Goal: Task Accomplishment & Management: Manage account settings

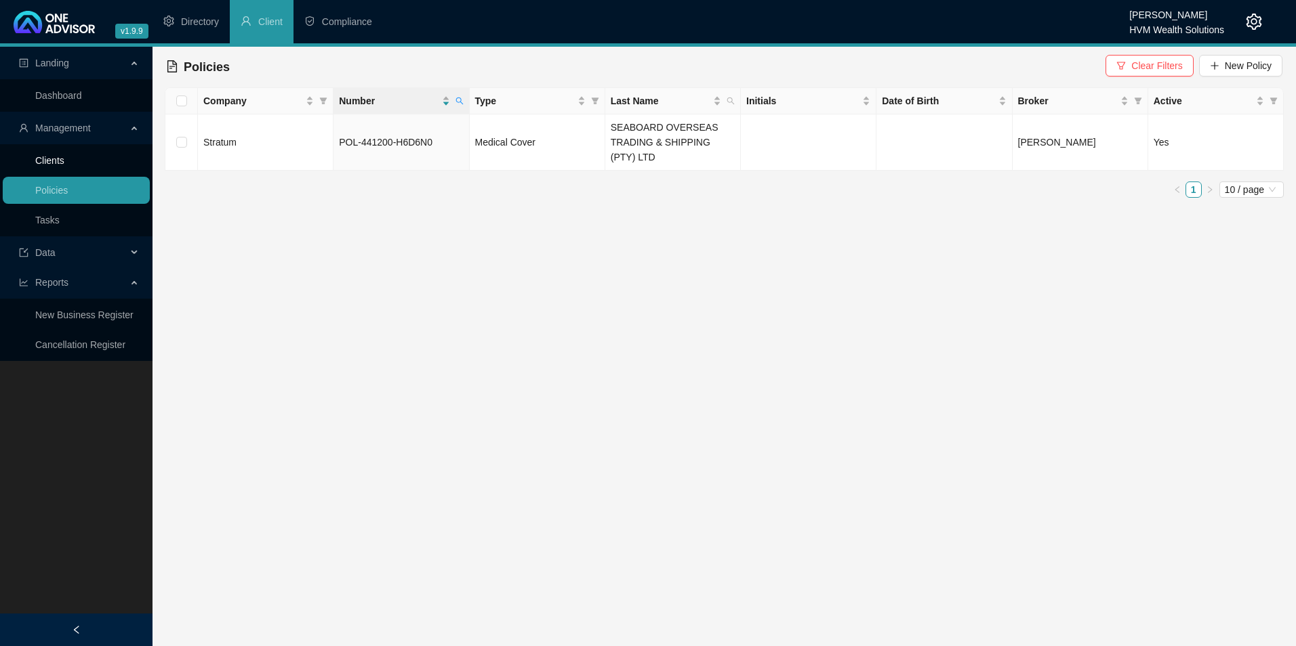
click at [62, 166] on link "Clients" at bounding box center [49, 160] width 29 height 11
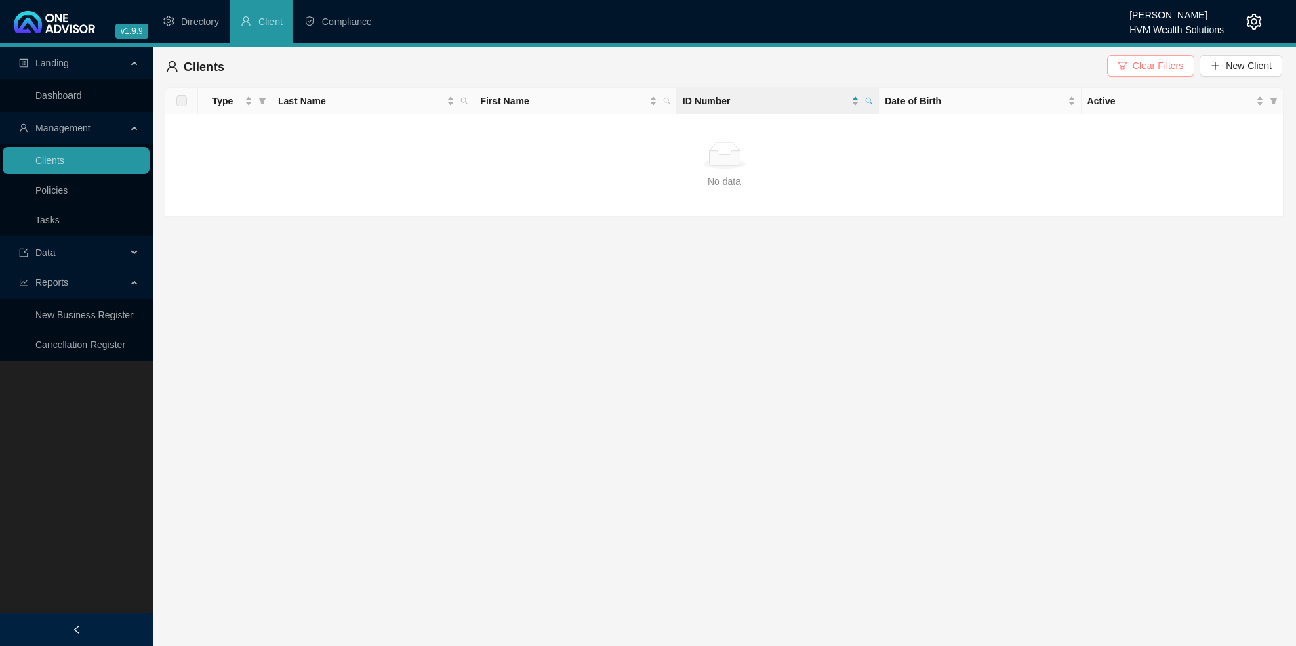
click at [1153, 65] on span "Clear Filters" at bounding box center [1157, 65] width 51 height 15
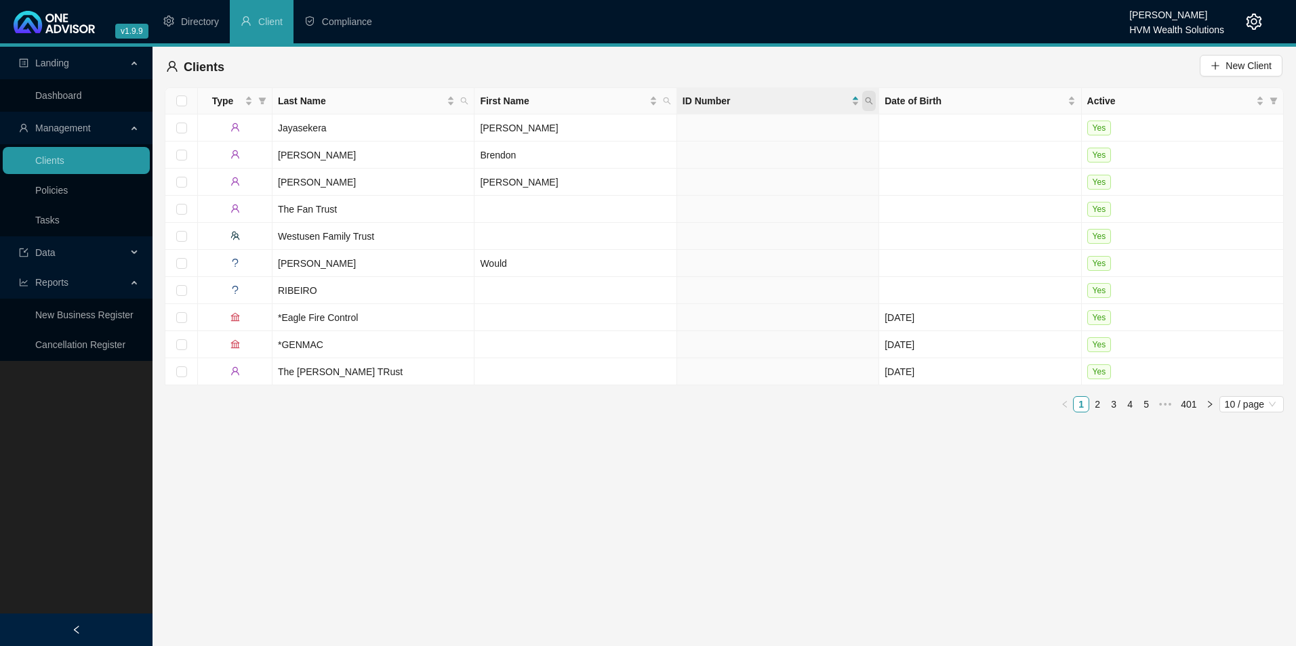
click at [872, 99] on icon "search" at bounding box center [869, 101] width 8 height 8
paste input "6808200150084"
type input "6808200150084"
click at [781, 150] on span "Search" at bounding box center [781, 154] width 30 height 15
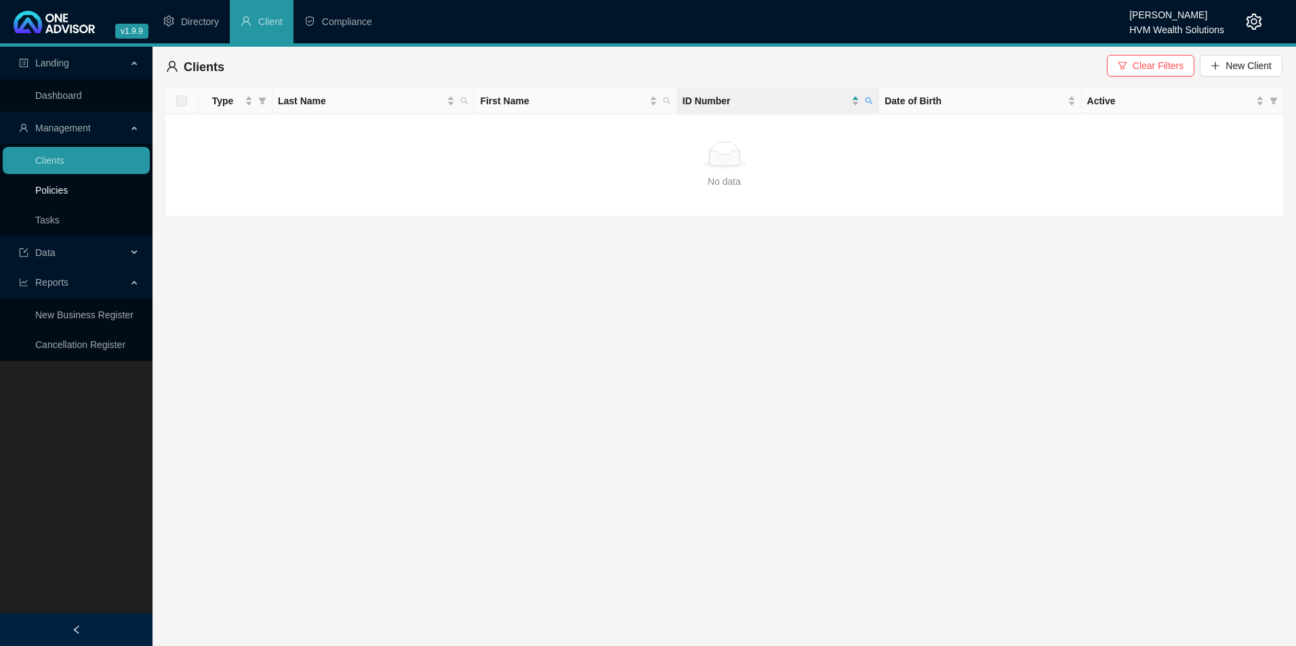
click at [68, 188] on link "Policies" at bounding box center [51, 190] width 33 height 11
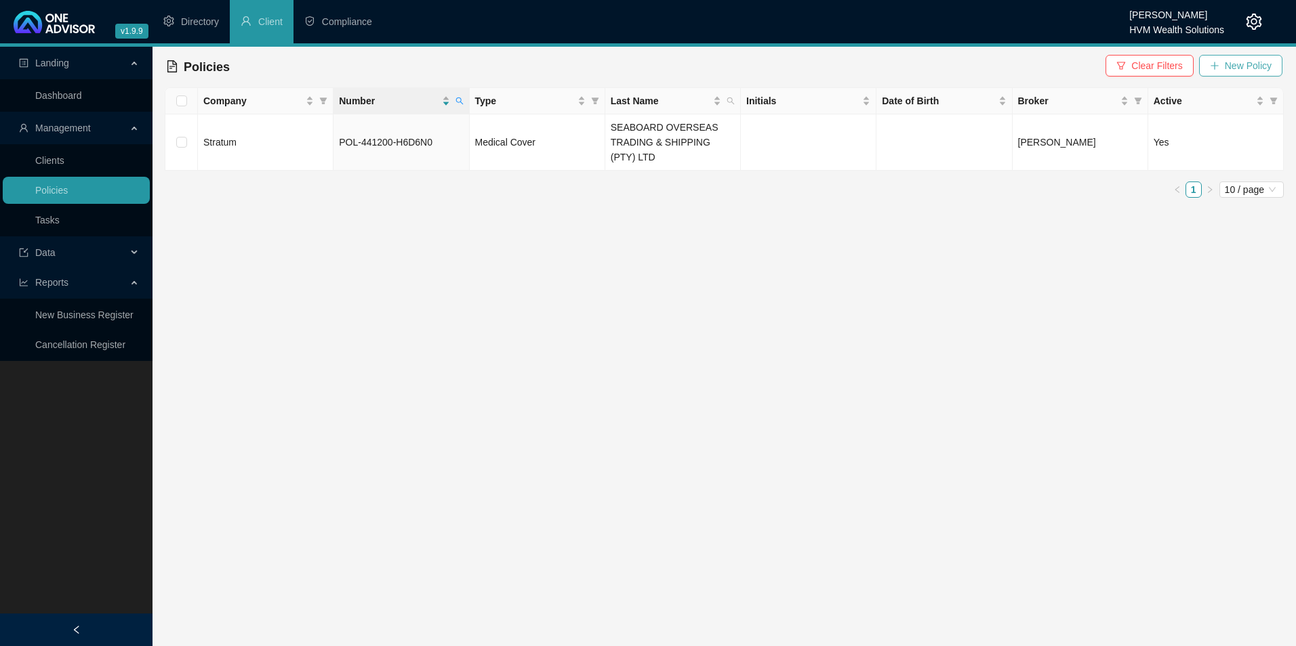
click at [1236, 68] on span "New Policy" at bounding box center [1248, 65] width 47 height 15
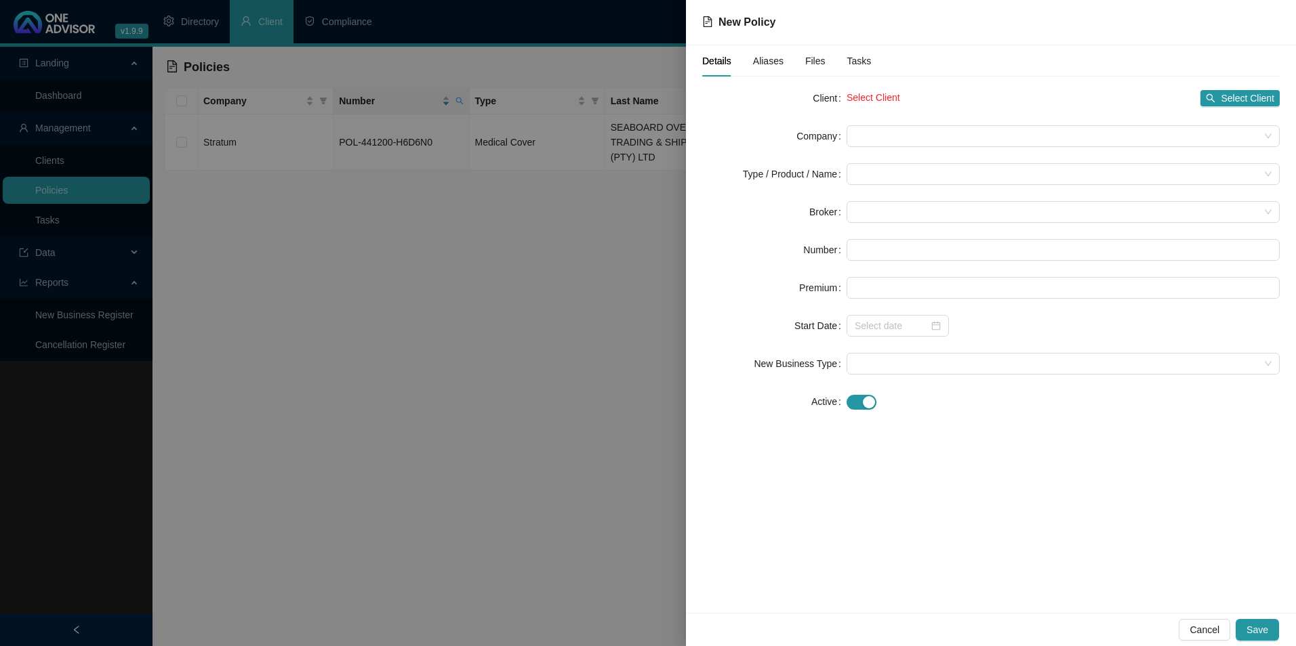
click at [1231, 108] on div "Select Client Select Client" at bounding box center [1062, 98] width 433 height 22
click at [1233, 98] on span "Select Client" at bounding box center [1247, 98] width 54 height 15
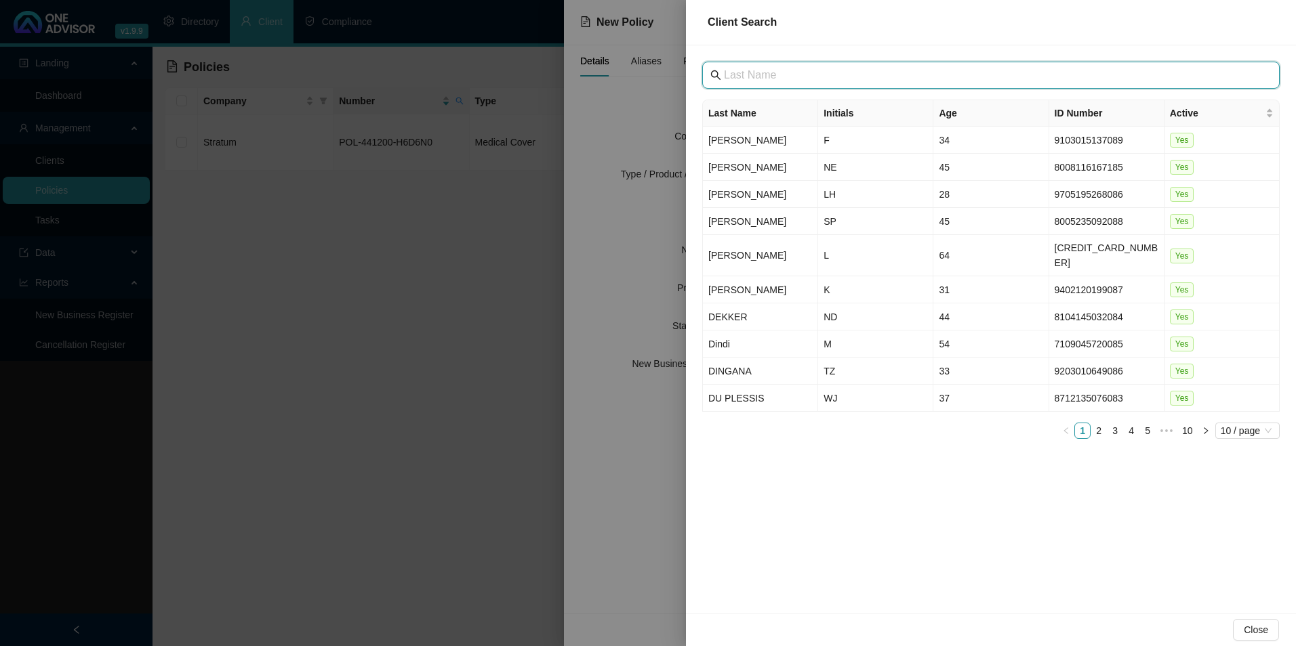
click at [811, 73] on input "text" at bounding box center [992, 75] width 537 height 16
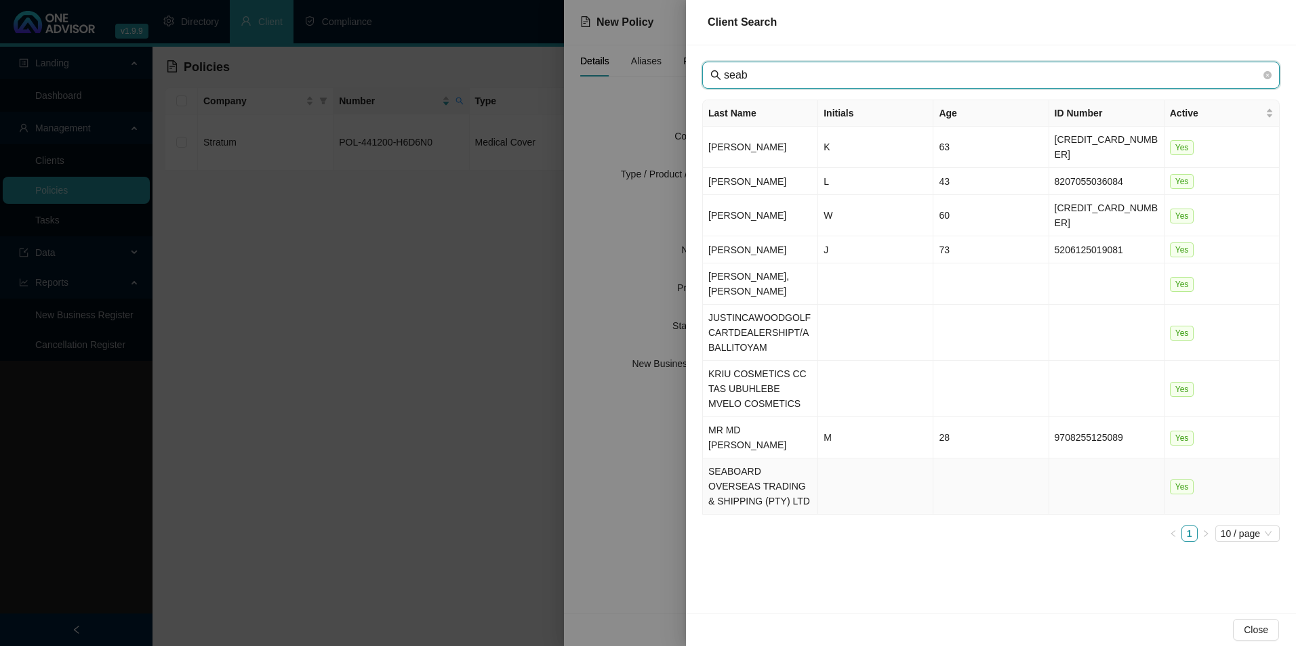
type input "seab"
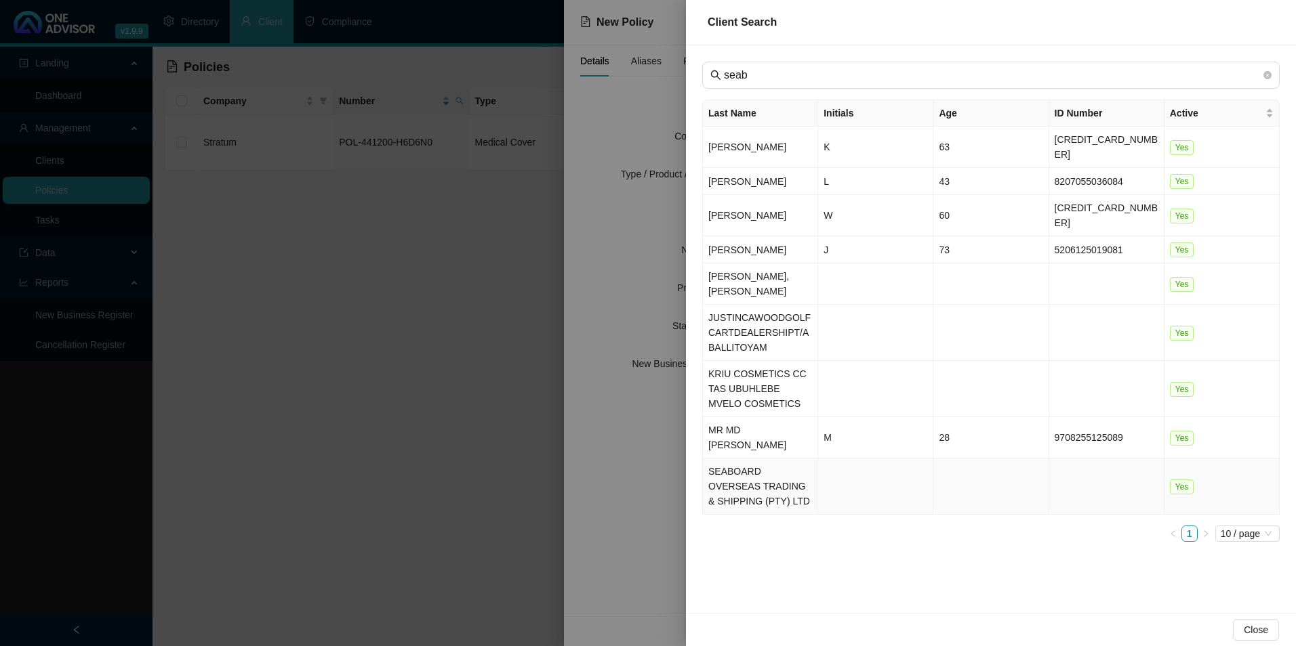
click at [762, 466] on td "SEABOARD OVERSEAS TRADING & SHIPPING (PTY) LTD" at bounding box center [760, 487] width 115 height 56
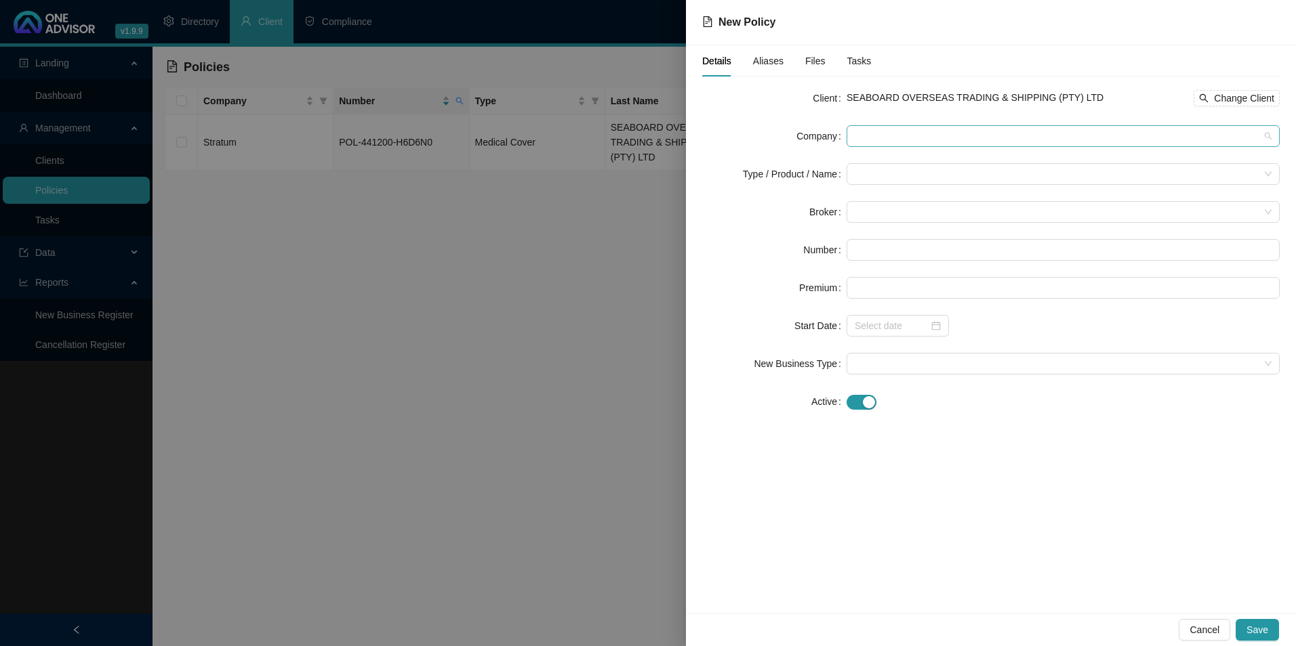
click at [990, 128] on span at bounding box center [1063, 136] width 417 height 20
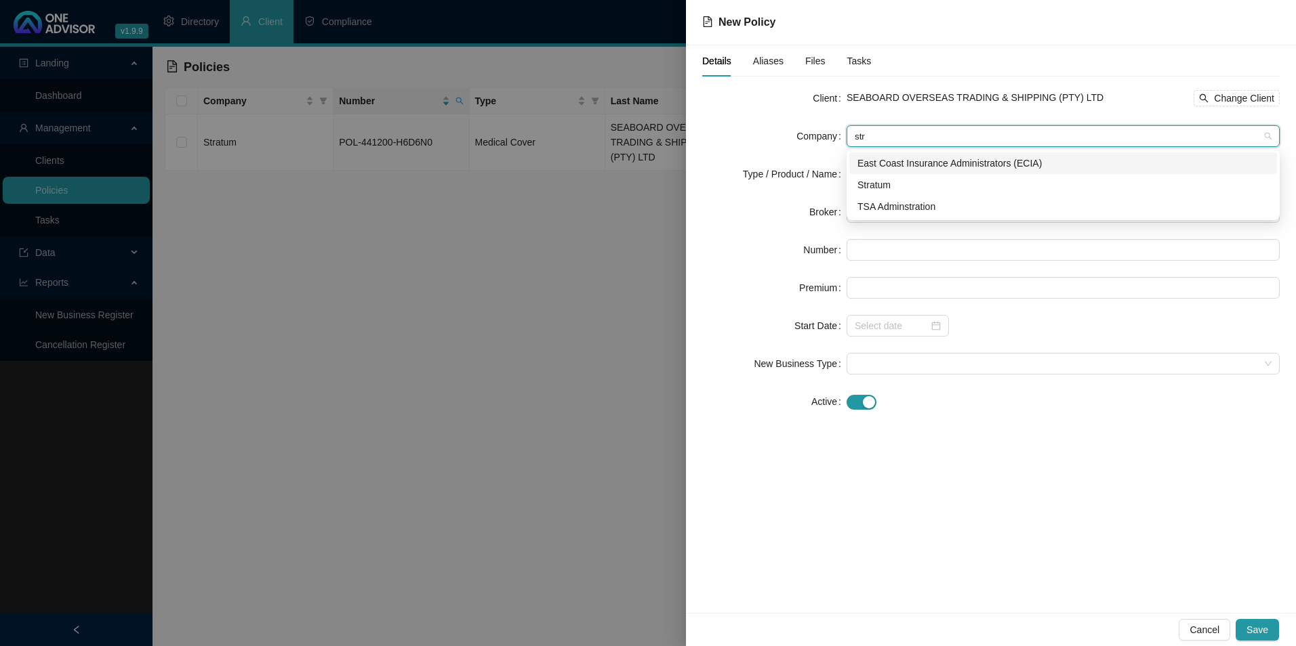
type input "stra"
click at [924, 184] on div "Stratum" at bounding box center [1062, 185] width 411 height 15
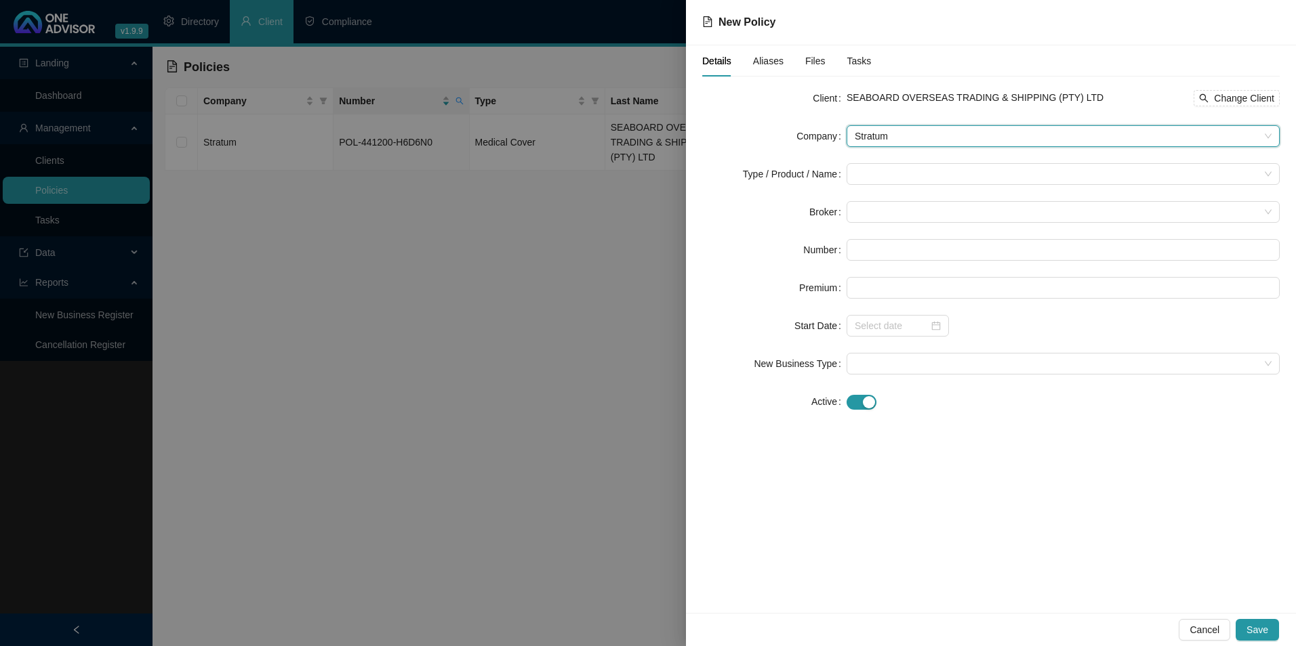
click at [898, 224] on form "Client SEABOARD OVERSEAS TRADING & SHIPPING (PTY) LTD Change Client Company Str…" at bounding box center [990, 249] width 577 height 325
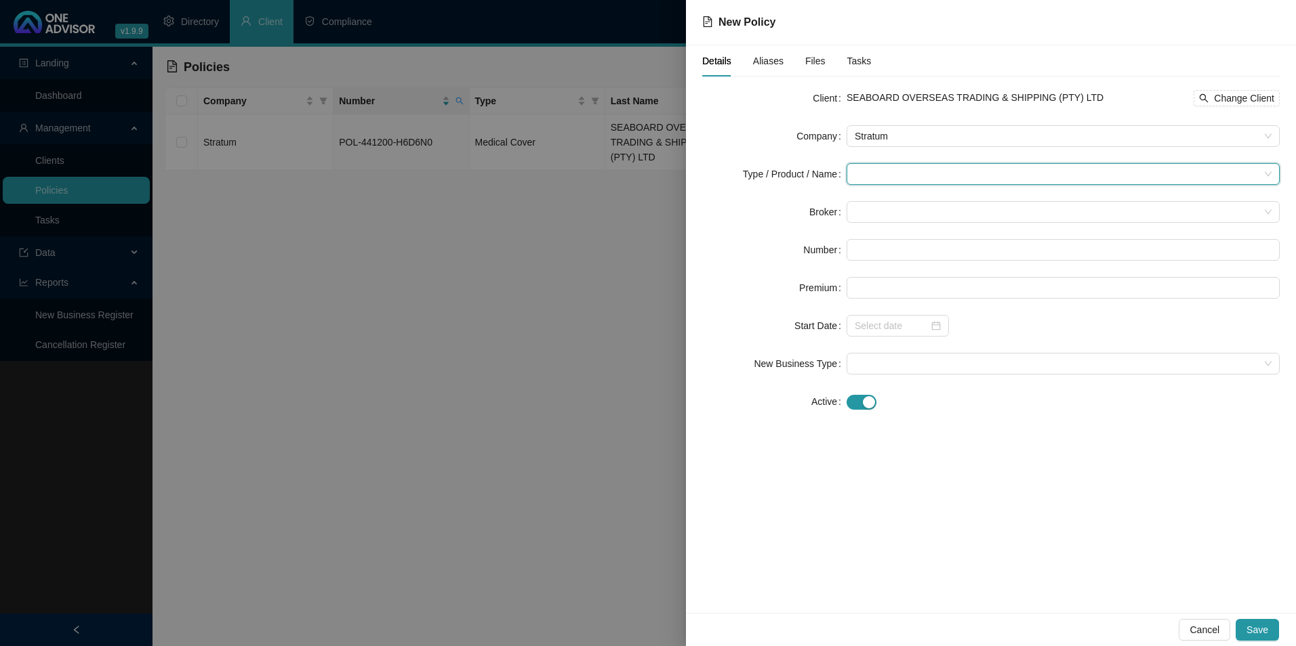
click at [884, 178] on input "search" at bounding box center [1057, 174] width 405 height 20
click at [892, 260] on div "Medical Cover" at bounding box center [902, 266] width 91 height 15
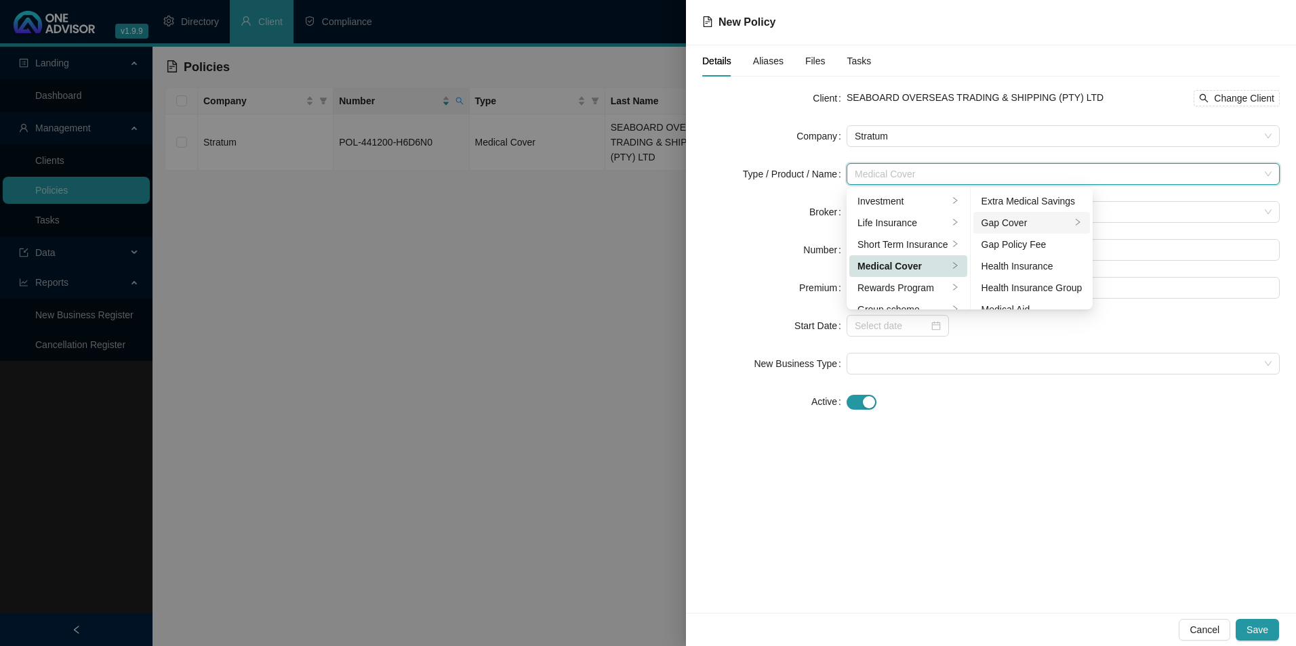
click at [1031, 222] on div "Gap Cover" at bounding box center [1026, 222] width 90 height 15
click at [754, 244] on div "Number" at bounding box center [774, 250] width 144 height 22
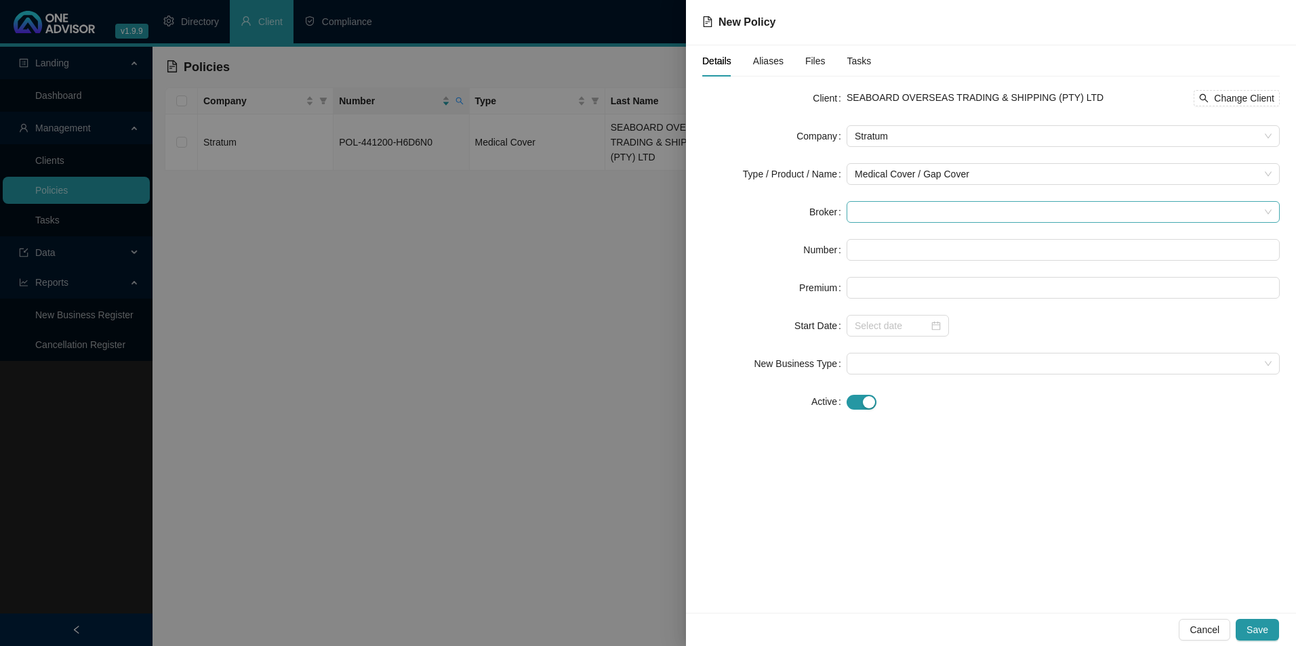
click at [907, 211] on span at bounding box center [1063, 212] width 417 height 20
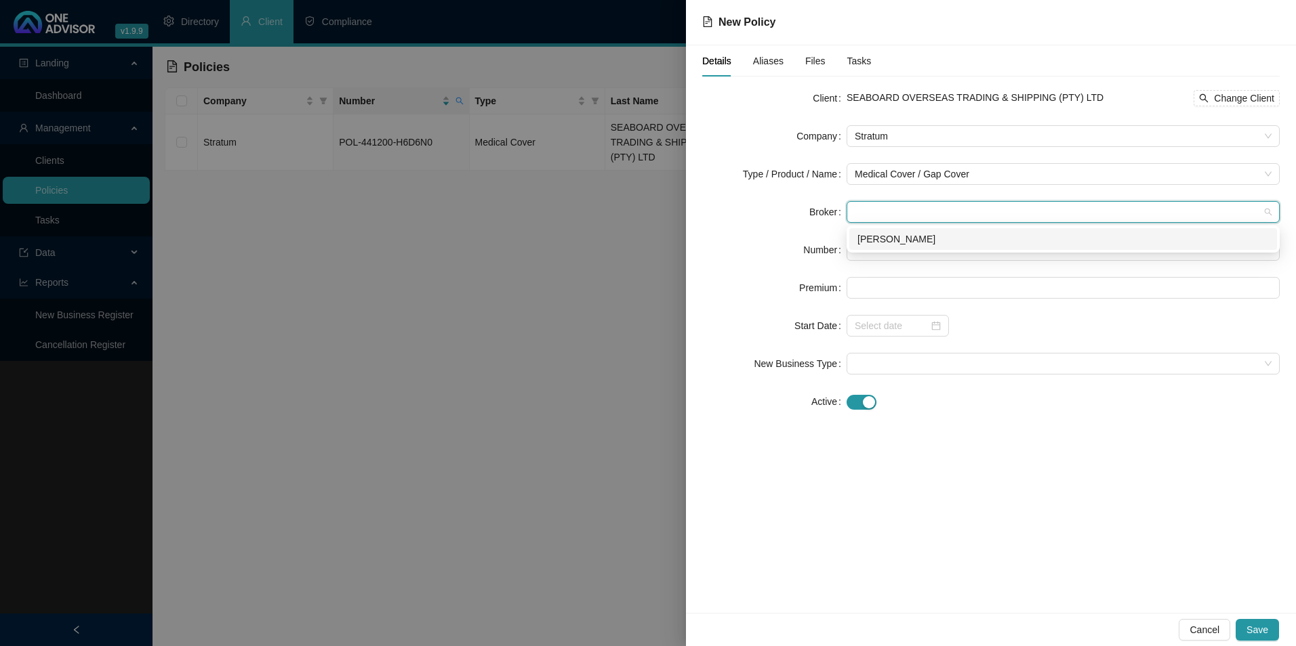
click at [897, 248] on div "Darryn Purtell" at bounding box center [1063, 239] width 428 height 22
click at [897, 251] on input "text" at bounding box center [1062, 250] width 433 height 22
paste input "AFORBD5465"
type input "AFORBD5465"
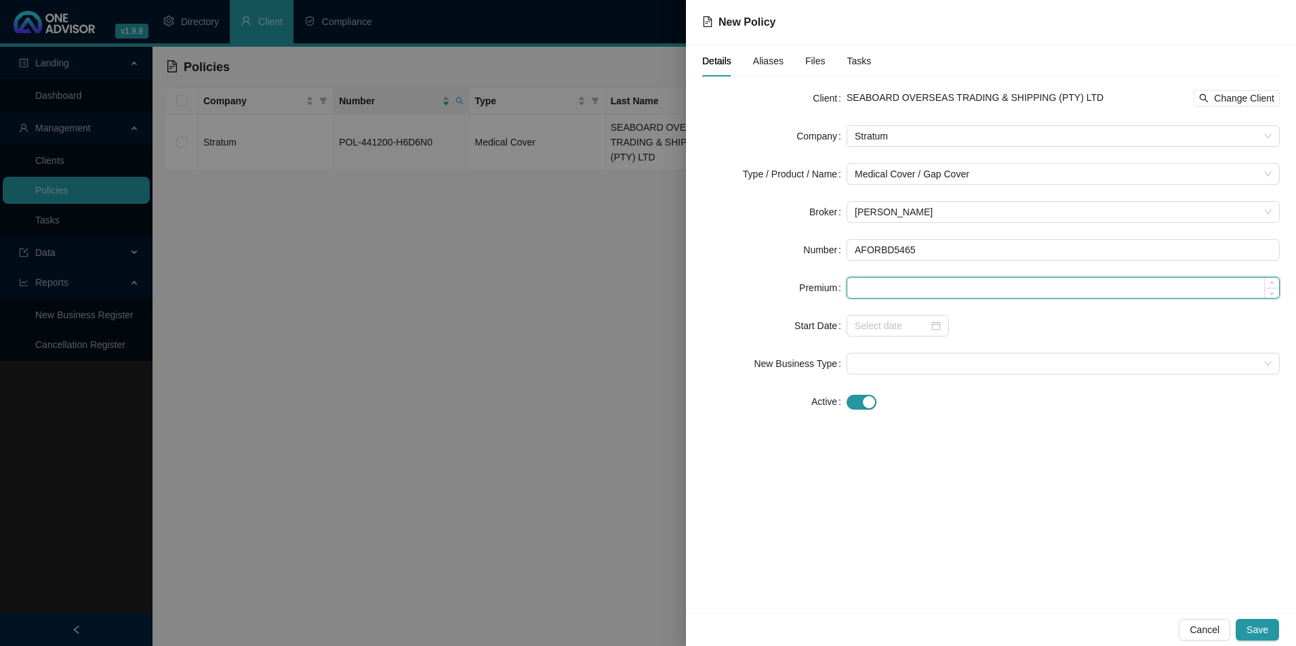
click at [896, 289] on input at bounding box center [1063, 288] width 432 height 20
type input "440.00"
click at [895, 329] on input at bounding box center [892, 325] width 74 height 15
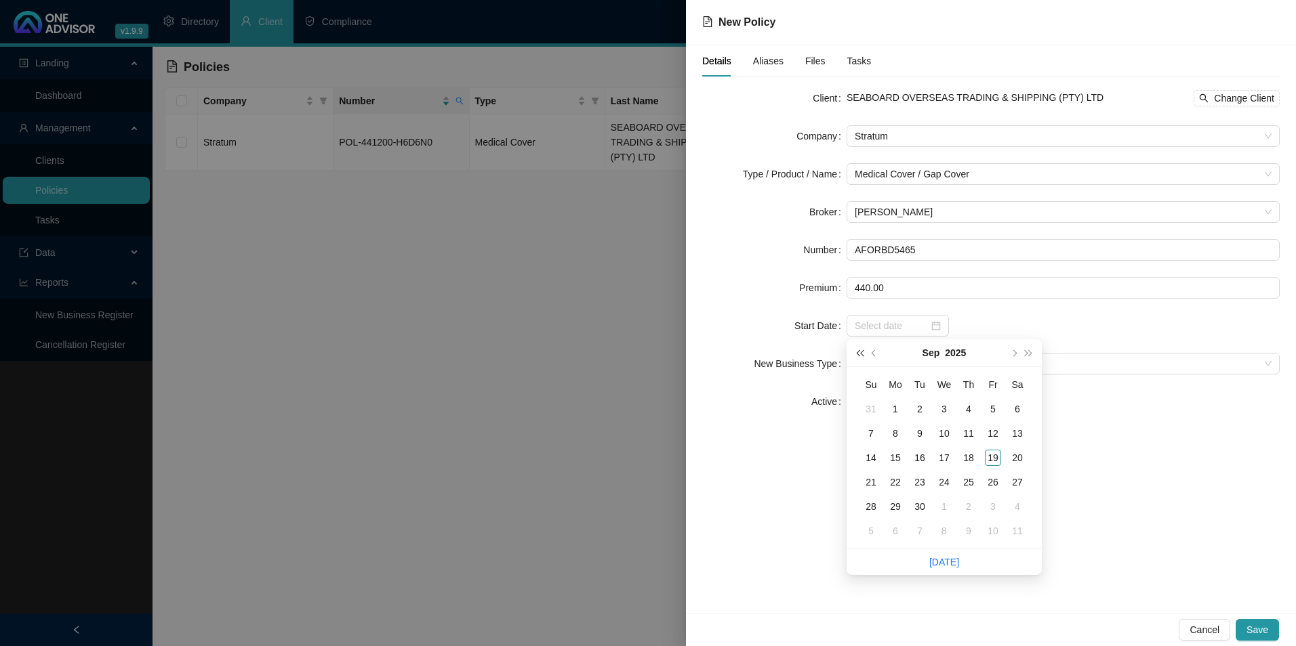
click at [861, 358] on button "super-prev-year" at bounding box center [859, 353] width 15 height 27
click at [859, 359] on button "super-prev-year" at bounding box center [859, 353] width 15 height 27
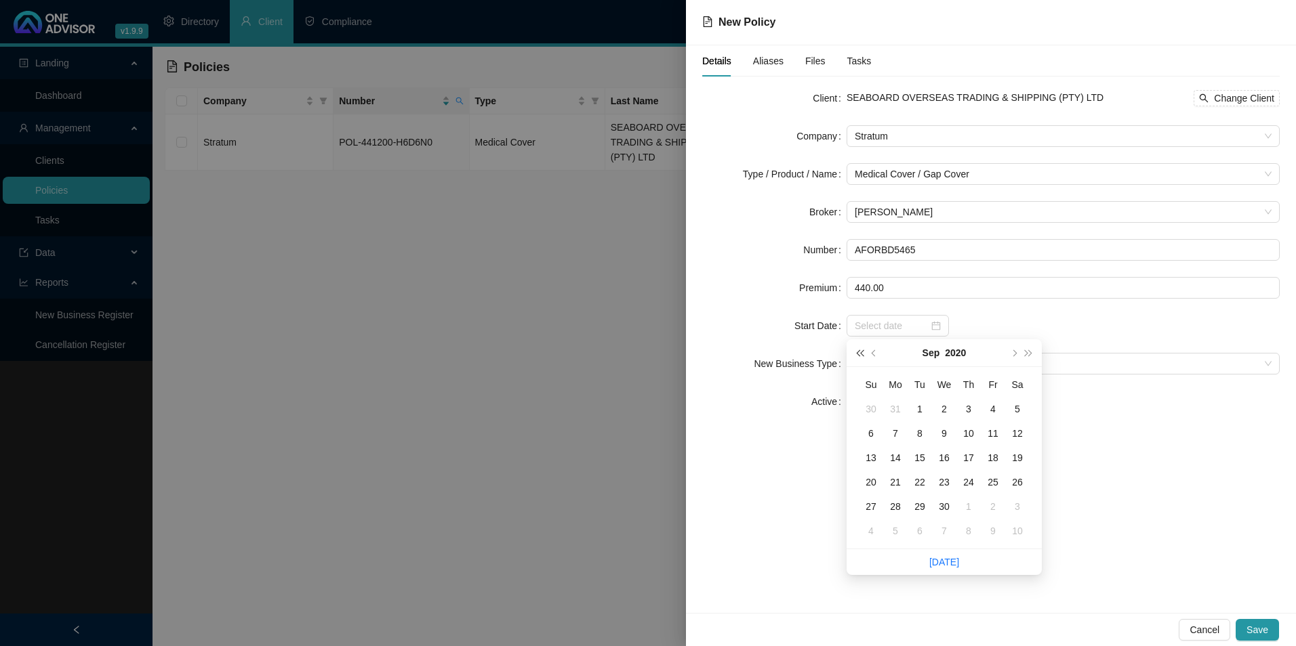
click at [859, 359] on button "super-prev-year" at bounding box center [859, 353] width 15 height 27
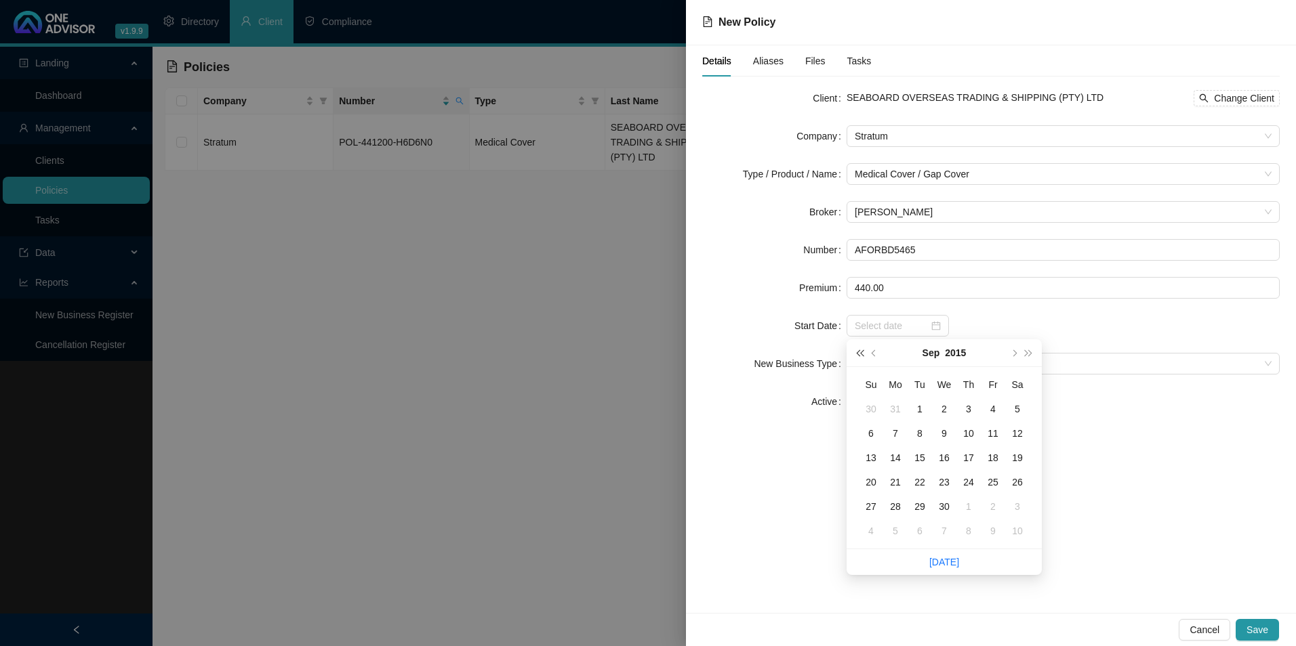
click at [859, 359] on button "super-prev-year" at bounding box center [859, 353] width 15 height 27
click at [859, 353] on span "super-prev-year" at bounding box center [859, 353] width 7 height 7
click at [1031, 350] on button "super-next-year" at bounding box center [1028, 353] width 15 height 27
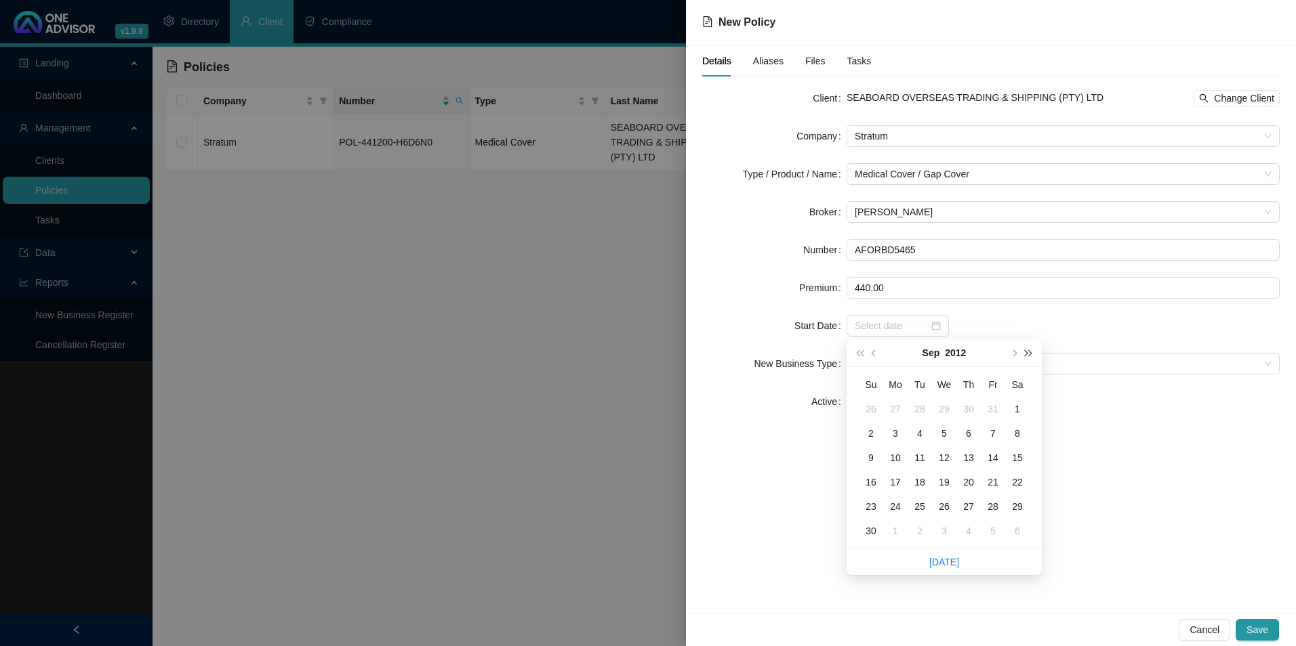
click at [1031, 350] on button "super-next-year" at bounding box center [1028, 353] width 15 height 27
type input "2015-09-02"
click at [874, 349] on button "prev-year" at bounding box center [874, 353] width 15 height 27
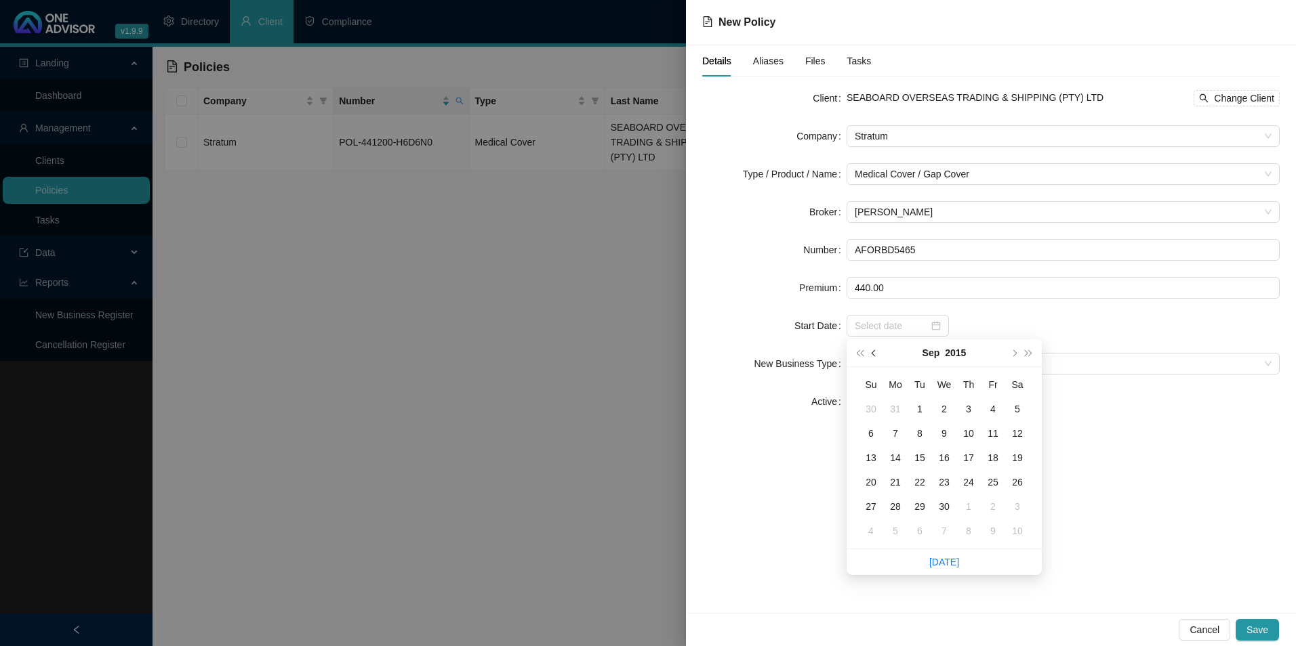
click at [874, 349] on button "prev-year" at bounding box center [874, 353] width 15 height 27
click at [873, 348] on button "prev-year" at bounding box center [874, 353] width 15 height 27
click at [872, 348] on button "prev-year" at bounding box center [874, 353] width 15 height 27
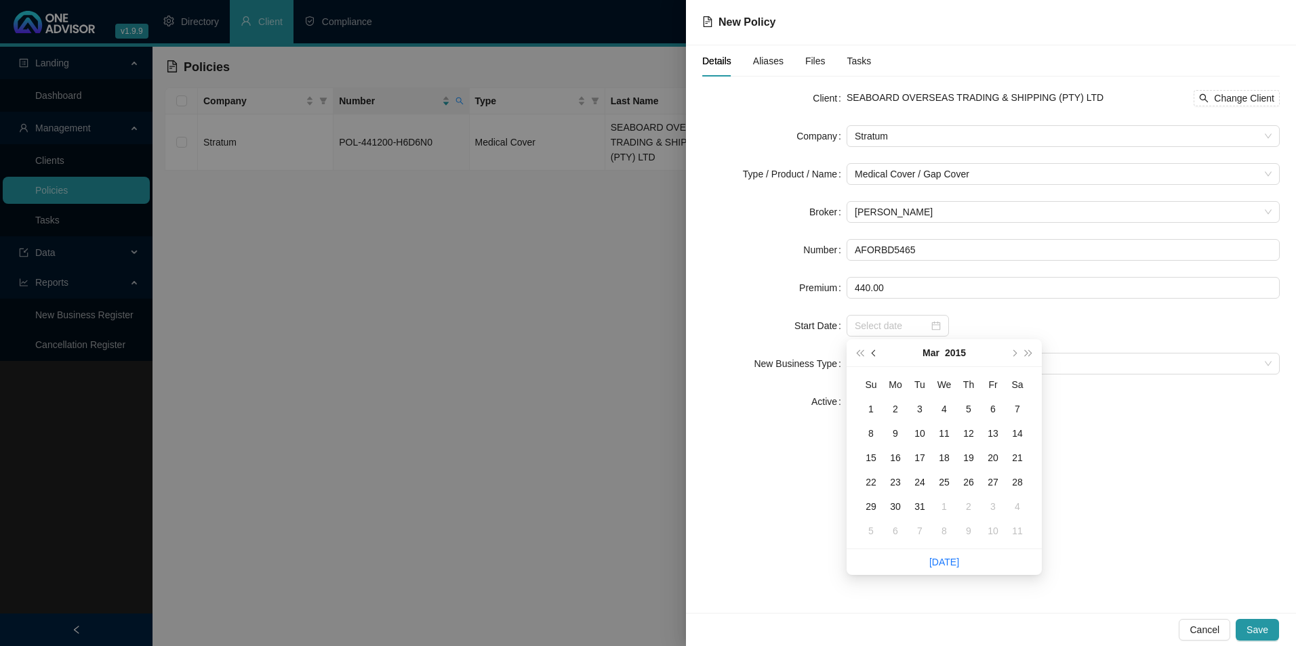
click at [872, 348] on button "prev-year" at bounding box center [874, 353] width 15 height 27
type input "2015-01-01"
click at [970, 409] on div "1" at bounding box center [968, 409] width 16 height 16
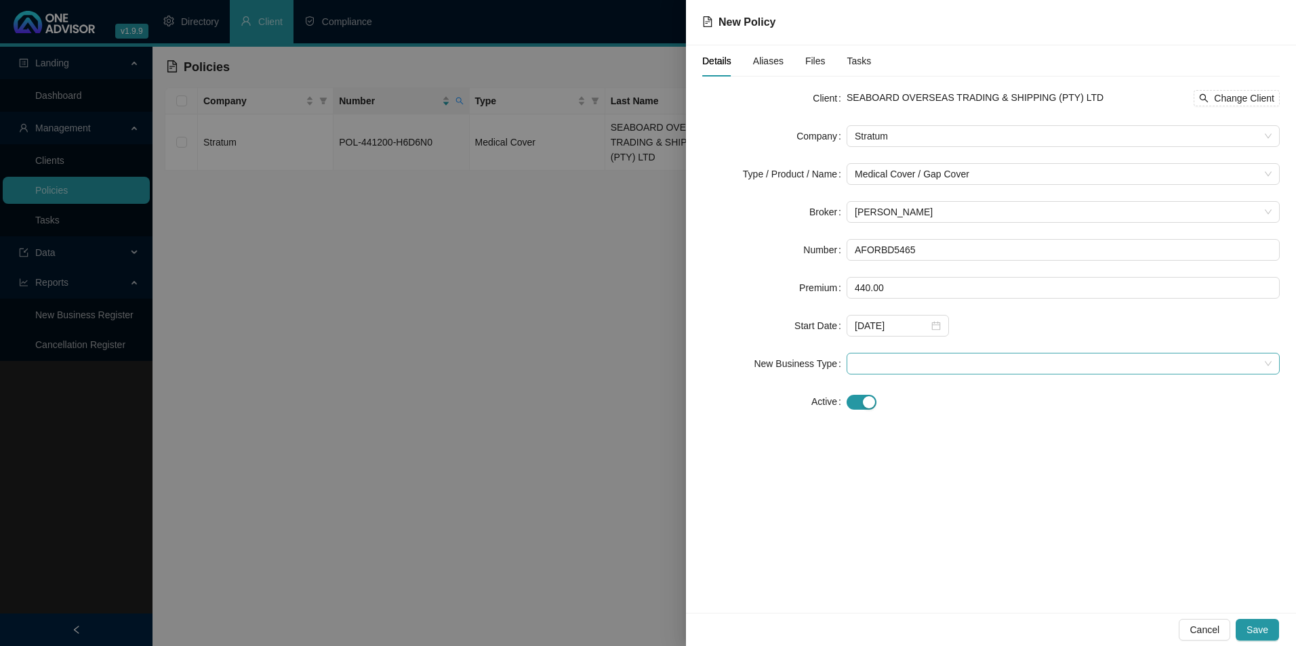
click at [1059, 363] on span at bounding box center [1063, 364] width 417 height 20
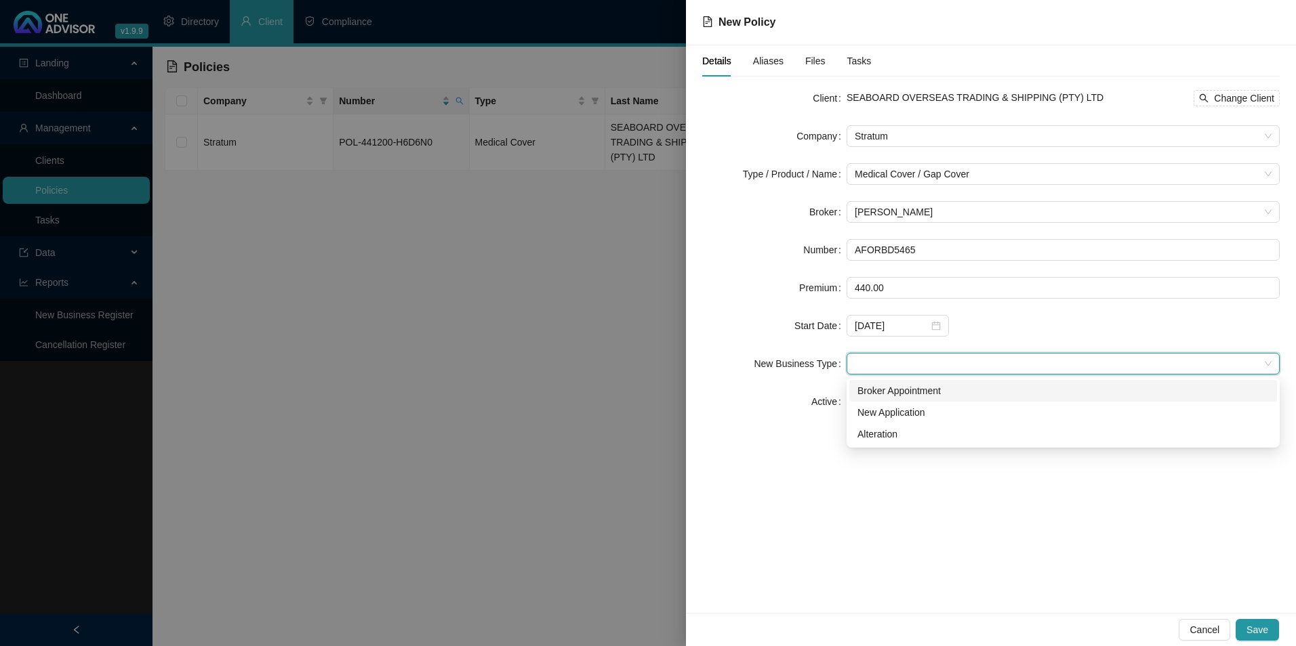
click at [936, 383] on div "Broker Appointment" at bounding box center [1063, 391] width 428 height 22
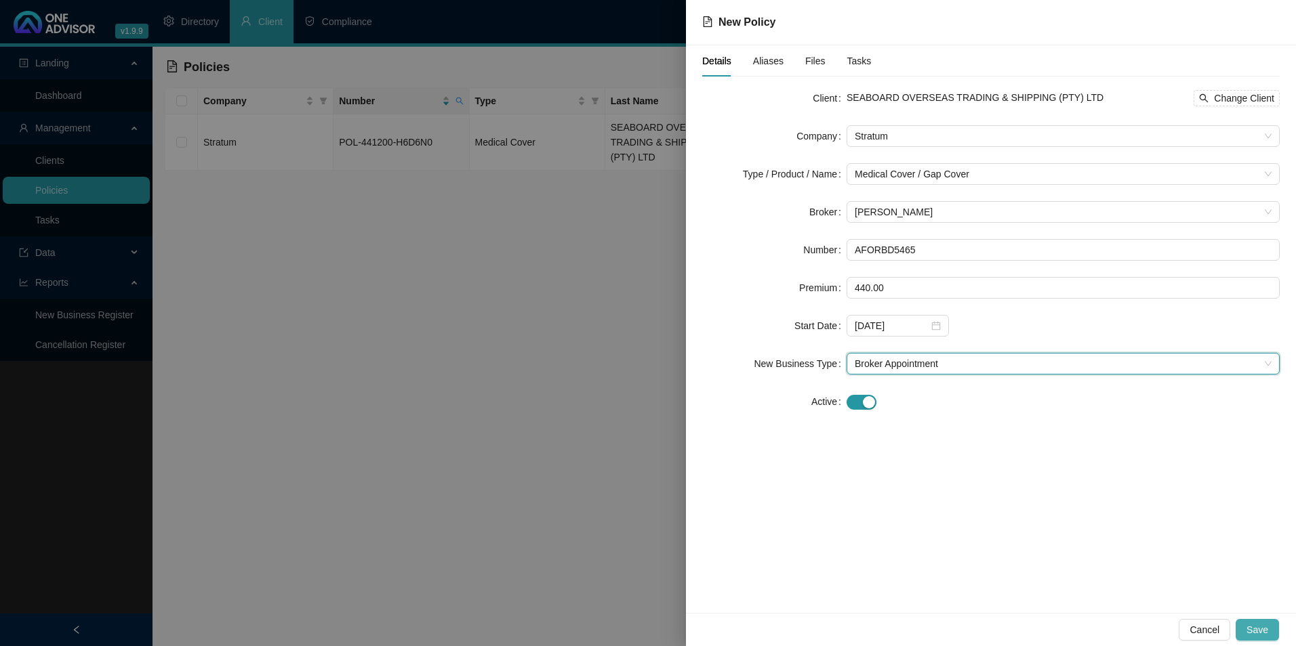
click at [1262, 622] on button "Save" at bounding box center [1256, 630] width 43 height 22
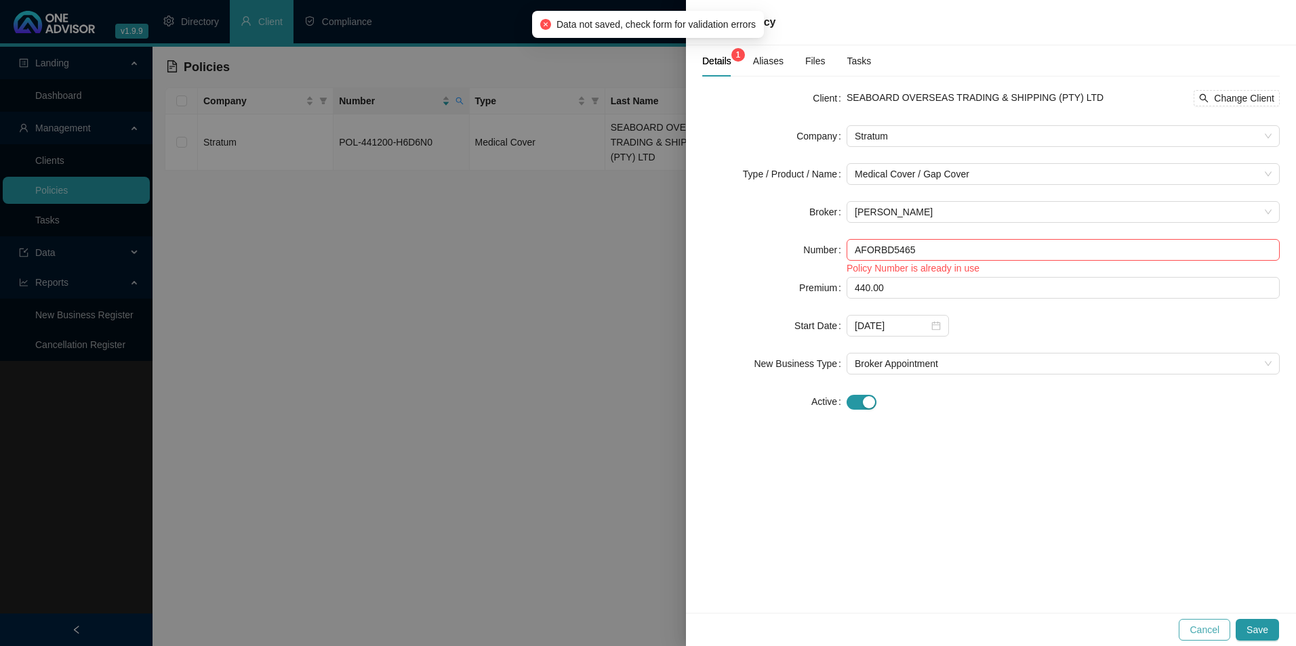
click at [1208, 627] on span "Cancel" at bounding box center [1204, 630] width 30 height 15
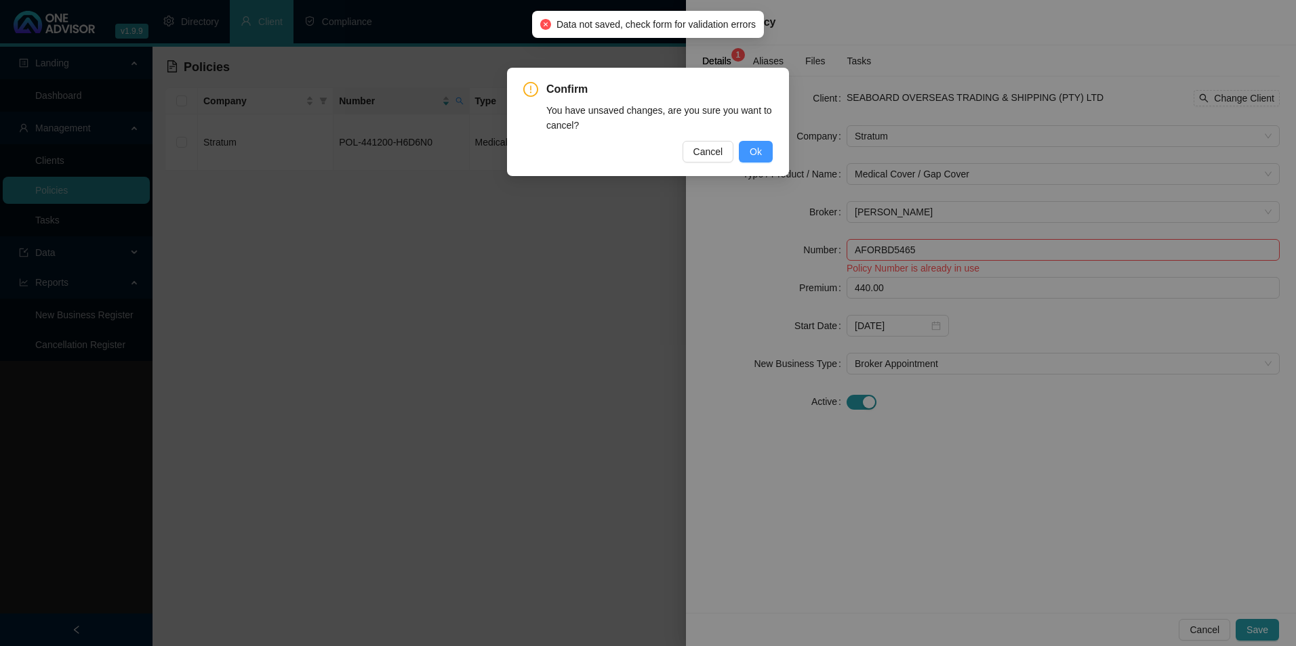
click at [747, 148] on button "Ok" at bounding box center [756, 152] width 34 height 22
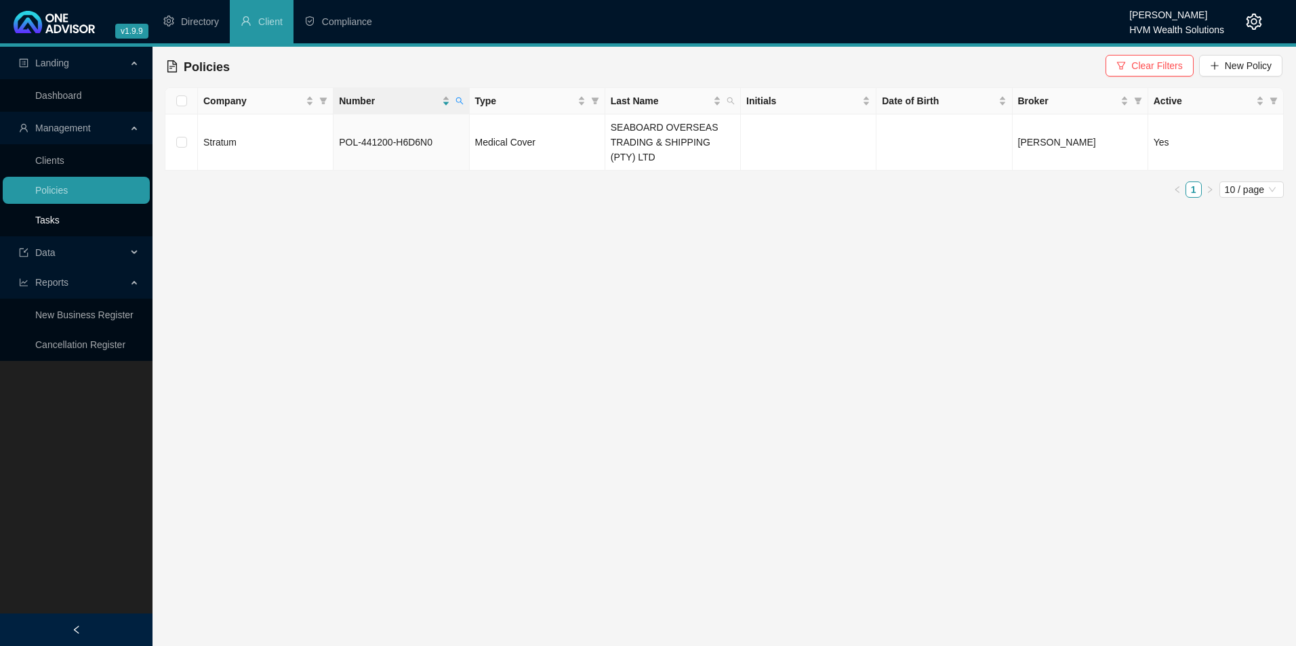
click at [60, 220] on link "Tasks" at bounding box center [47, 220] width 24 height 11
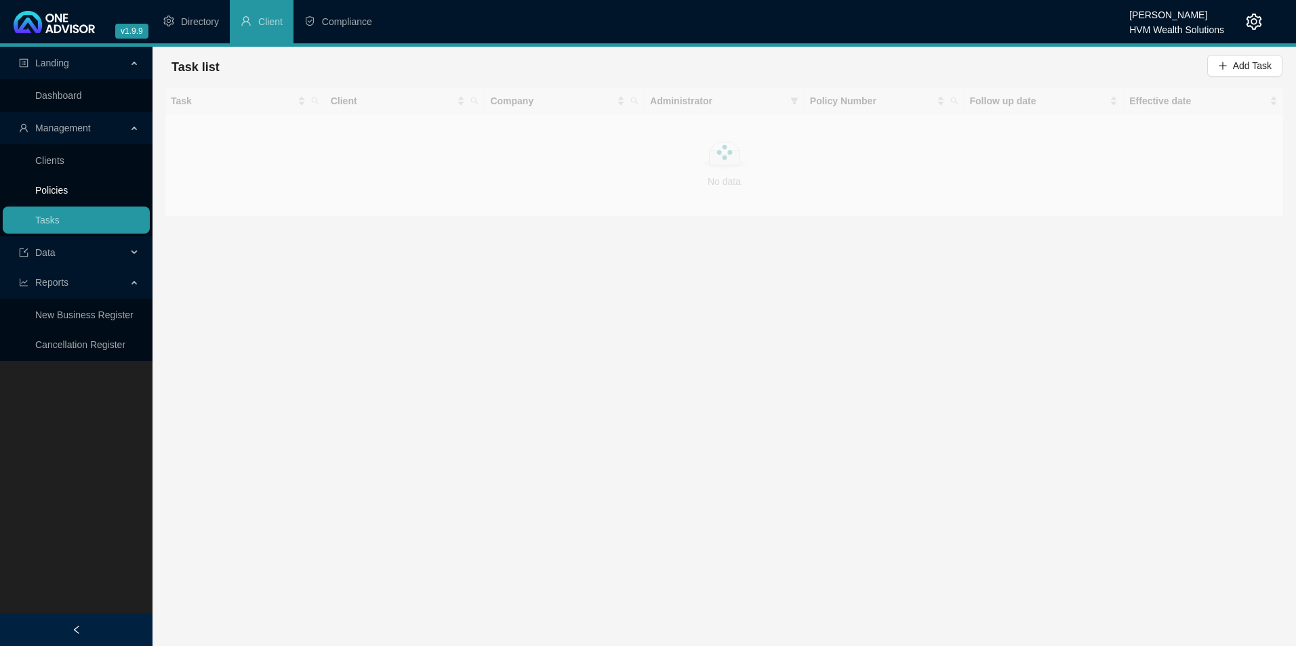
click at [68, 189] on link "Policies" at bounding box center [51, 190] width 33 height 11
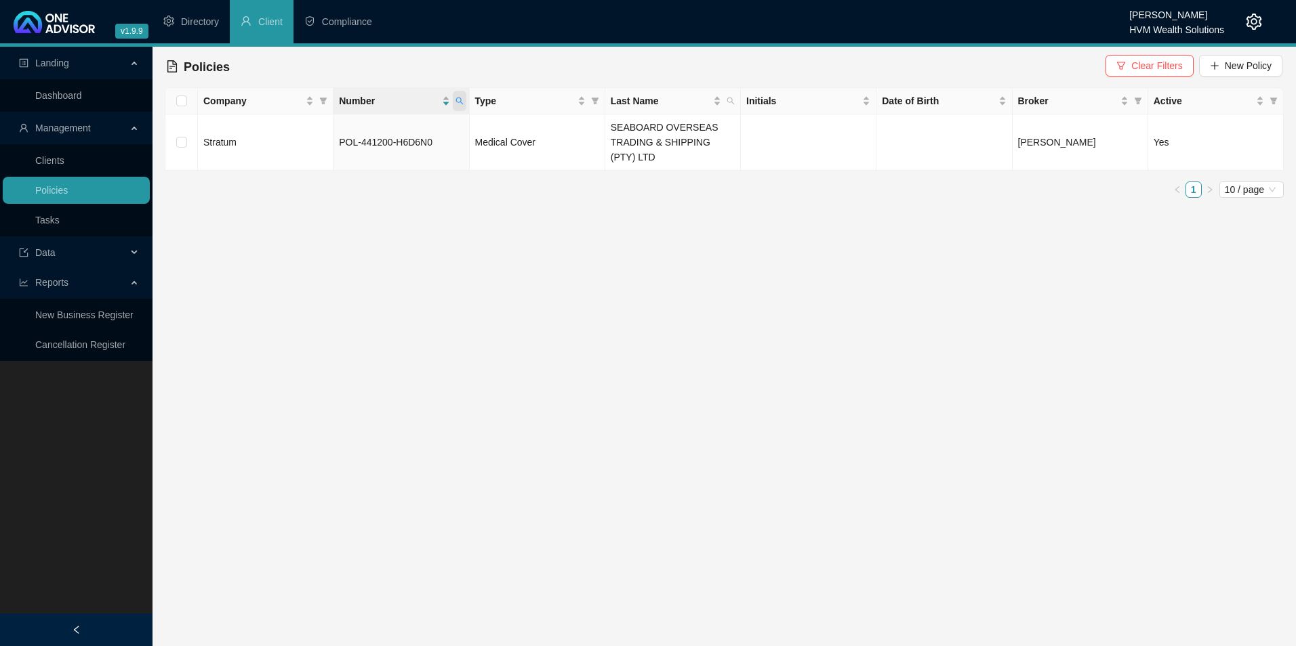
click at [457, 100] on icon "search" at bounding box center [459, 101] width 8 height 8
paste input "AFORBD5465"
type input "AFORBD5465"
click at [354, 150] on button "Search" at bounding box center [363, 154] width 61 height 16
click at [64, 165] on link "Clients" at bounding box center [49, 160] width 29 height 11
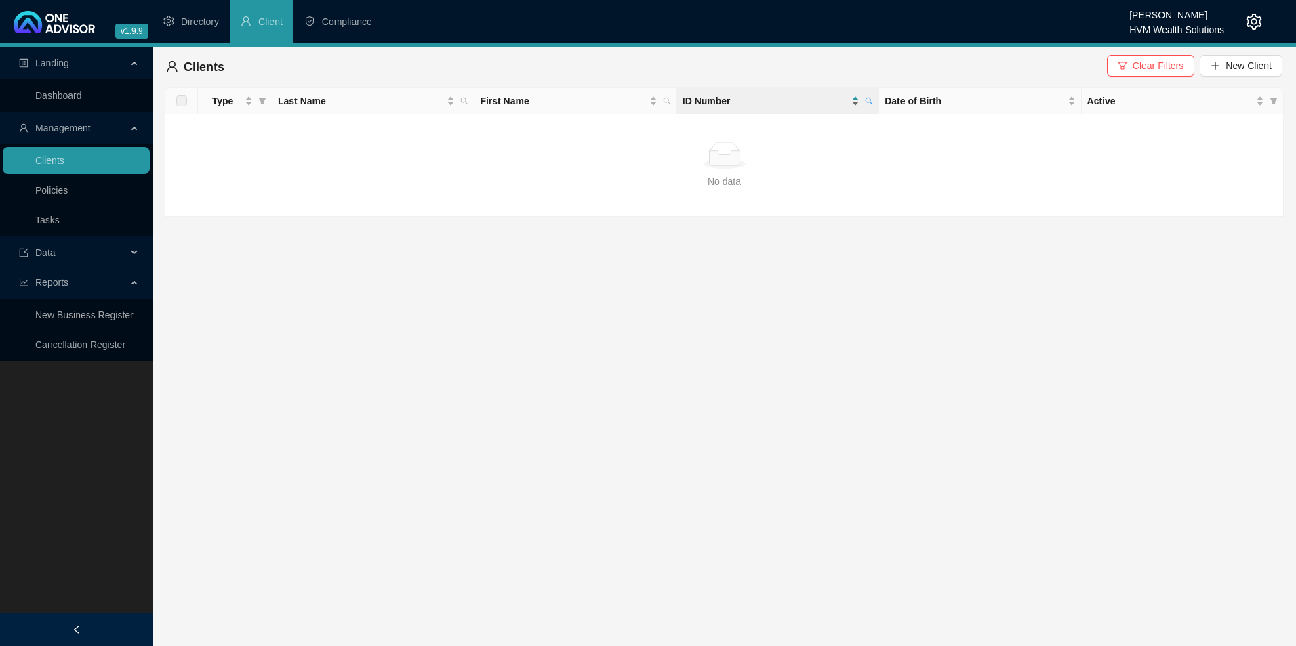
click at [724, 104] on span "ID Number" at bounding box center [765, 101] width 166 height 15
click at [867, 100] on icon "search" at bounding box center [869, 101] width 8 height 8
paste input "7801225074081"
type input "7801225074081"
click at [764, 159] on button "Search" at bounding box center [773, 154] width 61 height 16
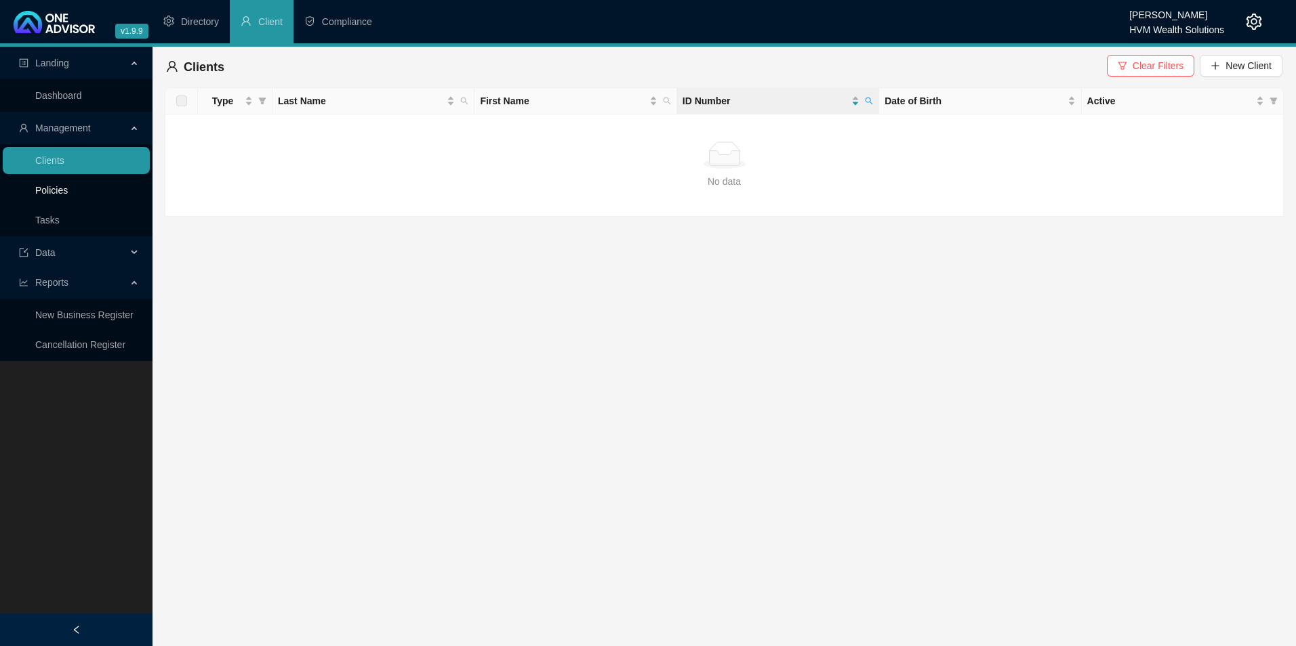
click at [54, 193] on link "Policies" at bounding box center [51, 190] width 33 height 11
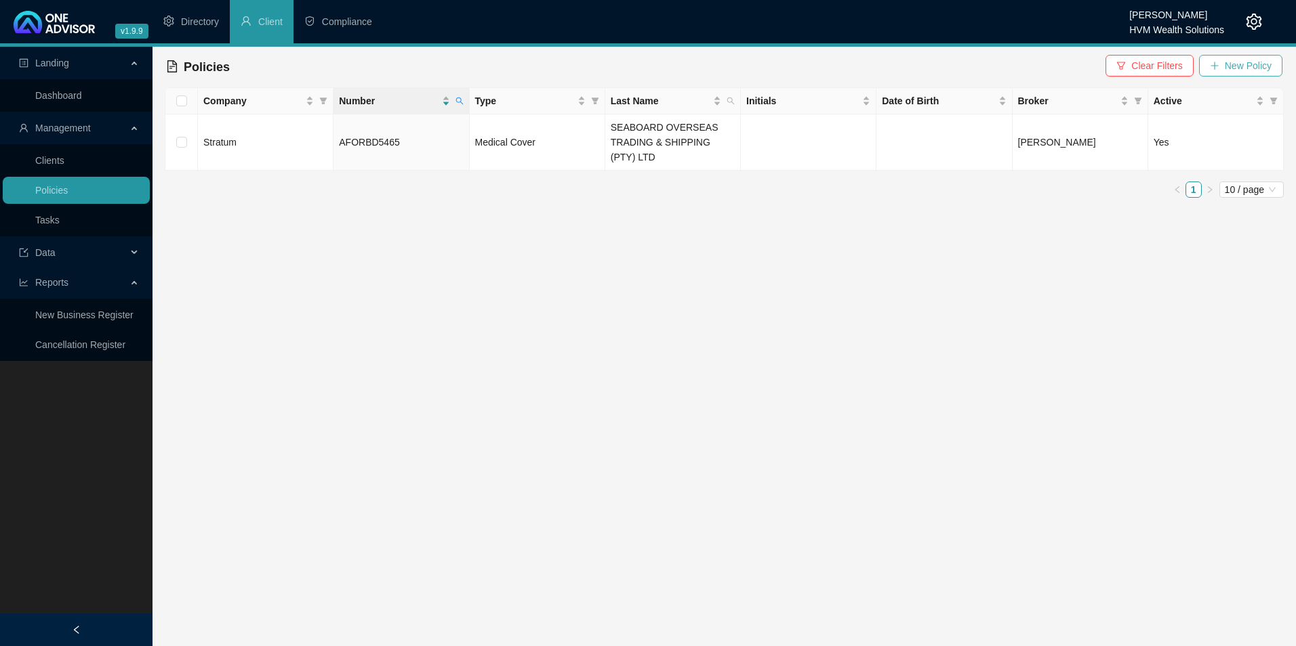
click at [1233, 68] on span "New Policy" at bounding box center [1248, 65] width 47 height 15
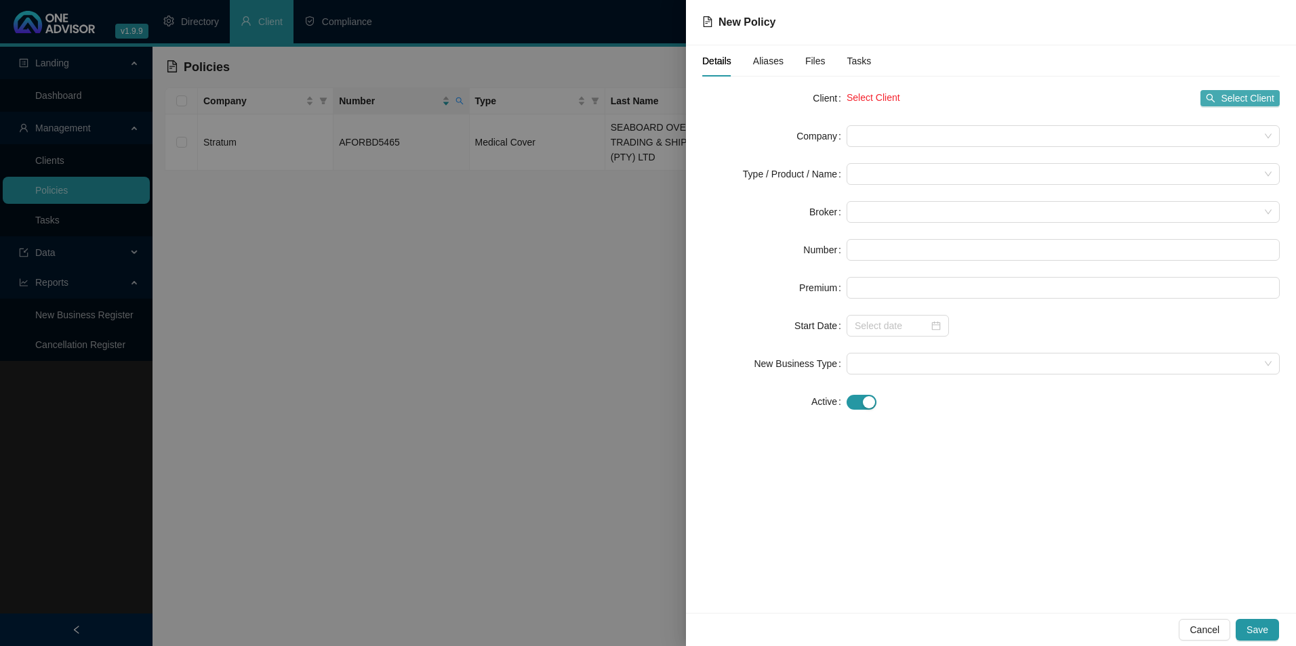
click at [1234, 92] on span "Select Client" at bounding box center [1247, 98] width 54 height 15
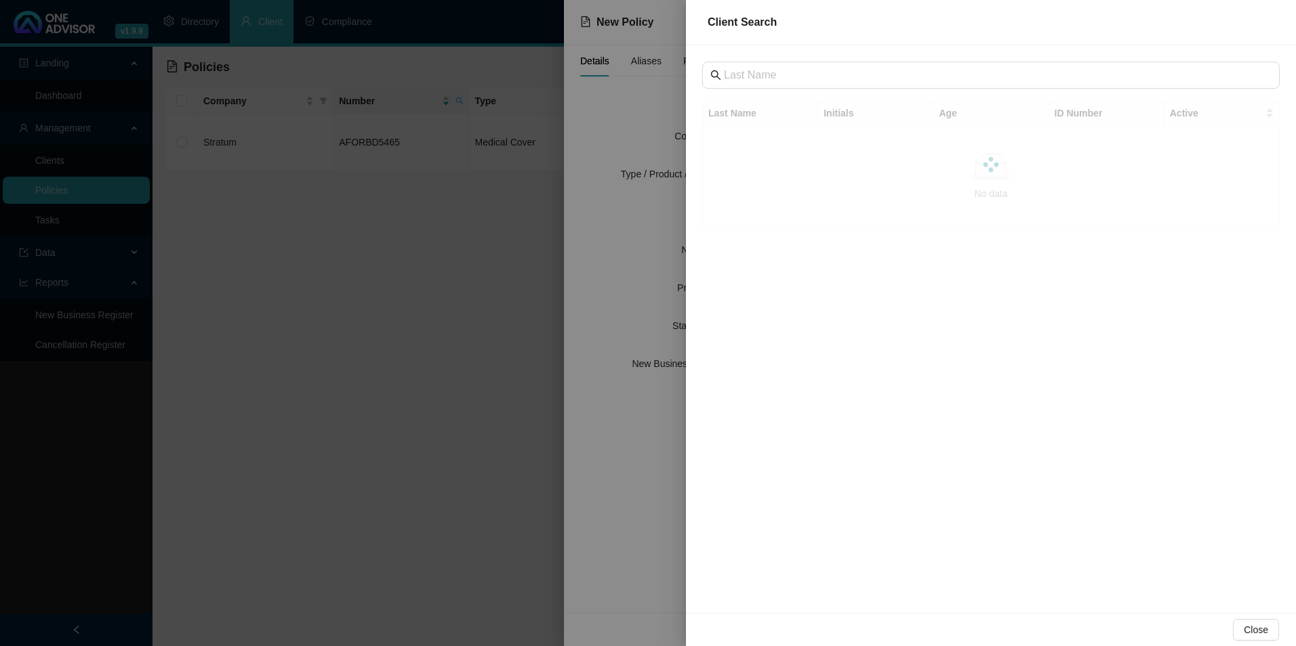
click at [802, 61] on div "Last Name Initials Age ID Number Active No data No data" at bounding box center [991, 329] width 610 height 568
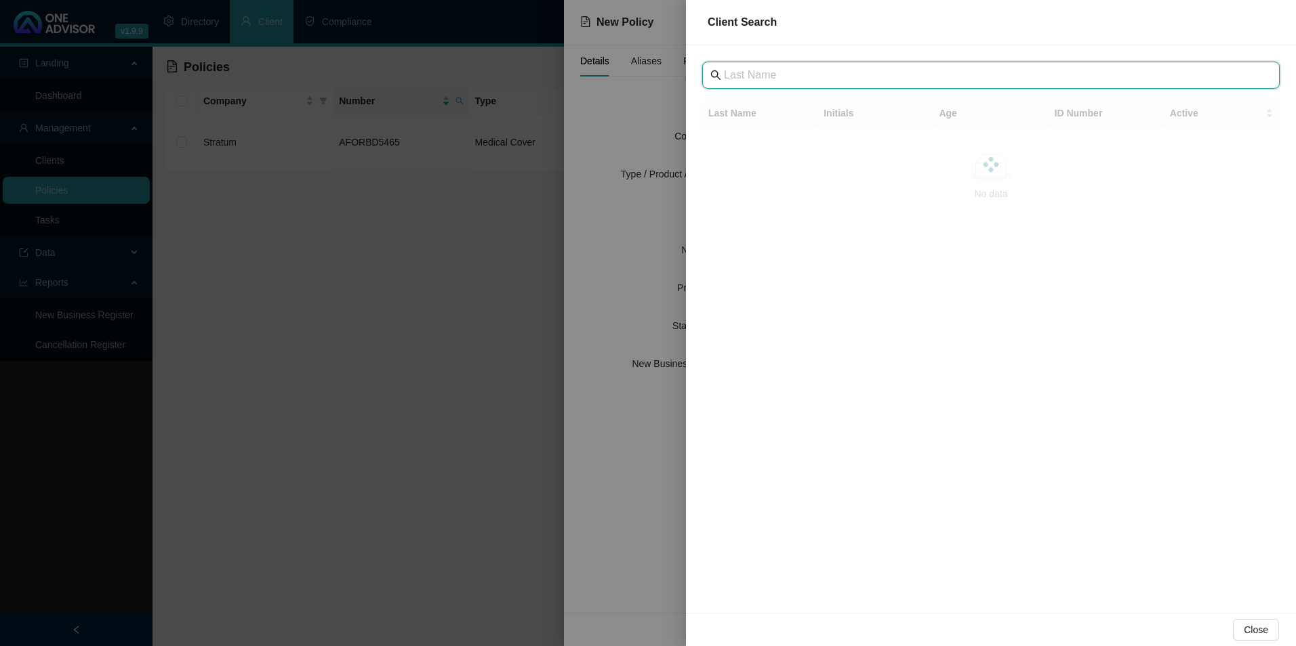
click at [796, 73] on input "text" at bounding box center [992, 75] width 537 height 16
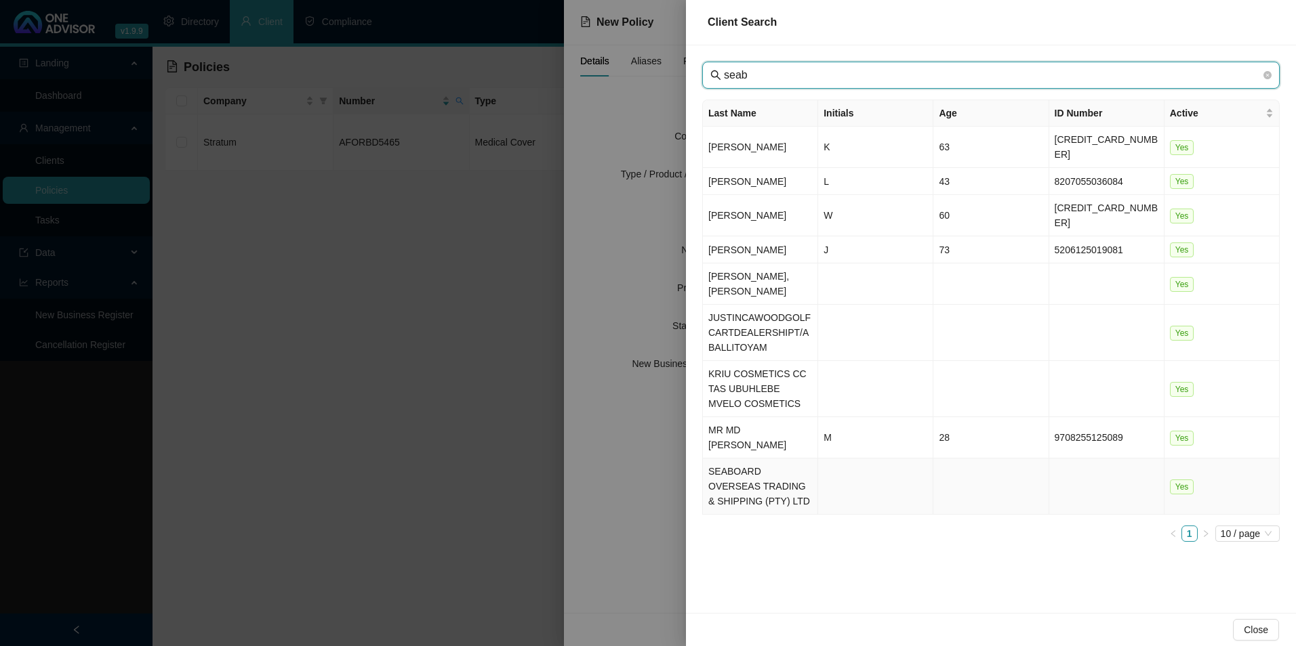
type input "seab"
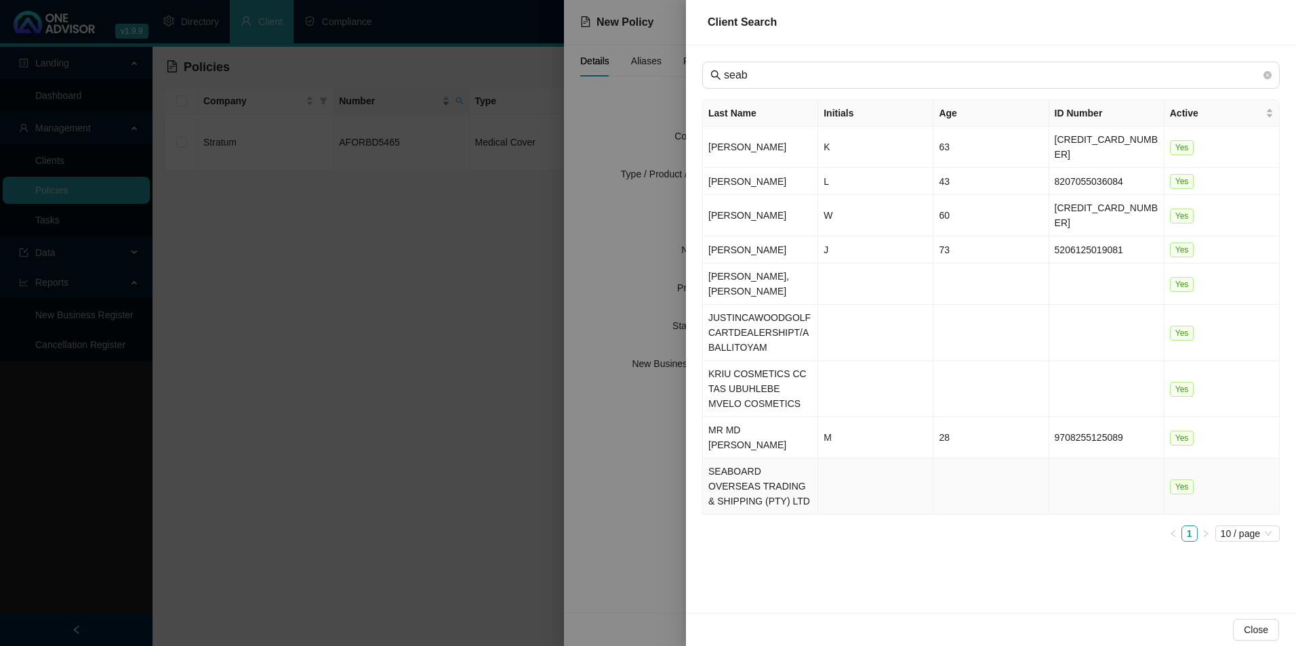
click at [745, 462] on td "SEABOARD OVERSEAS TRADING & SHIPPING (PTY) LTD" at bounding box center [760, 487] width 115 height 56
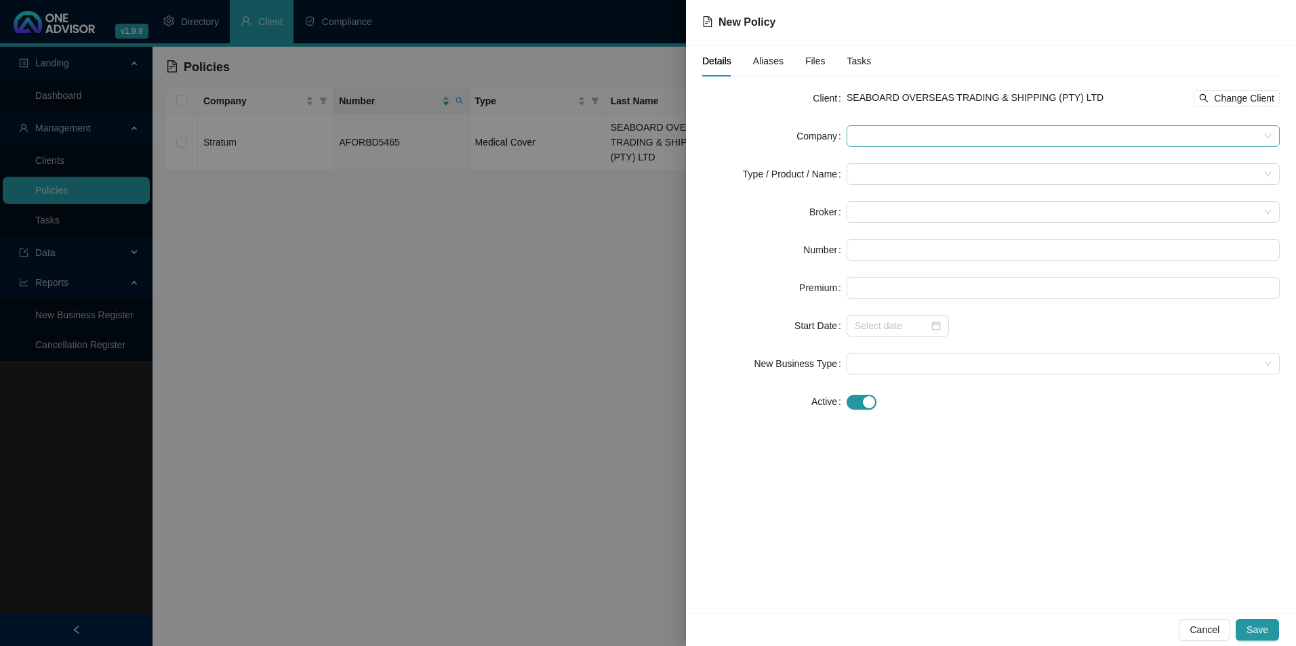
click at [914, 140] on span at bounding box center [1063, 136] width 417 height 20
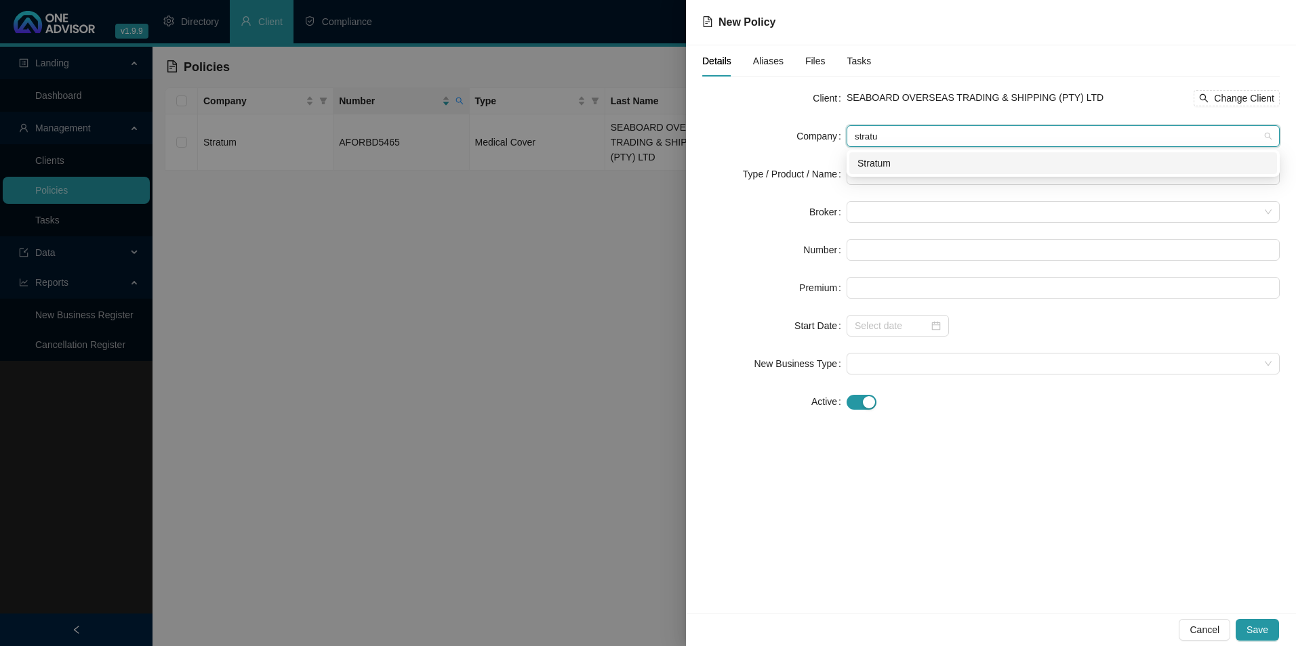
type input "stratum"
click at [925, 163] on div "Stratum" at bounding box center [1062, 163] width 411 height 15
click at [885, 197] on form "Client SEABOARD OVERSEAS TRADING & SHIPPING (PTY) LTD Change Client Company Str…" at bounding box center [990, 249] width 577 height 325
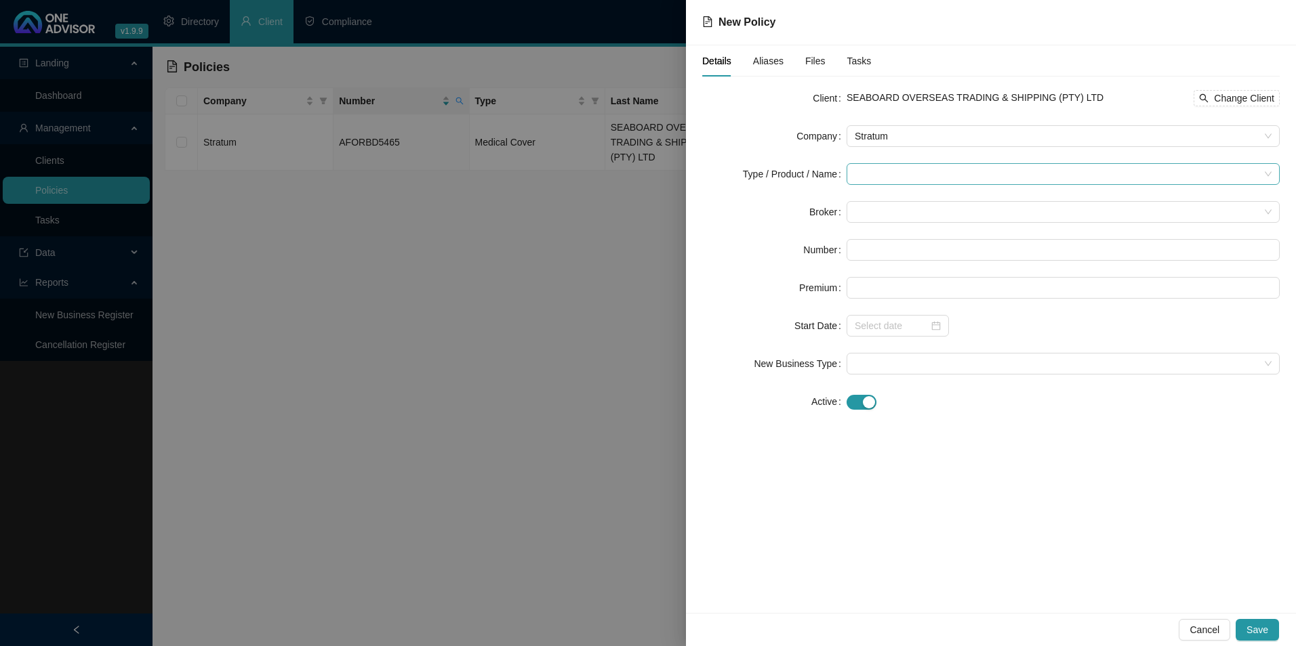
click at [884, 169] on input "search" at bounding box center [1057, 174] width 405 height 20
click at [882, 264] on div "Medical Cover" at bounding box center [902, 266] width 91 height 15
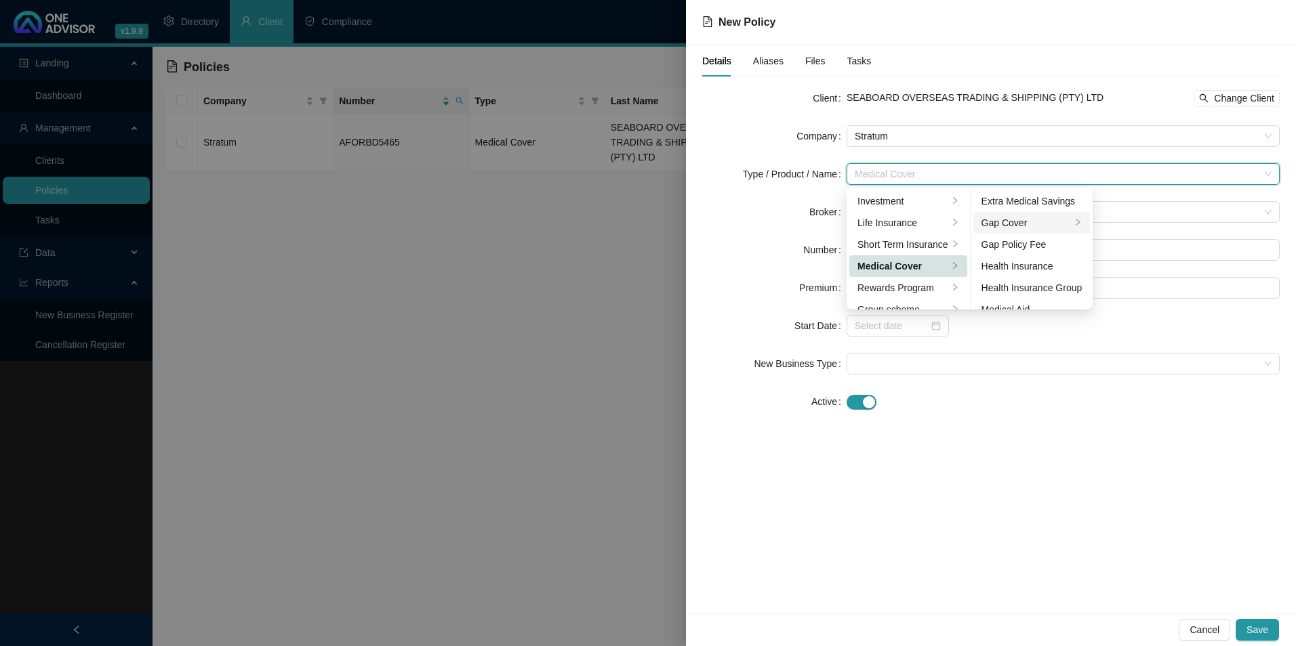
click at [1045, 219] on div "Gap Cover" at bounding box center [1026, 222] width 90 height 15
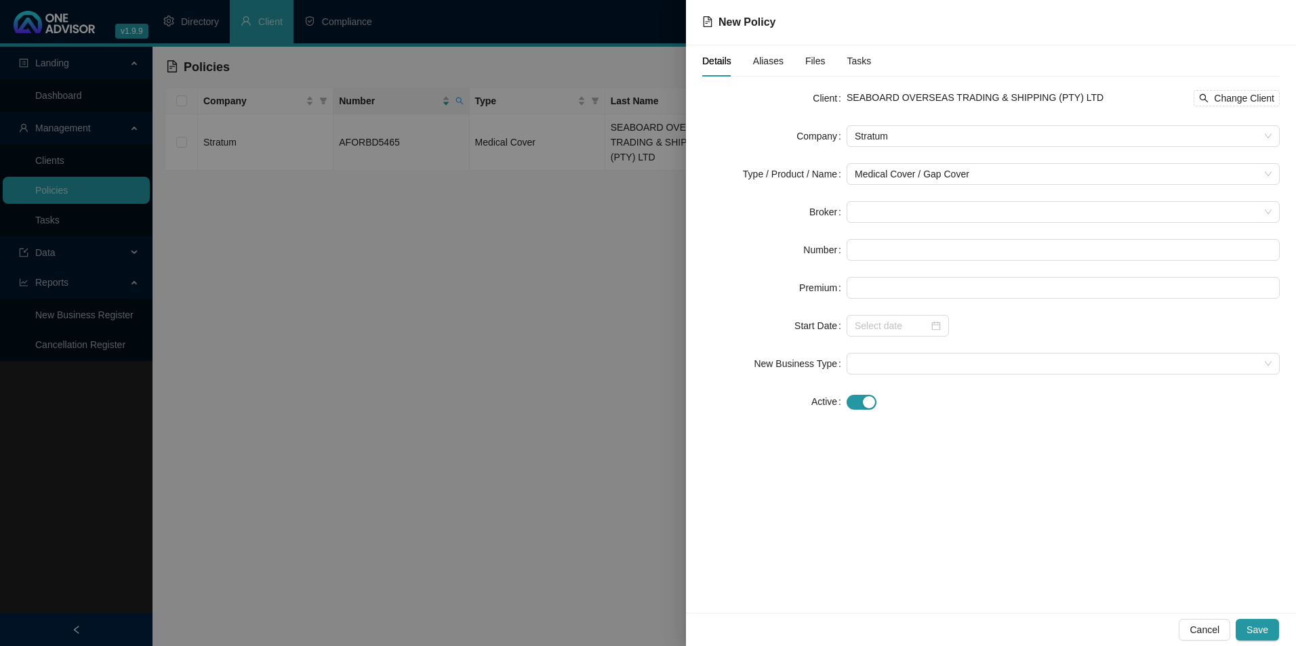
click at [976, 407] on div at bounding box center [1062, 402] width 433 height 16
click at [885, 211] on span at bounding box center [1063, 212] width 417 height 20
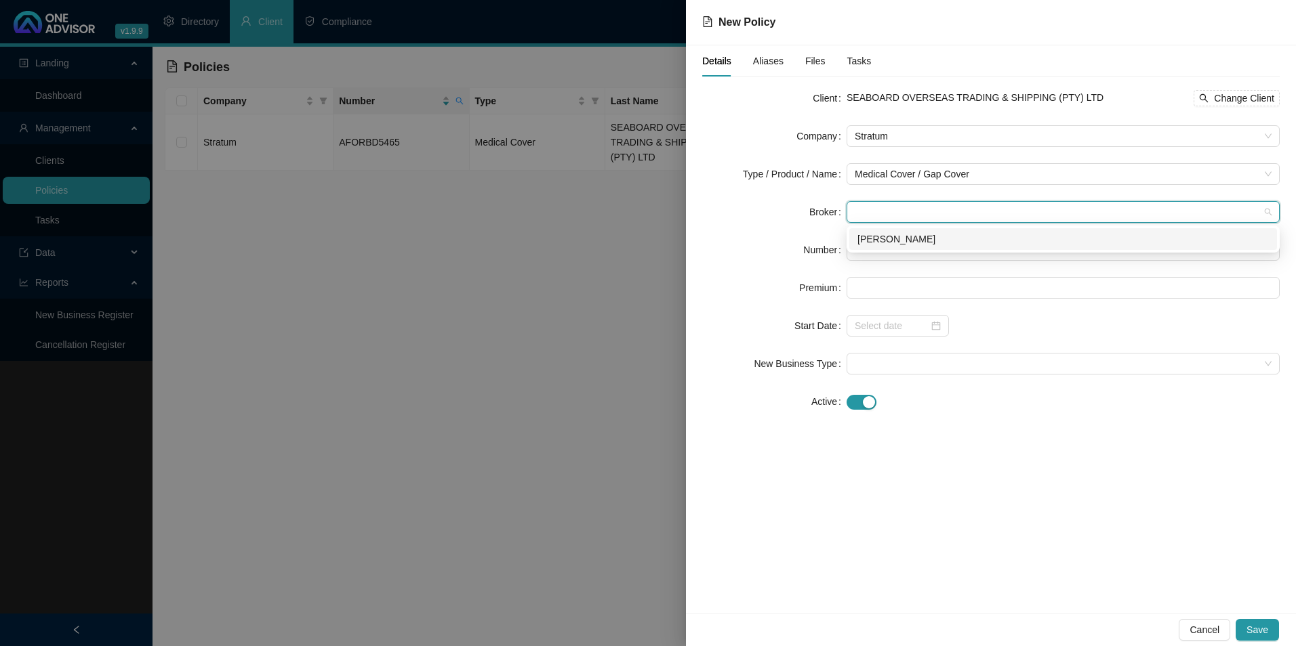
click at [896, 236] on div "Darryn Purtell" at bounding box center [1062, 239] width 411 height 15
paste input "AFORB5155"
type input "AFORB5155"
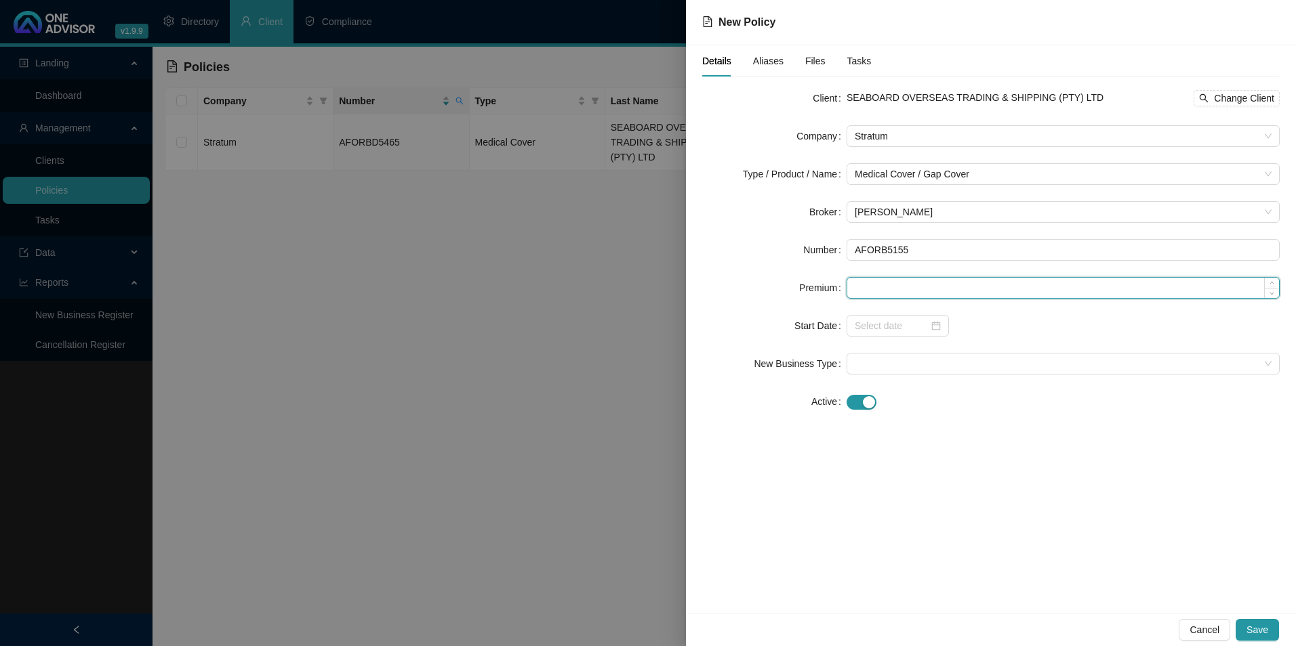
click at [894, 291] on input at bounding box center [1063, 288] width 432 height 20
type input "440.00"
click at [936, 321] on div at bounding box center [898, 325] width 86 height 15
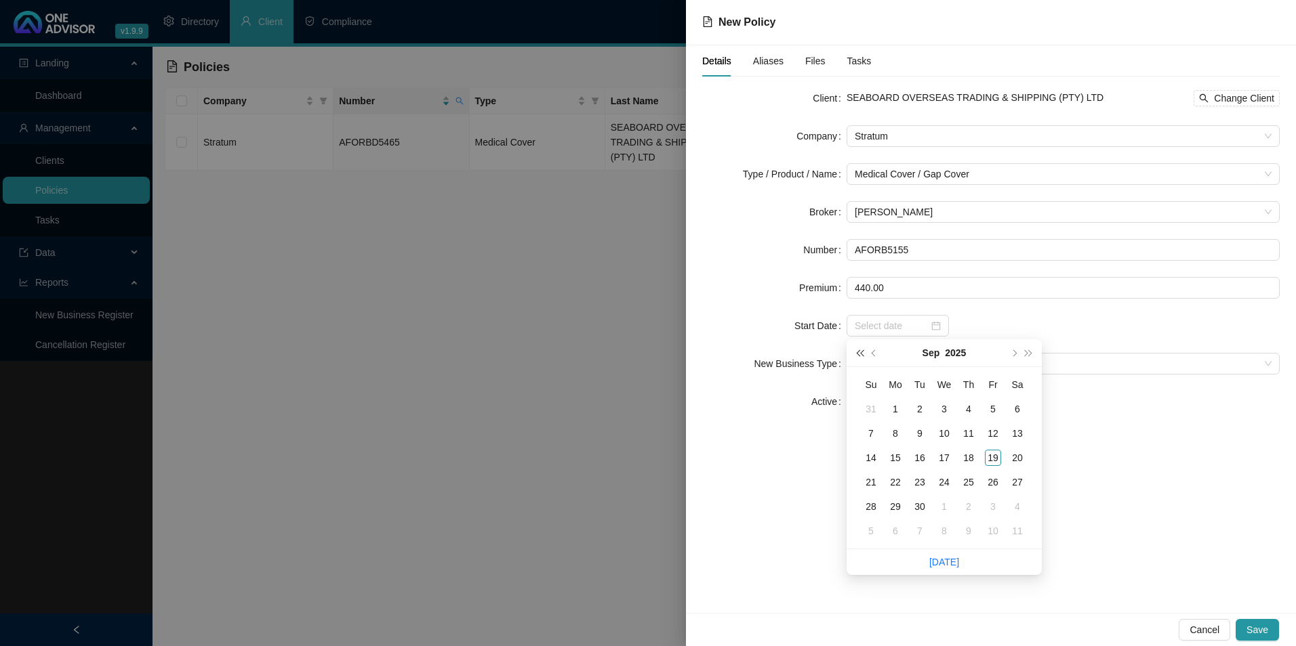
click at [859, 350] on button "super-prev-year" at bounding box center [859, 353] width 15 height 27
click at [858, 350] on button "super-prev-year" at bounding box center [859, 353] width 15 height 27
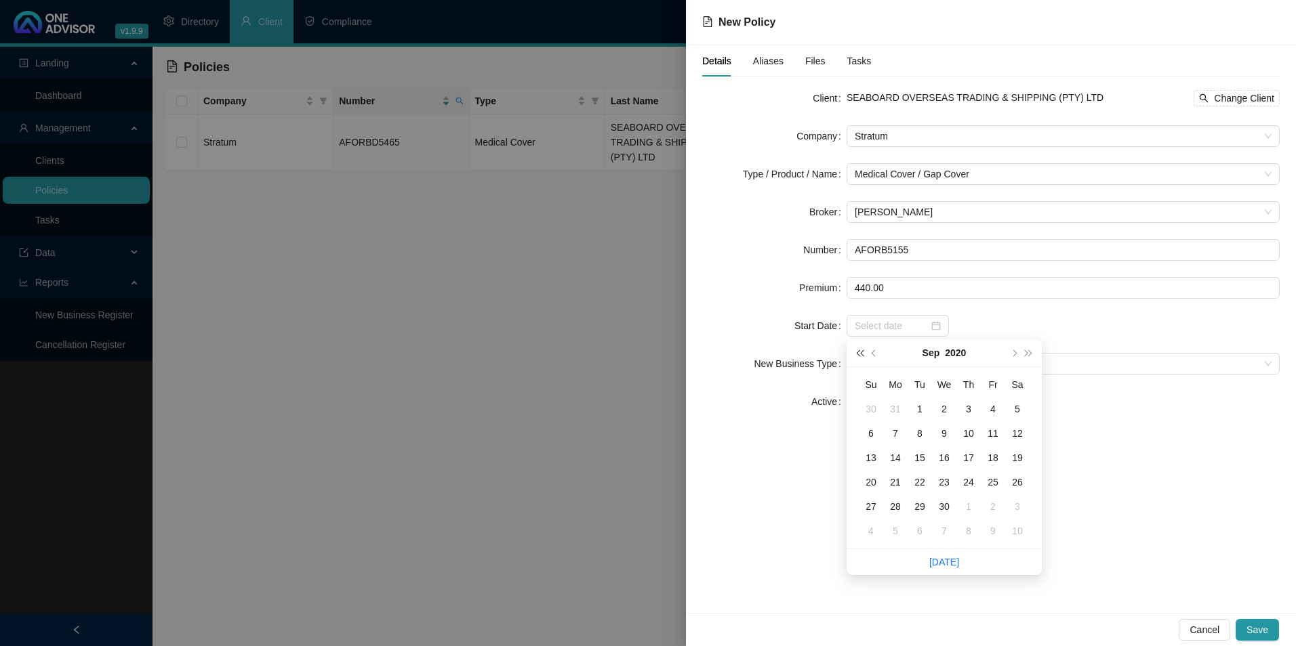
click at [858, 350] on button "super-prev-year" at bounding box center [859, 353] width 15 height 27
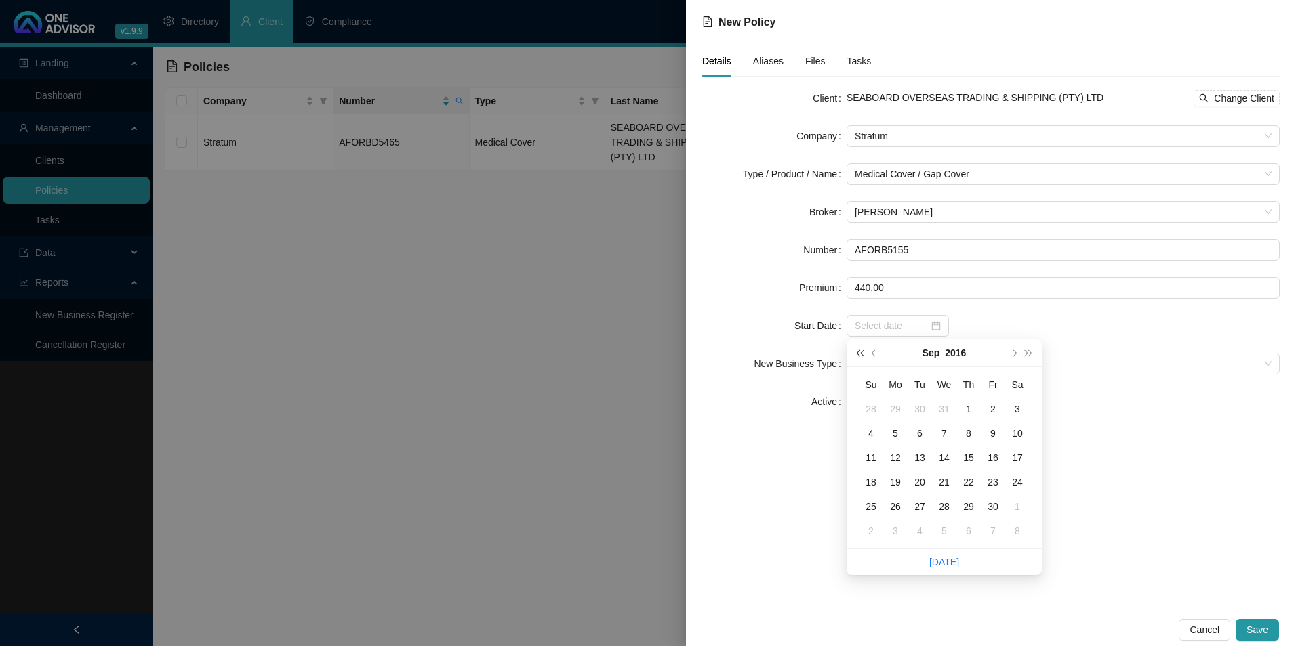
click at [858, 350] on button "super-prev-year" at bounding box center [859, 353] width 15 height 27
click at [857, 350] on button "super-prev-year" at bounding box center [859, 353] width 15 height 27
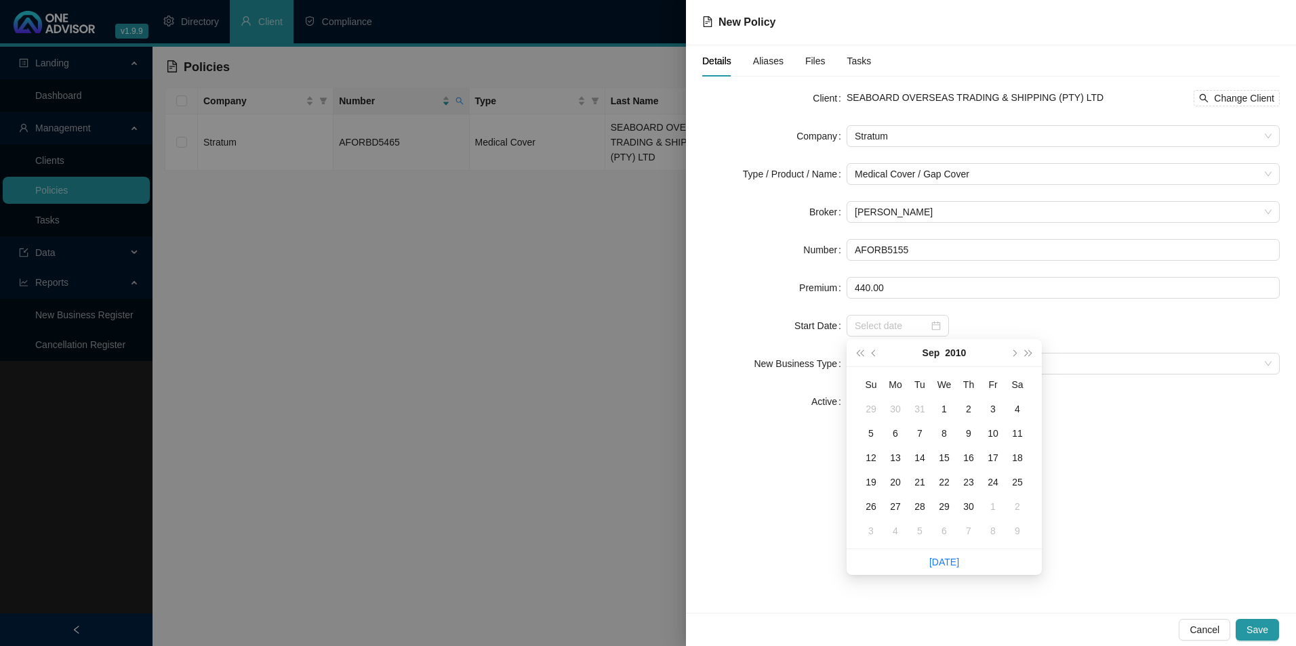
type input "2010-09-03"
type input "2010-09-10"
type input "2010-08-31"
click at [877, 356] on button "prev-year" at bounding box center [874, 353] width 15 height 27
click at [877, 355] on button "prev-year" at bounding box center [874, 353] width 15 height 27
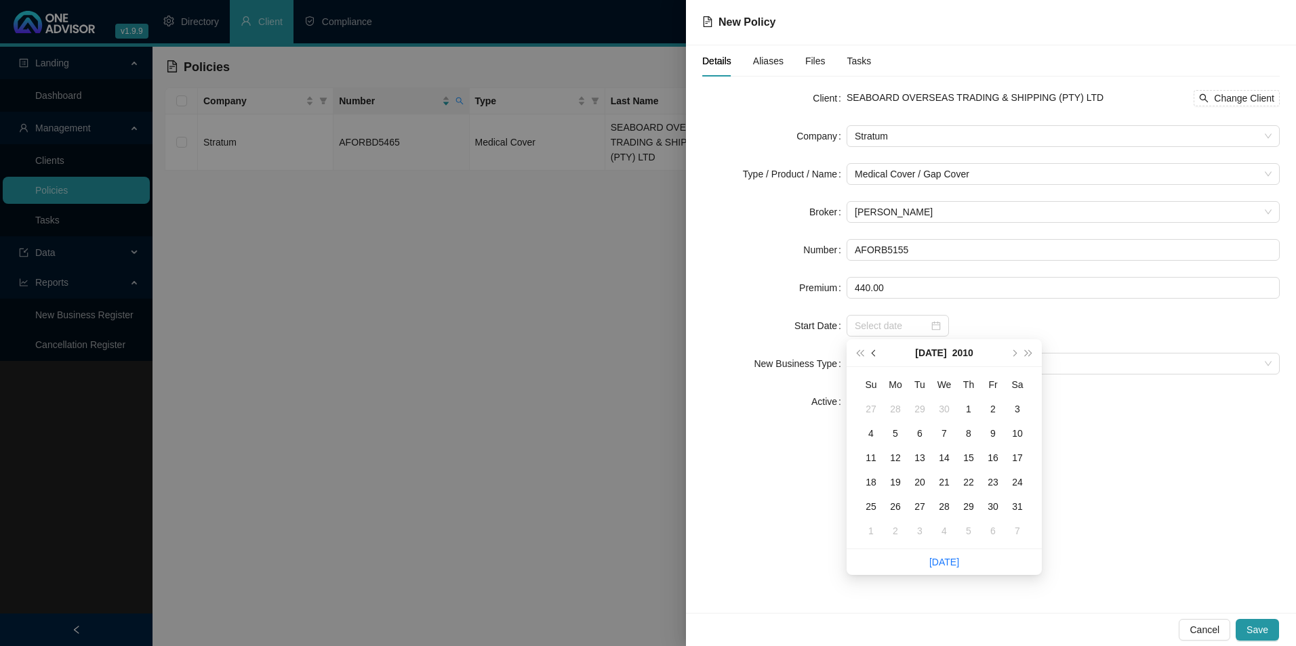
click at [877, 355] on button "prev-year" at bounding box center [874, 353] width 15 height 27
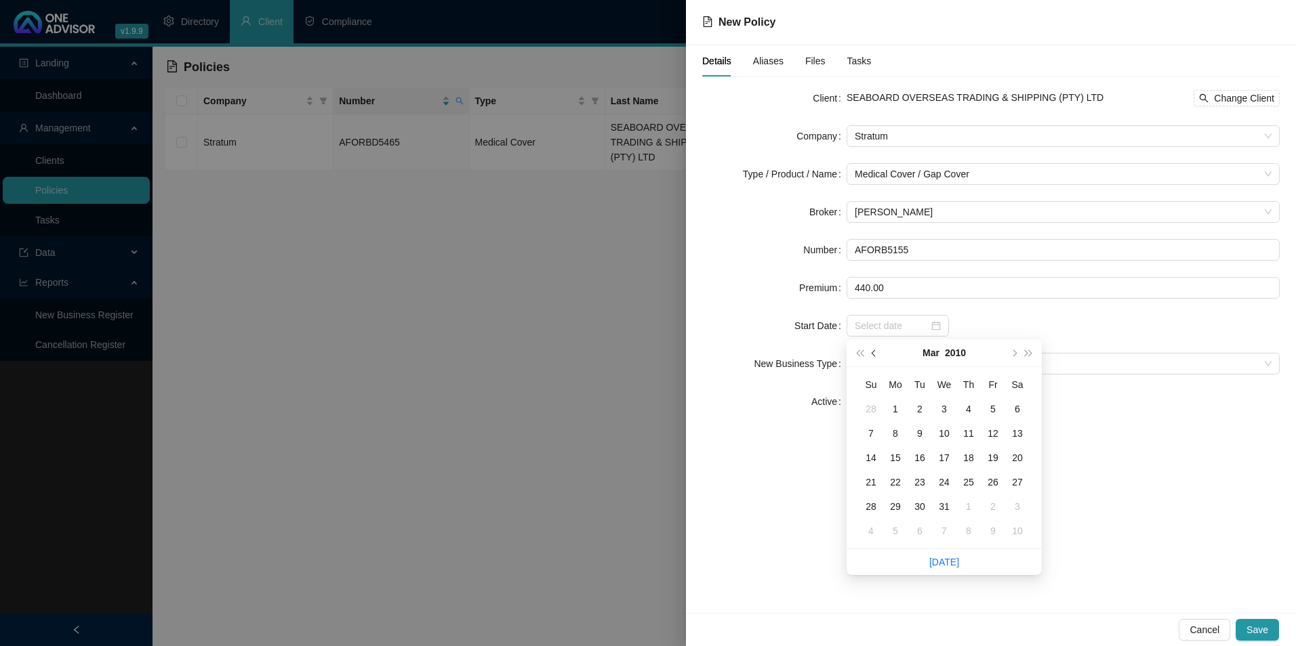
click at [877, 355] on button "prev-year" at bounding box center [874, 353] width 15 height 27
click at [1016, 354] on button "next-year" at bounding box center [1013, 353] width 15 height 27
type input "2010-01-01"
click at [989, 409] on div "1" at bounding box center [993, 409] width 16 height 16
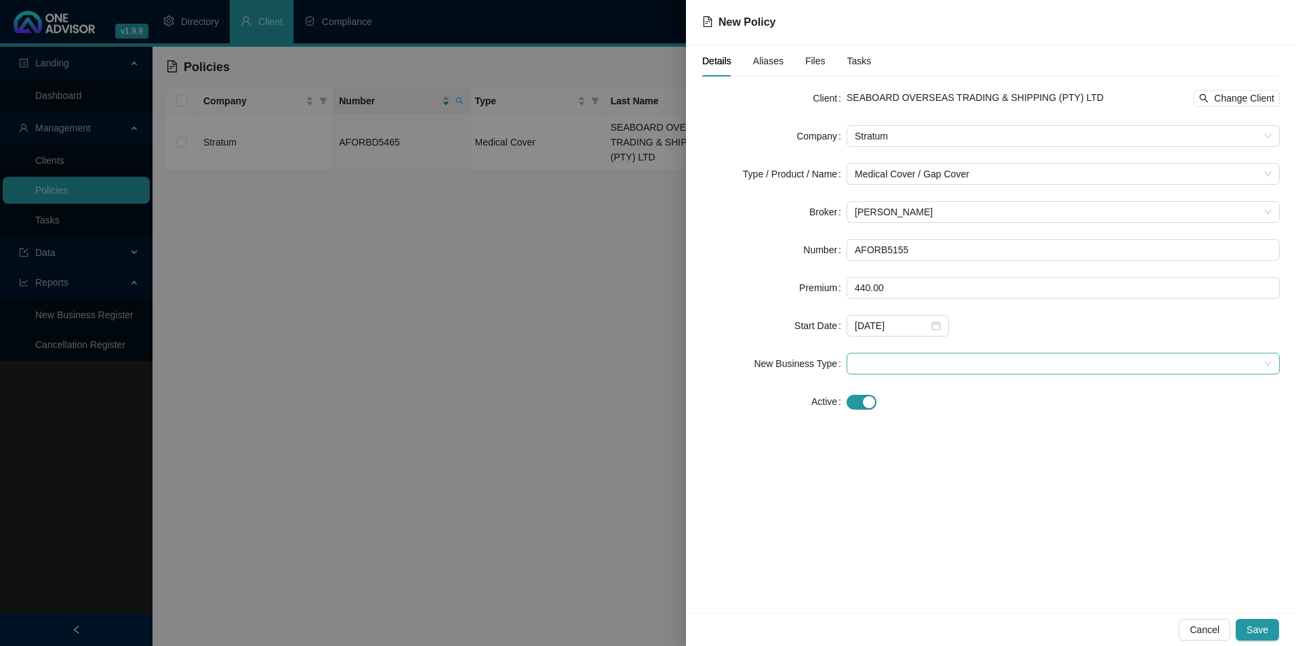
click at [890, 357] on span at bounding box center [1063, 364] width 417 height 20
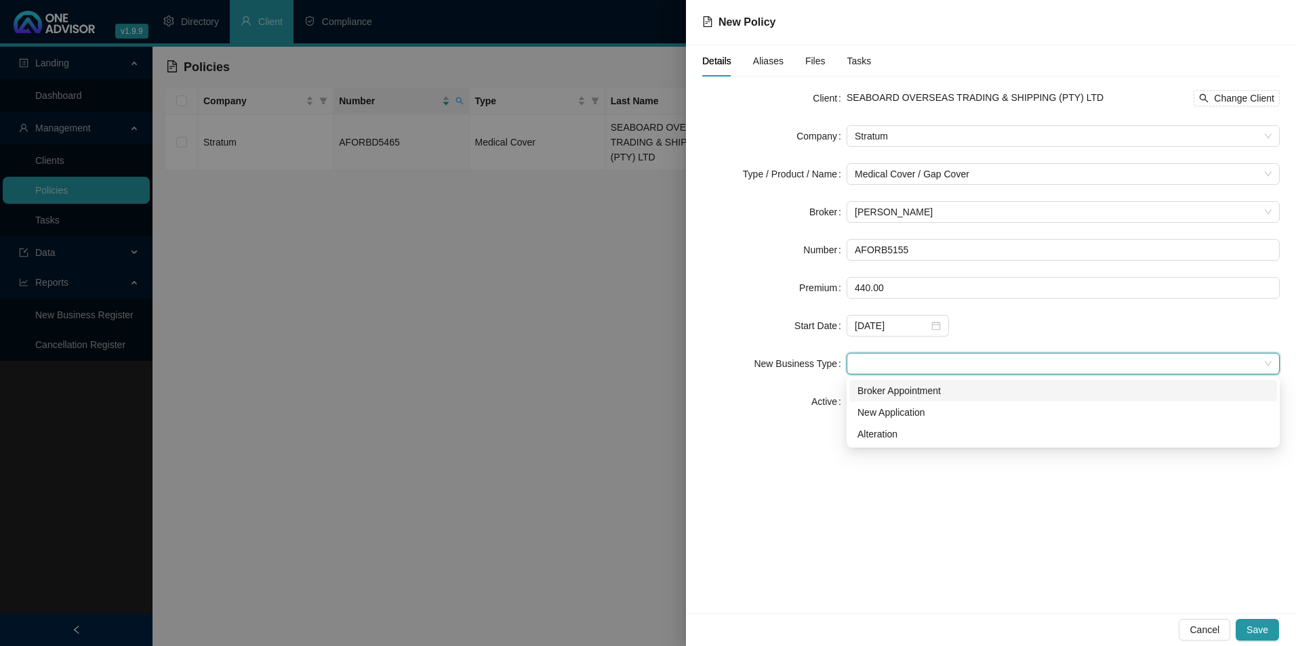
click at [897, 395] on div "Broker Appointment" at bounding box center [1062, 391] width 411 height 15
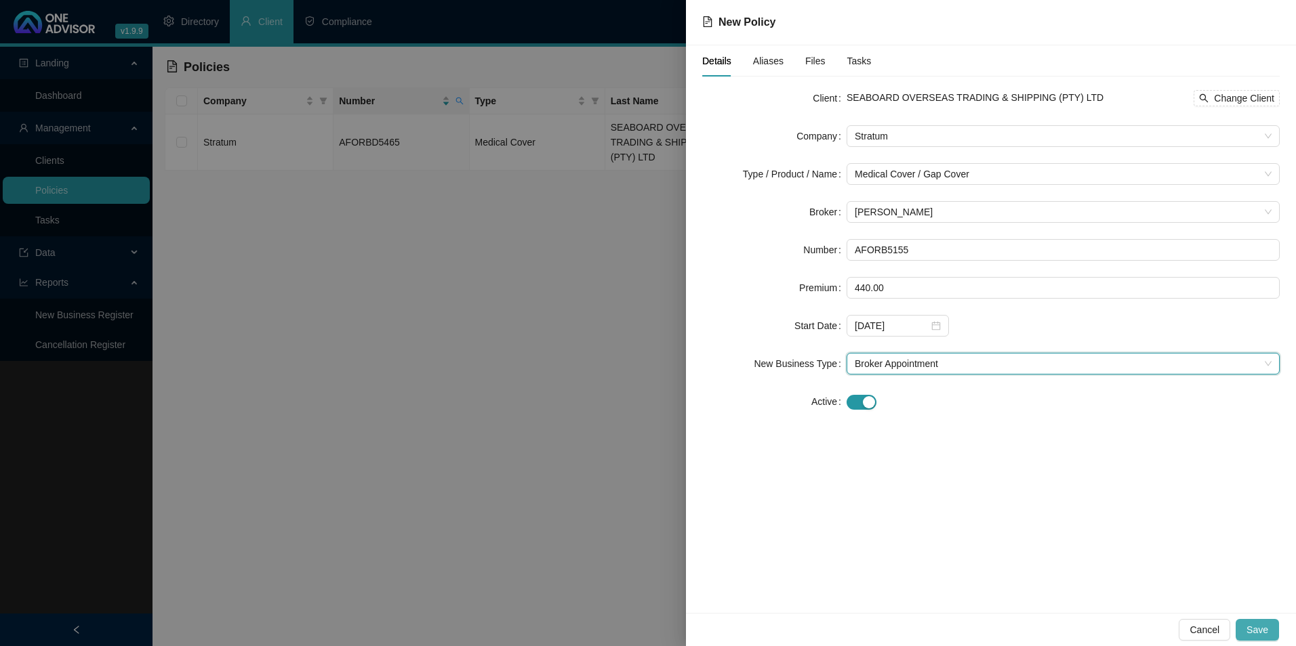
click at [1245, 636] on button "Save" at bounding box center [1256, 630] width 43 height 22
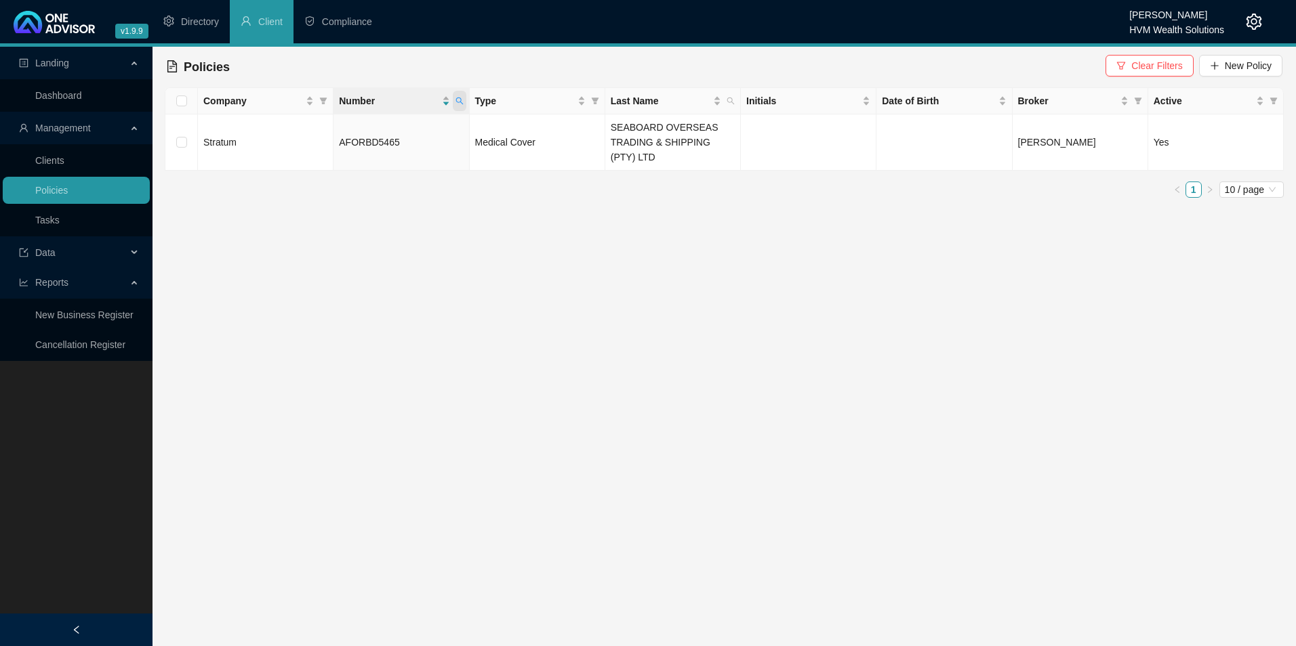
click at [457, 98] on icon "search" at bounding box center [458, 101] width 7 height 7
paste input "515"
type input "AFORB5155"
click at [375, 144] on div "AFORB5155 Search Reset" at bounding box center [396, 141] width 138 height 54
click at [388, 156] on button "Search" at bounding box center [363, 154] width 61 height 16
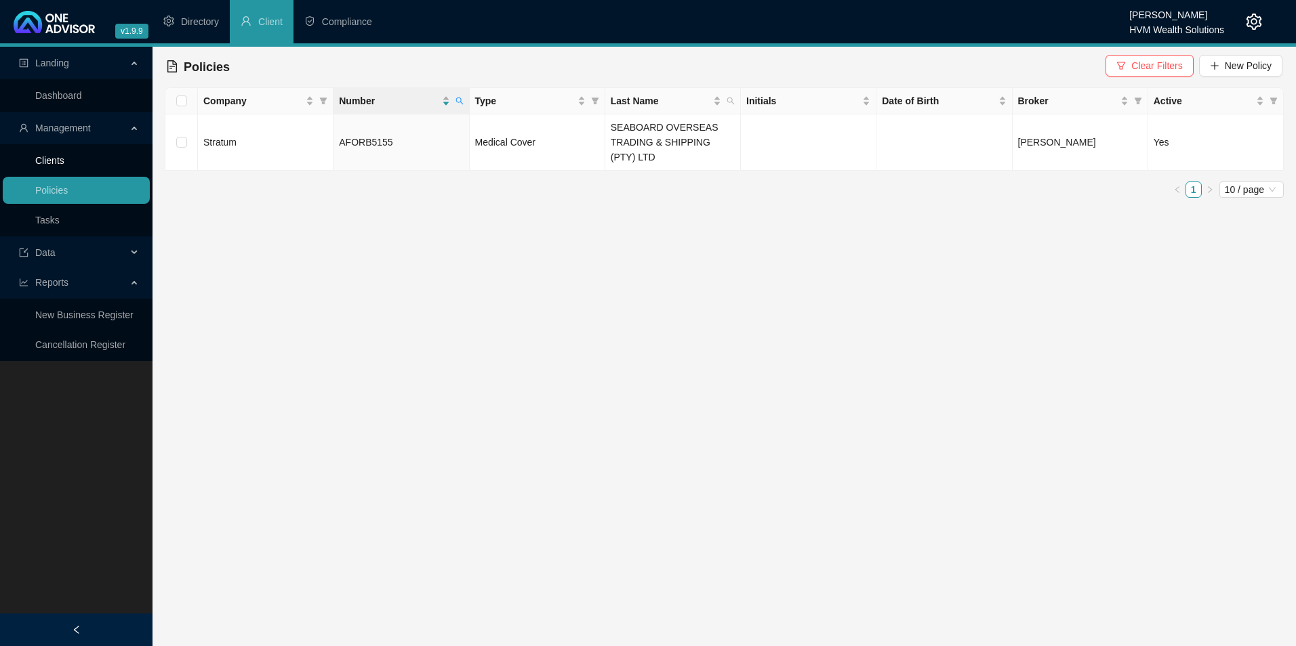
click at [54, 162] on link "Clients" at bounding box center [49, 160] width 29 height 11
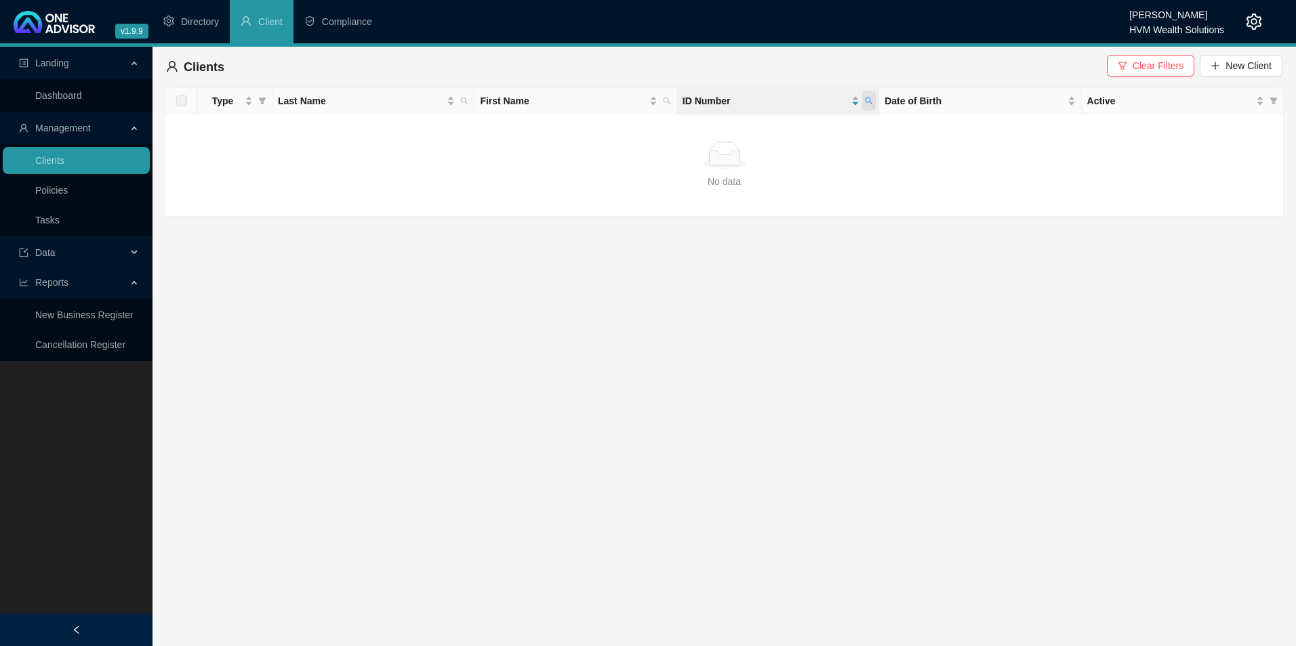
click at [863, 96] on span at bounding box center [869, 101] width 14 height 20
type input "8606025152089"
click at [760, 158] on span "button" at bounding box center [755, 154] width 9 height 9
click at [35, 193] on link "Policies" at bounding box center [51, 190] width 33 height 11
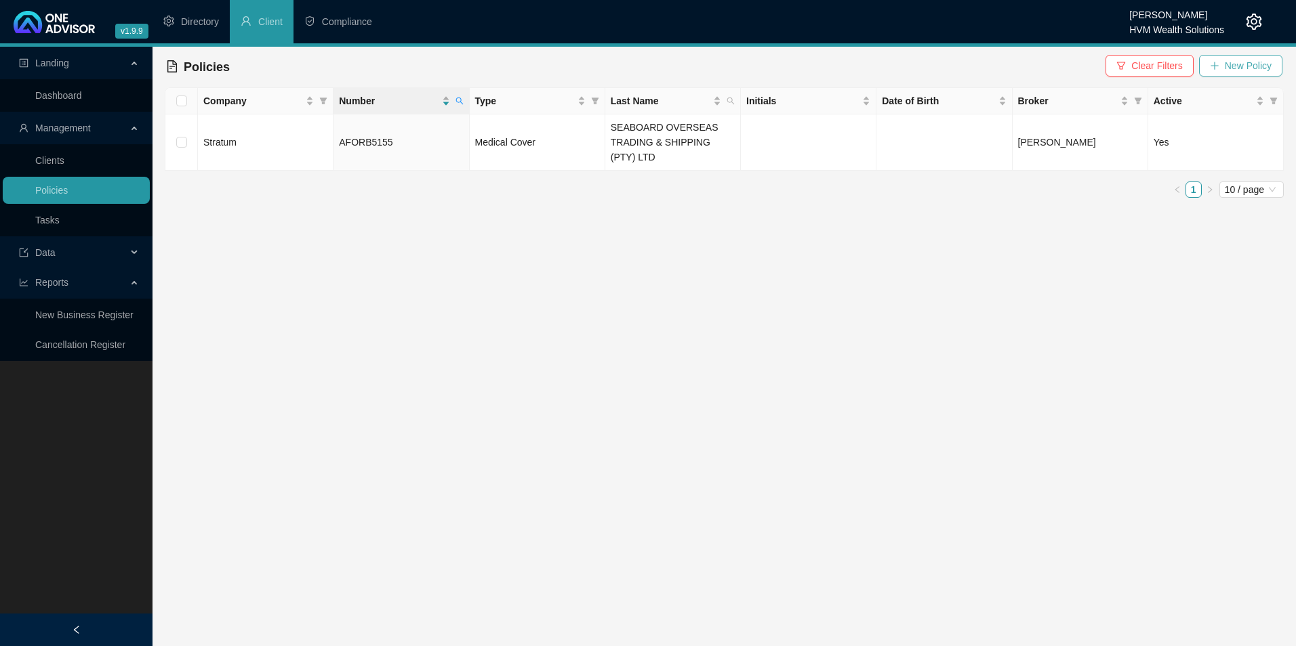
click at [1234, 69] on span "New Policy" at bounding box center [1248, 65] width 47 height 15
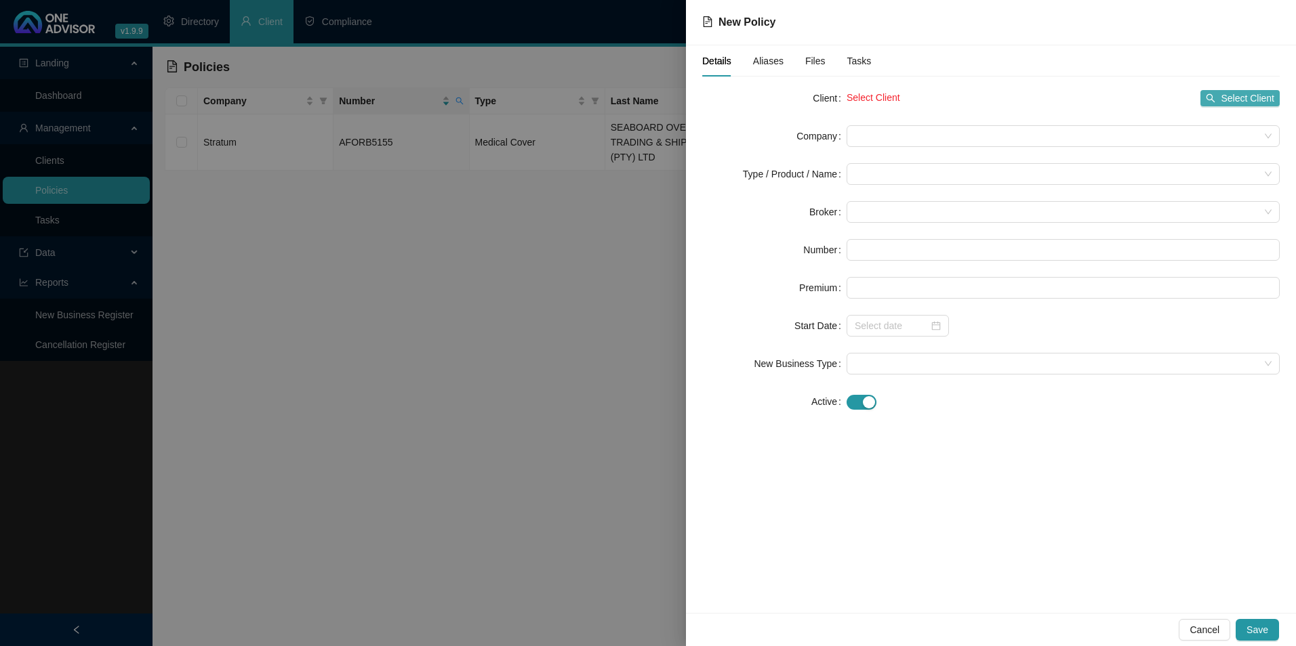
click at [1215, 94] on icon "search" at bounding box center [1210, 98] width 9 height 9
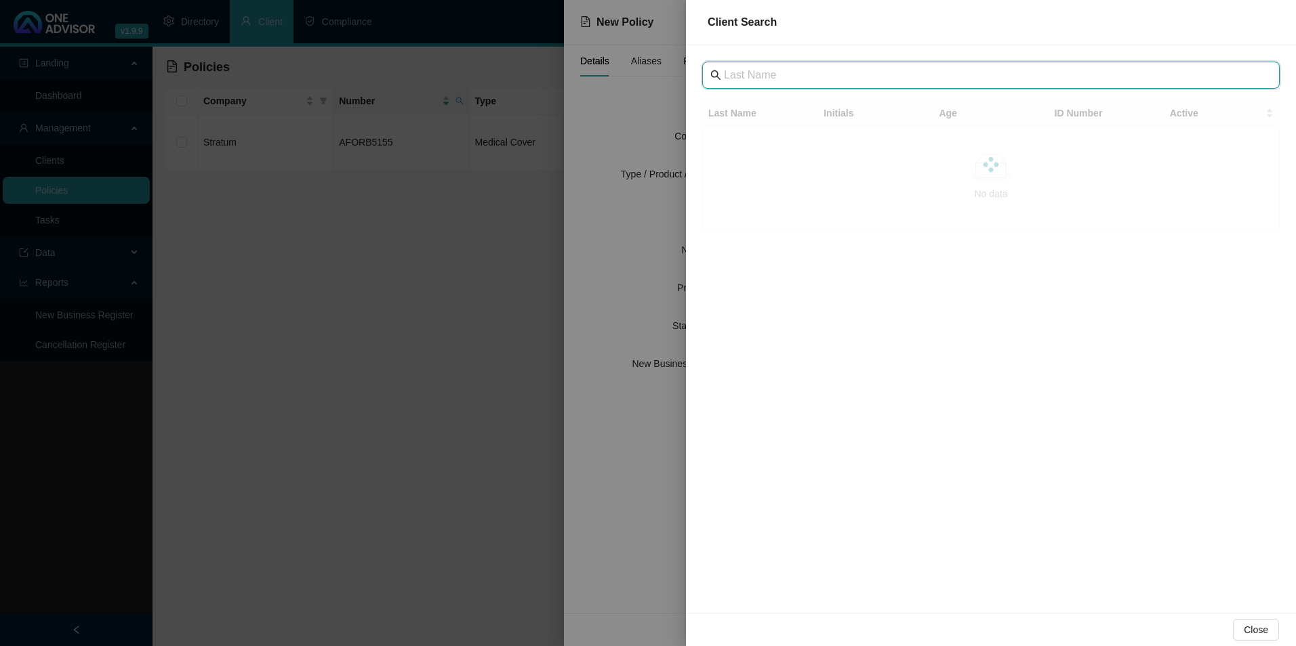
click at [824, 71] on input "text" at bounding box center [992, 75] width 537 height 16
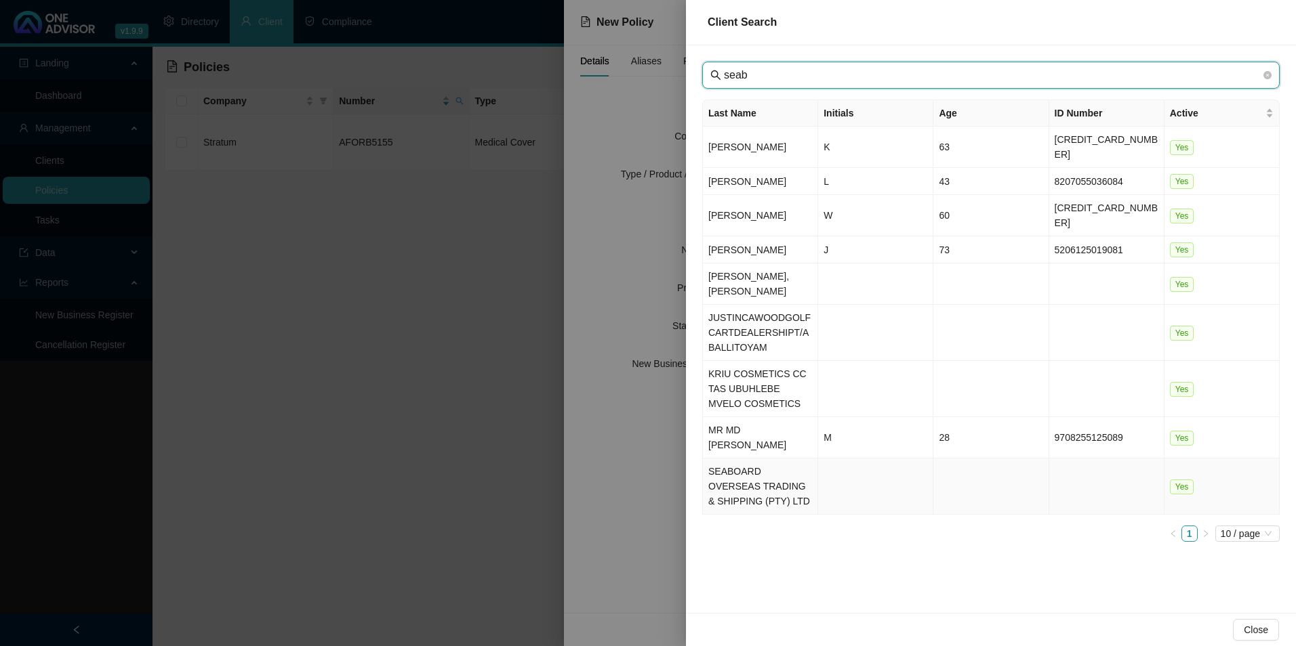
type input "seab"
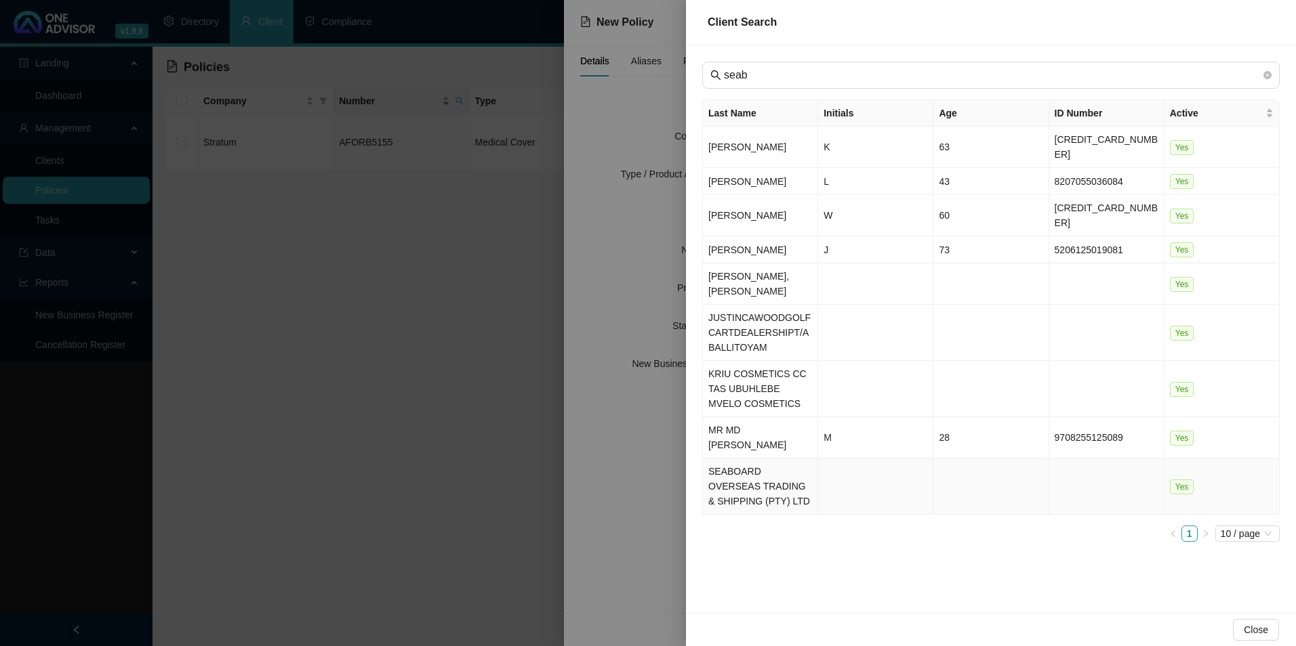
click at [766, 459] on td "SEABOARD OVERSEAS TRADING & SHIPPING (PTY) LTD" at bounding box center [760, 487] width 115 height 56
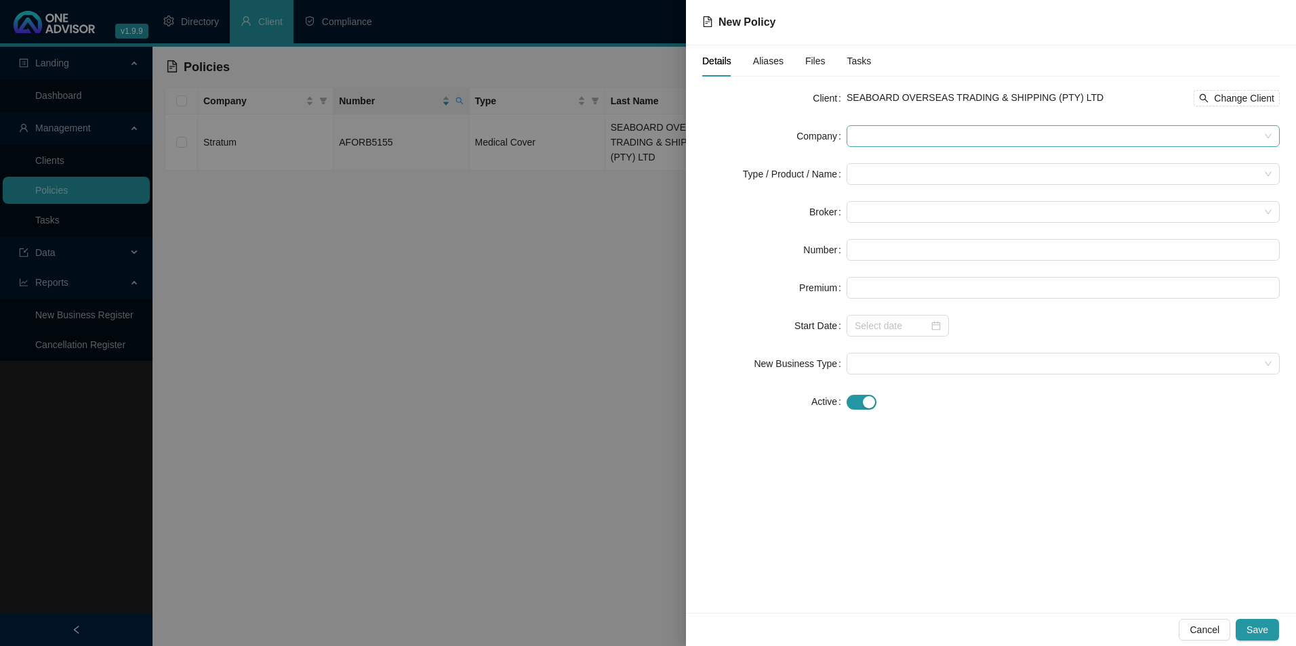
click at [945, 142] on span at bounding box center [1063, 136] width 417 height 20
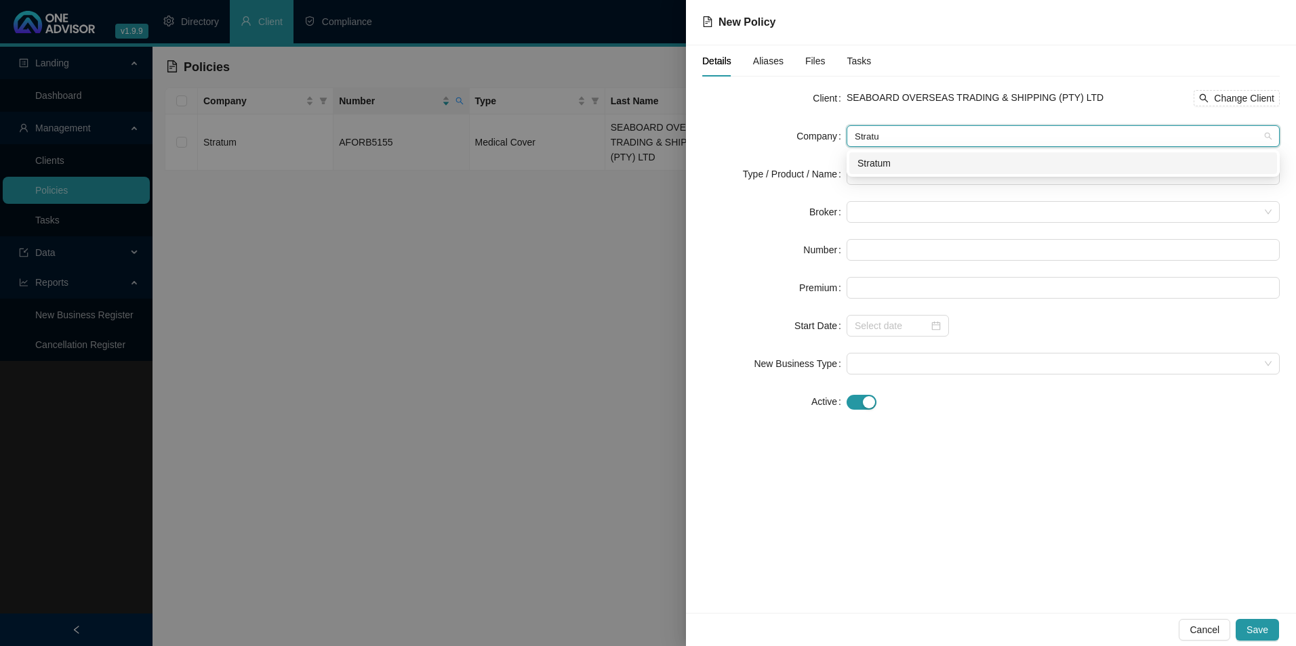
type input "Stratum"
click at [934, 168] on div "Stratum" at bounding box center [1063, 163] width 428 height 22
click at [865, 176] on input "search" at bounding box center [1057, 174] width 405 height 20
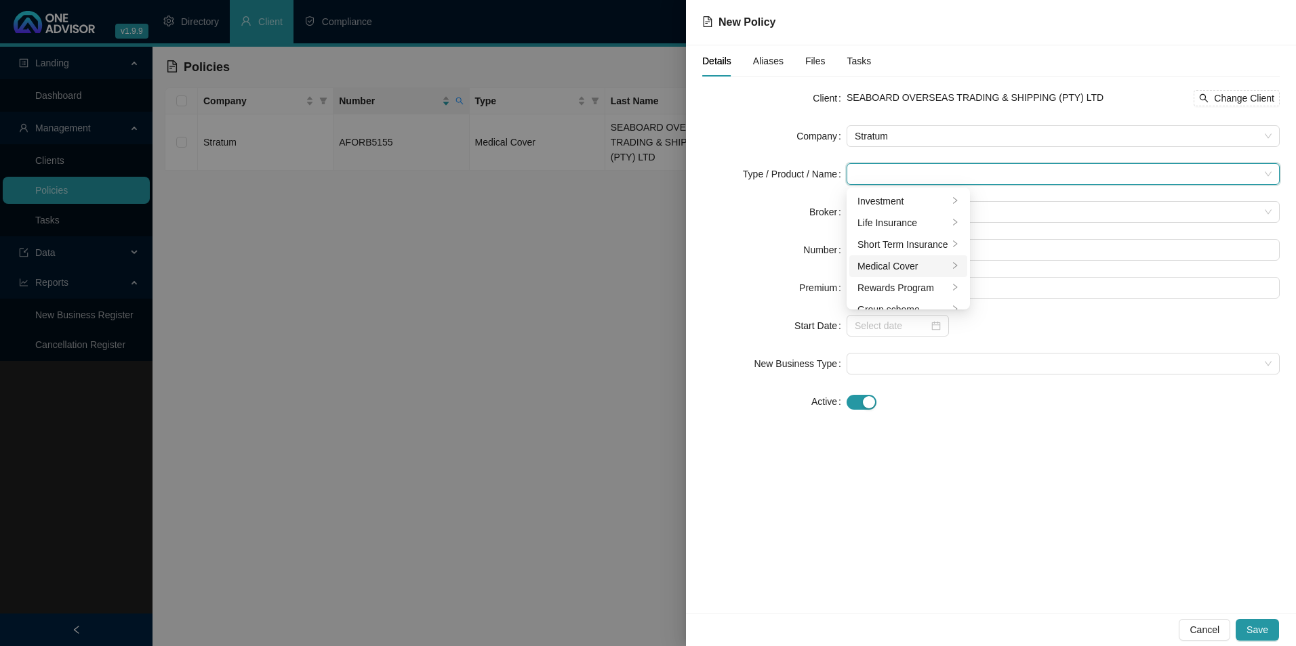
click at [869, 264] on div "Medical Cover" at bounding box center [902, 266] width 91 height 15
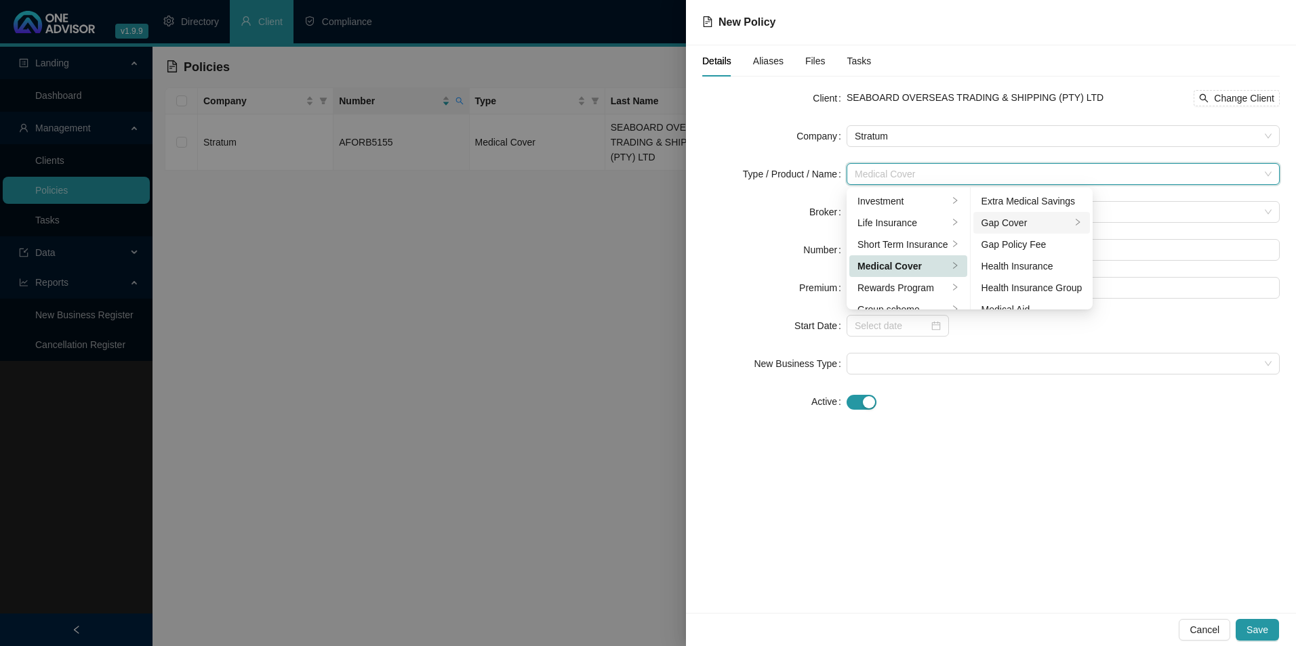
click at [1014, 224] on div "Gap Cover" at bounding box center [1026, 222] width 90 height 15
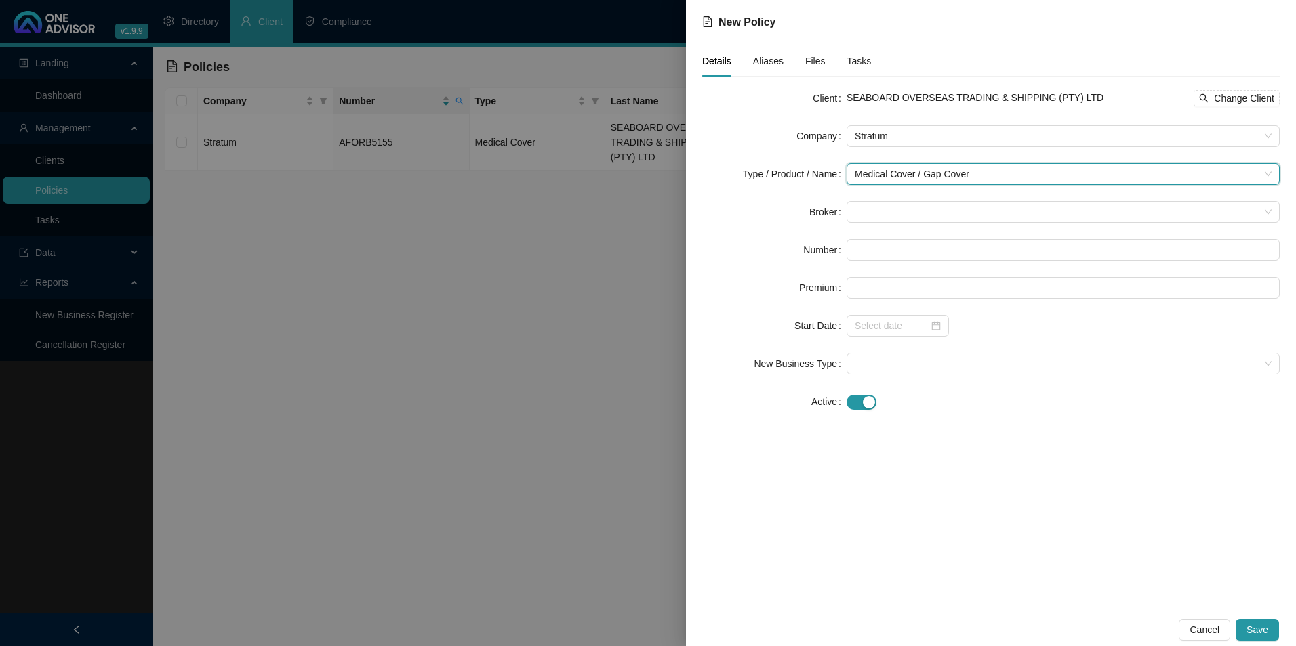
click at [1151, 457] on div "Details Aliases Files Tasks Client SEABOARD OVERSEAS TRADING & SHIPPING (PTY) L…" at bounding box center [991, 329] width 610 height 568
click at [943, 204] on span at bounding box center [1063, 212] width 417 height 20
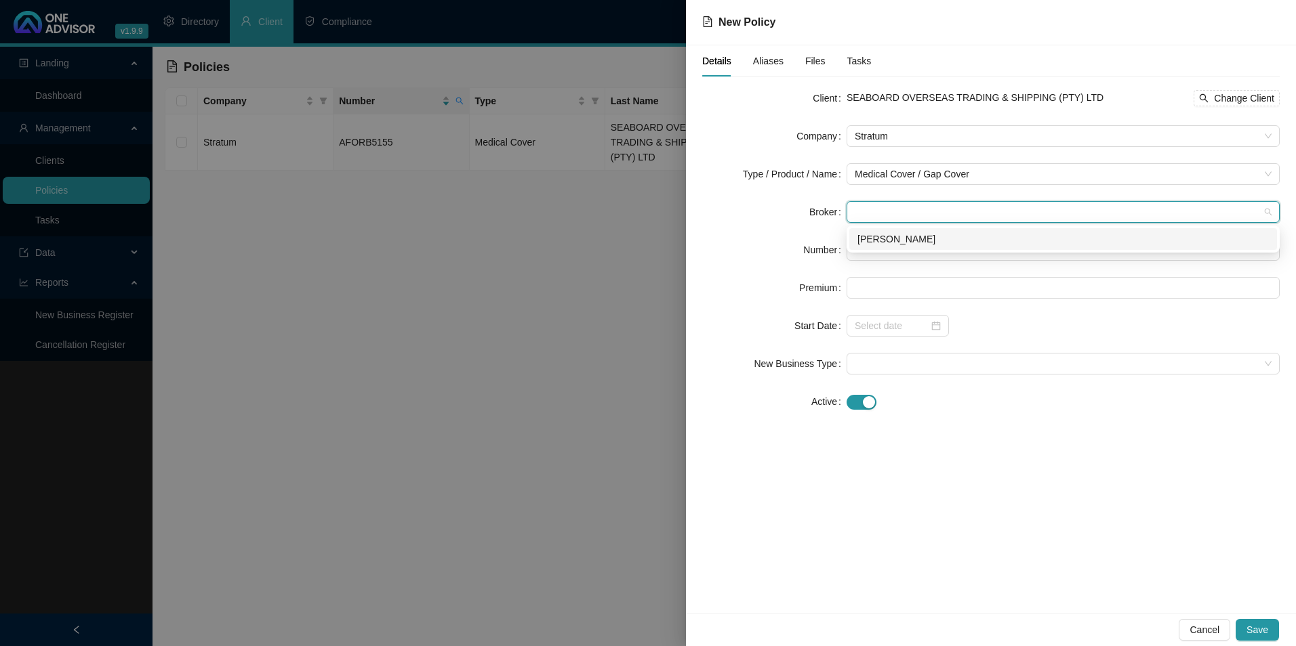
click at [920, 241] on div "Darryn Purtell" at bounding box center [1062, 239] width 411 height 15
paste input "POL-1001166-J9K0V8"
type input "POL-1001166-J9K0V8"
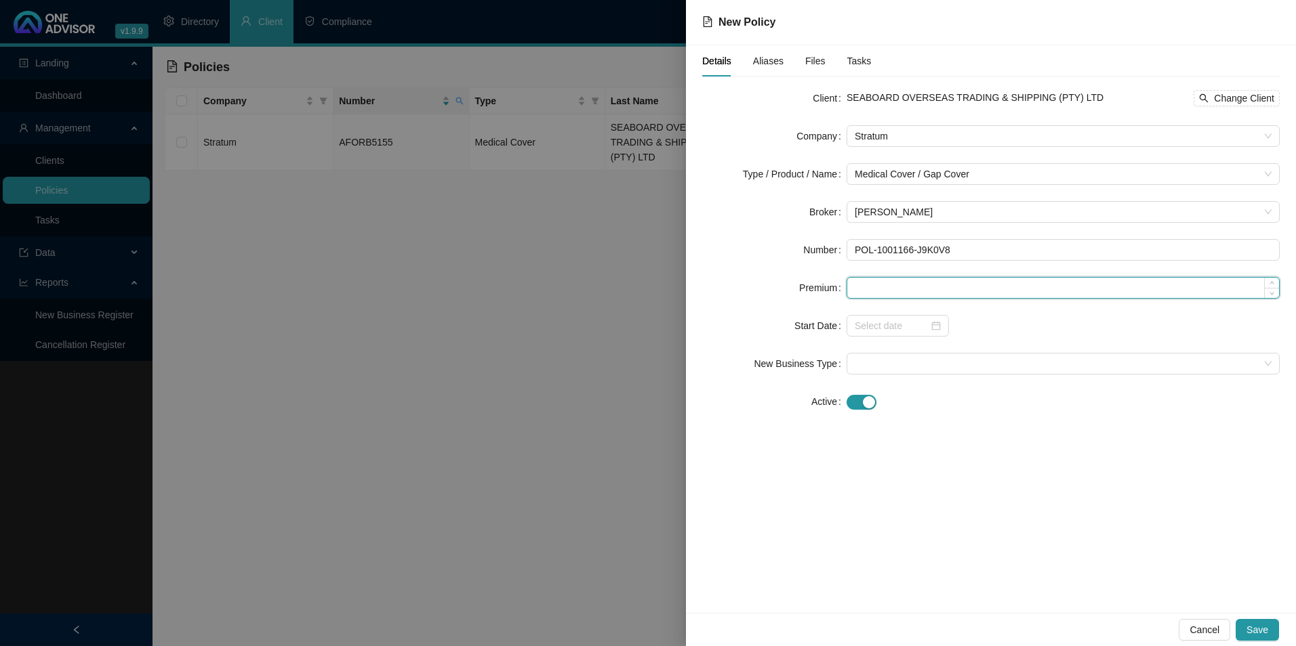
click at [907, 291] on input at bounding box center [1063, 288] width 432 height 20
type input "440.00"
click at [898, 326] on input at bounding box center [892, 325] width 74 height 15
click at [901, 327] on input at bounding box center [892, 325] width 74 height 15
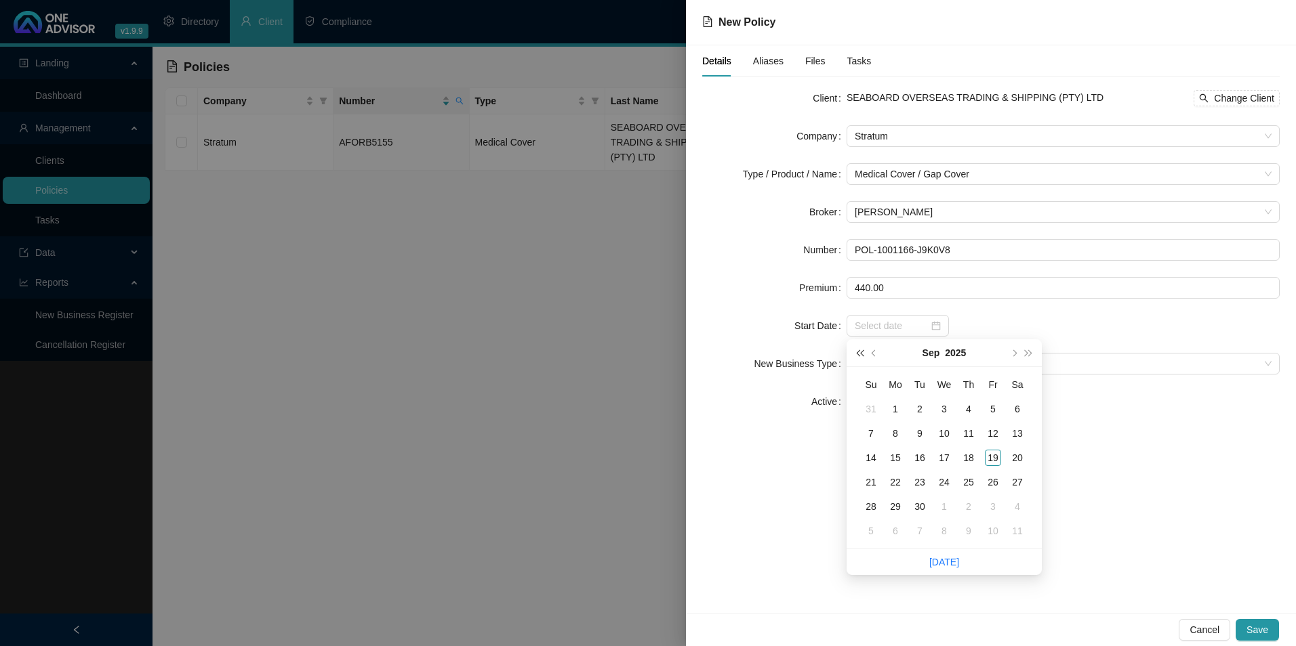
click at [857, 352] on span "super-prev-year" at bounding box center [859, 353] width 7 height 7
click at [858, 352] on span "super-prev-year" at bounding box center [859, 353] width 7 height 7
click at [859, 352] on span "super-prev-year" at bounding box center [859, 353] width 7 height 7
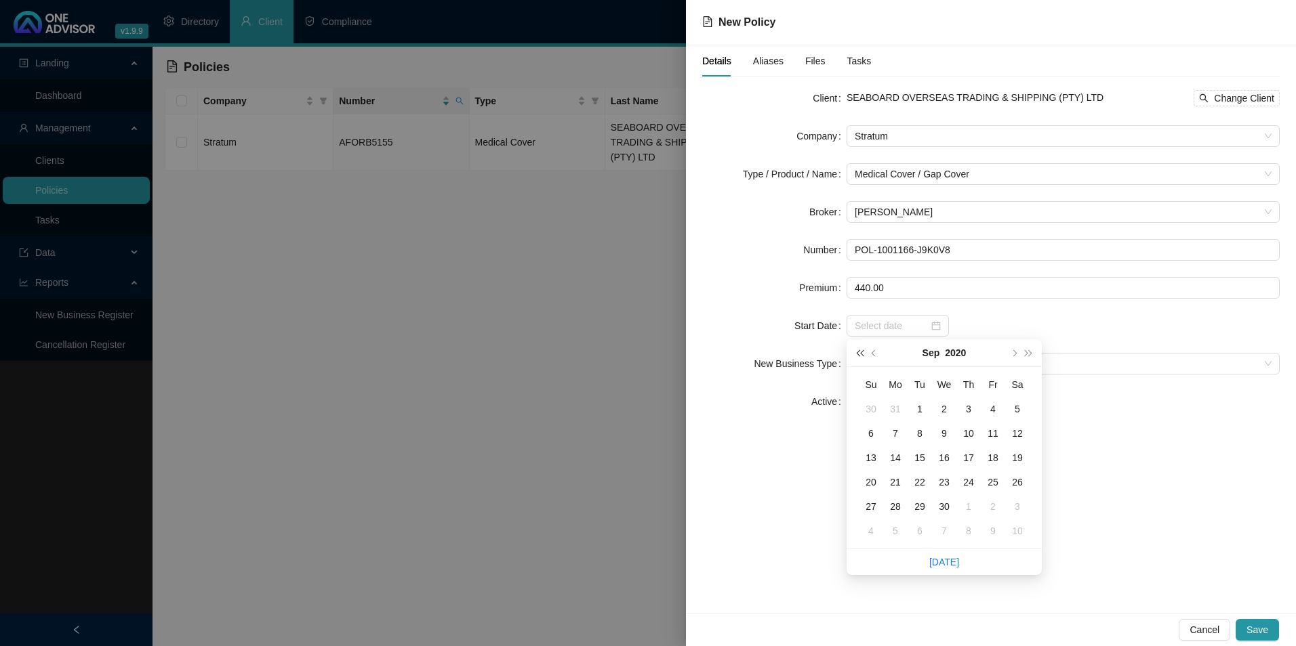
click at [859, 351] on span "super-prev-year" at bounding box center [859, 353] width 7 height 7
type input "2019-09-02"
type input "2019-09-03"
click at [875, 353] on span "prev-year" at bounding box center [874, 353] width 7 height 7
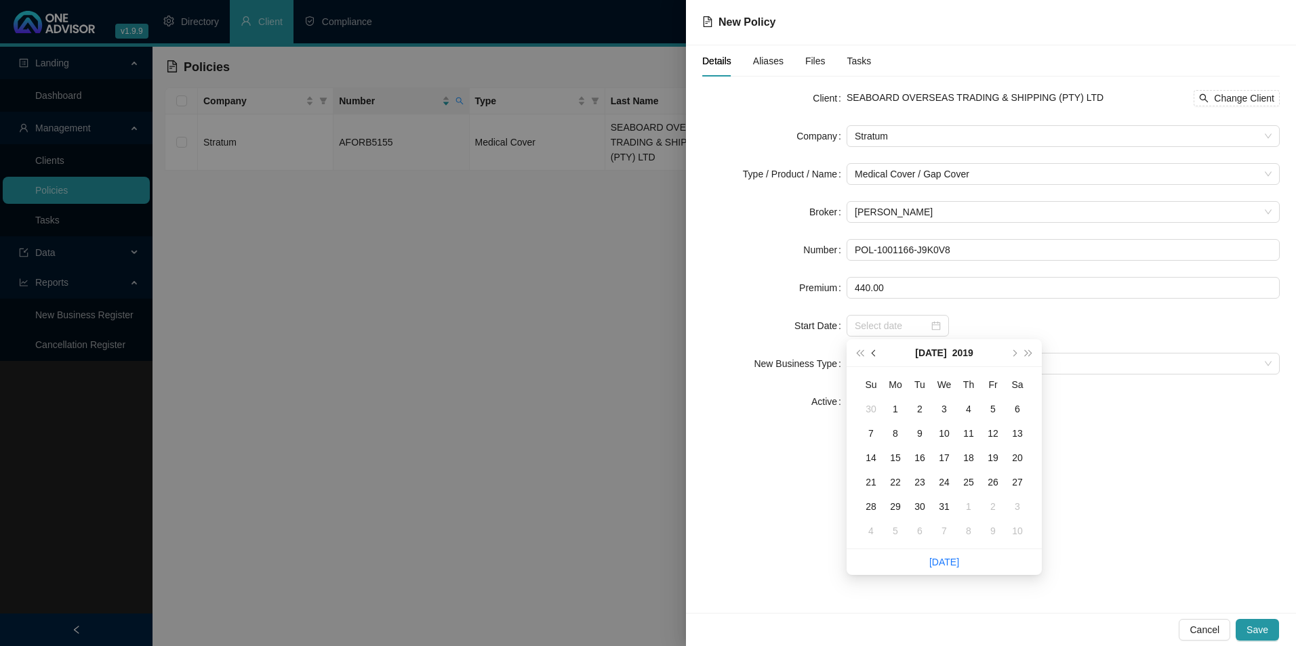
click at [875, 353] on span "prev-year" at bounding box center [874, 353] width 7 height 7
type input "2019-06-09"
type input "2019-06-01"
click at [1014, 405] on div "1" at bounding box center [1017, 409] width 16 height 16
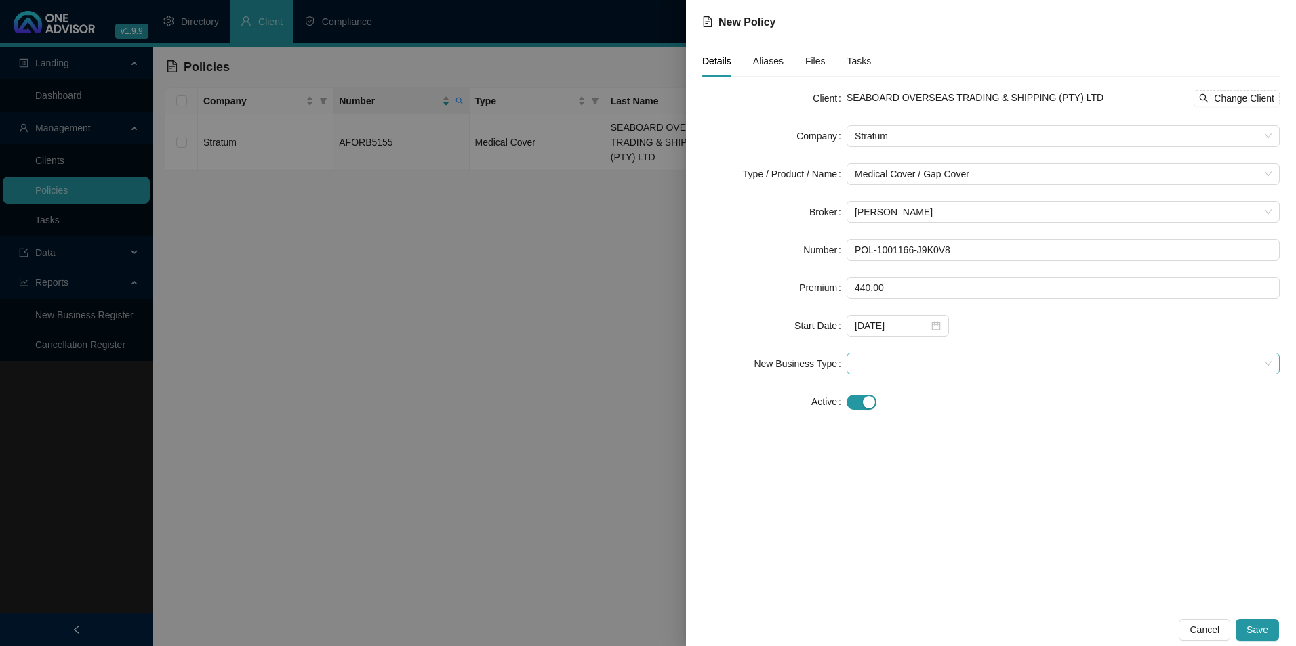
click at [889, 358] on span at bounding box center [1063, 364] width 417 height 20
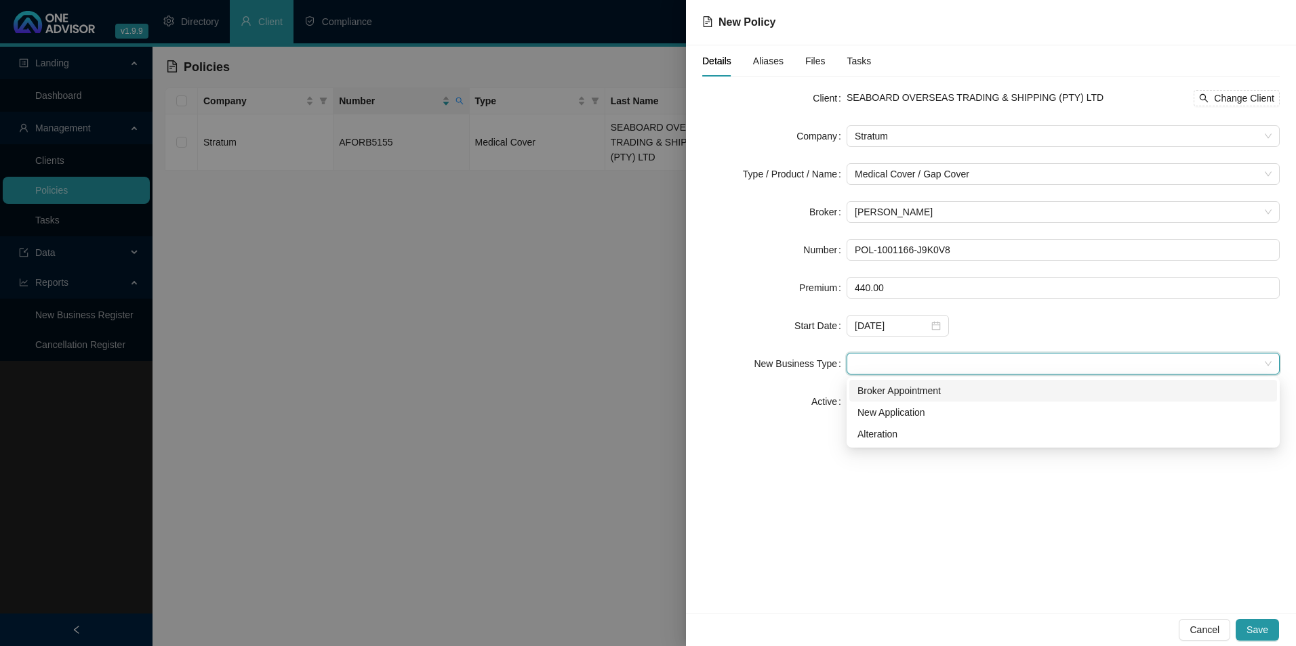
click at [891, 396] on div "Broker Appointment" at bounding box center [1062, 391] width 411 height 15
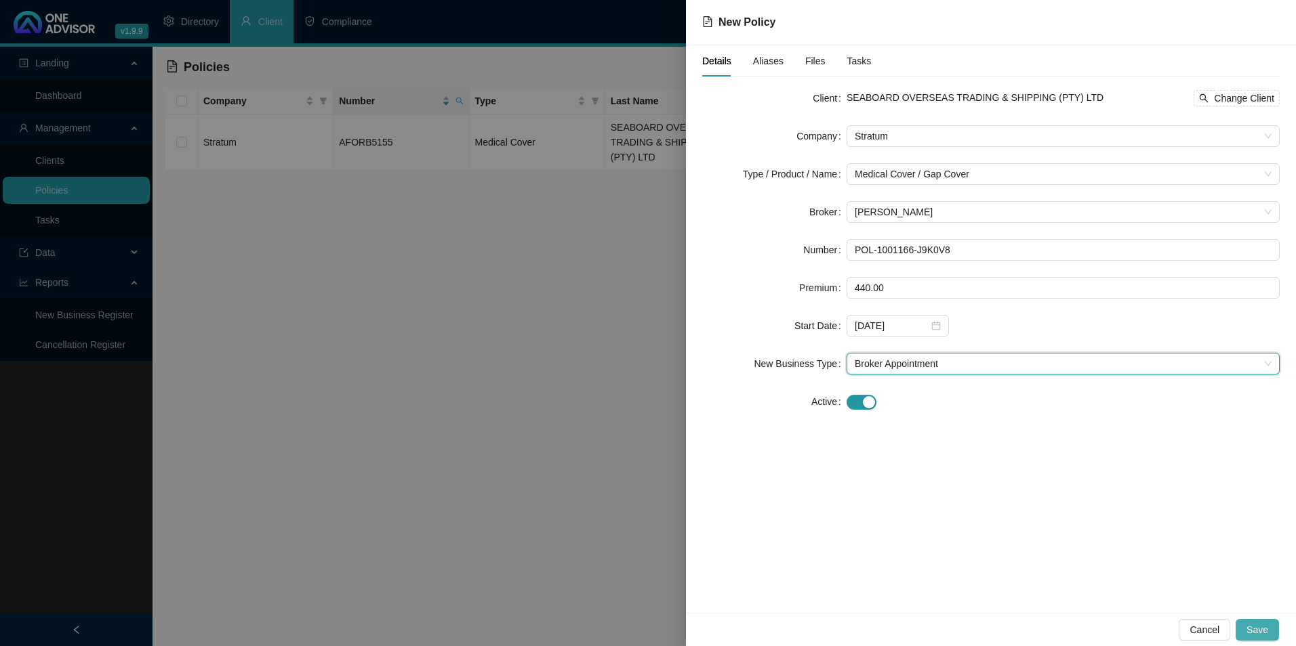
click at [1250, 623] on span "Save" at bounding box center [1257, 630] width 22 height 15
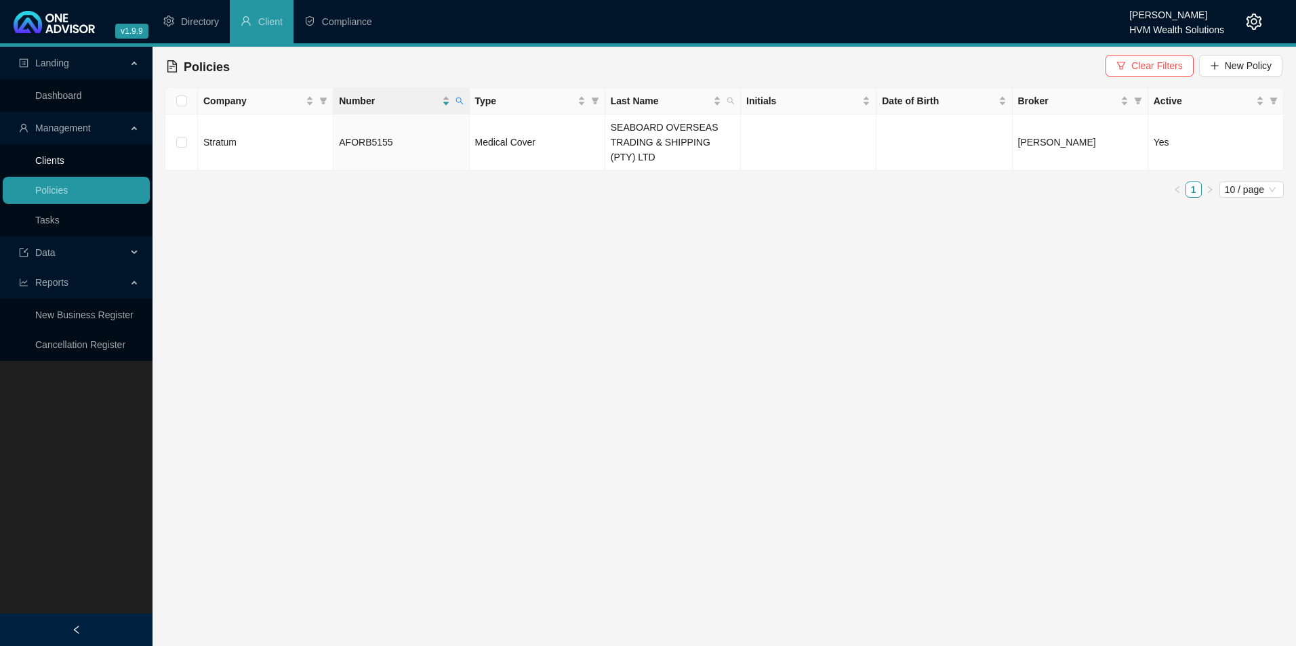
click at [52, 162] on link "Clients" at bounding box center [49, 160] width 29 height 11
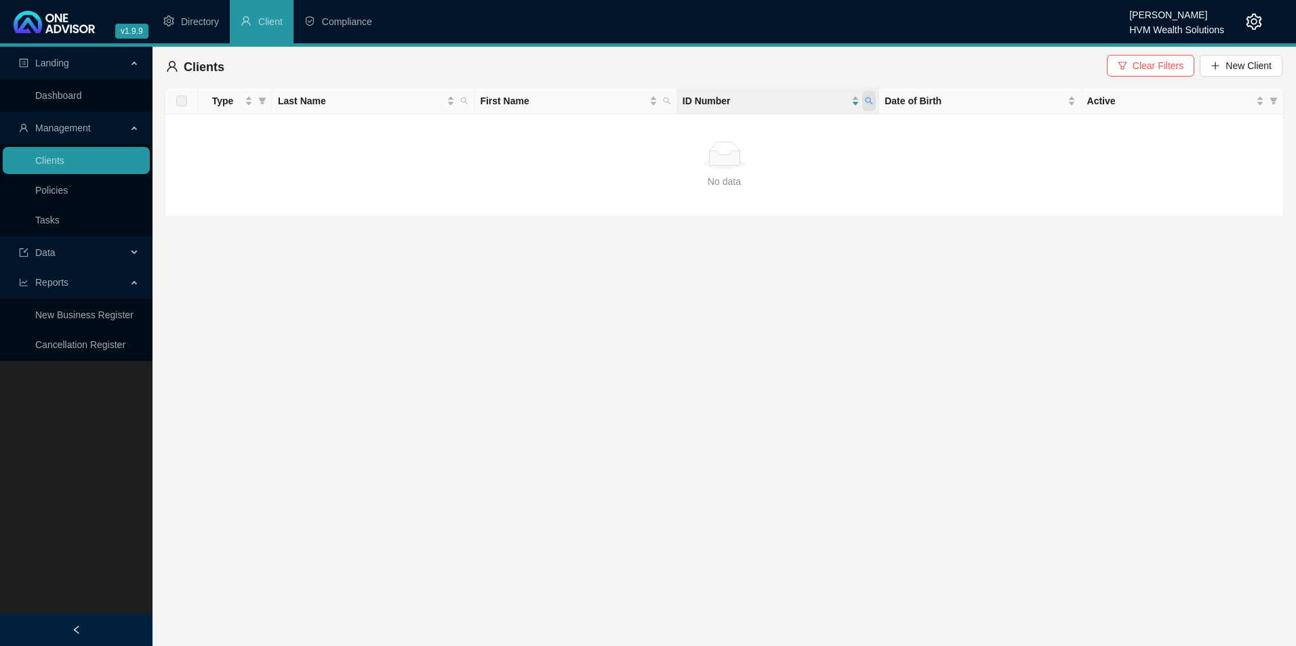
click at [867, 97] on icon "search" at bounding box center [869, 101] width 8 height 8
paste input "6007250185088"
type input "6007250185088"
click at [778, 165] on div "6007250185088 Search Reset" at bounding box center [806, 141] width 138 height 54
click at [775, 156] on span "Search" at bounding box center [781, 154] width 30 height 15
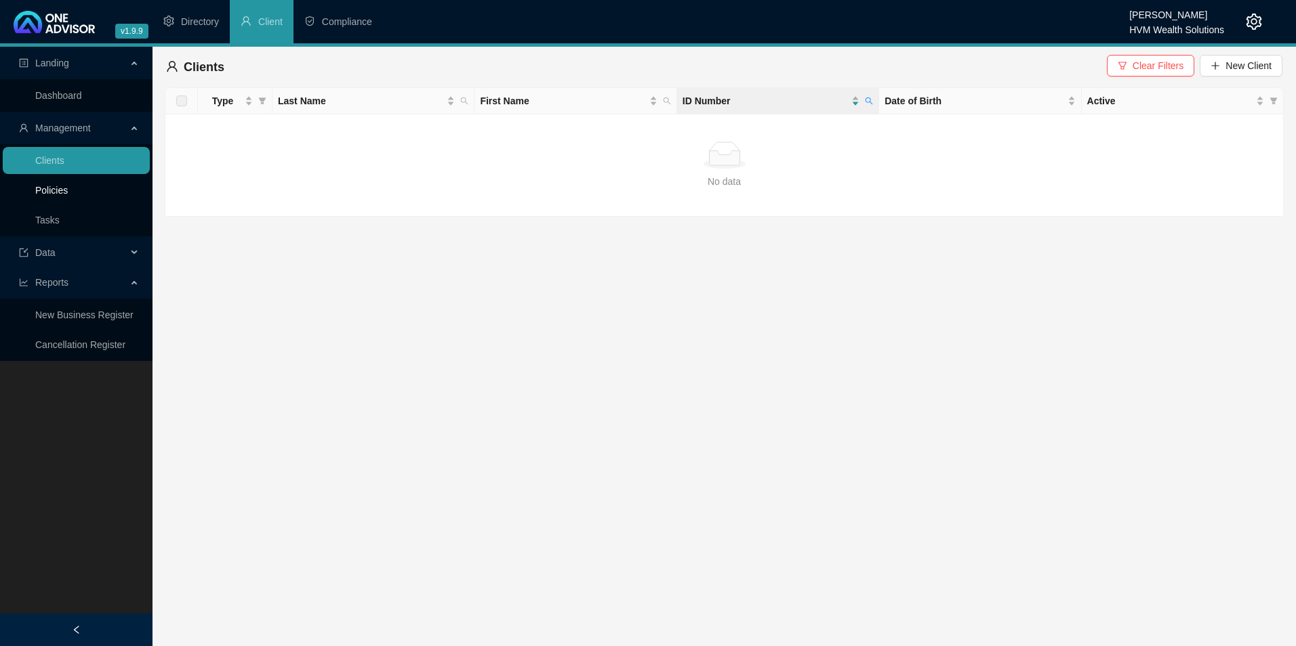
click at [39, 191] on link "Policies" at bounding box center [51, 190] width 33 height 11
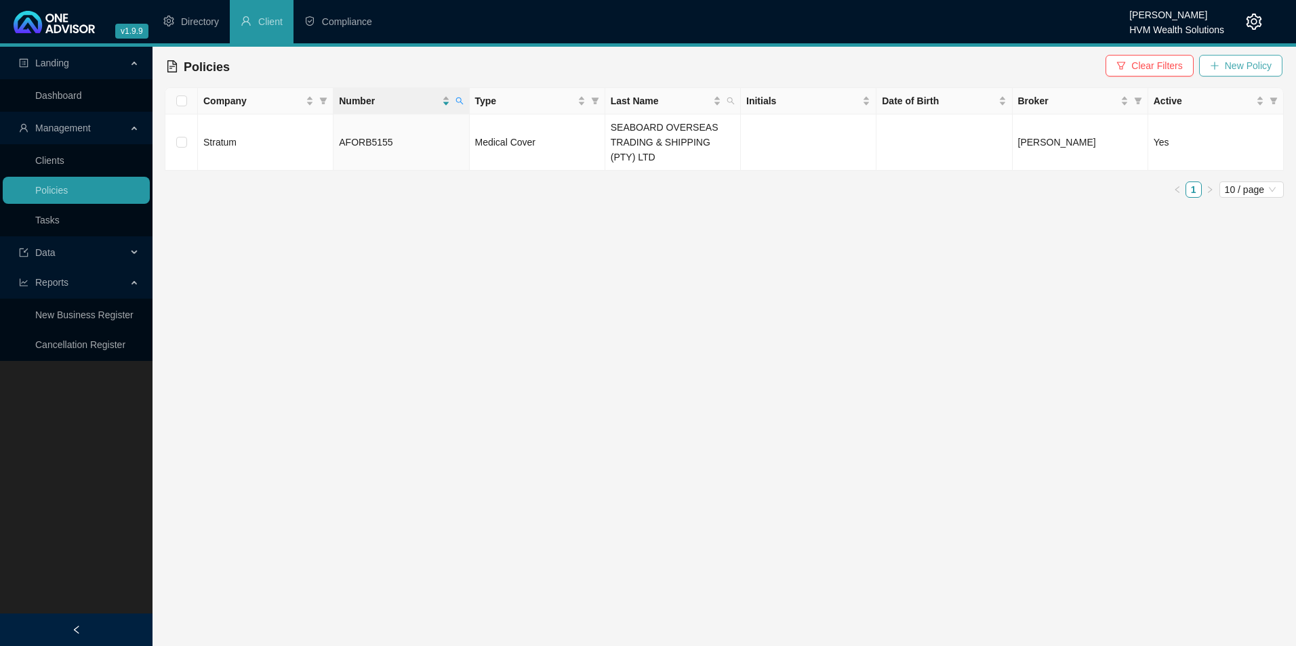
click at [1233, 66] on span "New Policy" at bounding box center [1248, 65] width 47 height 15
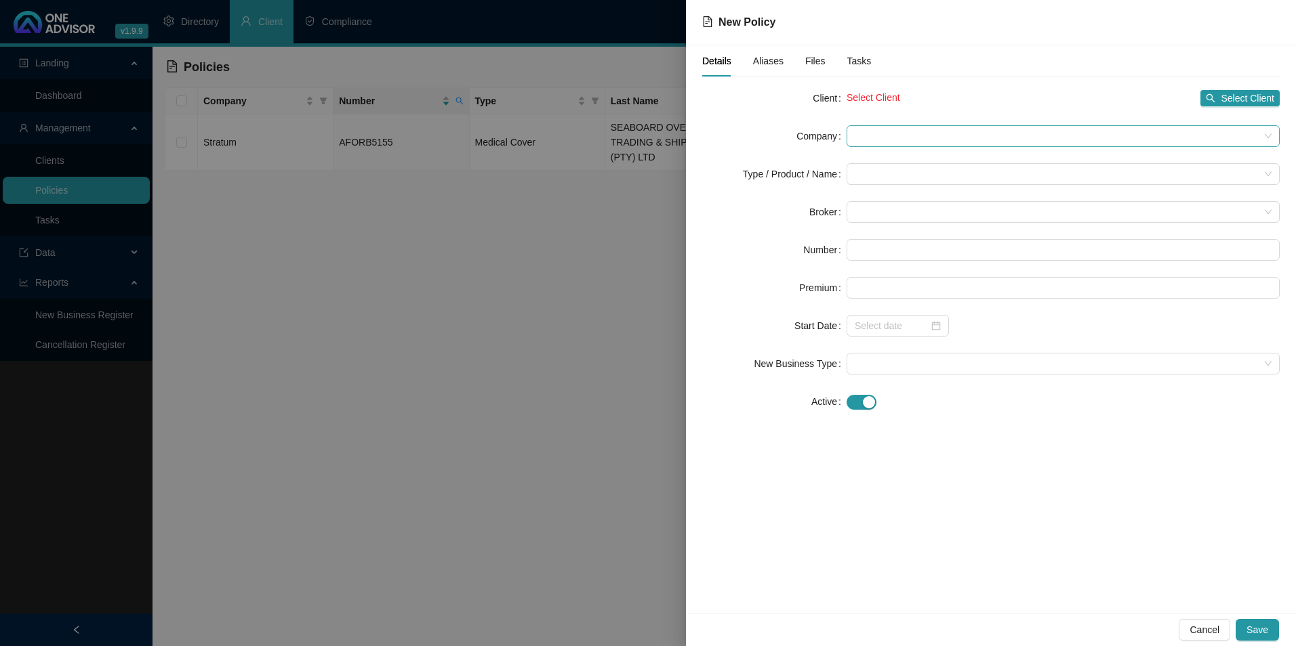
click at [979, 136] on span at bounding box center [1063, 136] width 417 height 20
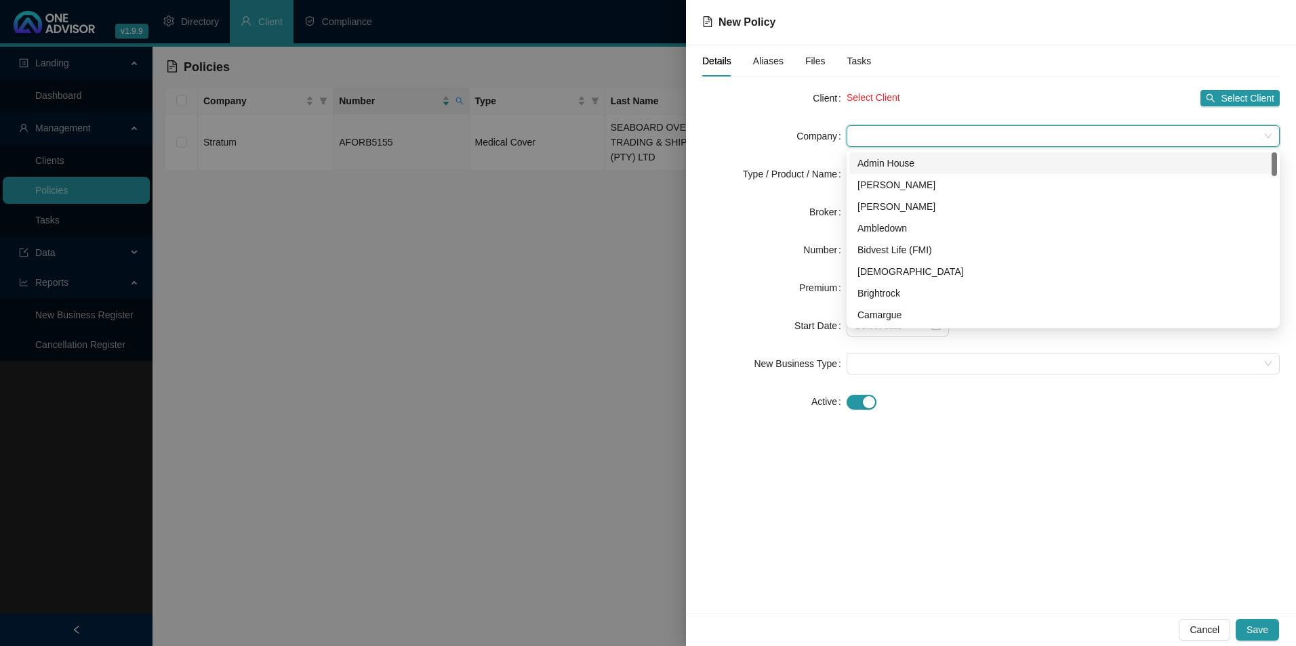
click at [972, 101] on div "Select Client Select Client" at bounding box center [1062, 98] width 433 height 16
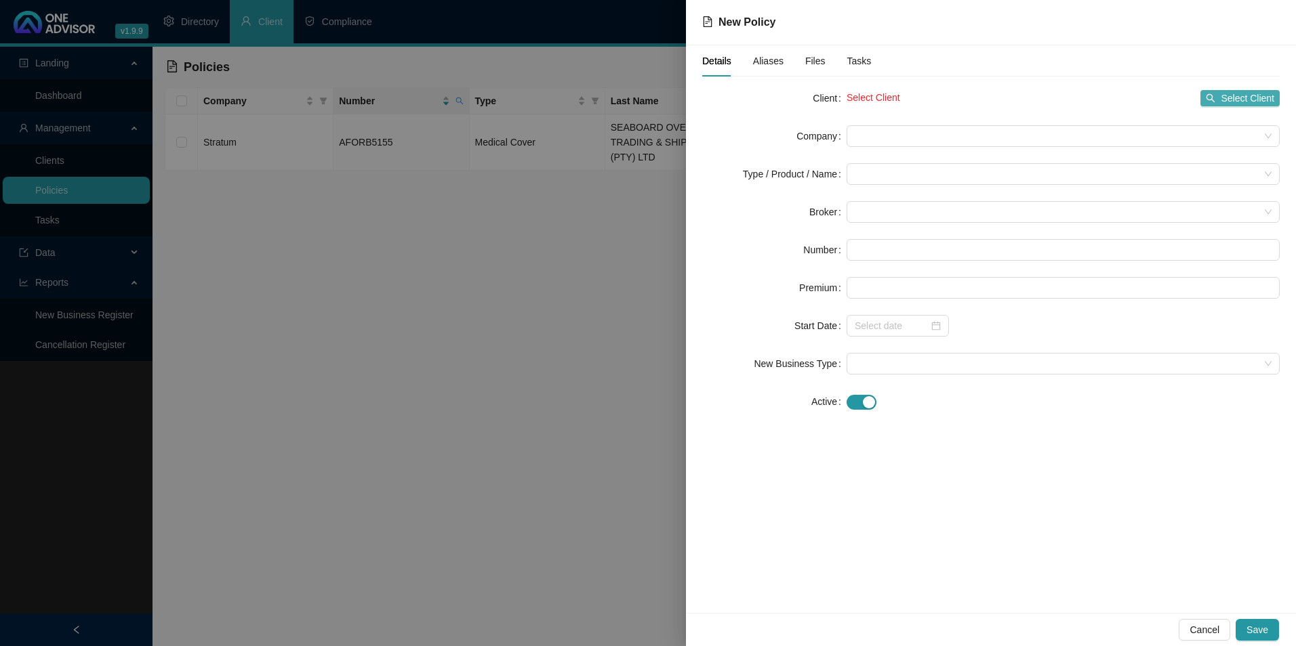
click at [1224, 97] on span "Select Client" at bounding box center [1247, 98] width 54 height 15
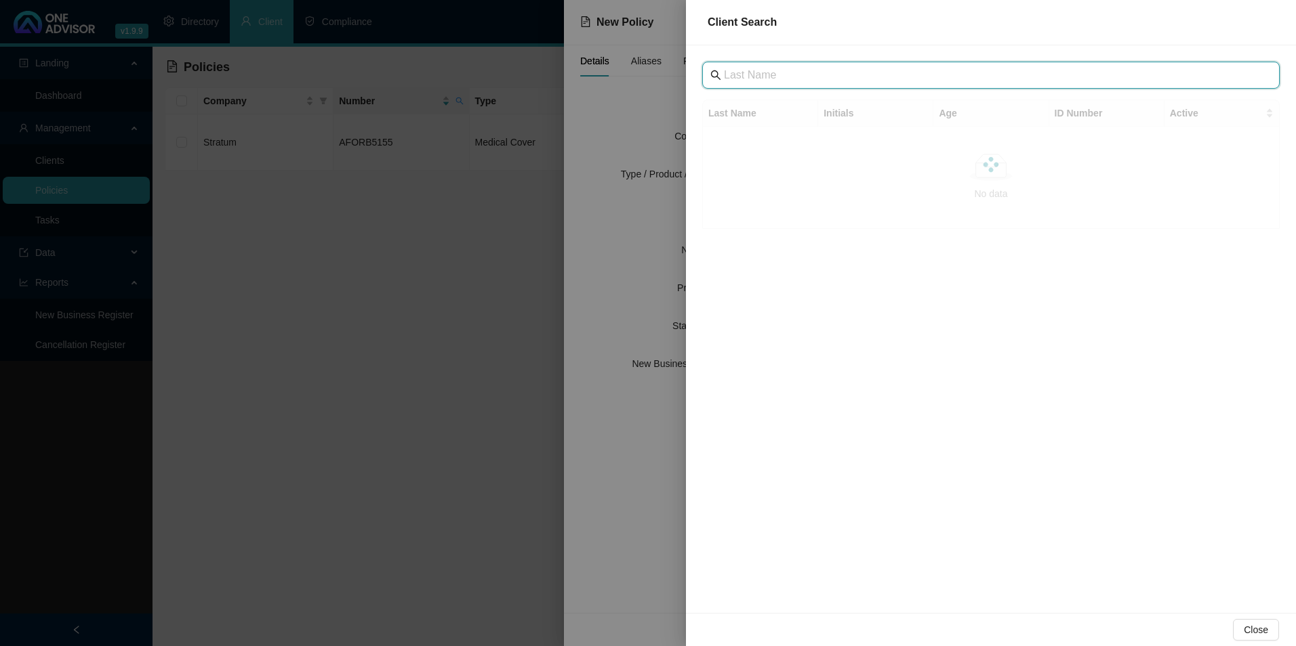
click at [819, 79] on input "text" at bounding box center [992, 75] width 537 height 16
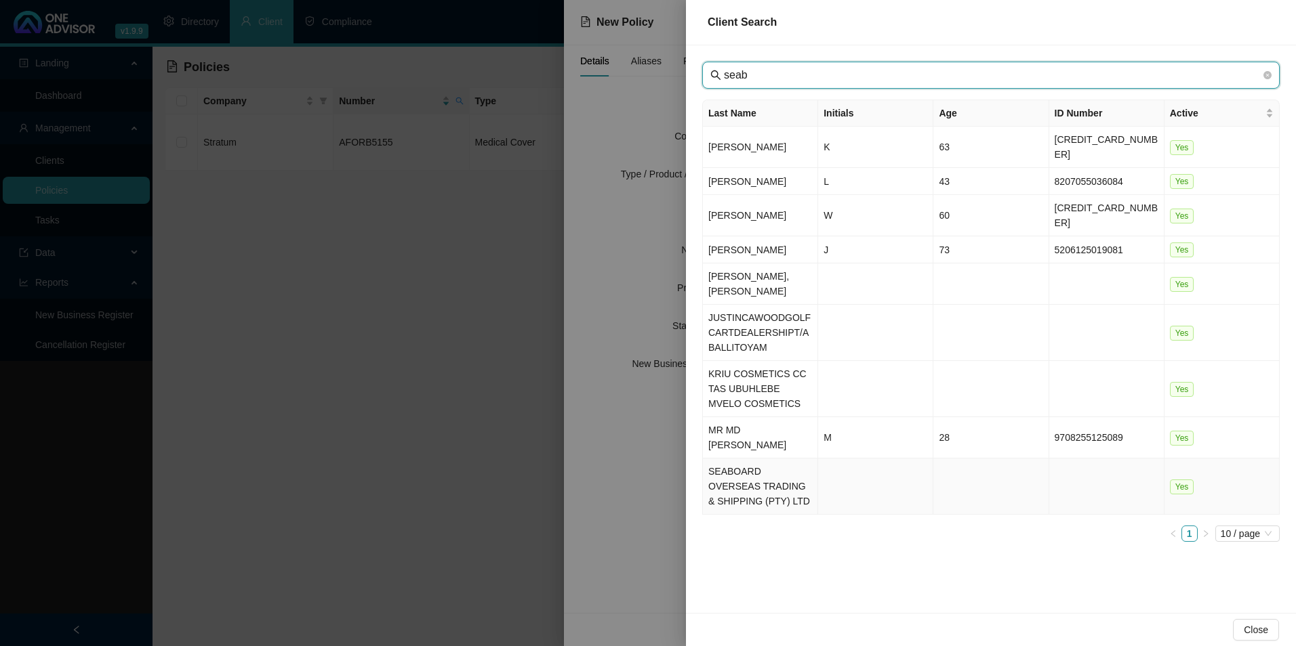
type input "seab"
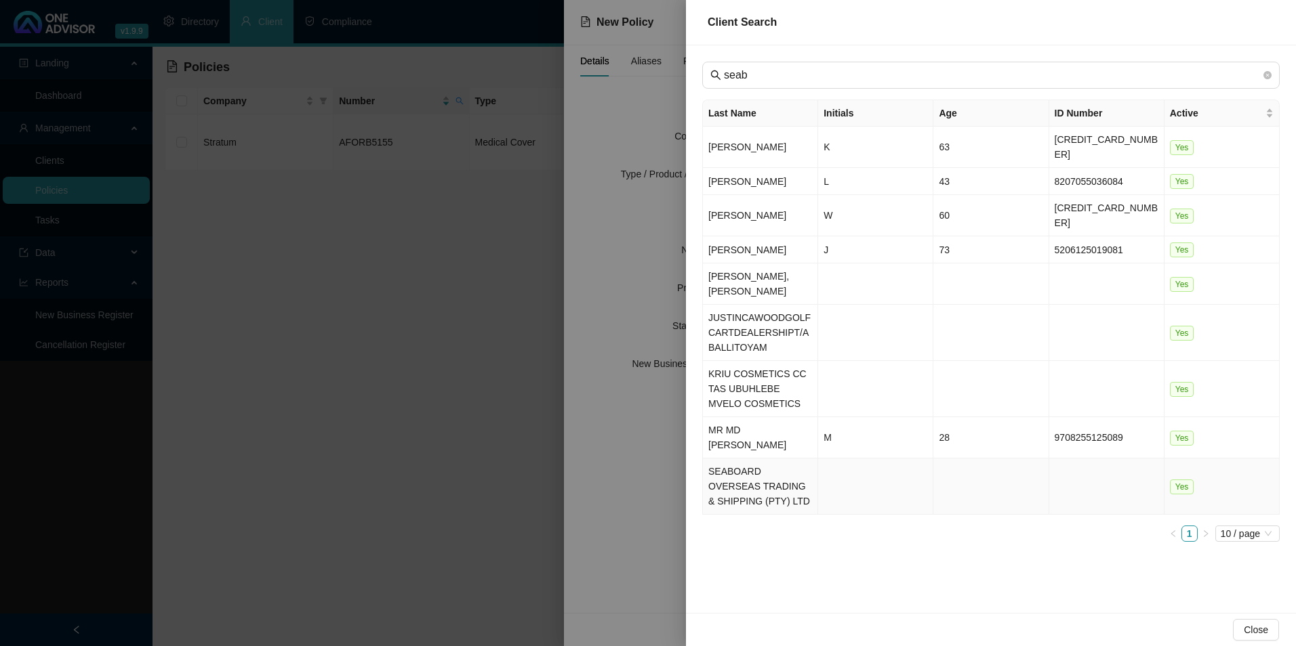
click at [738, 459] on td "SEABOARD OVERSEAS TRADING & SHIPPING (PTY) LTD" at bounding box center [760, 487] width 115 height 56
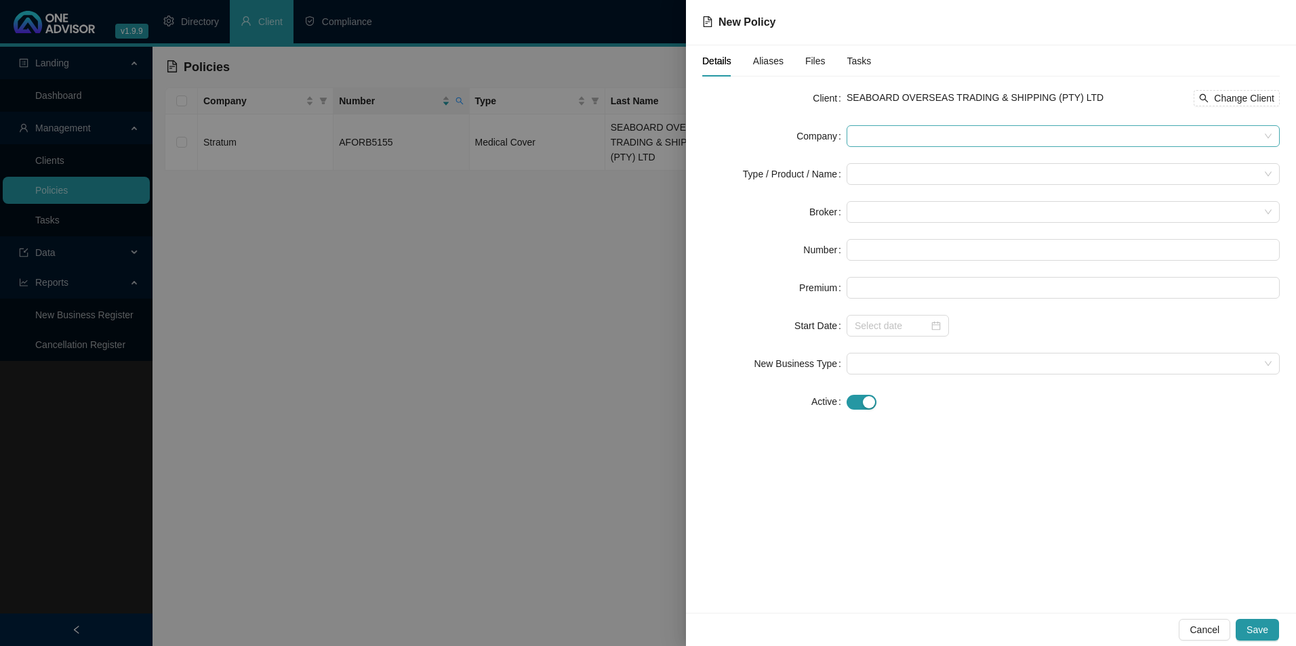
click at [926, 144] on span at bounding box center [1063, 136] width 417 height 20
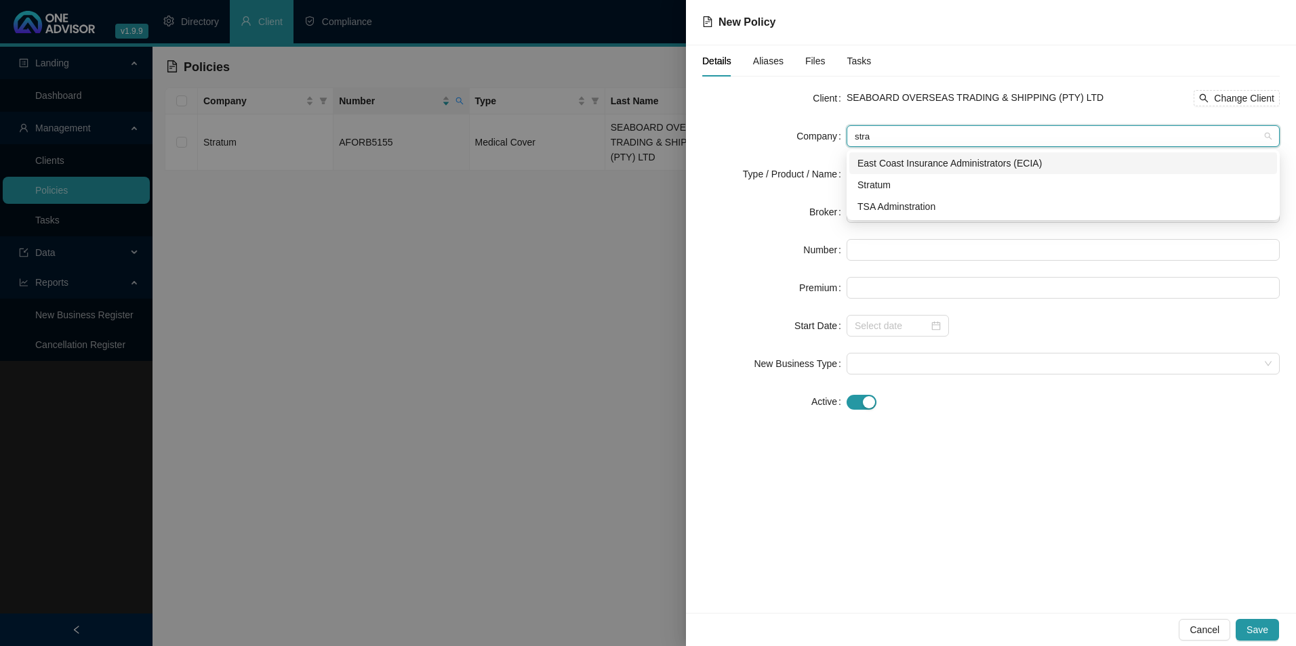
type input "strat"
click at [888, 188] on div "Stratum" at bounding box center [1062, 185] width 411 height 15
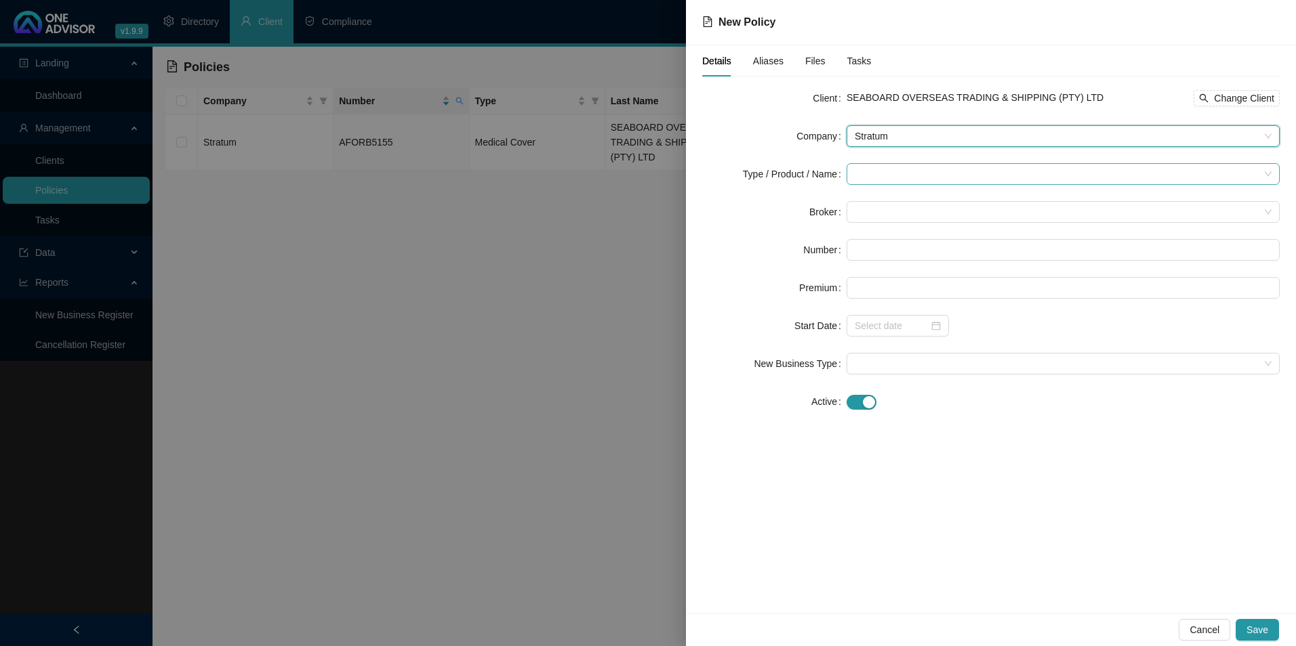
click at [889, 165] on input "search" at bounding box center [1057, 174] width 405 height 20
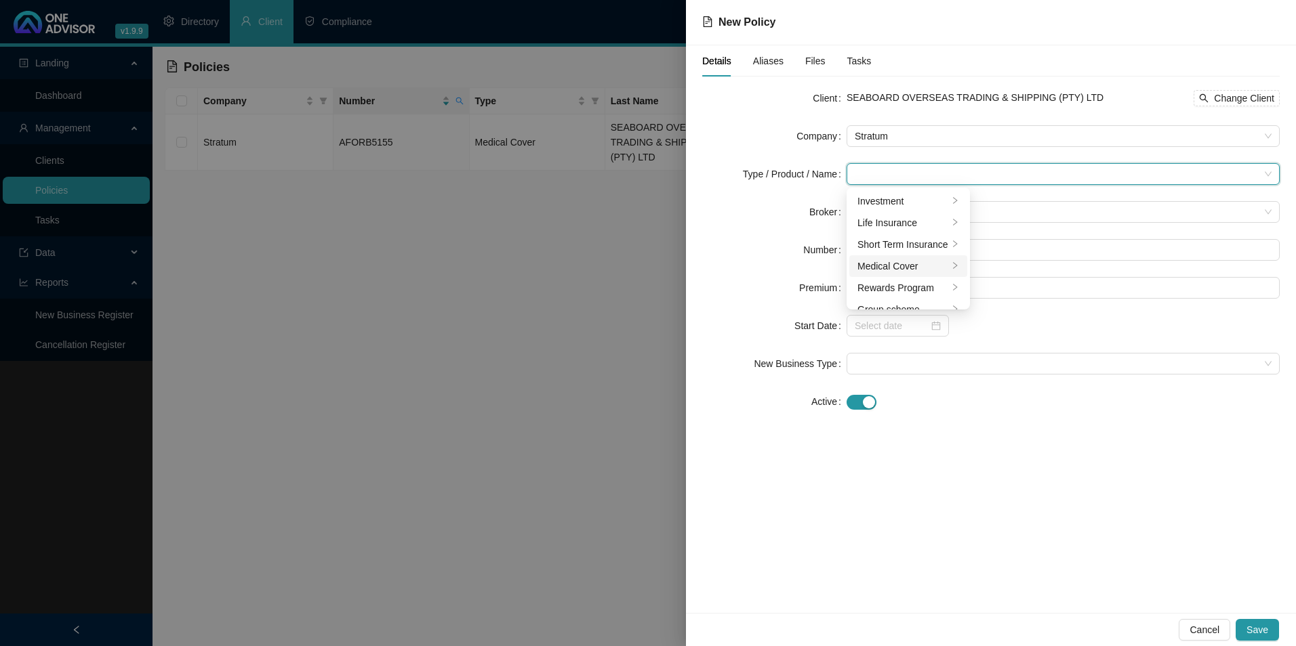
click at [886, 273] on div "Medical Cover" at bounding box center [902, 266] width 91 height 15
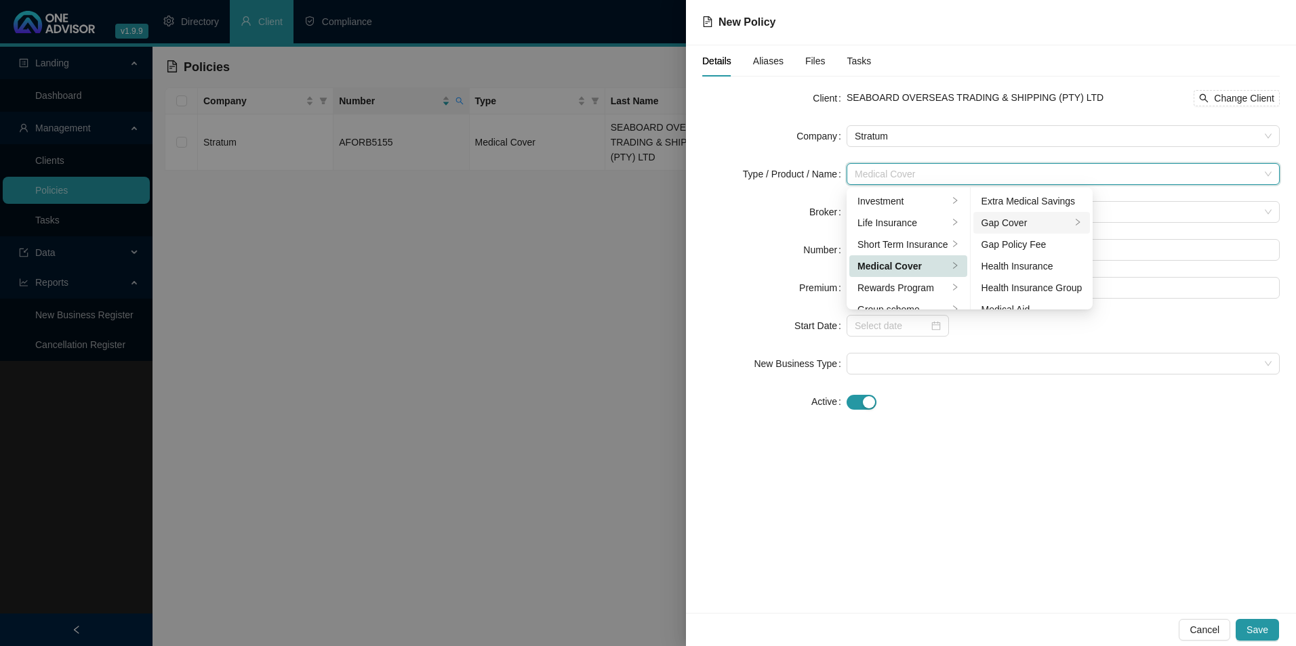
click at [1036, 218] on div "Gap Cover" at bounding box center [1026, 222] width 90 height 15
click at [1013, 434] on div "Details Aliases Files Tasks Client SEABOARD OVERSEAS TRADING & SHIPPING (PTY) L…" at bounding box center [991, 329] width 610 height 568
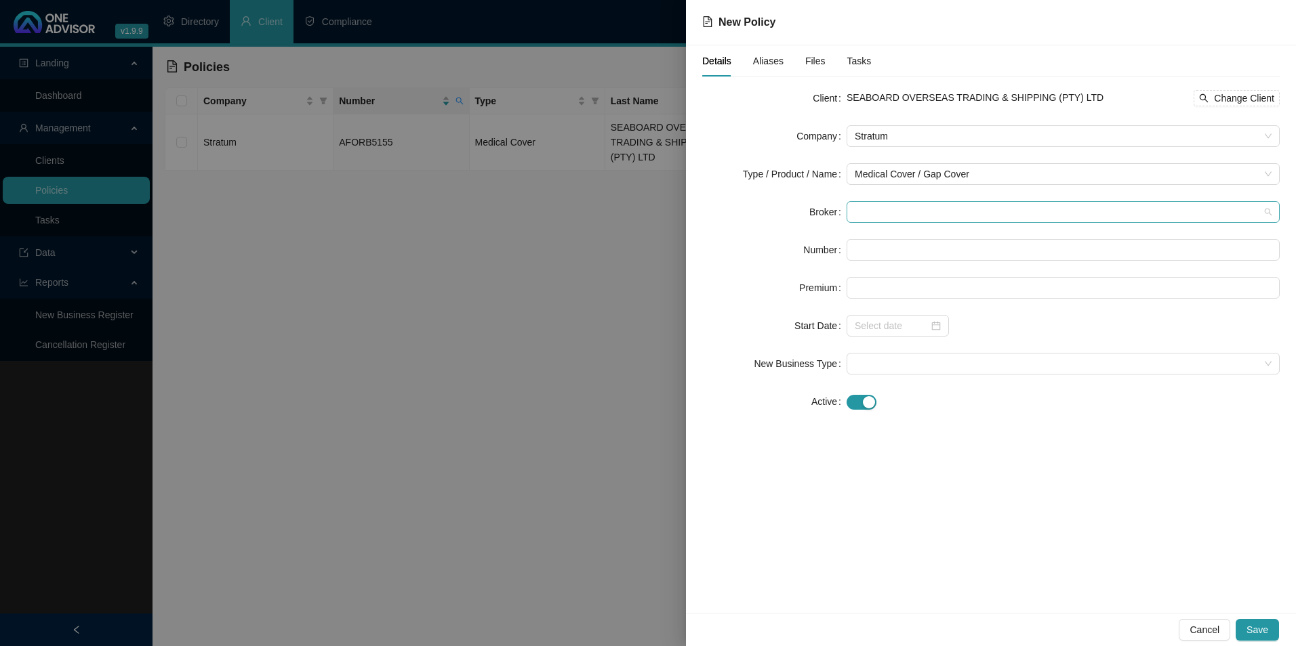
click at [894, 209] on span at bounding box center [1063, 212] width 417 height 20
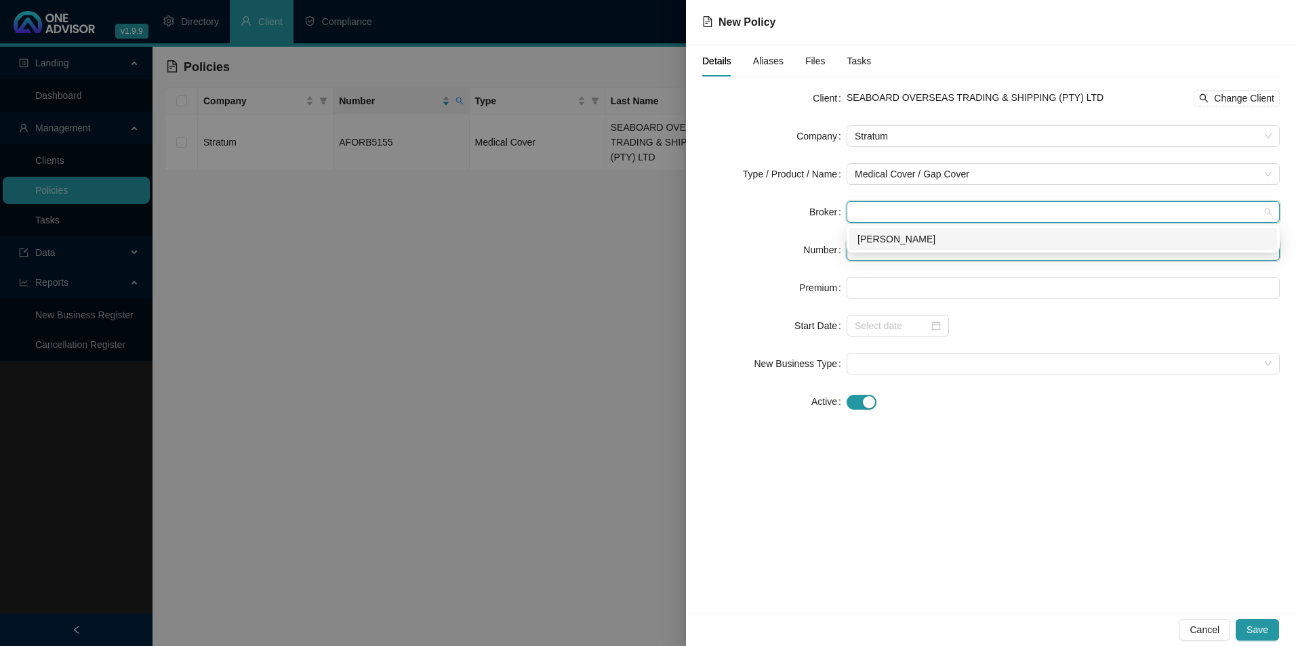
click at [888, 254] on input "text" at bounding box center [1062, 250] width 433 height 22
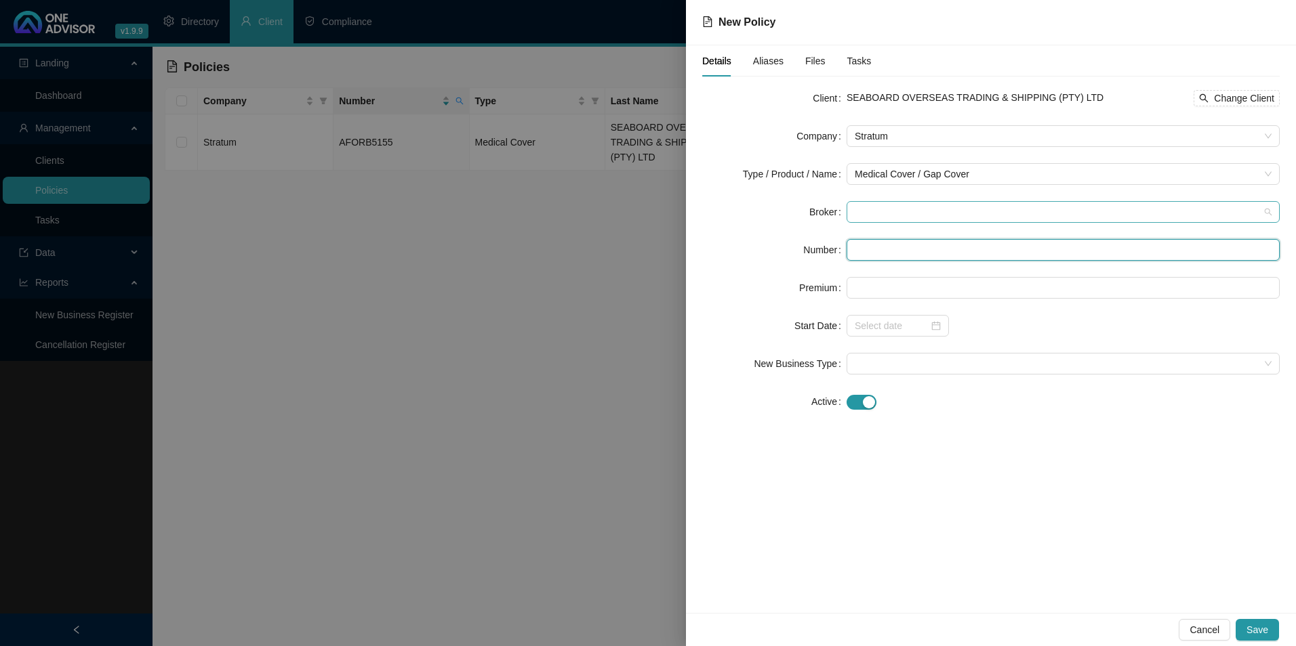
click at [885, 213] on span at bounding box center [1063, 212] width 417 height 20
click at [891, 233] on div "Darryn Purtell" at bounding box center [1062, 239] width 411 height 15
drag, startPoint x: 898, startPoint y: 259, endPoint x: 894, endPoint y: 253, distance: 7.3
click at [898, 259] on input "text" at bounding box center [1062, 250] width 433 height 22
paste input "POL-503139-W5S9Q6"
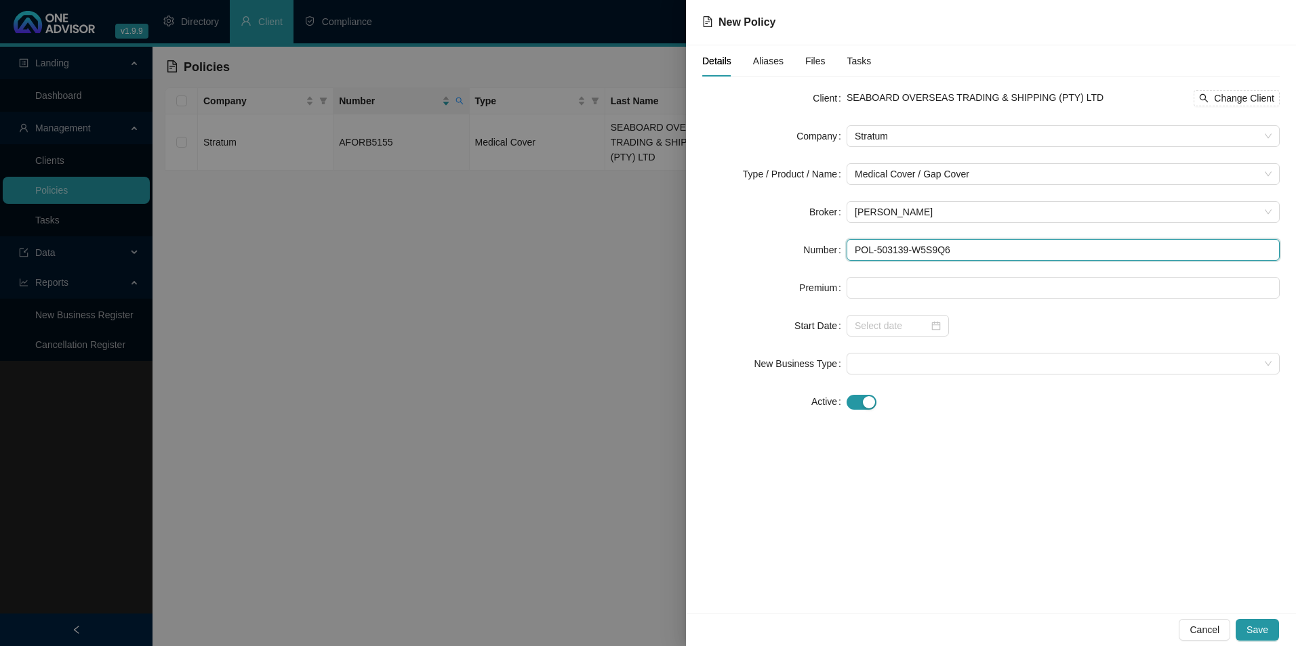
type input "POL-503139-W5S9Q6"
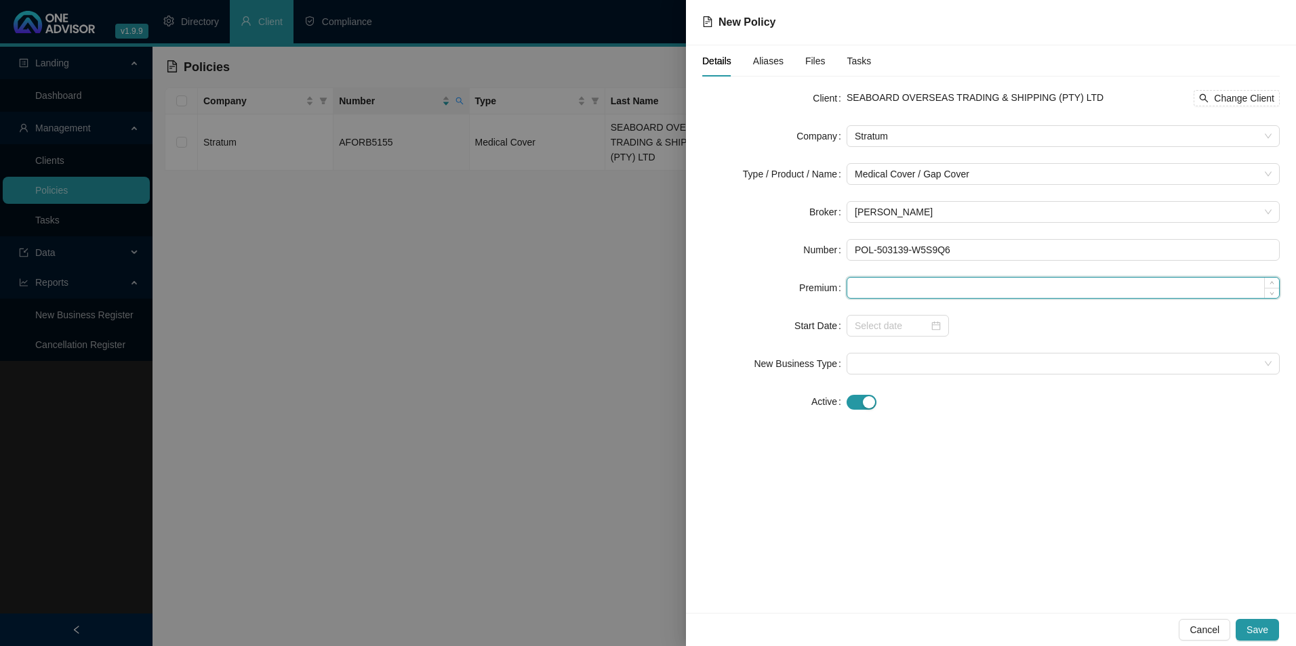
click at [939, 296] on input at bounding box center [1063, 288] width 432 height 20
type input "440.00"
click at [922, 329] on input at bounding box center [892, 325] width 74 height 15
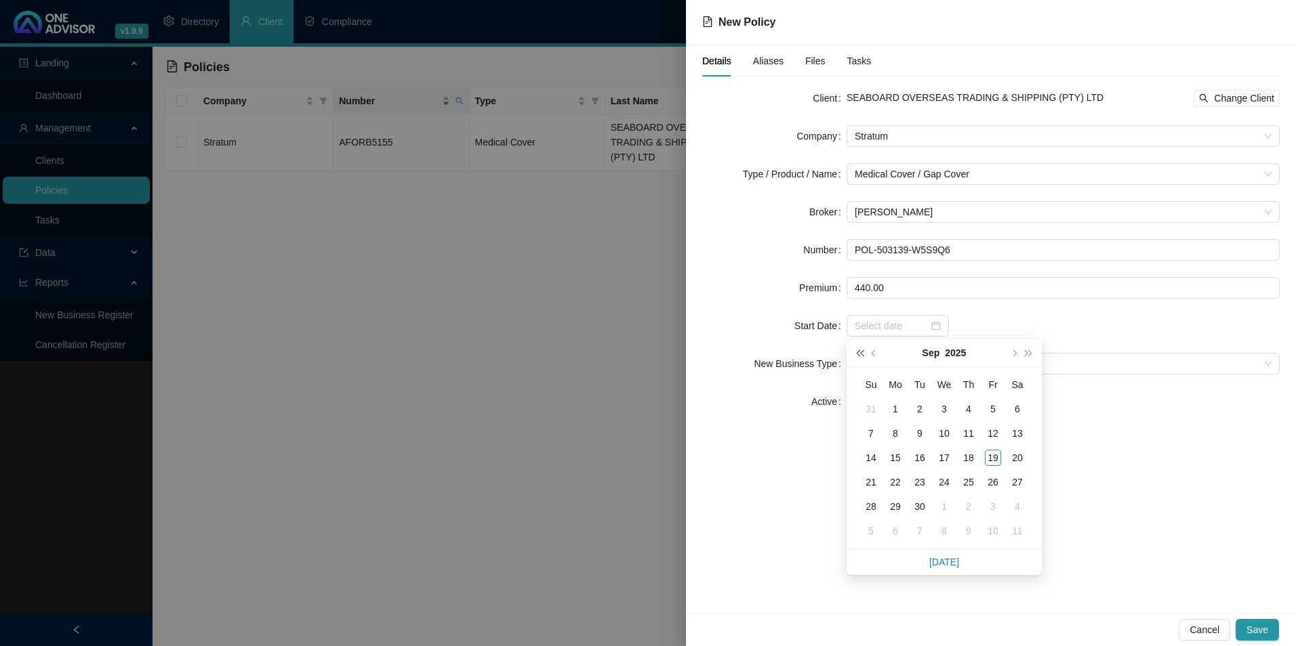
click at [857, 354] on button "super-prev-year" at bounding box center [859, 353] width 15 height 27
click at [853, 354] on button "super-prev-year" at bounding box center [859, 353] width 15 height 27
click at [853, 356] on button "super-prev-year" at bounding box center [859, 353] width 15 height 27
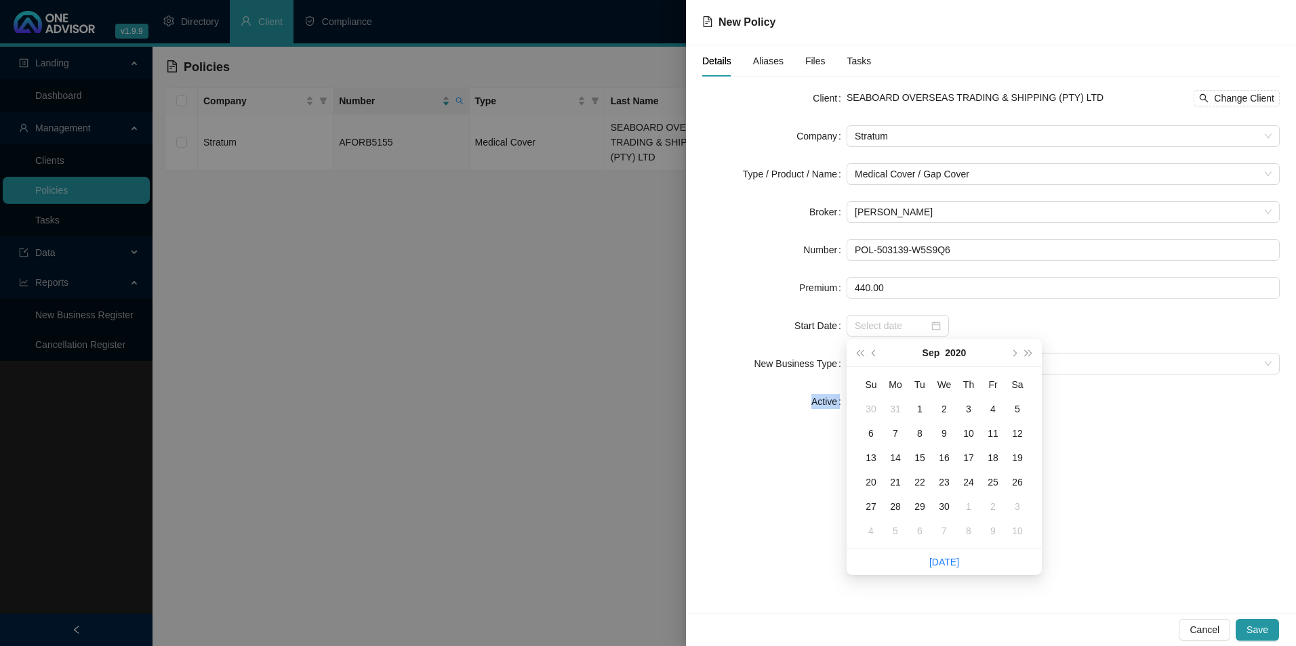
click at [845, 354] on body "v1.9.9 Darryn Purtell HVM Wealth Solutions Directory Client Compliance Landing …" at bounding box center [648, 323] width 1296 height 646
click at [845, 354] on label "New Business Type" at bounding box center [800, 364] width 93 height 22
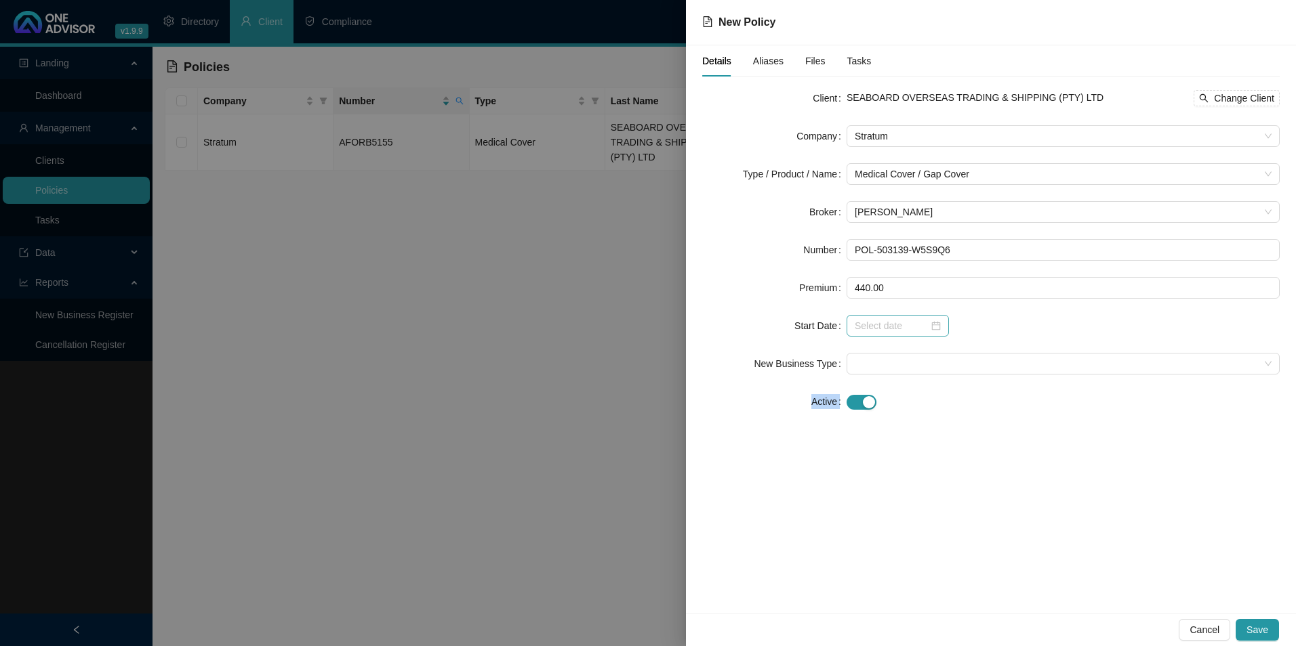
click at [933, 324] on div at bounding box center [898, 325] width 86 height 15
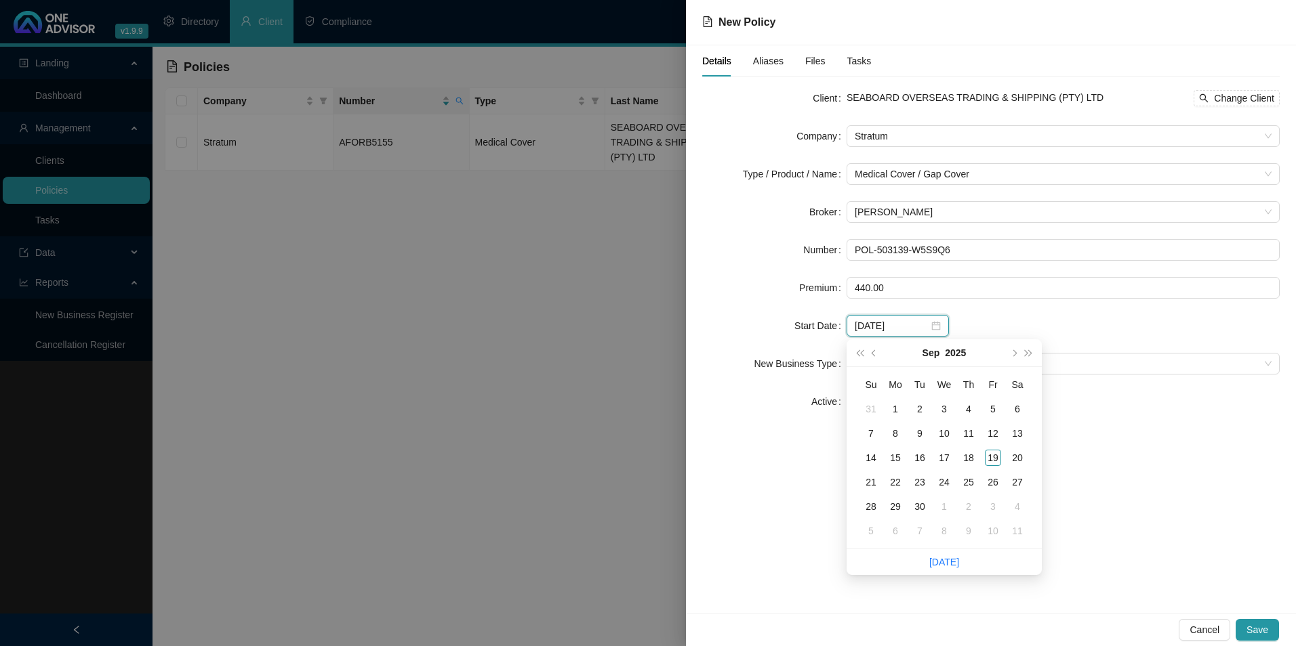
type input "2025-09-01"
click at [858, 350] on button "super-prev-year" at bounding box center [859, 353] width 15 height 27
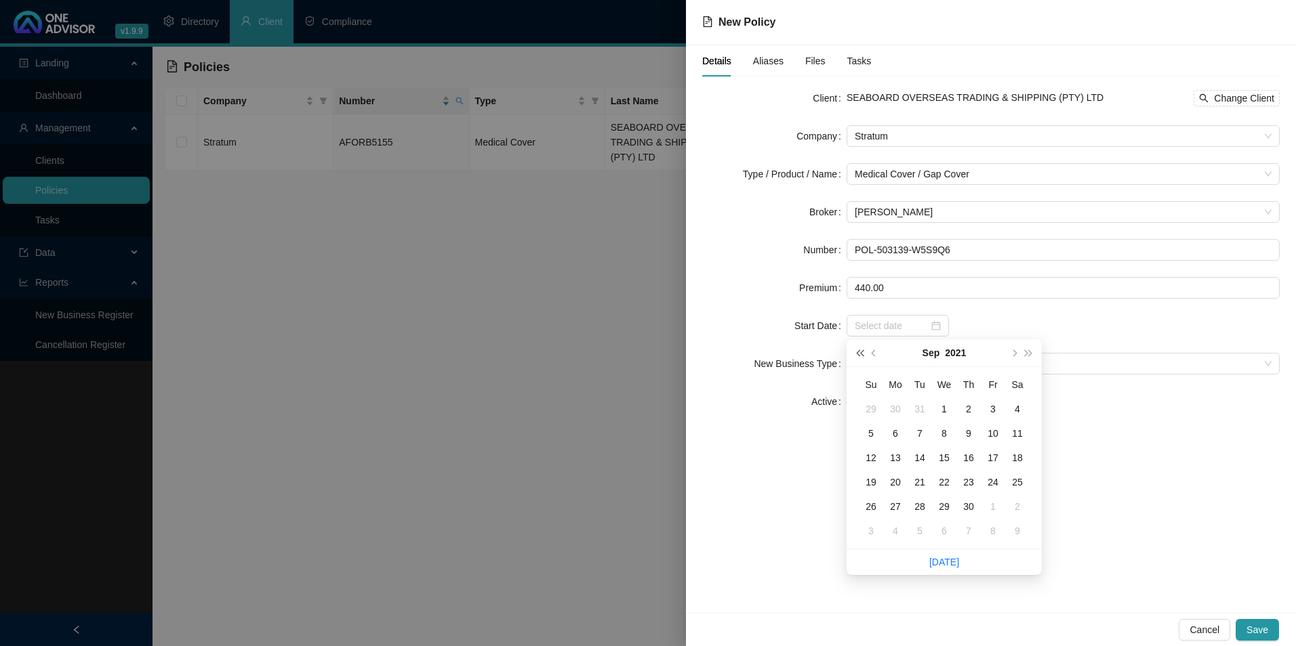
click at [858, 350] on button "super-prev-year" at bounding box center [859, 353] width 15 height 27
type input "2017-08-28"
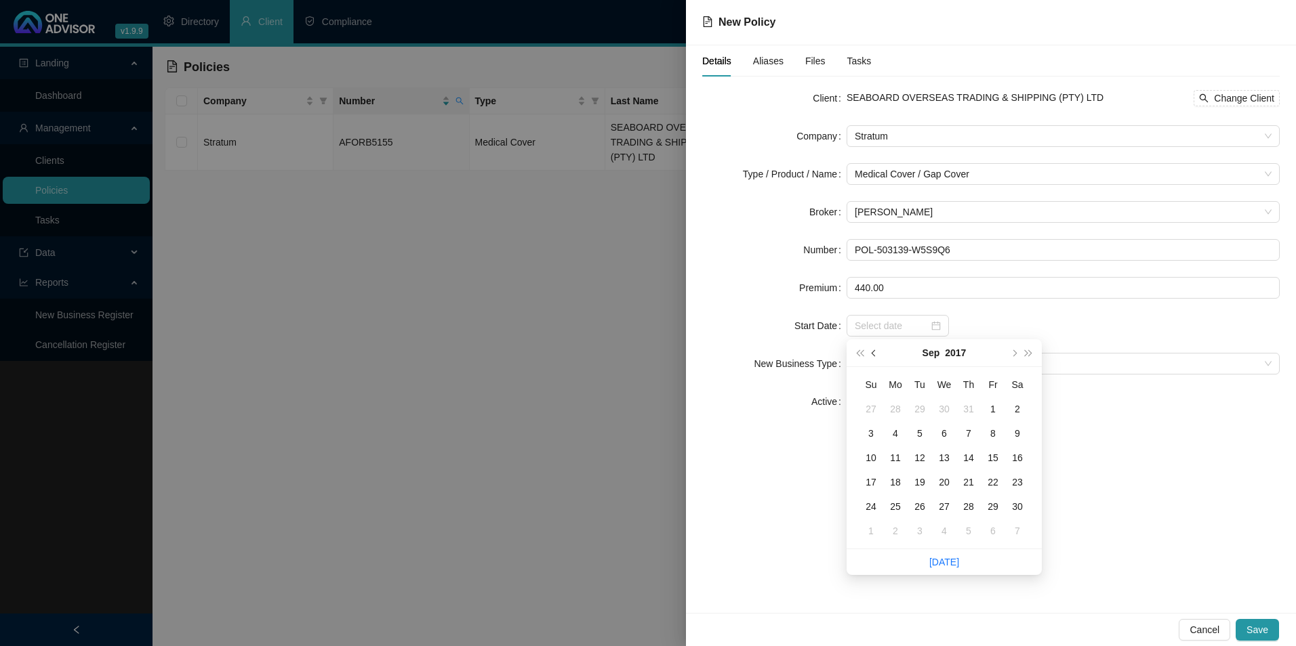
click at [872, 355] on button "prev-year" at bounding box center [874, 353] width 15 height 27
click at [871, 355] on button "prev-year" at bounding box center [874, 353] width 15 height 27
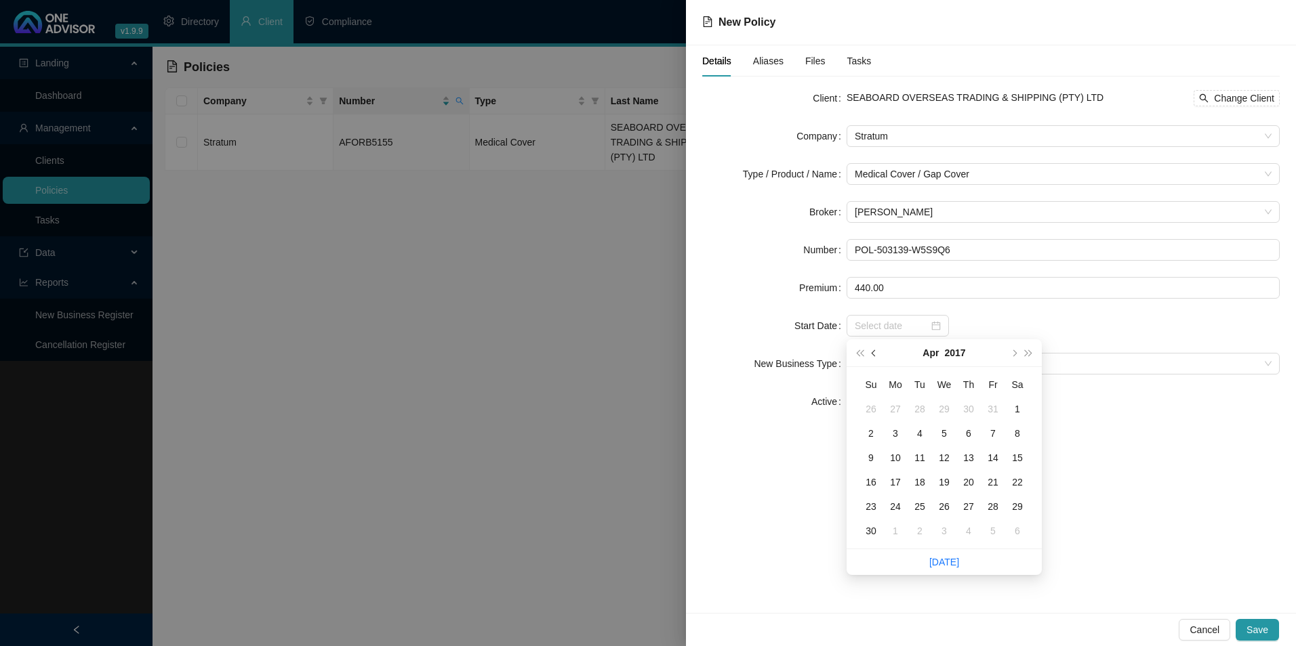
click at [871, 355] on button "prev-year" at bounding box center [874, 353] width 15 height 27
click at [871, 354] on button "prev-year" at bounding box center [874, 353] width 15 height 27
type input "2017-01-01"
click at [869, 407] on div "1" at bounding box center [871, 409] width 16 height 16
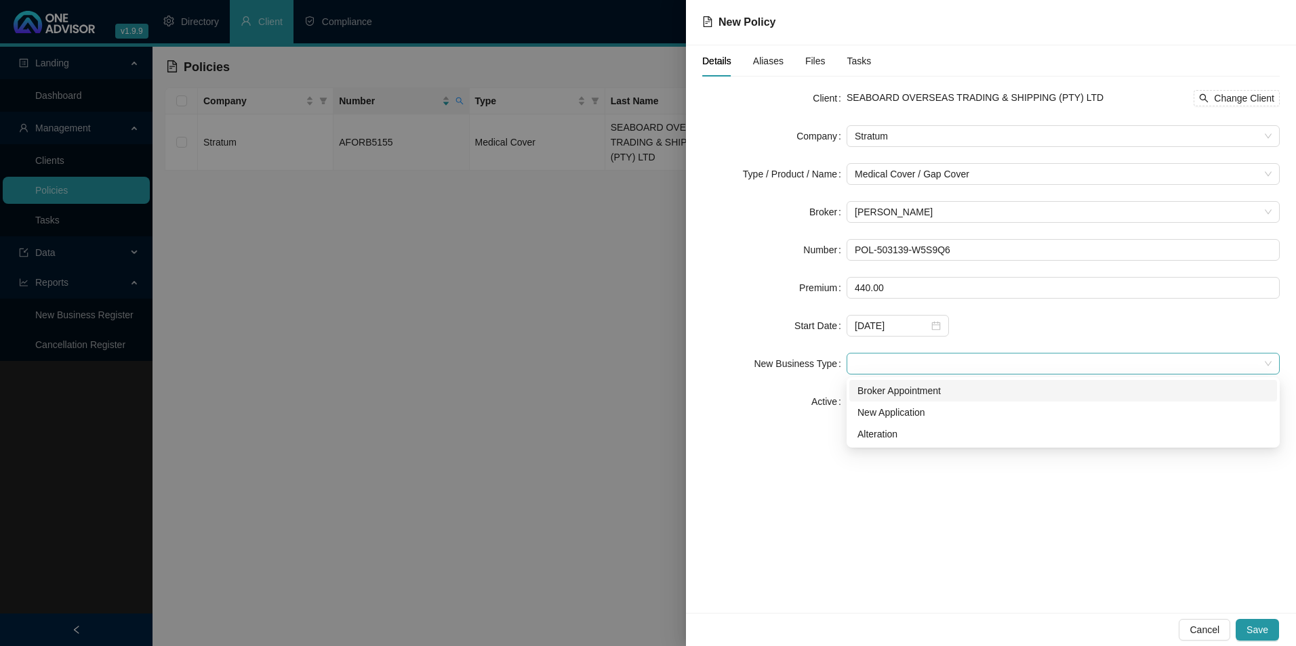
click at [882, 358] on span at bounding box center [1063, 364] width 417 height 20
click at [878, 390] on div "Broker Appointment" at bounding box center [1062, 391] width 411 height 15
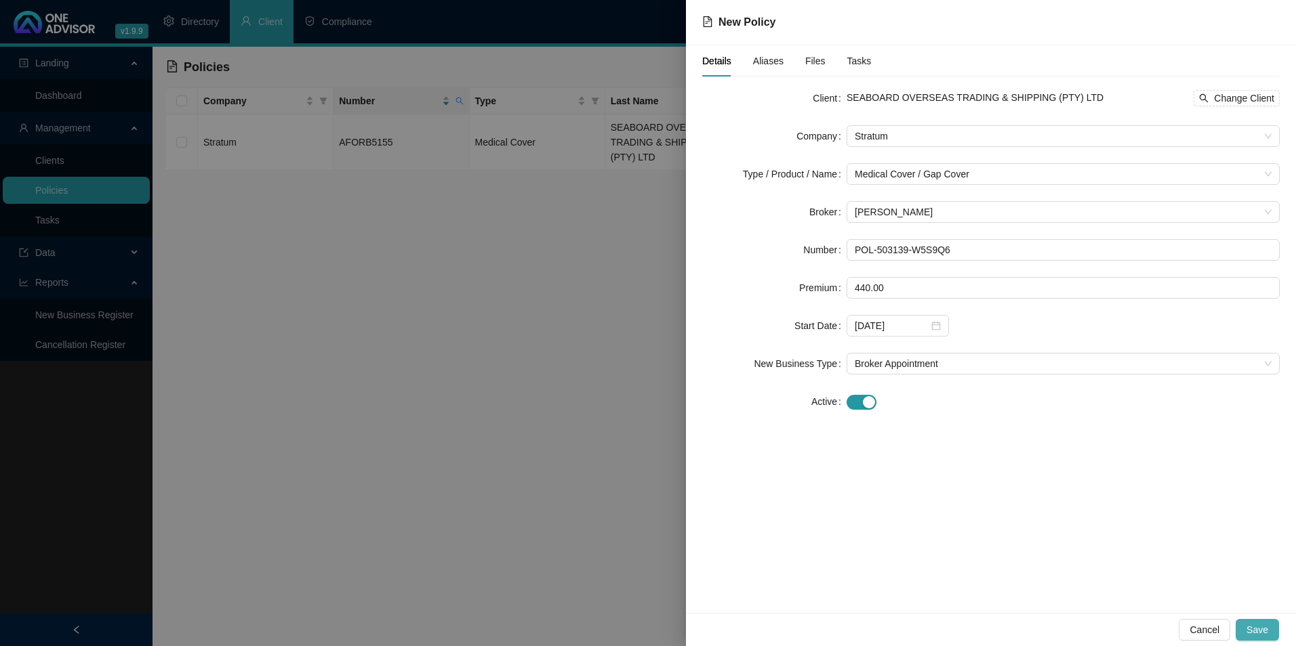
click at [1265, 632] on span "Save" at bounding box center [1257, 630] width 22 height 15
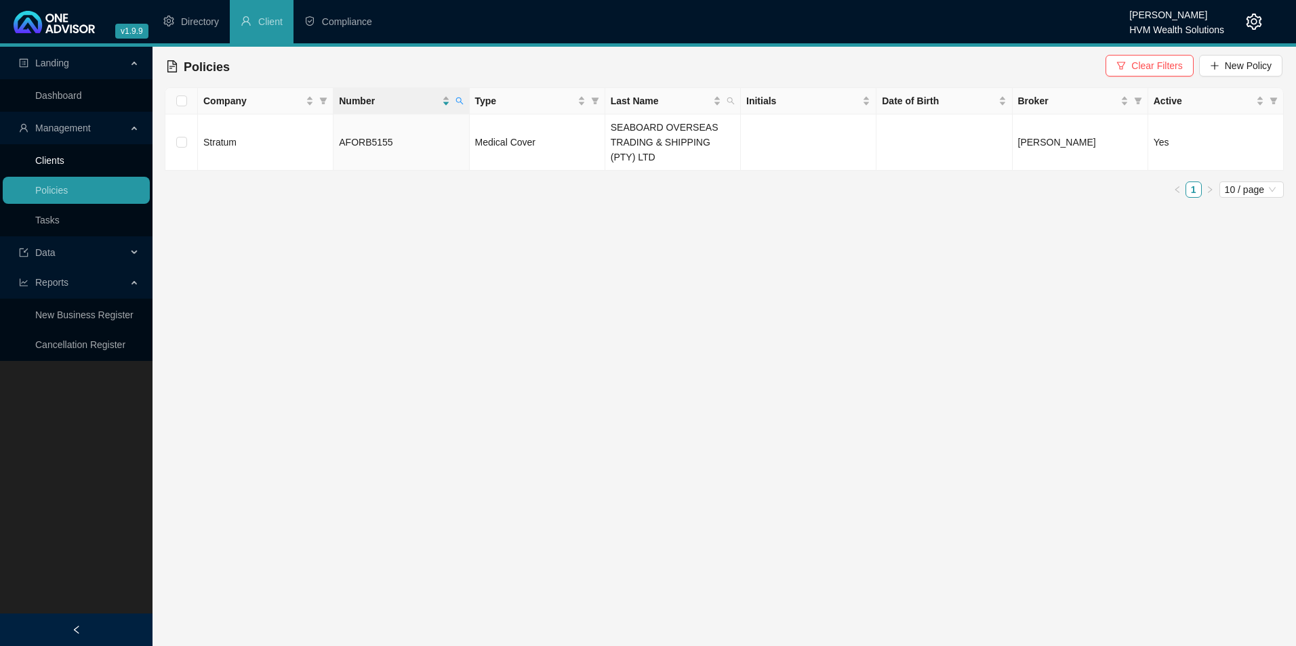
click at [64, 164] on link "Clients" at bounding box center [49, 160] width 29 height 11
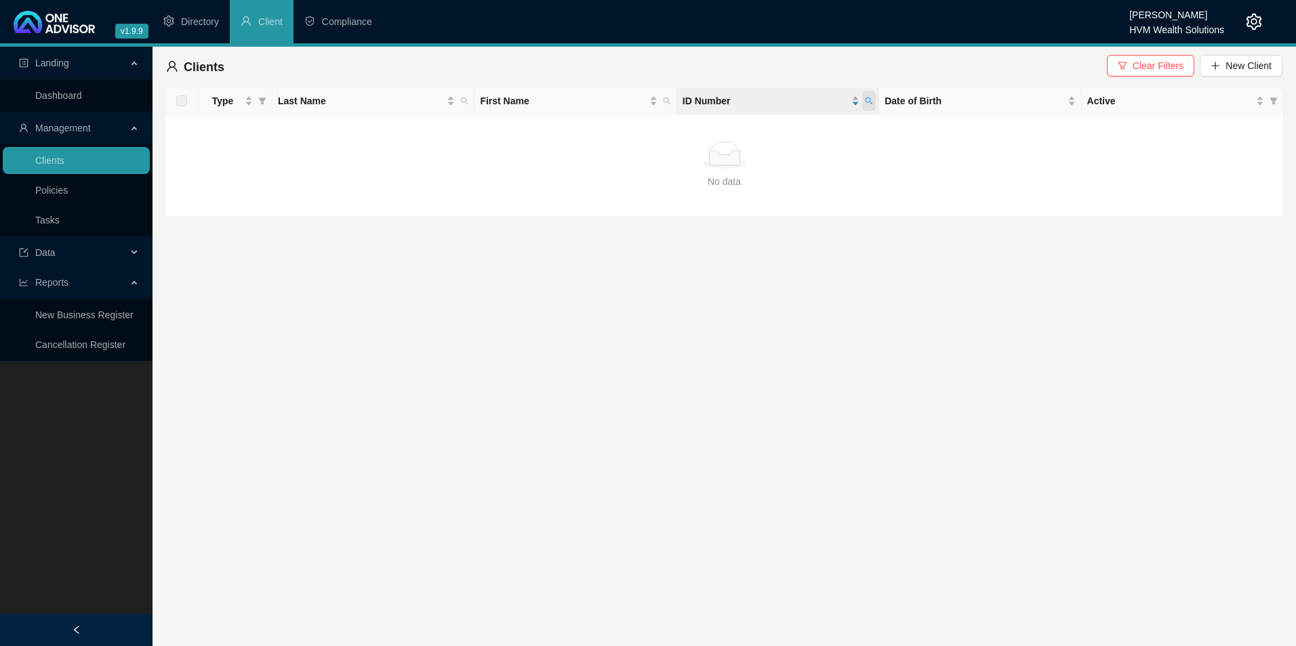
click at [869, 103] on icon "search" at bounding box center [869, 101] width 8 height 8
type input "6707270140084"
click at [789, 163] on div "6707270140084 Search Reset" at bounding box center [806, 141] width 138 height 54
click at [784, 149] on span "Search" at bounding box center [781, 154] width 30 height 15
click at [68, 186] on link "Policies" at bounding box center [51, 190] width 33 height 11
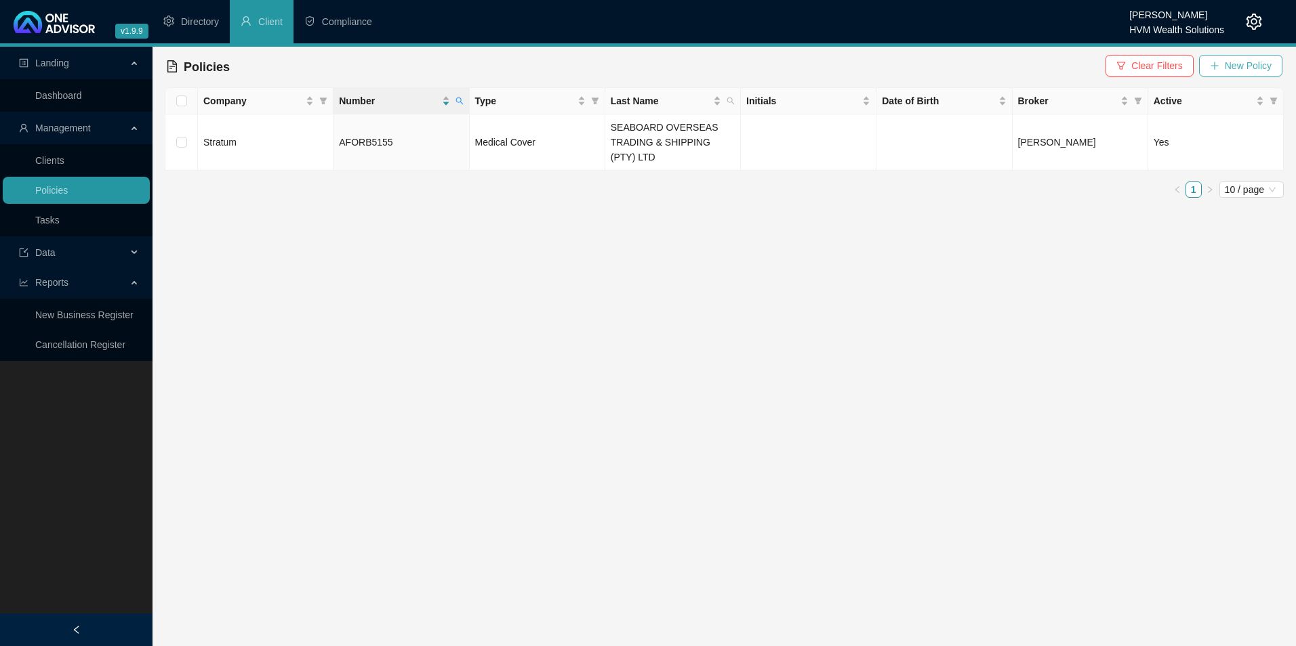
click at [1239, 62] on span "New Policy" at bounding box center [1248, 65] width 47 height 15
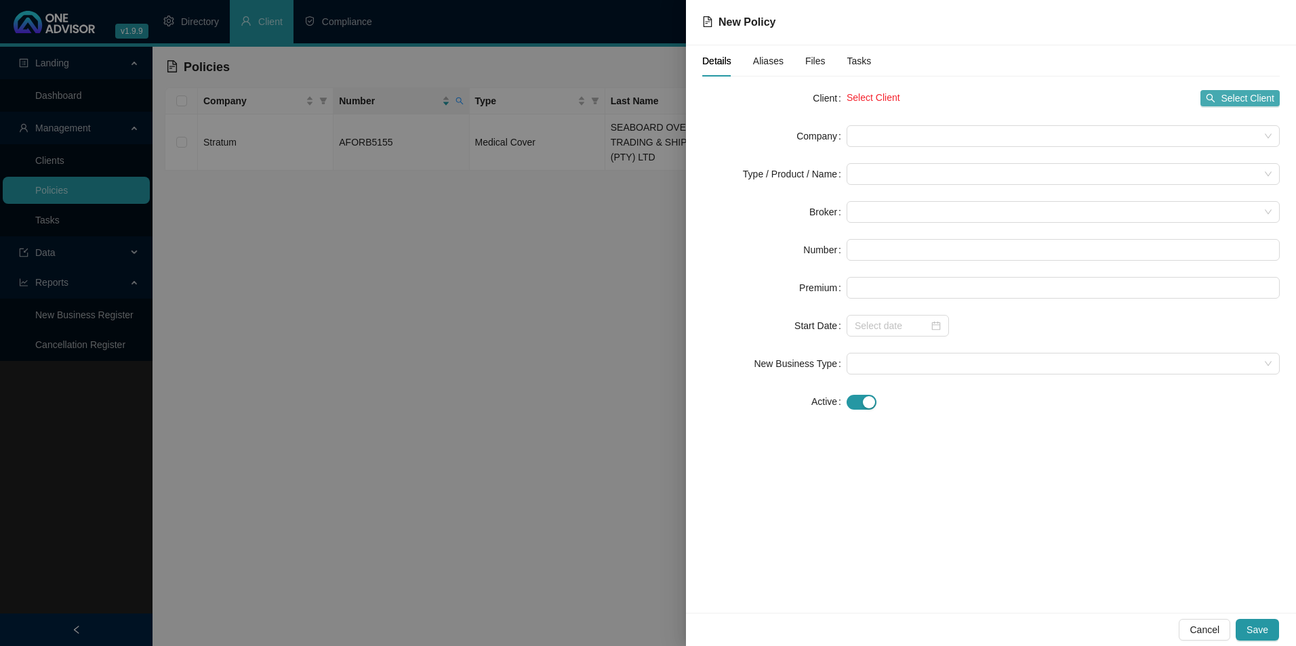
click at [1244, 93] on span "Select Client" at bounding box center [1247, 98] width 54 height 15
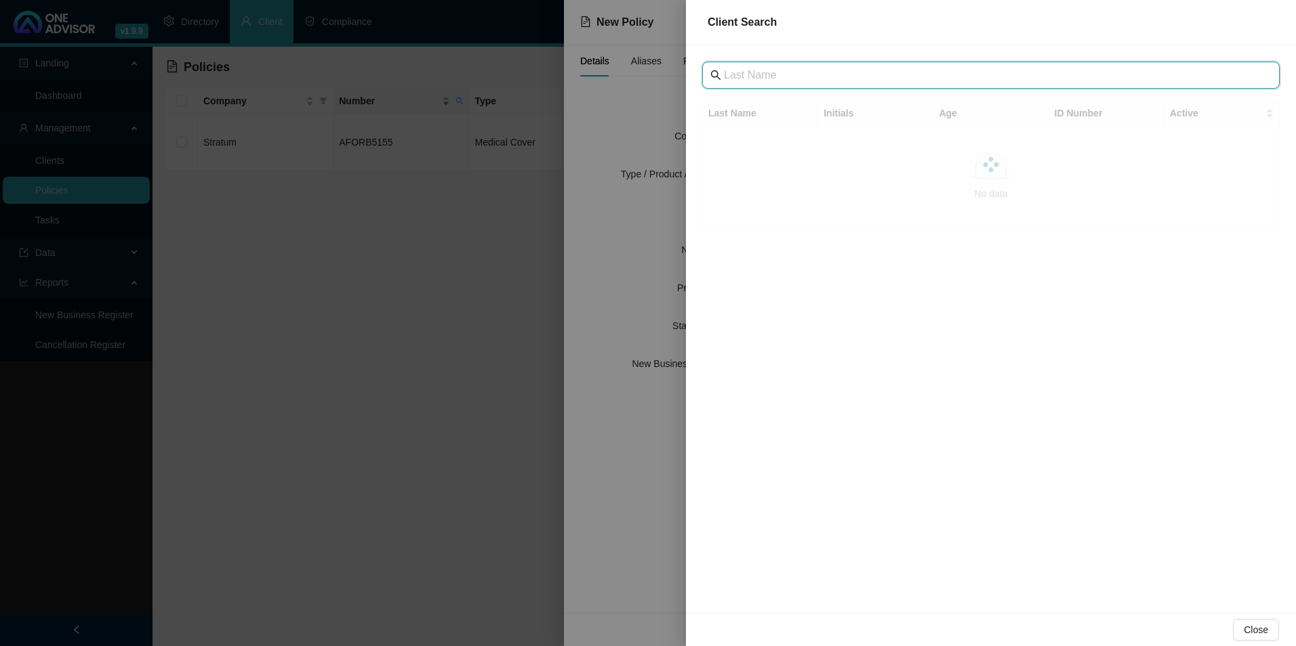
click at [813, 68] on input "text" at bounding box center [992, 75] width 537 height 16
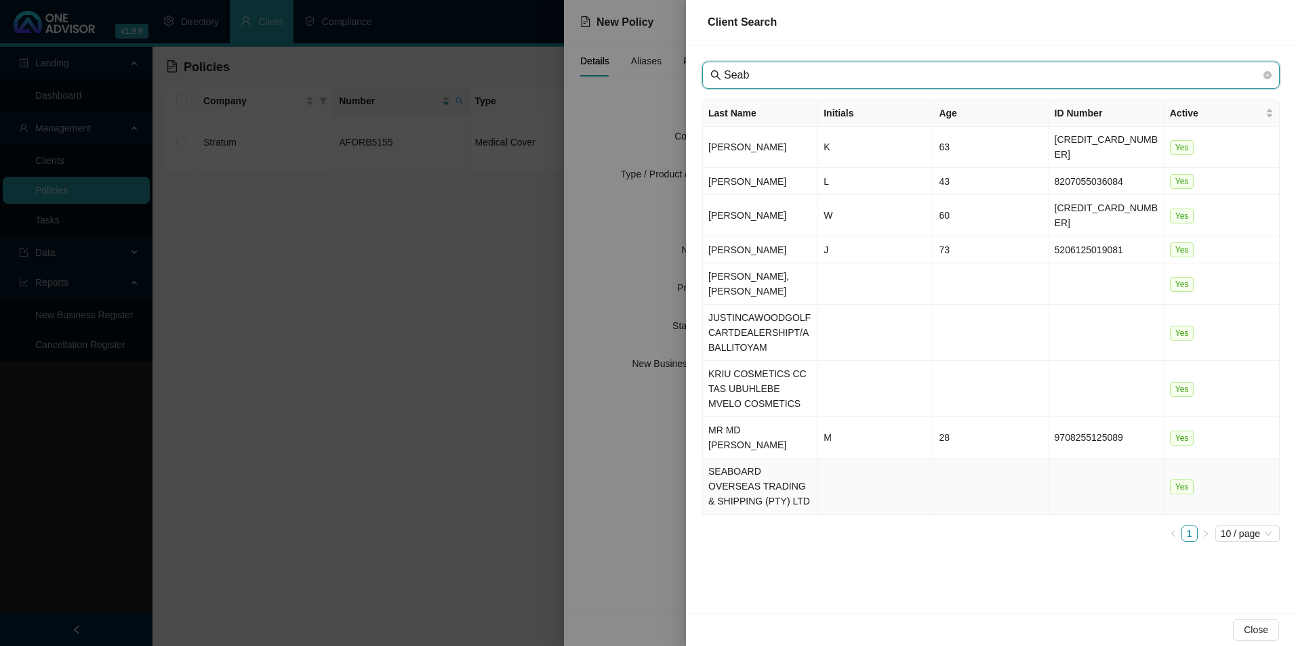
type input "Seab"
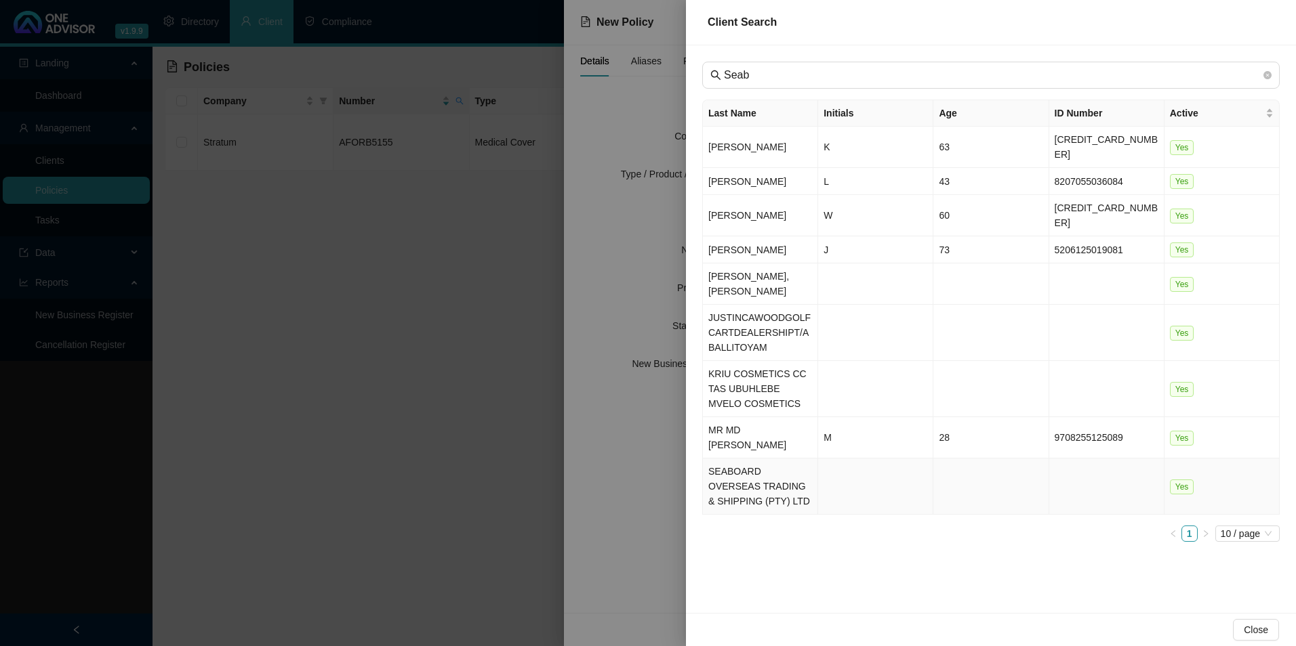
drag, startPoint x: 731, startPoint y: 466, endPoint x: 731, endPoint y: 474, distance: 7.5
click at [731, 466] on td "SEABOARD OVERSEAS TRADING & SHIPPING (PTY) LTD" at bounding box center [760, 487] width 115 height 56
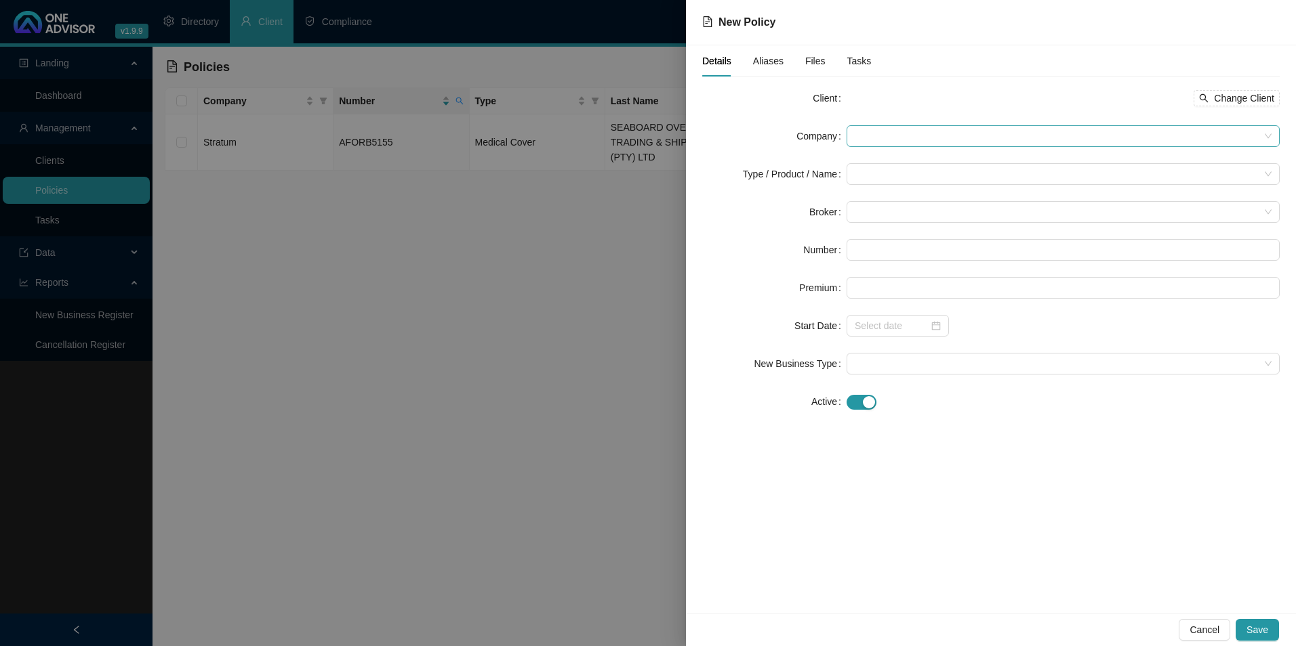
click at [911, 130] on span at bounding box center [1063, 136] width 417 height 20
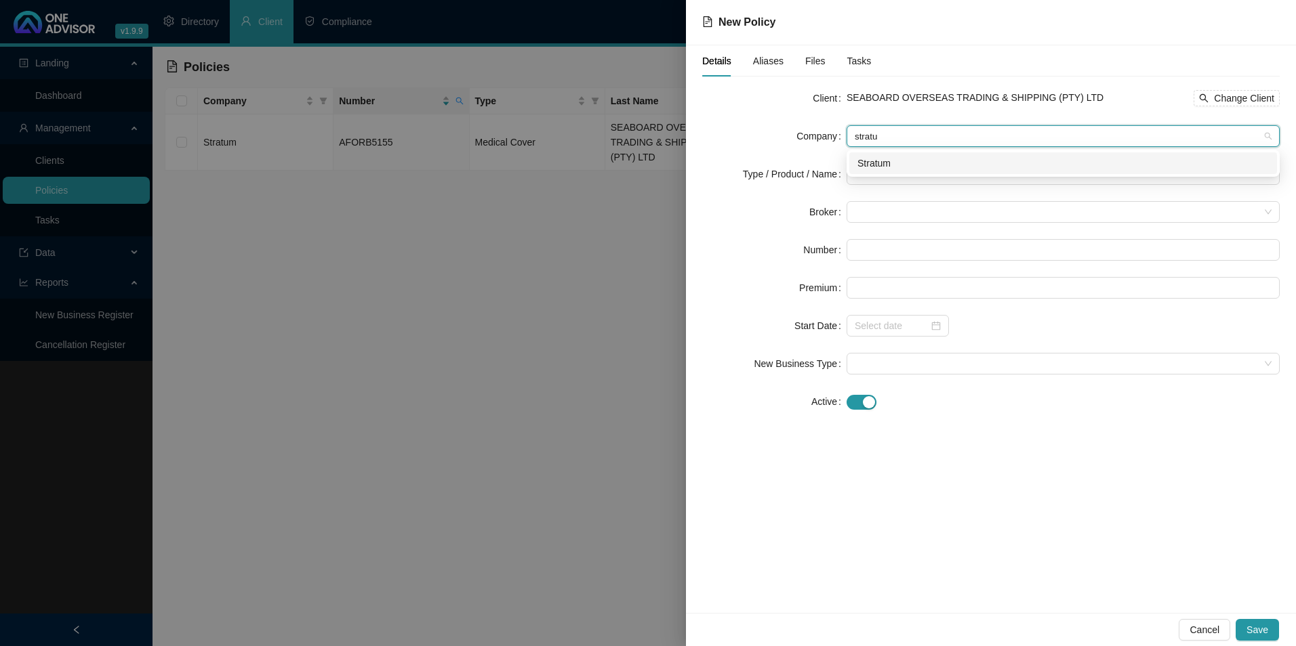
type input "stratum"
click at [944, 151] on div "d73ac030-f3d2-4329-9b45-3896e6eaf044 Stratum" at bounding box center [1062, 163] width 433 height 27
click at [939, 167] on div "Stratum" at bounding box center [1062, 163] width 411 height 15
click at [923, 178] on input "search" at bounding box center [1057, 174] width 405 height 20
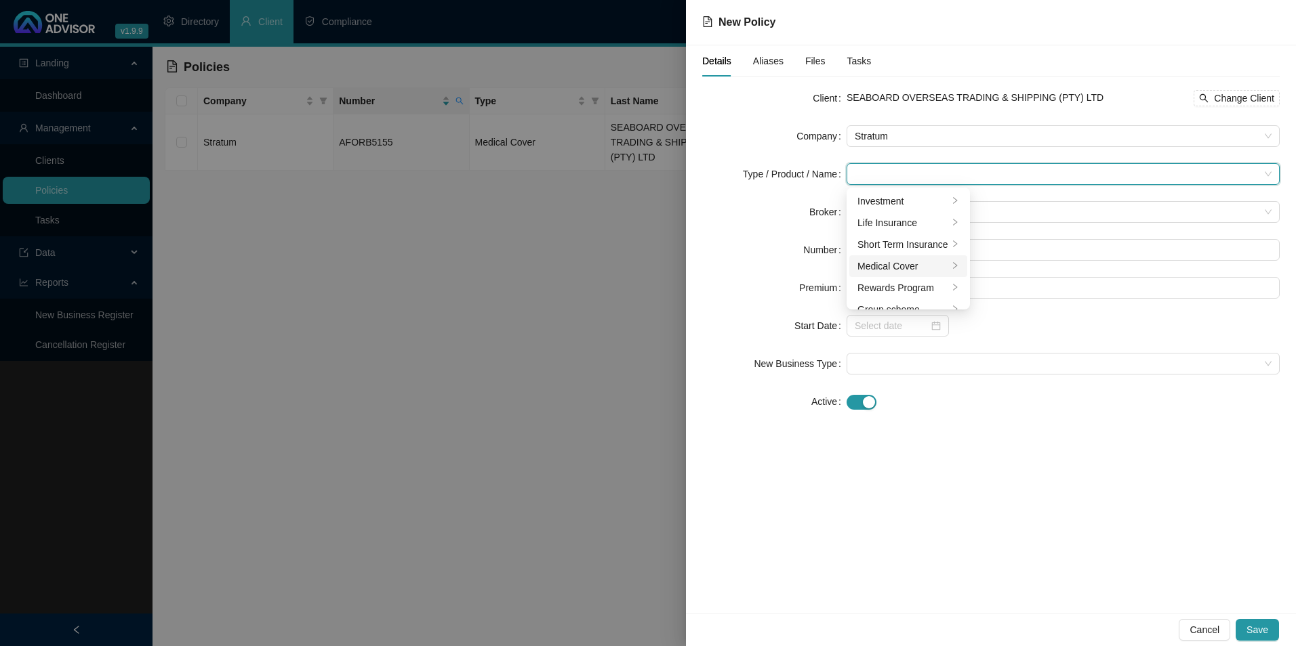
click at [900, 264] on div "Medical Cover" at bounding box center [902, 266] width 91 height 15
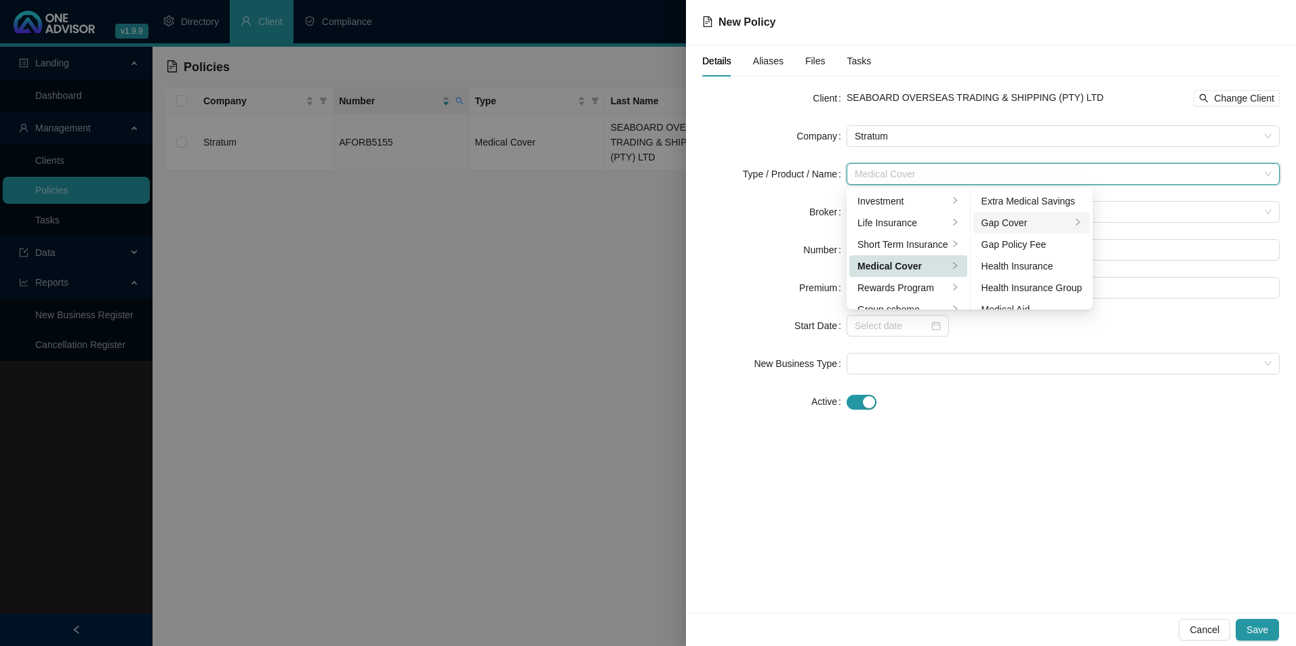
click at [1035, 224] on div "Gap Cover" at bounding box center [1026, 222] width 90 height 15
click at [1192, 400] on div at bounding box center [1062, 402] width 433 height 16
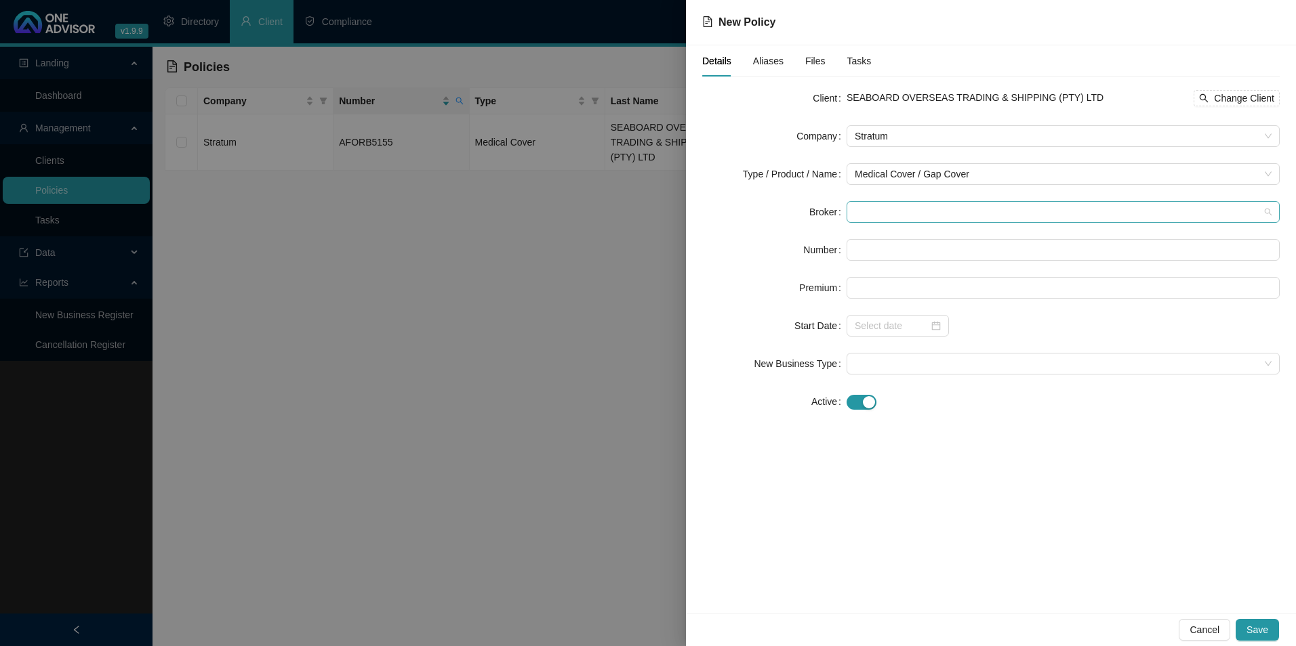
click at [905, 215] on span at bounding box center [1063, 212] width 417 height 20
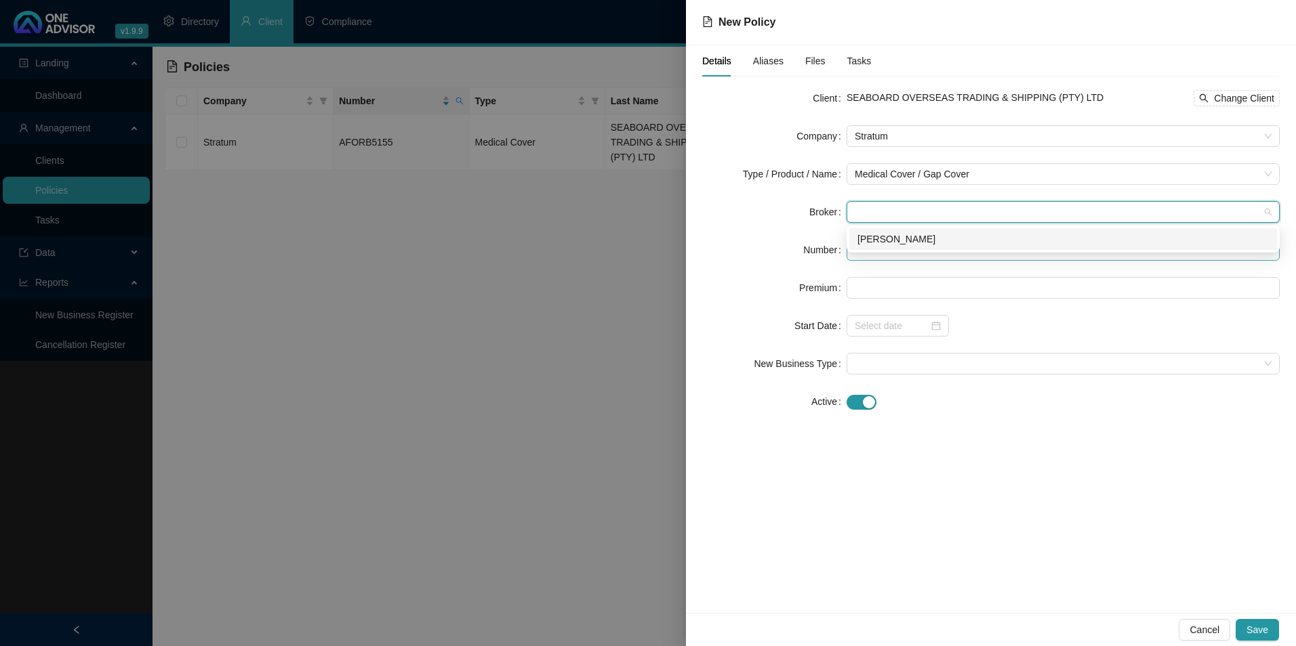
click at [907, 239] on div "Darryn Purtell" at bounding box center [1062, 239] width 411 height 15
click at [888, 251] on input "text" at bounding box center [1062, 250] width 433 height 22
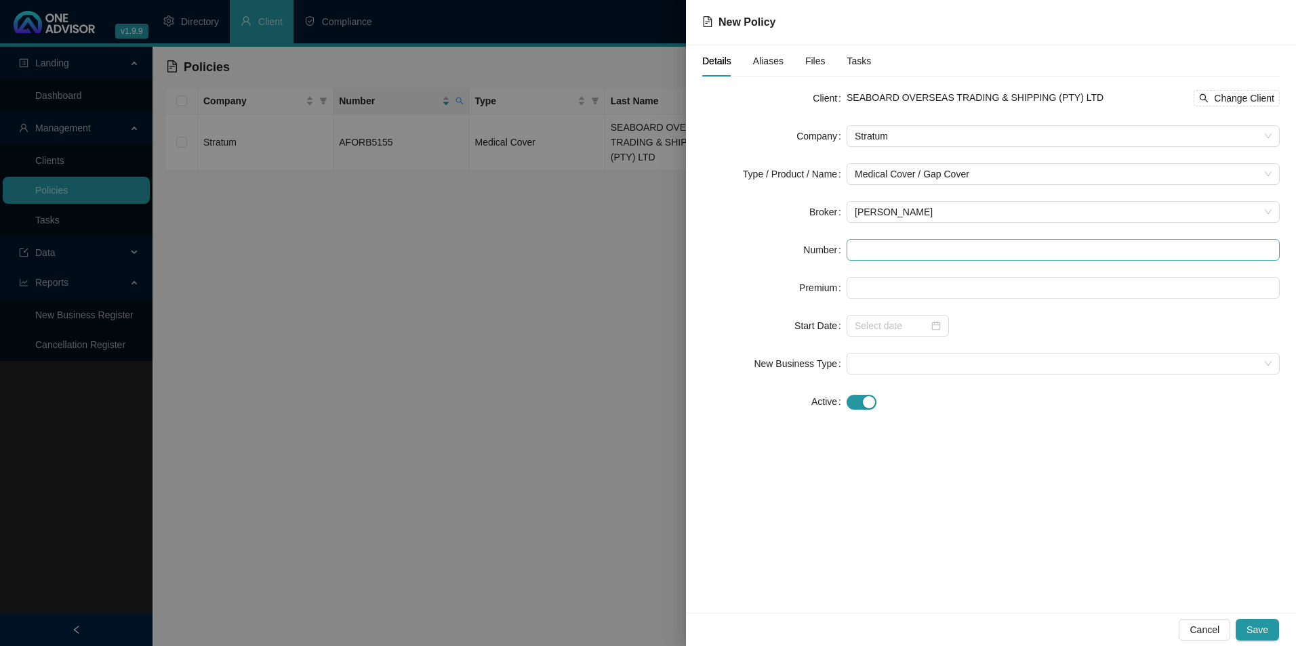
click at [895, 239] on form "Client SEABOARD OVERSEAS TRADING & SHIPPING (PTY) LTD Change Client Company Str…" at bounding box center [990, 249] width 577 height 325
paste input "AFORBD5201"
type input "AFORBD5201"
click at [912, 289] on input at bounding box center [1063, 288] width 432 height 20
type input "440.00"
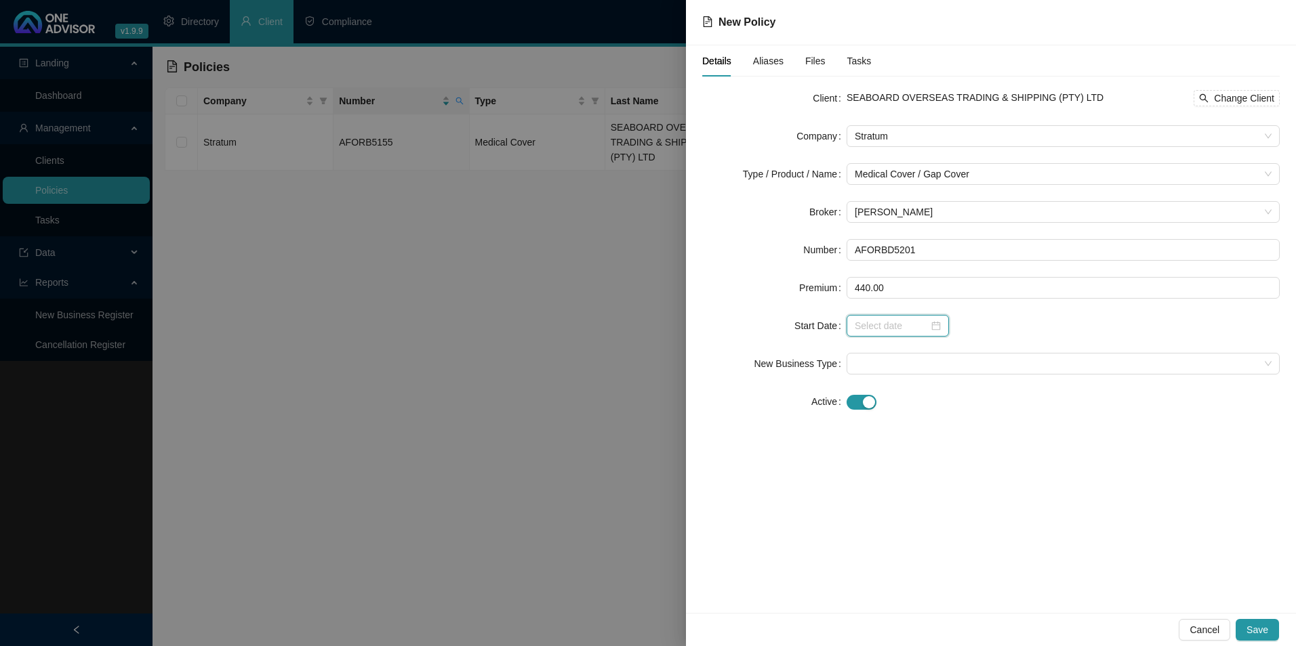
click at [916, 331] on input at bounding box center [892, 325] width 74 height 15
click at [878, 330] on input at bounding box center [892, 325] width 74 height 15
click at [914, 332] on input at bounding box center [892, 325] width 74 height 15
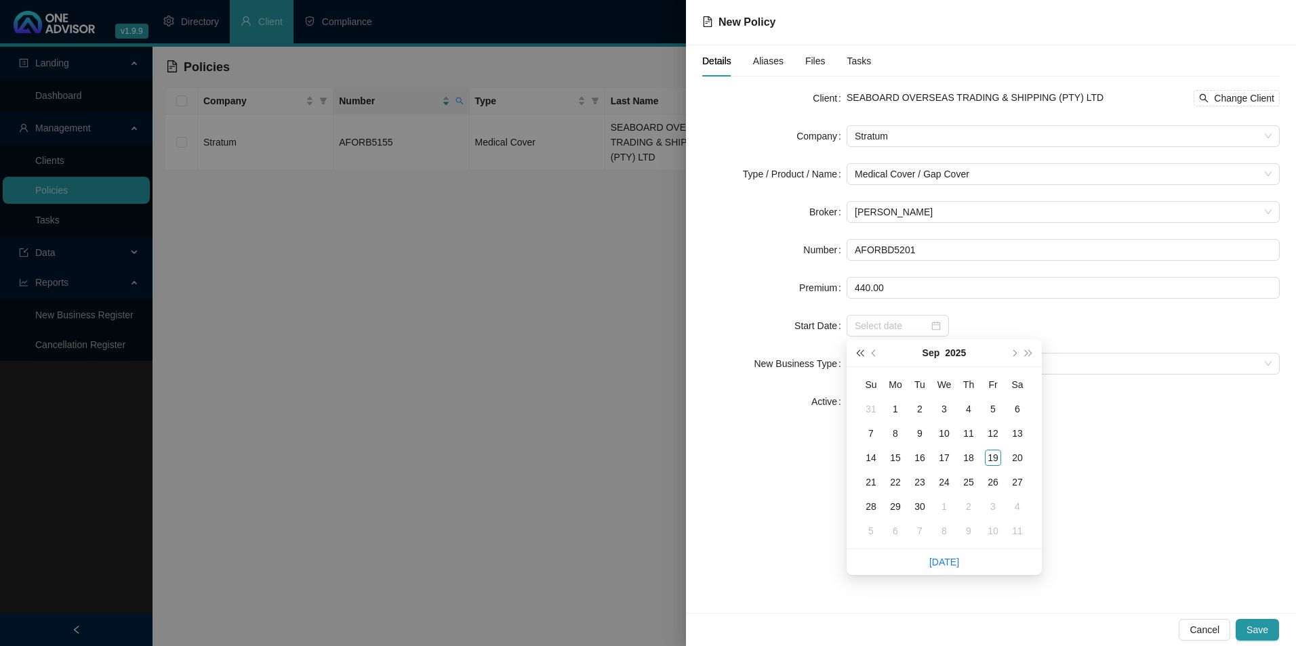
click at [862, 359] on button "super-prev-year" at bounding box center [859, 353] width 15 height 27
click at [862, 358] on button "super-prev-year" at bounding box center [859, 353] width 15 height 27
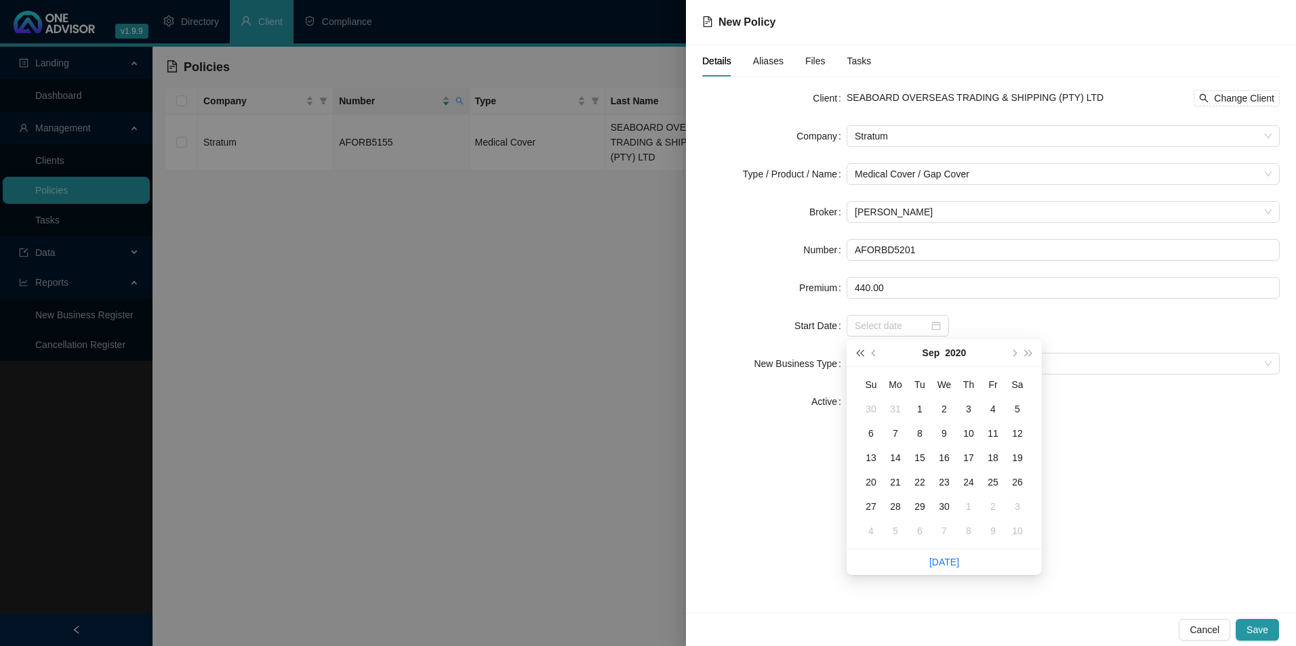
click at [862, 358] on button "super-prev-year" at bounding box center [859, 353] width 15 height 27
click at [862, 357] on button "super-prev-year" at bounding box center [859, 353] width 15 height 27
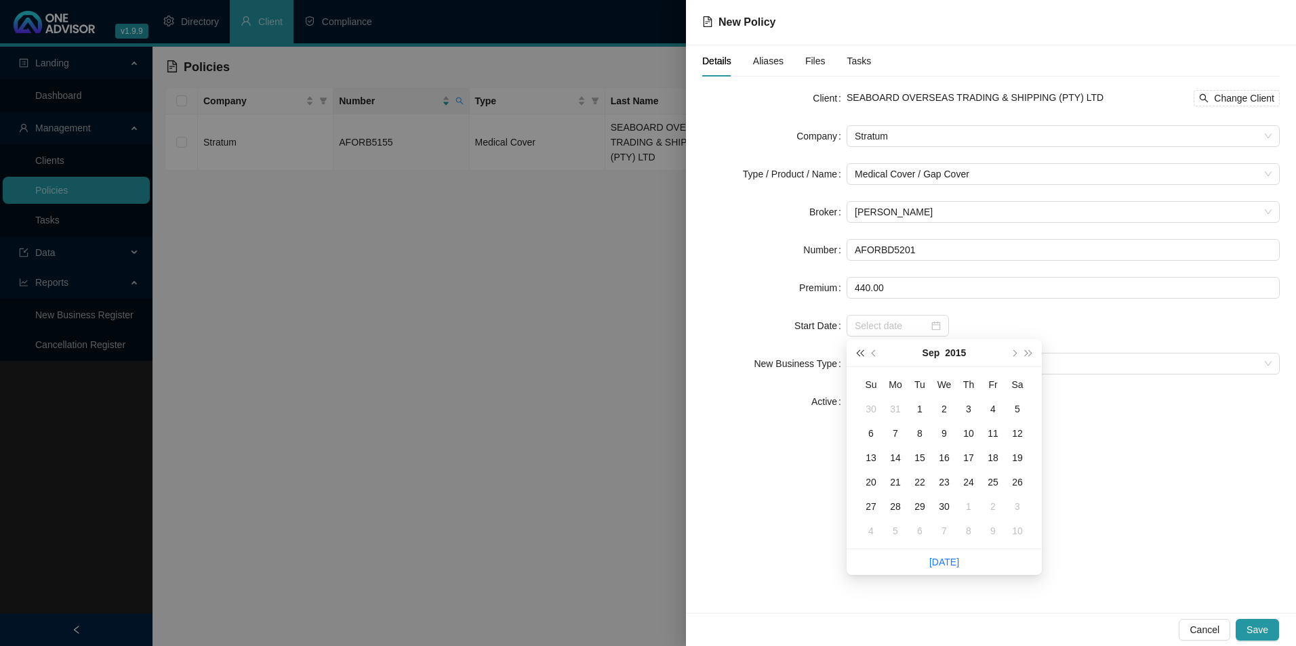
click at [862, 357] on button "super-prev-year" at bounding box center [859, 353] width 15 height 27
click at [861, 357] on button "super-prev-year" at bounding box center [859, 353] width 15 height 27
type input "2012-08-30"
click at [873, 351] on span "prev-year" at bounding box center [874, 353] width 7 height 7
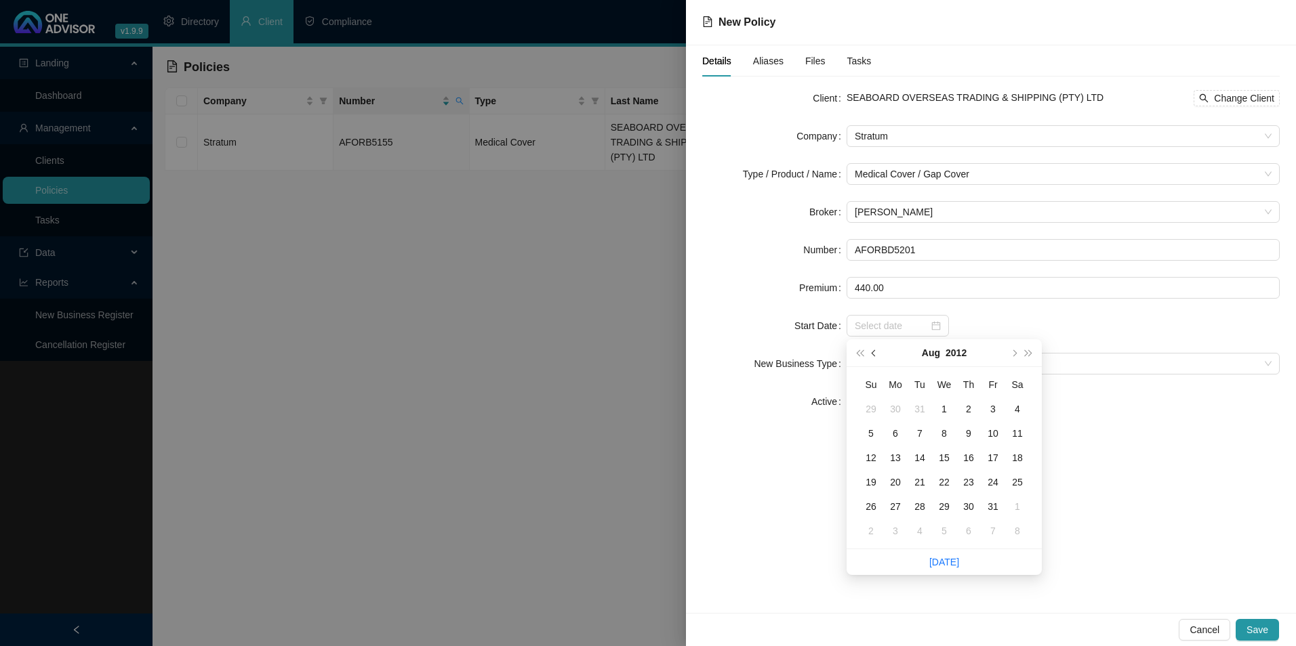
click at [873, 351] on span "prev-year" at bounding box center [874, 353] width 7 height 7
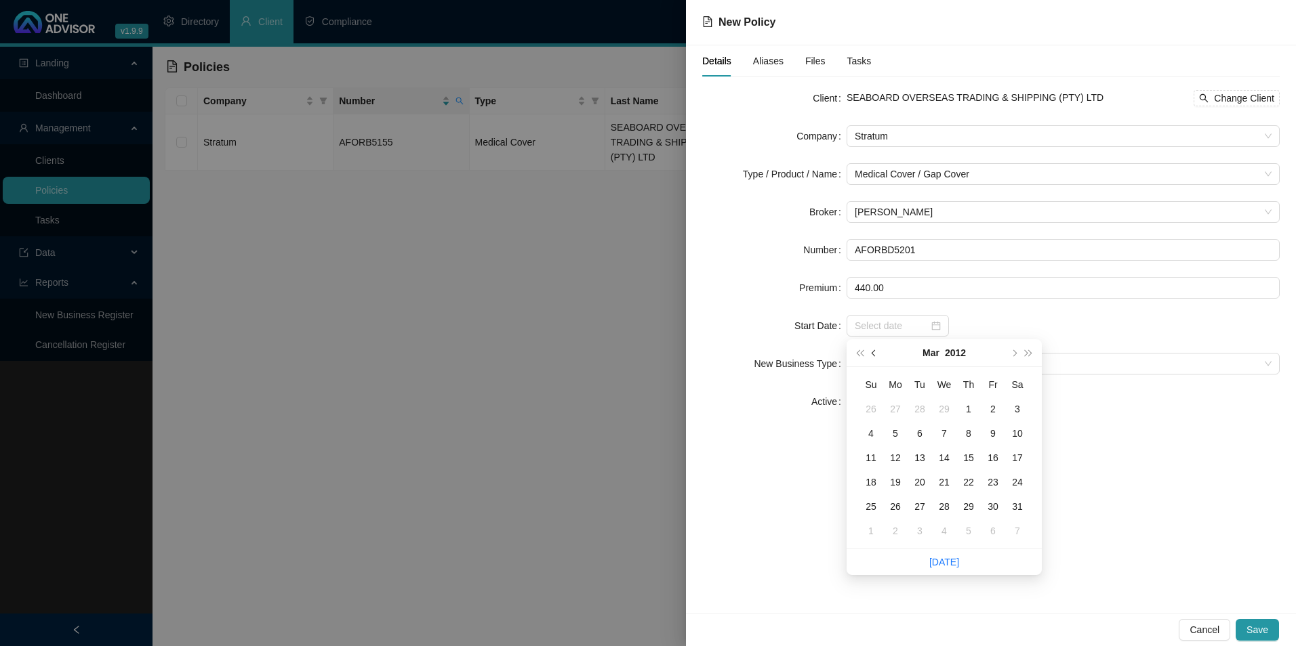
click at [873, 351] on span "prev-year" at bounding box center [874, 353] width 7 height 7
click at [1014, 350] on button "next-year" at bounding box center [1013, 353] width 15 height 27
type input "2012-02-01"
click at [945, 410] on div "1" at bounding box center [944, 409] width 16 height 16
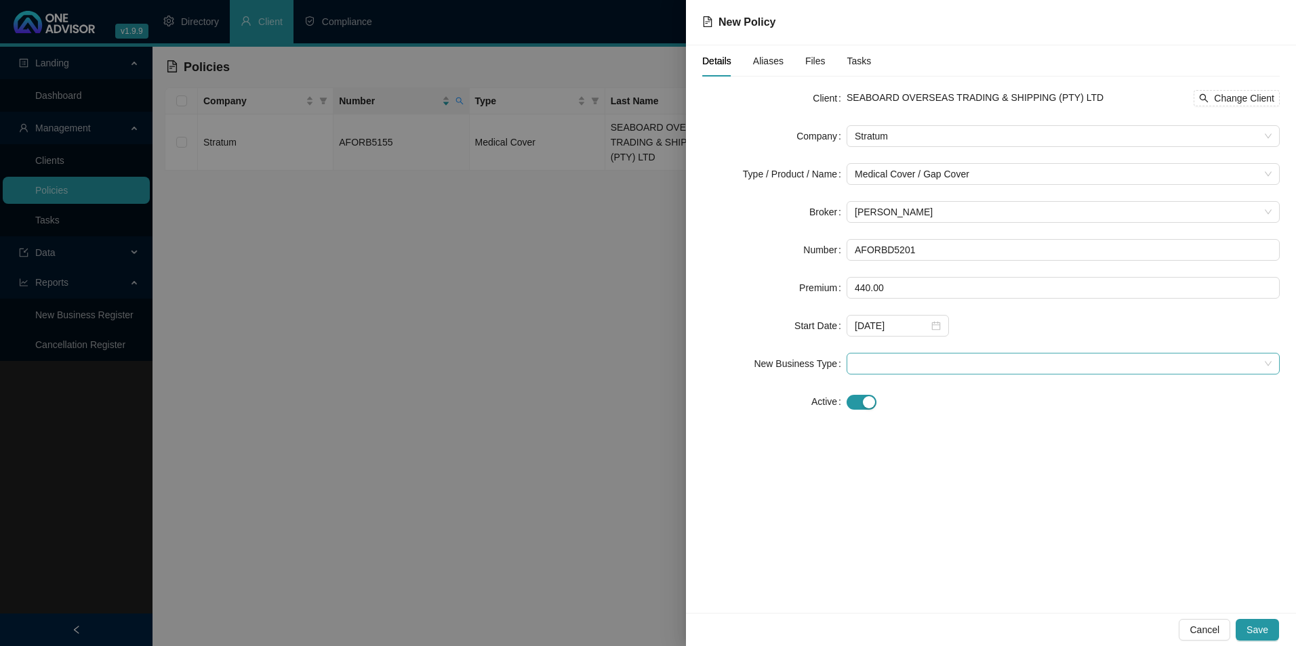
click at [916, 365] on span at bounding box center [1063, 364] width 417 height 20
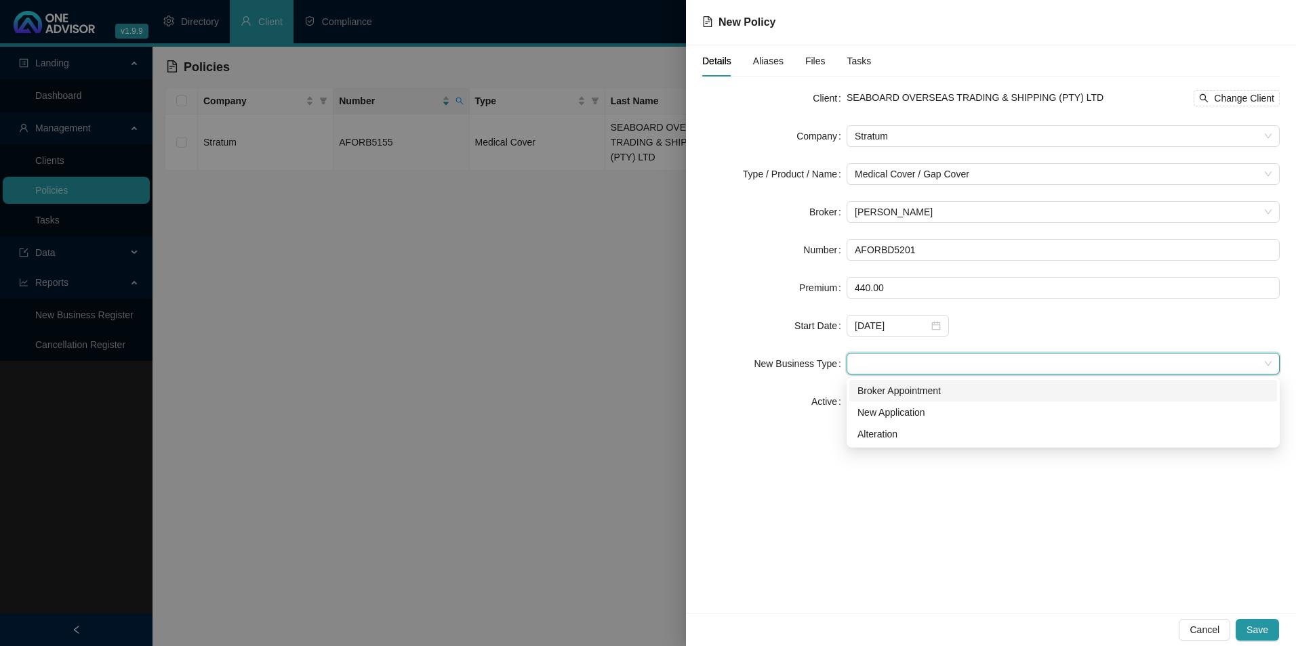
click at [920, 386] on div "Broker Appointment" at bounding box center [1062, 391] width 411 height 15
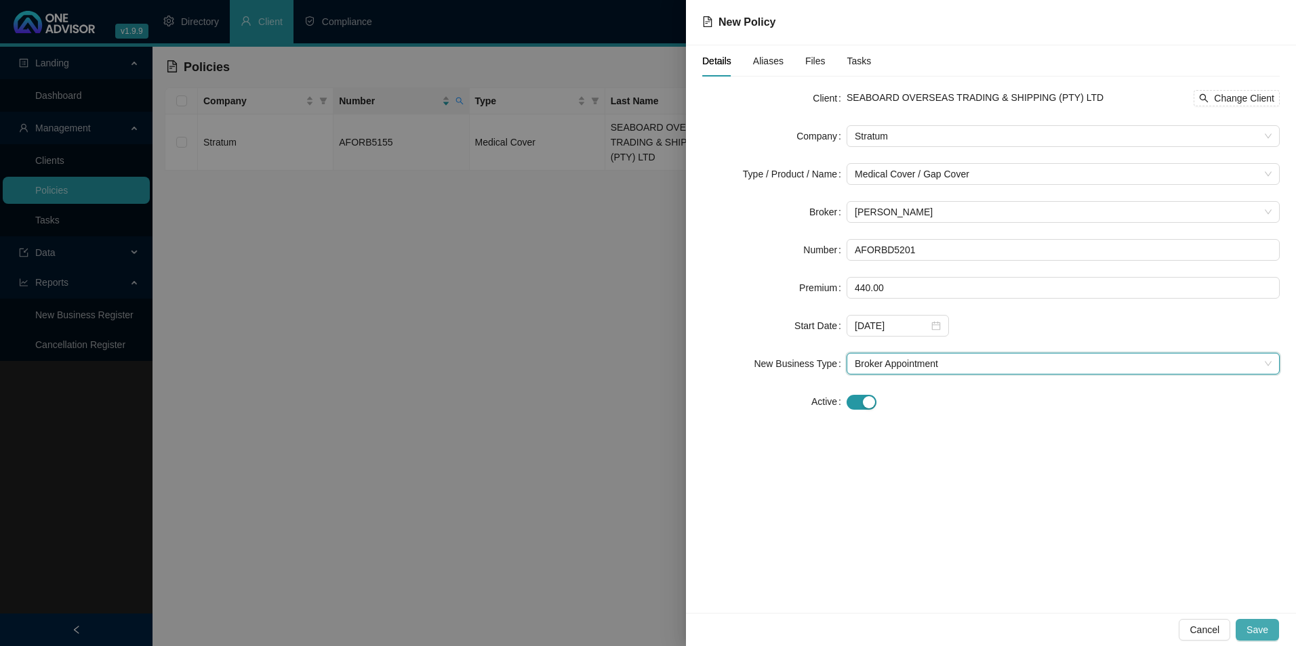
click at [1257, 630] on span "Save" at bounding box center [1257, 630] width 22 height 15
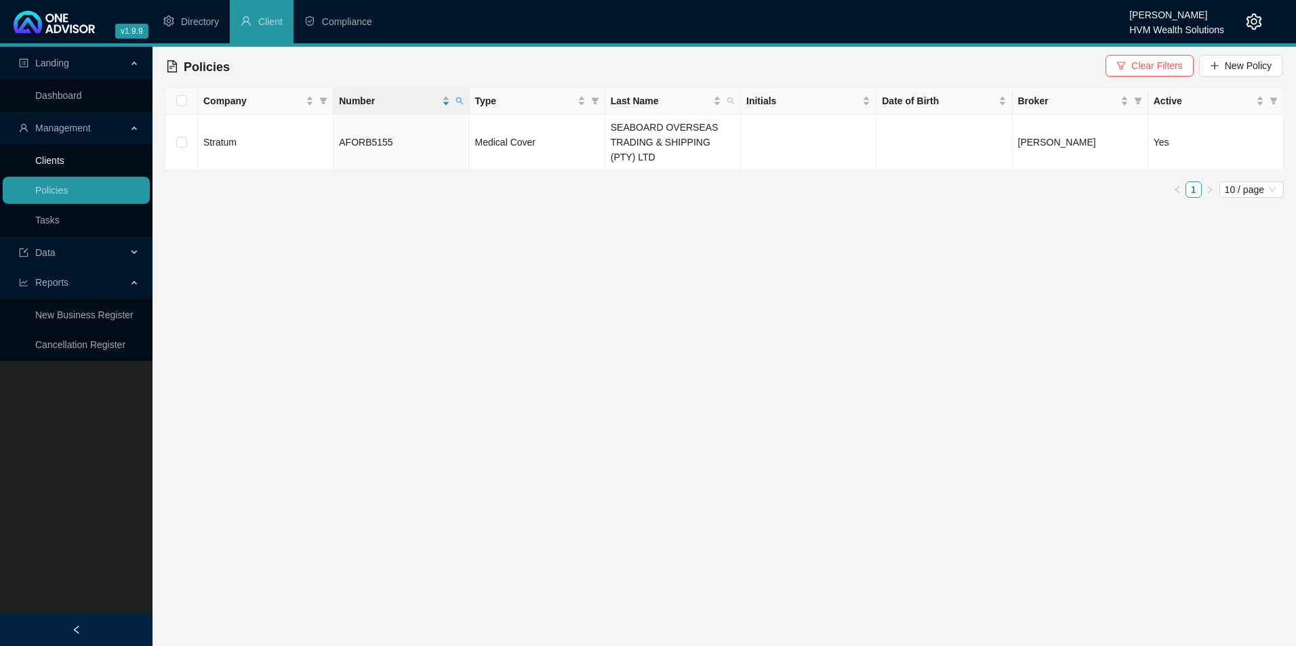
click at [64, 159] on link "Clients" at bounding box center [49, 160] width 29 height 11
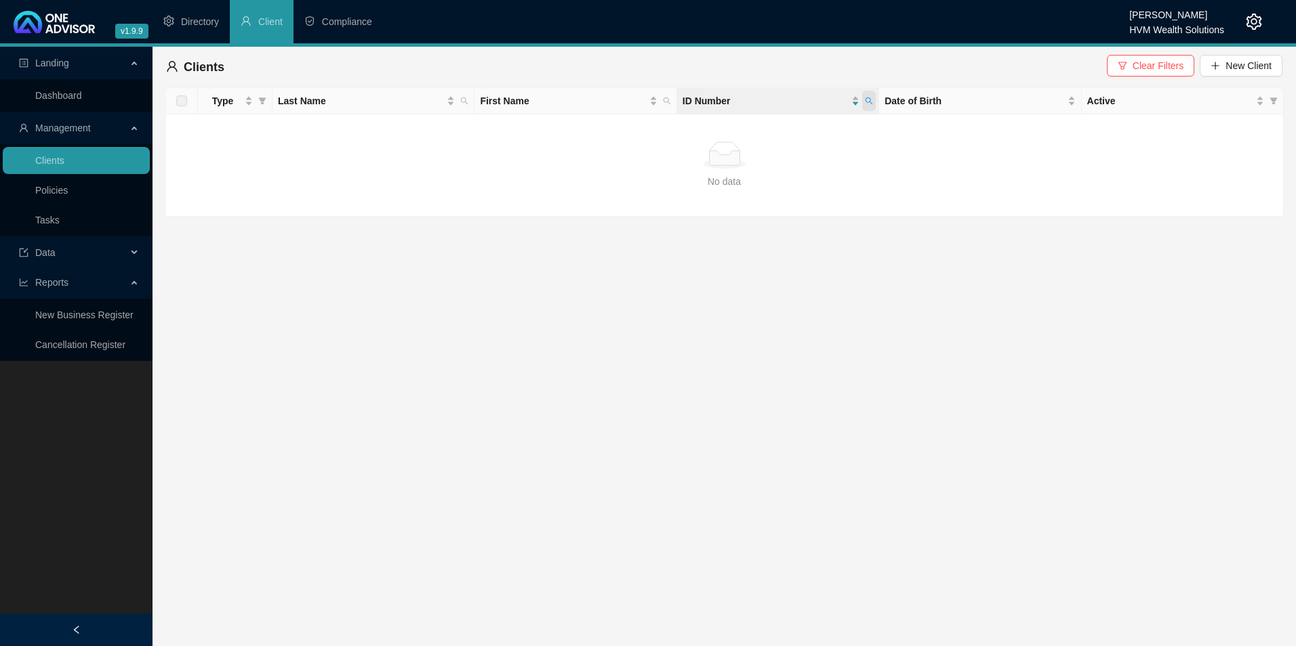
click at [871, 101] on icon "search" at bounding box center [869, 101] width 8 height 8
paste input "7906265047085"
type input "7906265047085"
click at [771, 157] on span "Search" at bounding box center [781, 154] width 30 height 15
click at [68, 190] on link "Policies" at bounding box center [51, 190] width 33 height 11
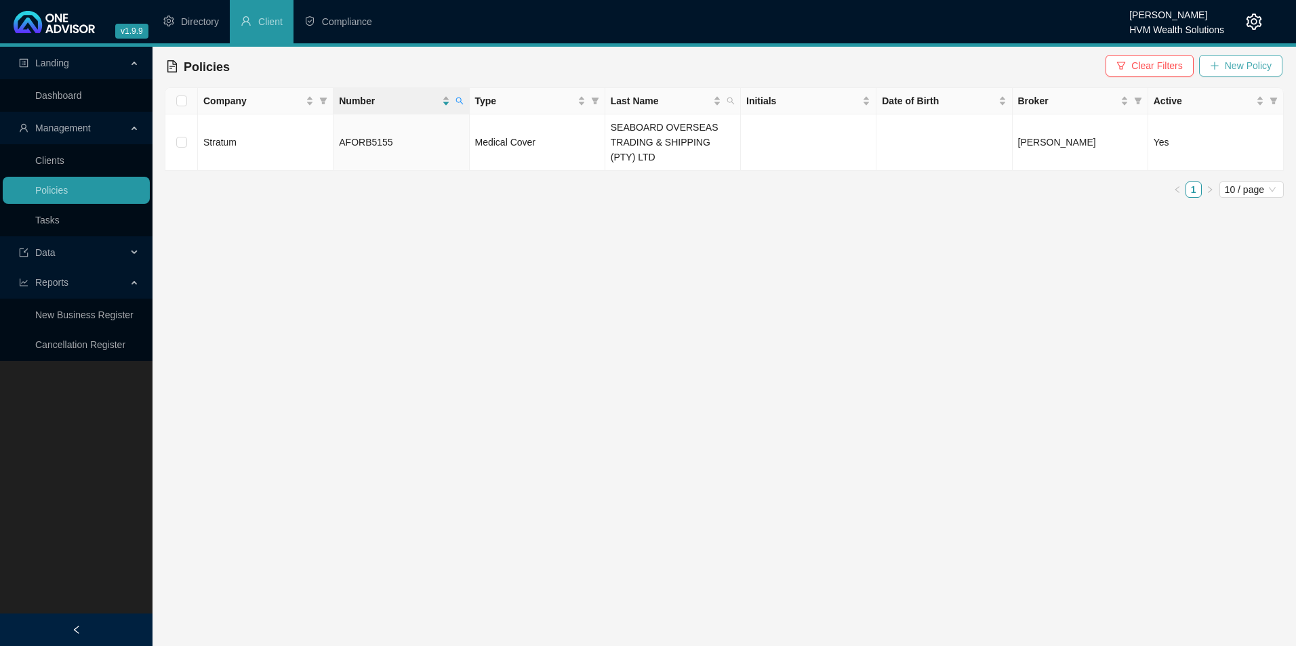
click at [1267, 62] on span "New Policy" at bounding box center [1248, 65] width 47 height 15
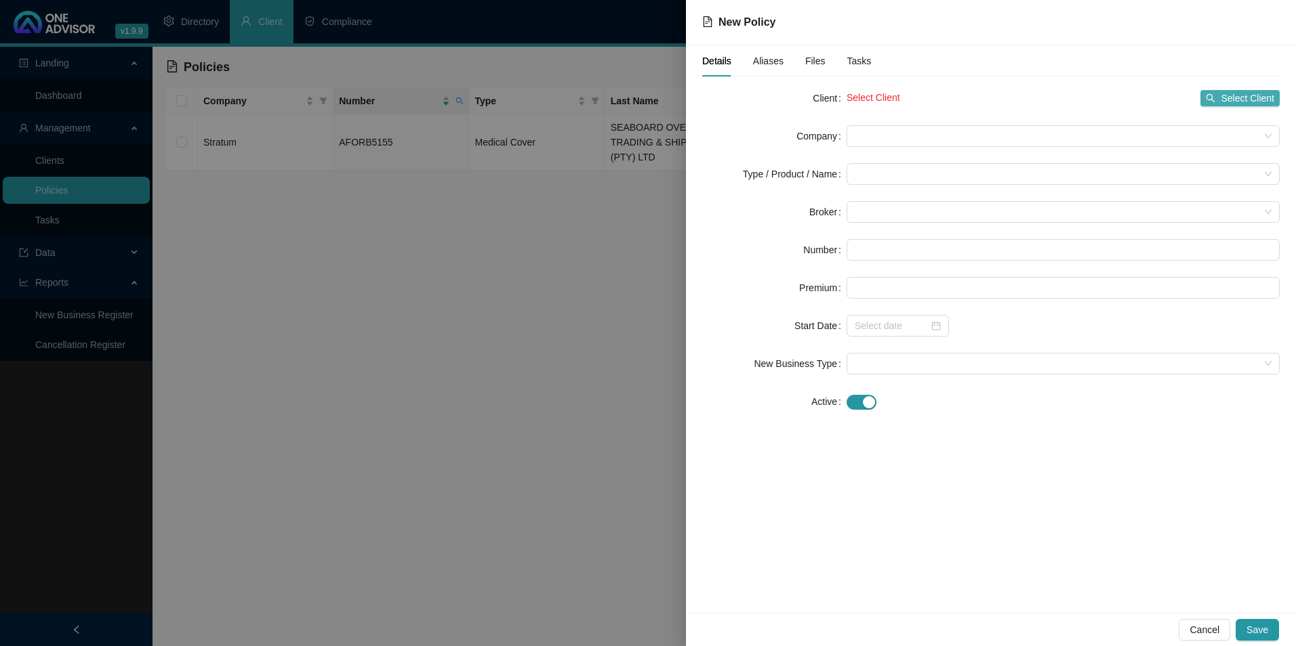
click at [1262, 94] on span "Select Client" at bounding box center [1247, 98] width 54 height 15
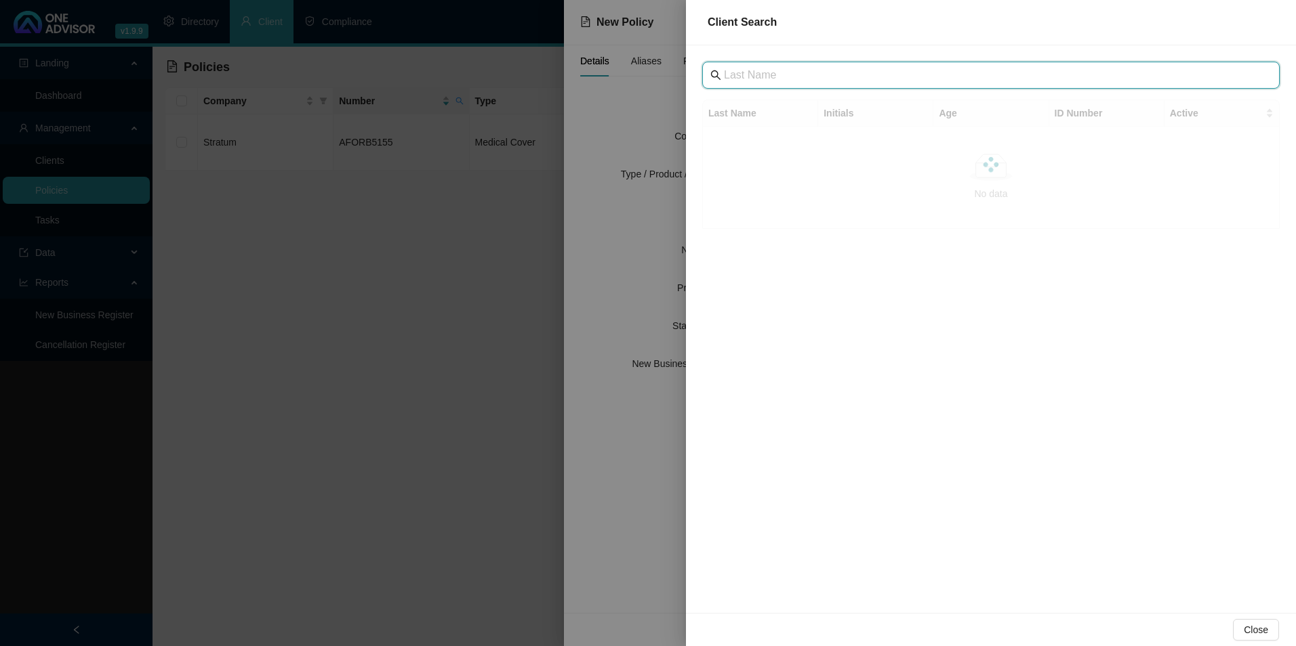
click at [822, 79] on input "text" at bounding box center [992, 75] width 537 height 16
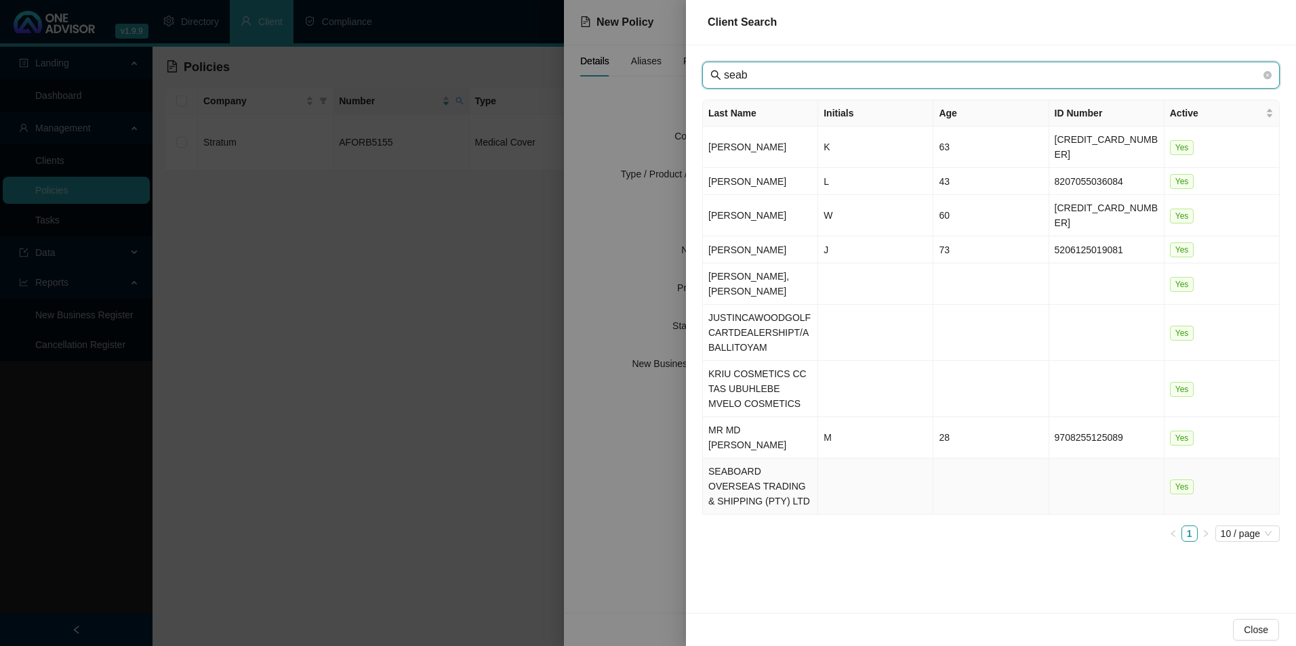
type input "seab"
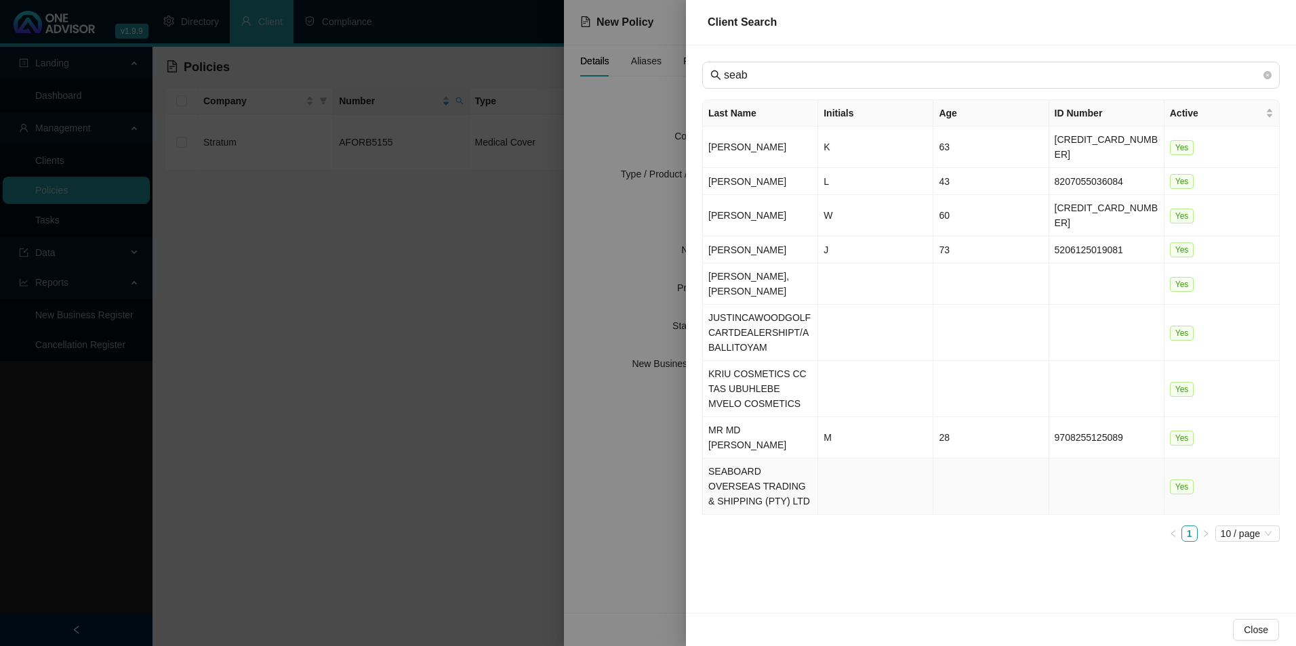
click at [766, 459] on td "SEABOARD OVERSEAS TRADING & SHIPPING (PTY) LTD" at bounding box center [760, 487] width 115 height 56
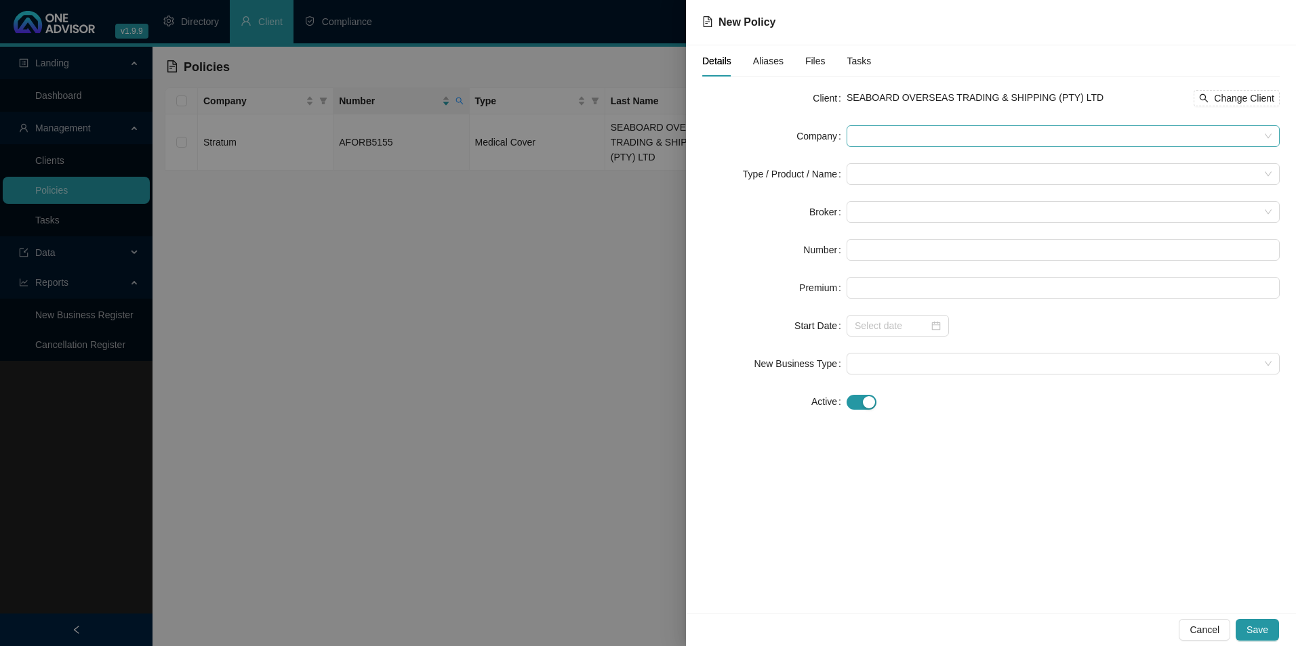
click at [963, 129] on span at bounding box center [1063, 136] width 417 height 20
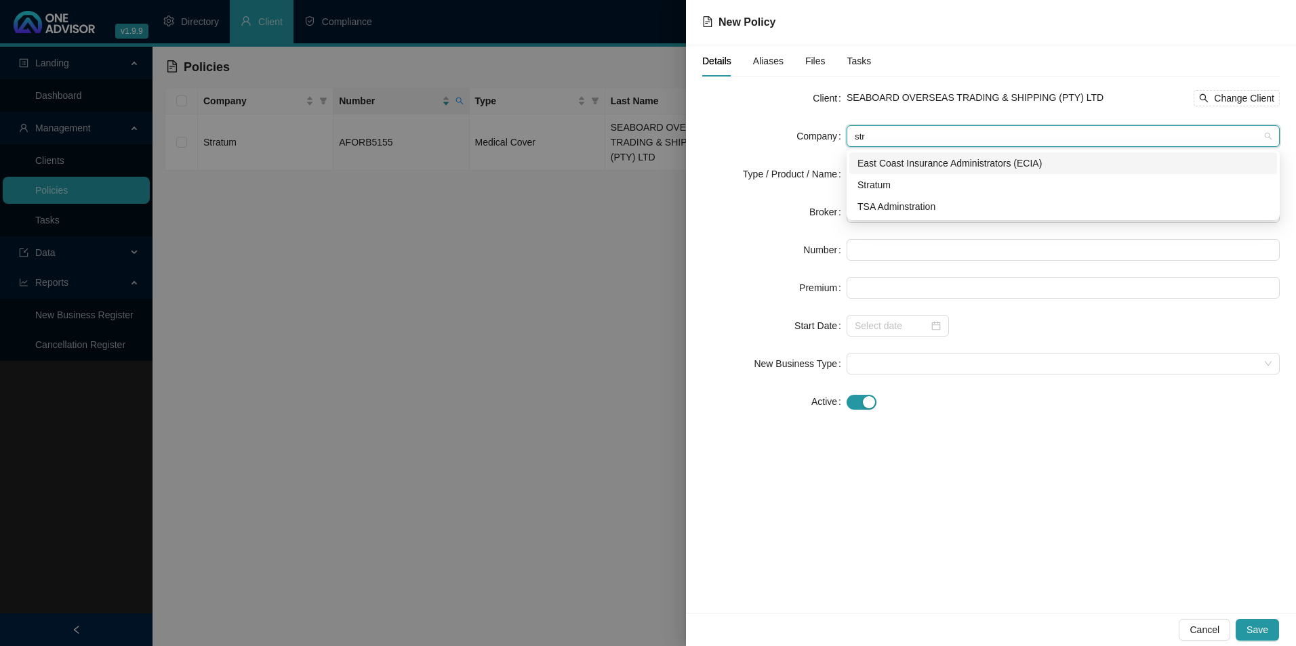
type input "stra"
click at [903, 182] on div "Stratum" at bounding box center [1062, 185] width 411 height 15
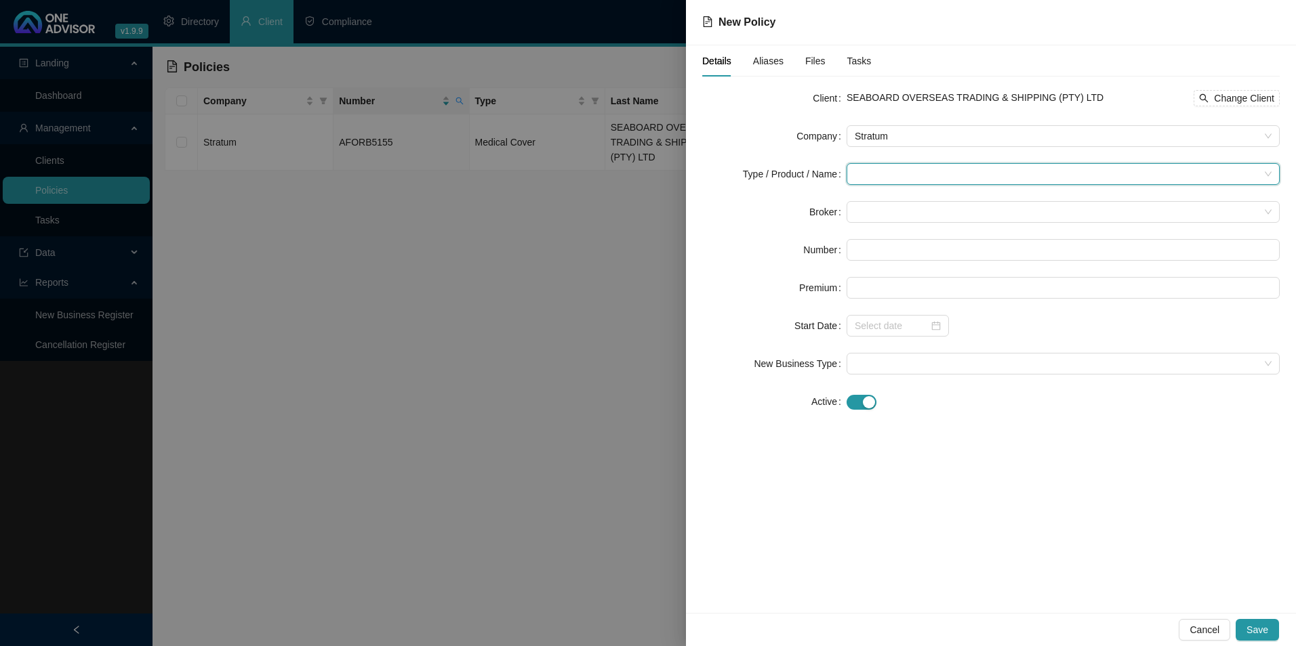
click at [888, 176] on input "search" at bounding box center [1057, 174] width 405 height 20
click at [880, 261] on div "Medical Cover" at bounding box center [902, 266] width 91 height 15
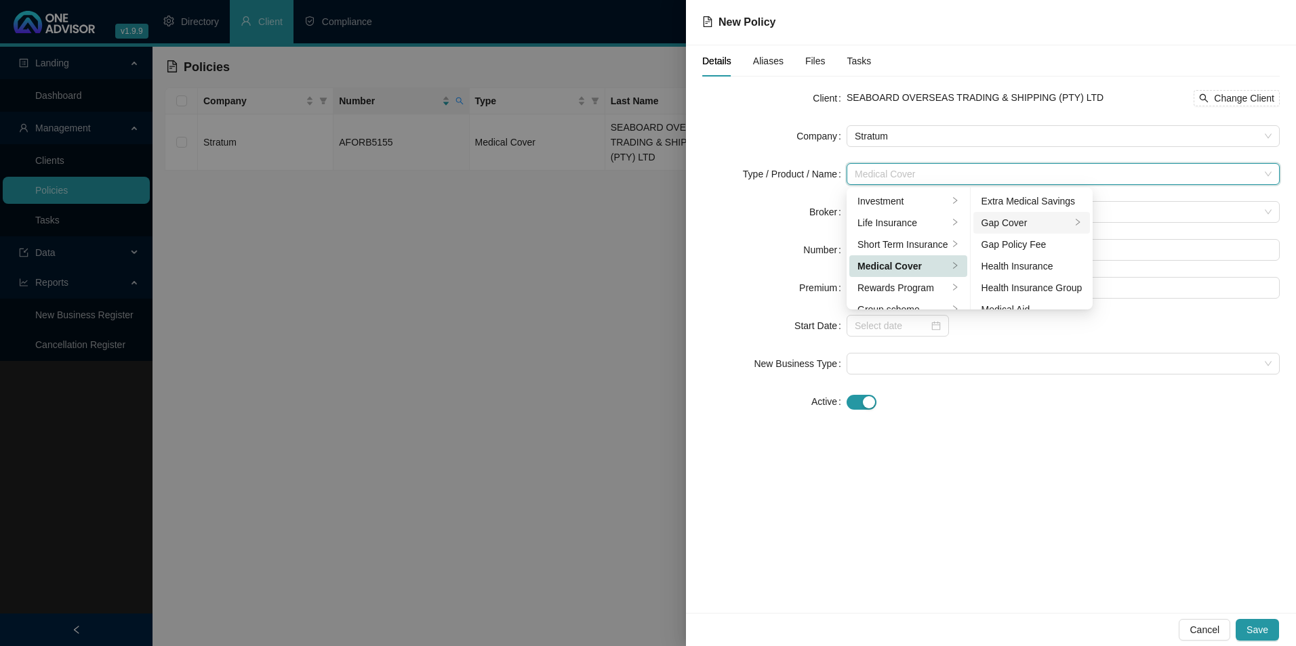
click at [1030, 224] on div "Gap Cover" at bounding box center [1026, 222] width 90 height 15
click at [1180, 443] on div "Details Aliases Files Tasks Client SEABOARD OVERSEAS TRADING & SHIPPING (PTY) L…" at bounding box center [991, 329] width 610 height 568
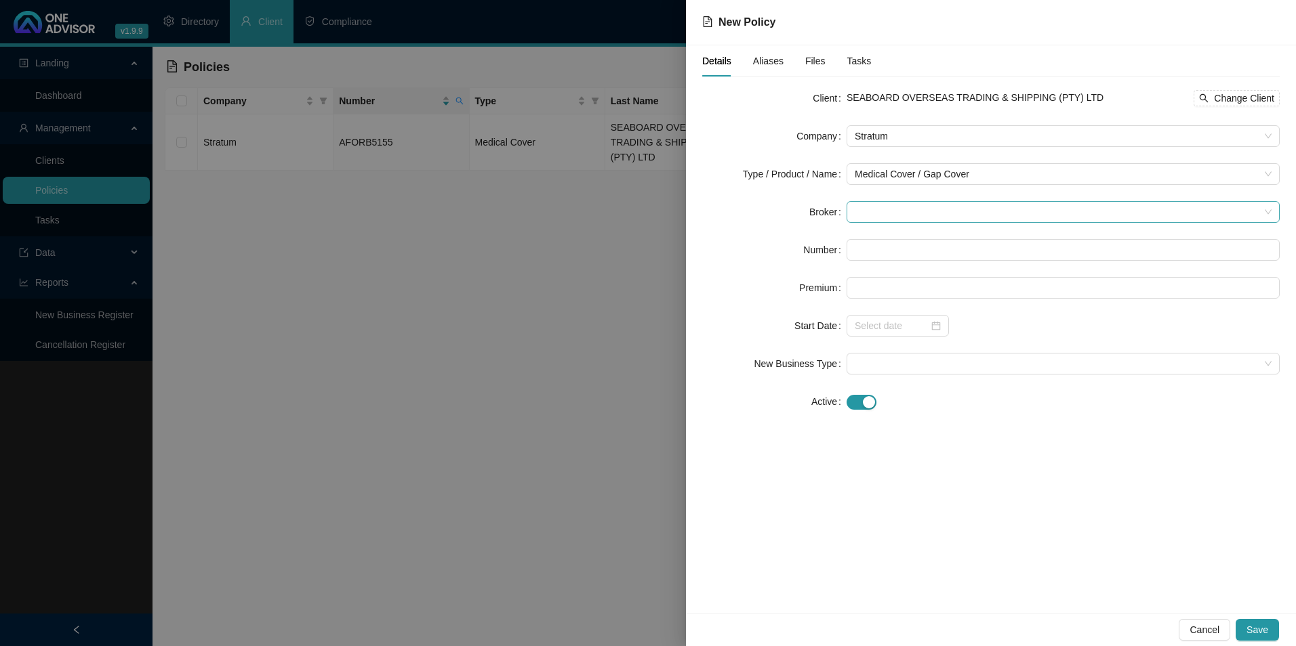
click at [929, 206] on span at bounding box center [1063, 212] width 417 height 20
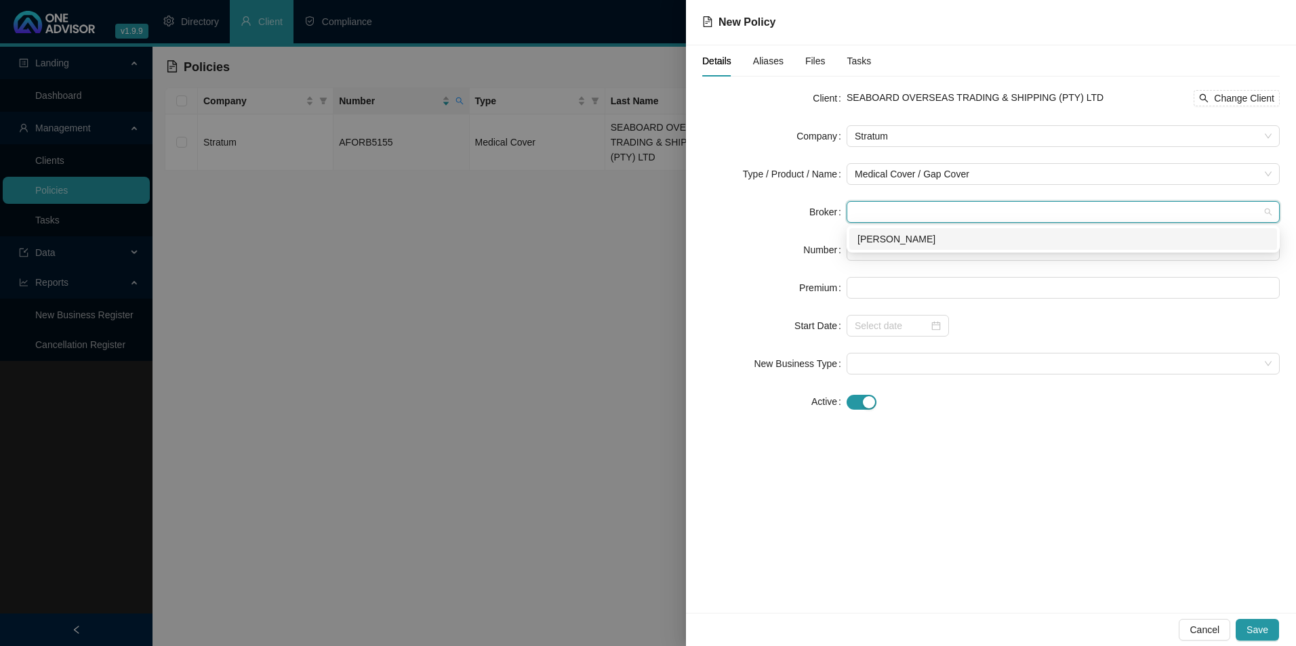
click at [908, 243] on div "Darryn Purtell" at bounding box center [1062, 239] width 411 height 15
click at [880, 248] on input "text" at bounding box center [1062, 250] width 433 height 22
paste input "GAP0300943"
type input "GAP0300943"
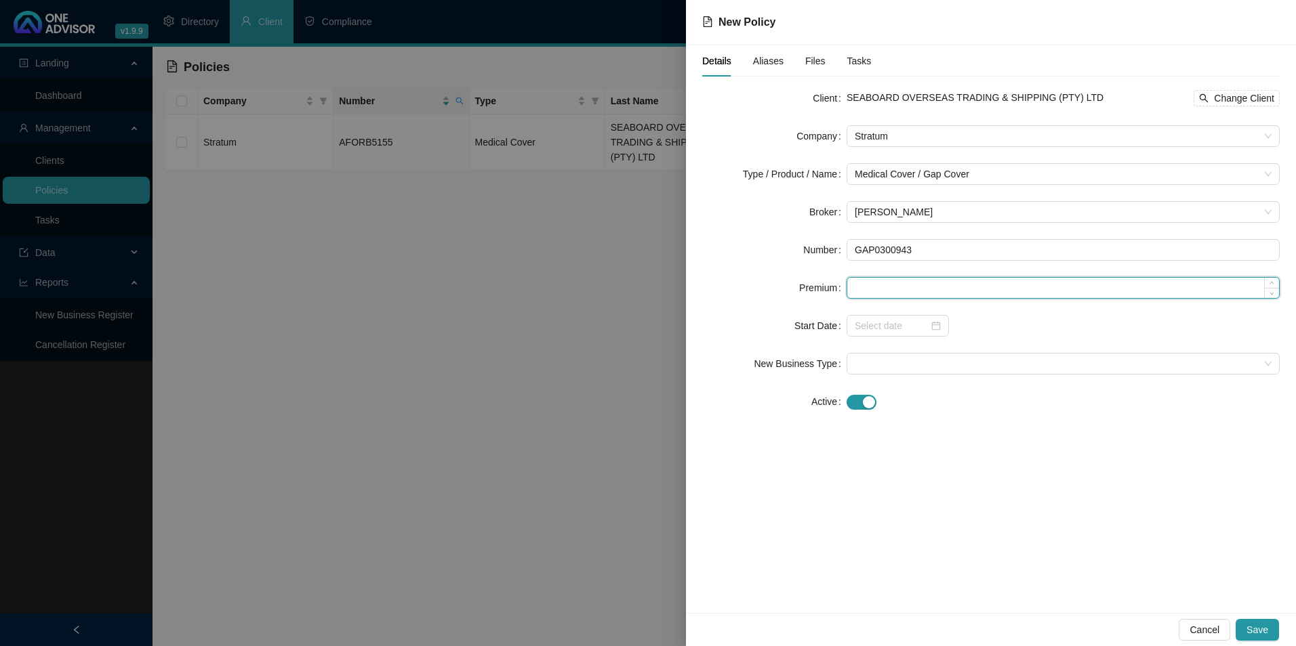
click at [913, 285] on input at bounding box center [1063, 288] width 432 height 20
type input "440.00"
click at [911, 326] on input at bounding box center [892, 325] width 74 height 15
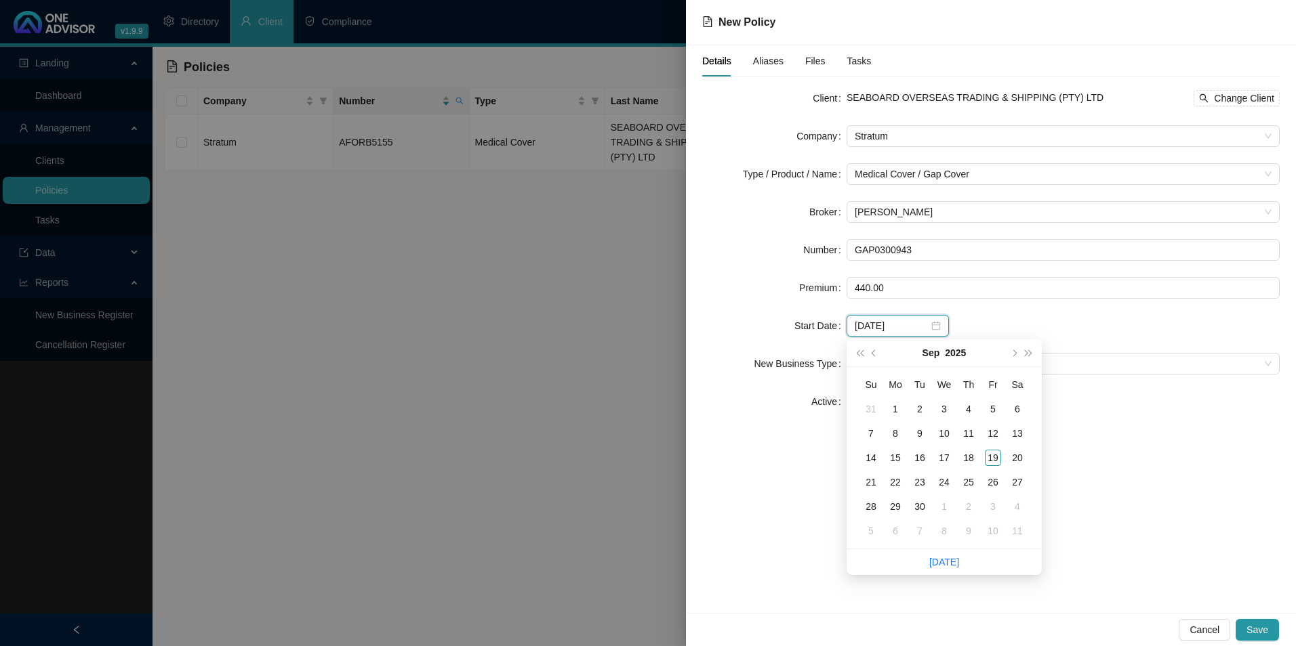
type input "2025-09-14"
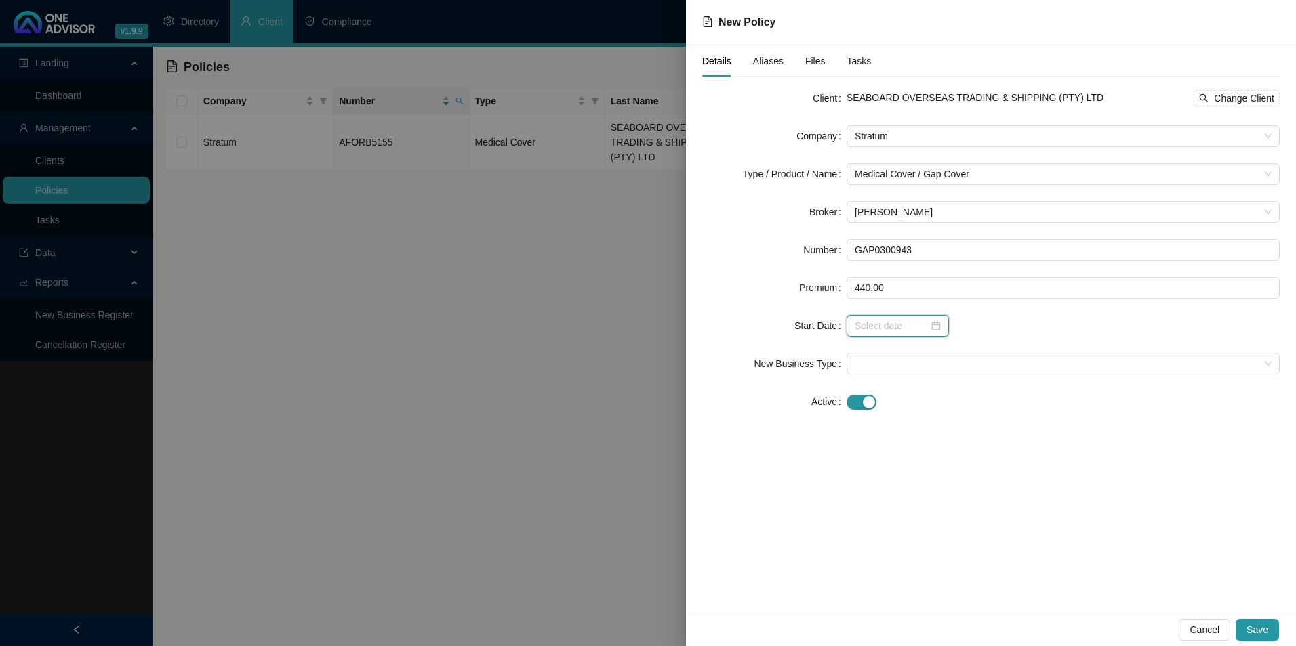
click at [929, 335] on div at bounding box center [897, 326] width 102 height 22
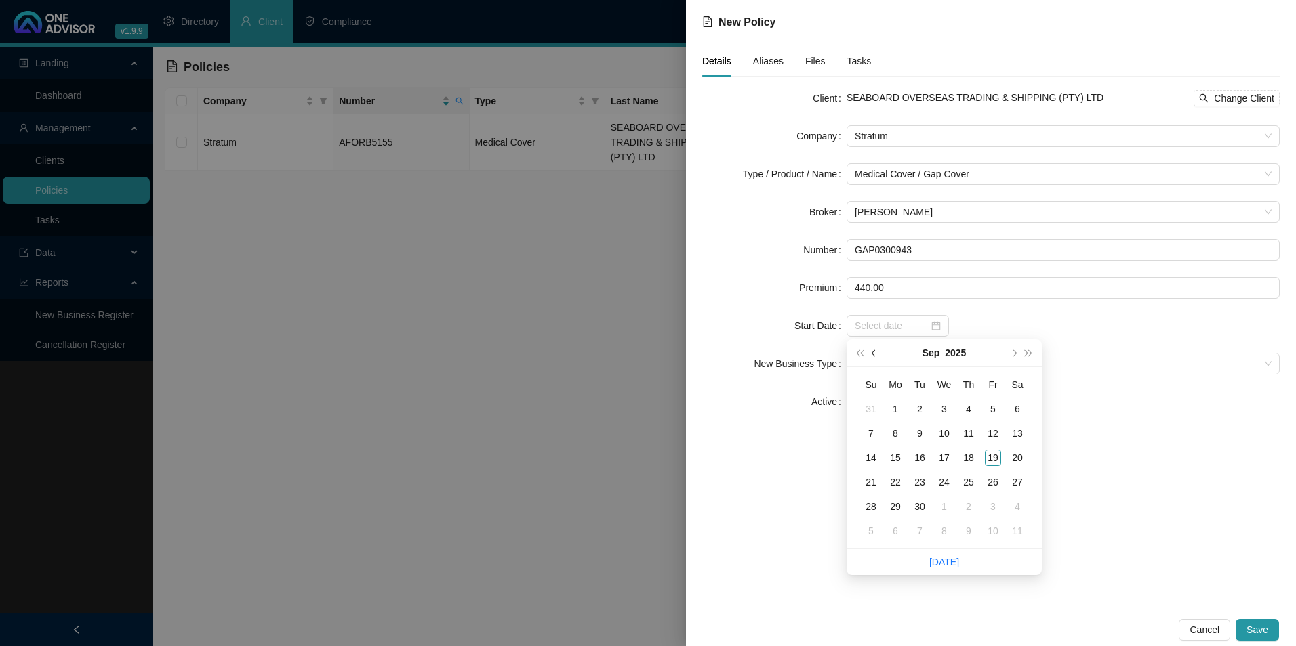
click at [879, 355] on button "prev-year" at bounding box center [874, 353] width 15 height 27
click at [880, 355] on button "prev-year" at bounding box center [874, 353] width 15 height 27
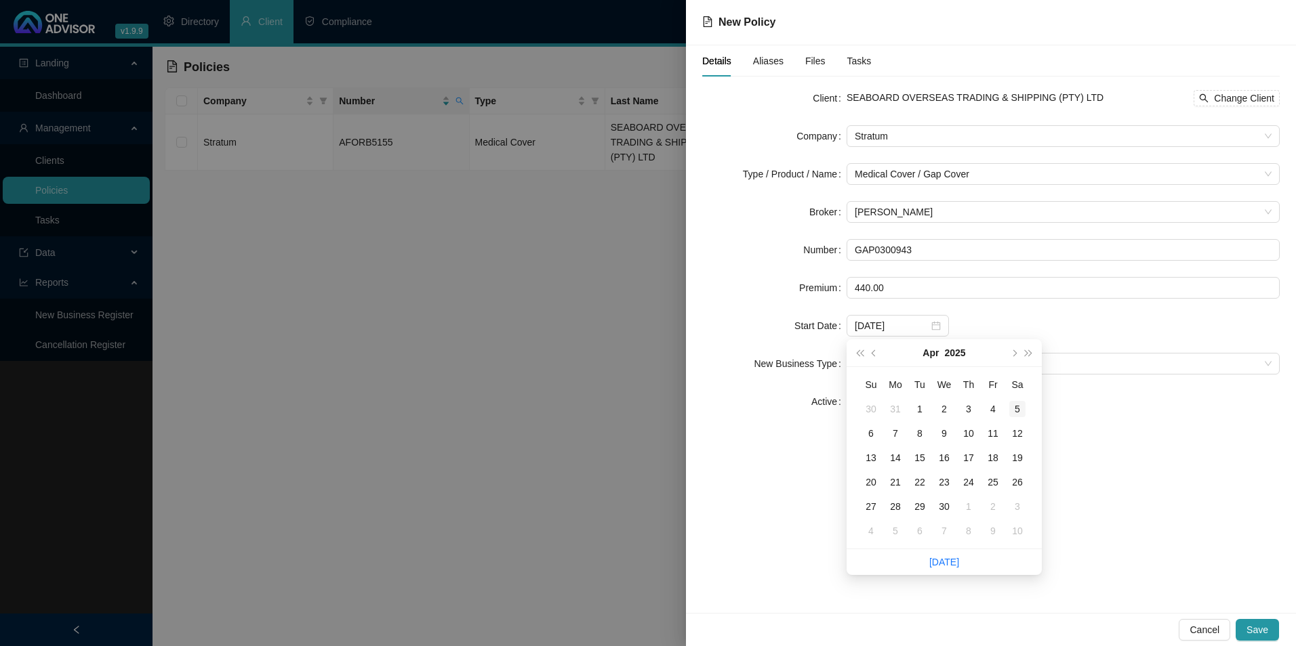
type input "2025-04-05"
type input "2025-04-01"
click at [928, 408] on td "1" at bounding box center [919, 409] width 24 height 24
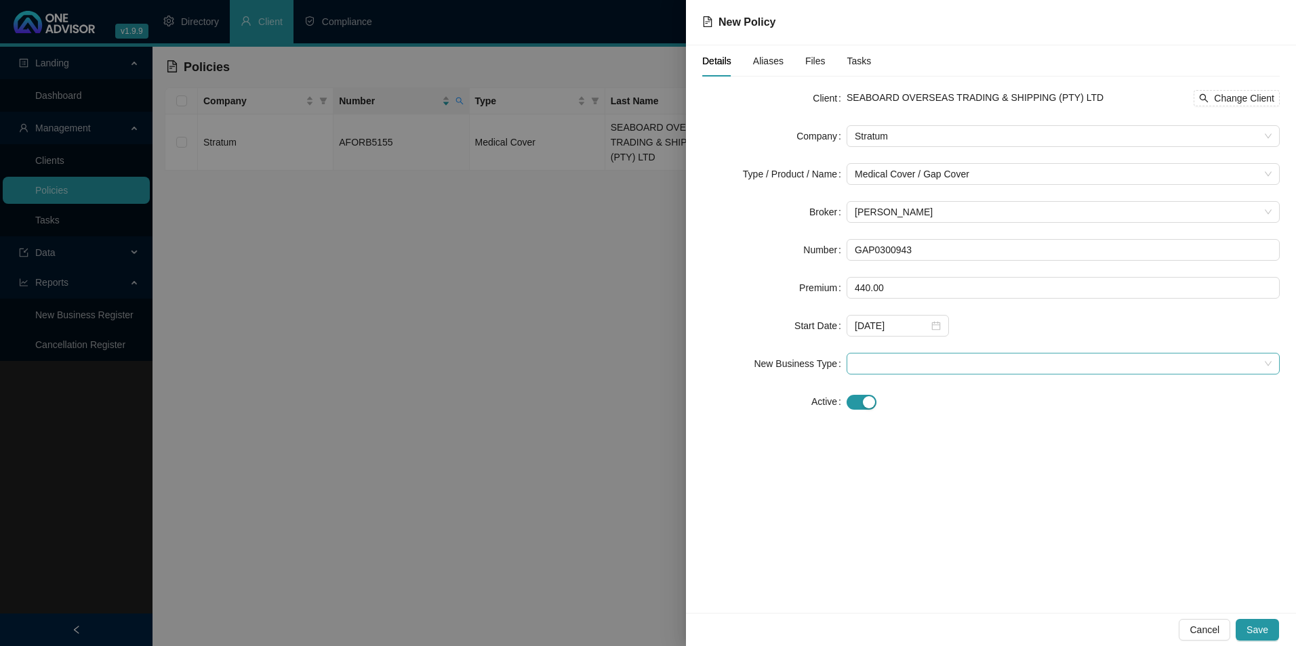
click at [896, 365] on span at bounding box center [1063, 364] width 417 height 20
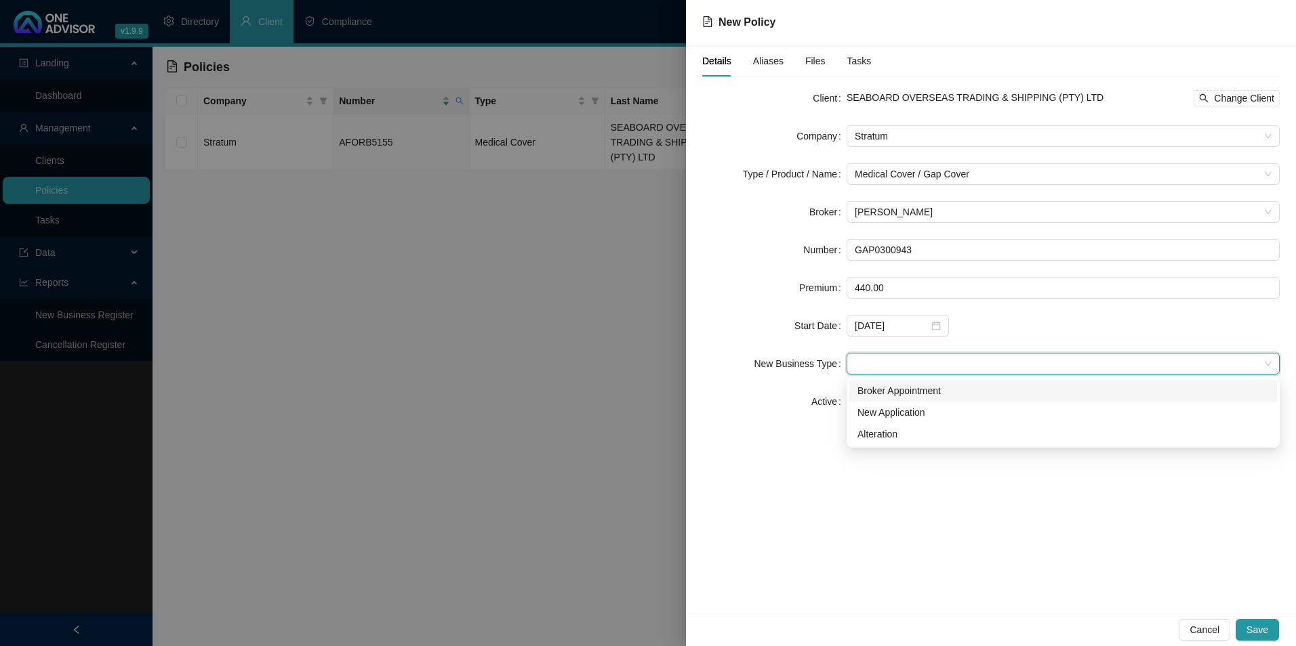
click at [894, 390] on div "Broker Appointment" at bounding box center [1062, 391] width 411 height 15
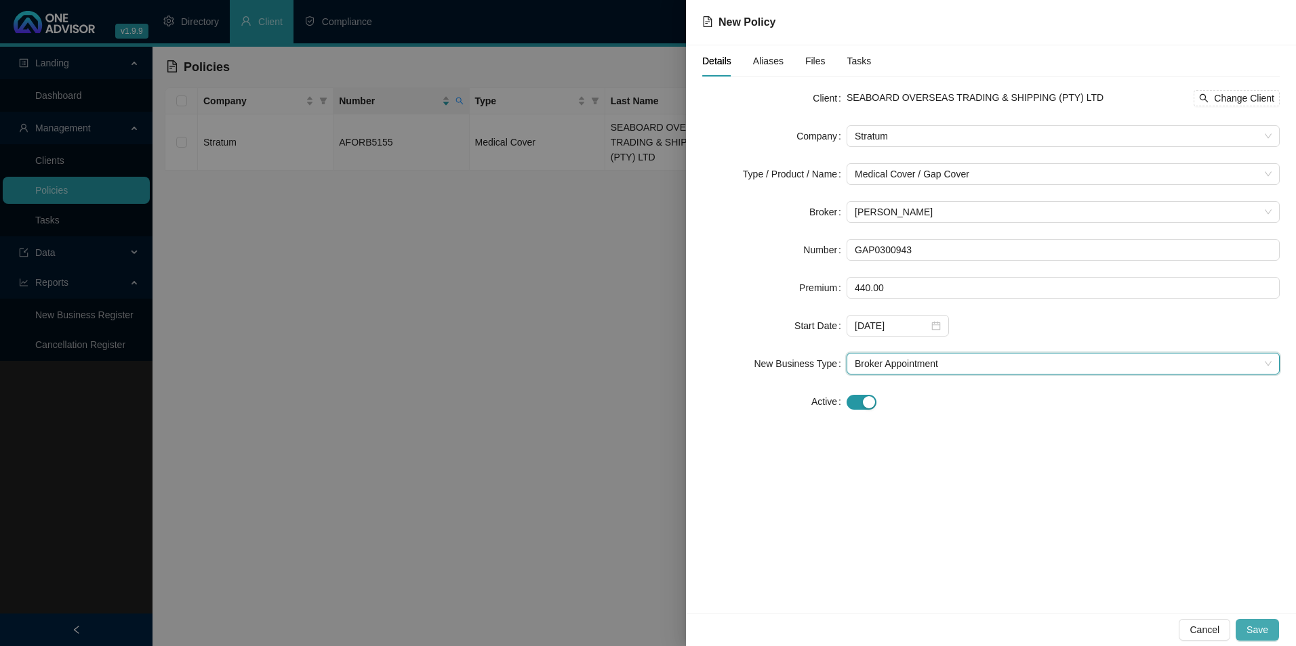
click at [1256, 630] on span "Save" at bounding box center [1257, 630] width 22 height 15
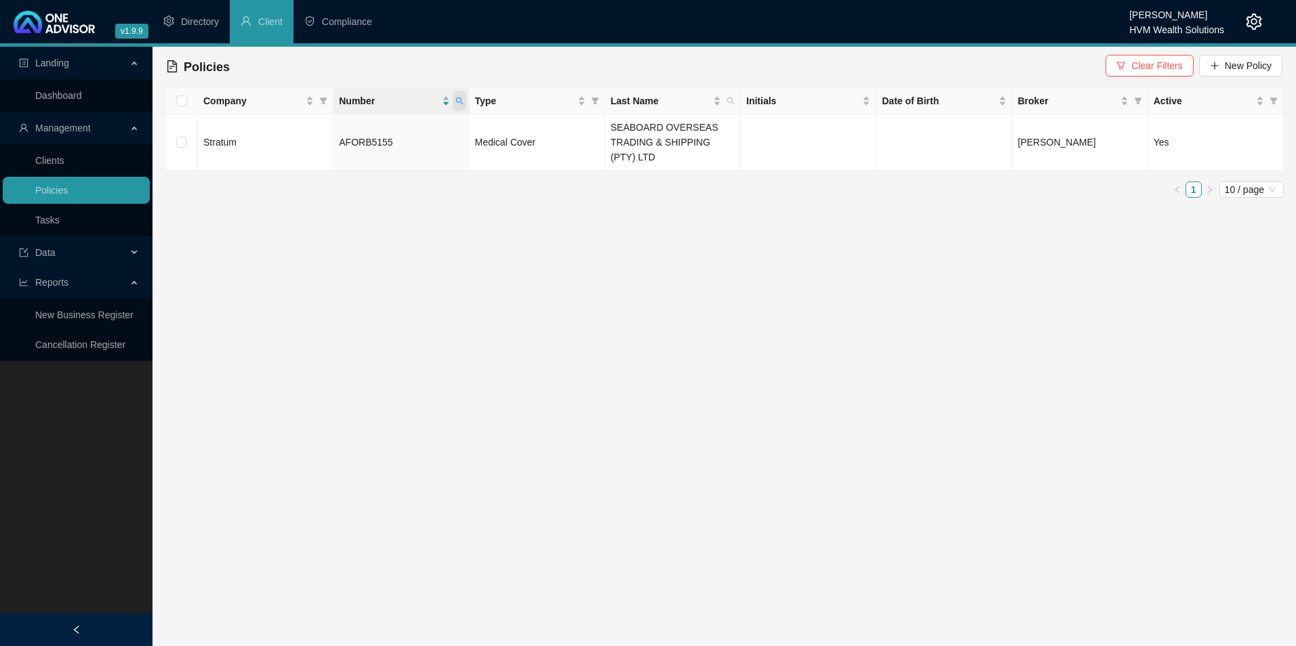
click at [459, 98] on icon "search" at bounding box center [459, 101] width 8 height 8
click at [377, 152] on span "Search" at bounding box center [371, 154] width 30 height 15
click at [457, 102] on icon "search" at bounding box center [458, 101] width 7 height 7
drag, startPoint x: 388, startPoint y: 128, endPoint x: 382, endPoint y: 124, distance: 7.9
click at [382, 124] on input "GAP0300943" at bounding box center [396, 130] width 127 height 22
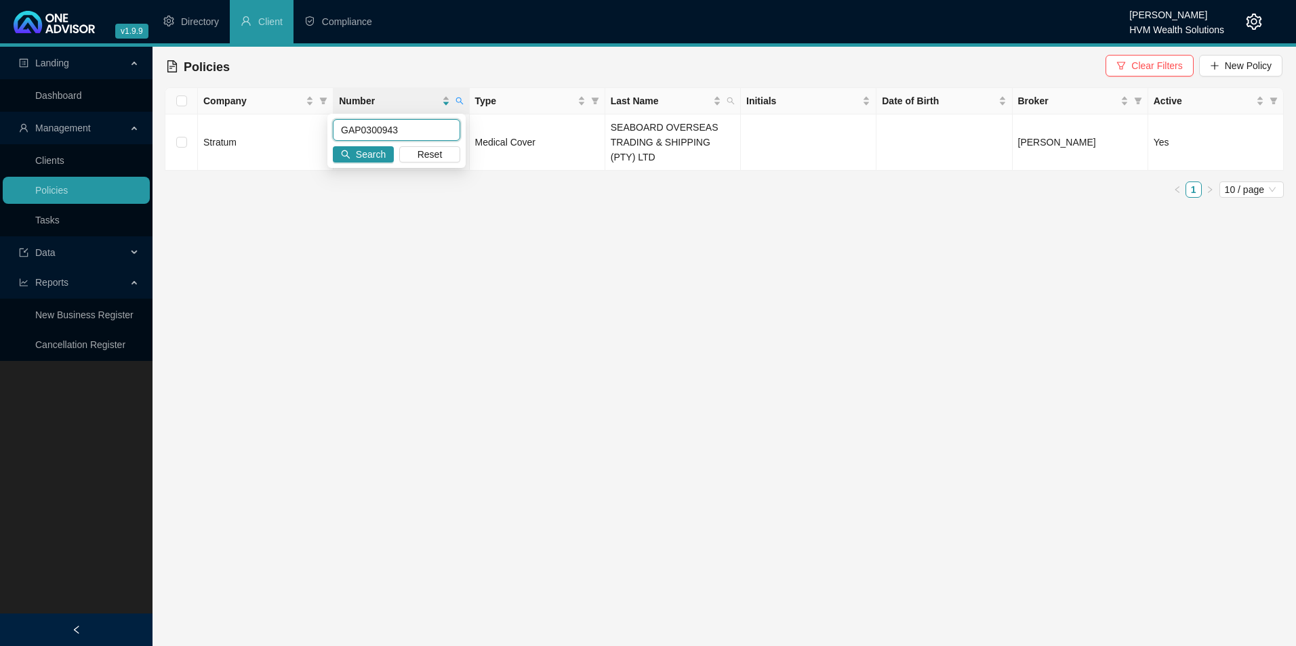
drag, startPoint x: 398, startPoint y: 126, endPoint x: 294, endPoint y: 122, distance: 104.4
click at [295, 122] on body "v1.9.9 Darryn Purtell HVM Wealth Solutions Directory Client Compliance Landing …" at bounding box center [648, 323] width 1296 height 646
paste input "129579"
type input "GAP0129579"
click at [384, 167] on div "GAP0129579 Search Reset" at bounding box center [396, 141] width 138 height 54
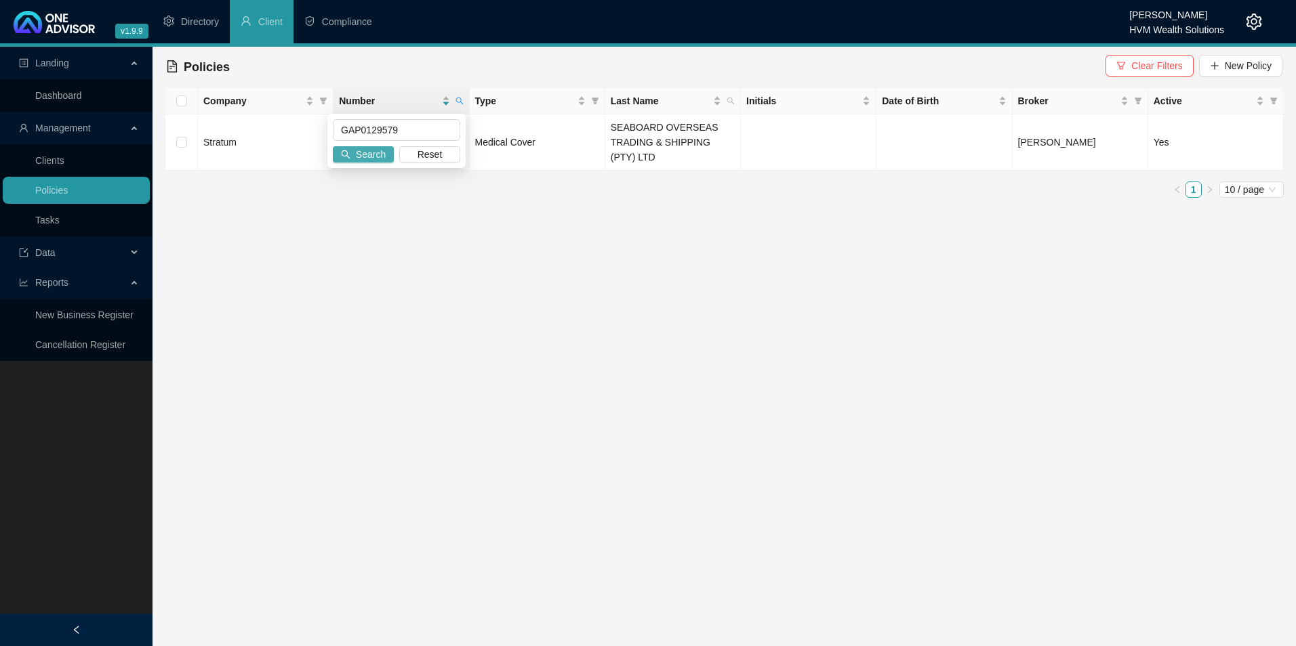
click at [379, 150] on span "Search" at bounding box center [371, 154] width 30 height 15
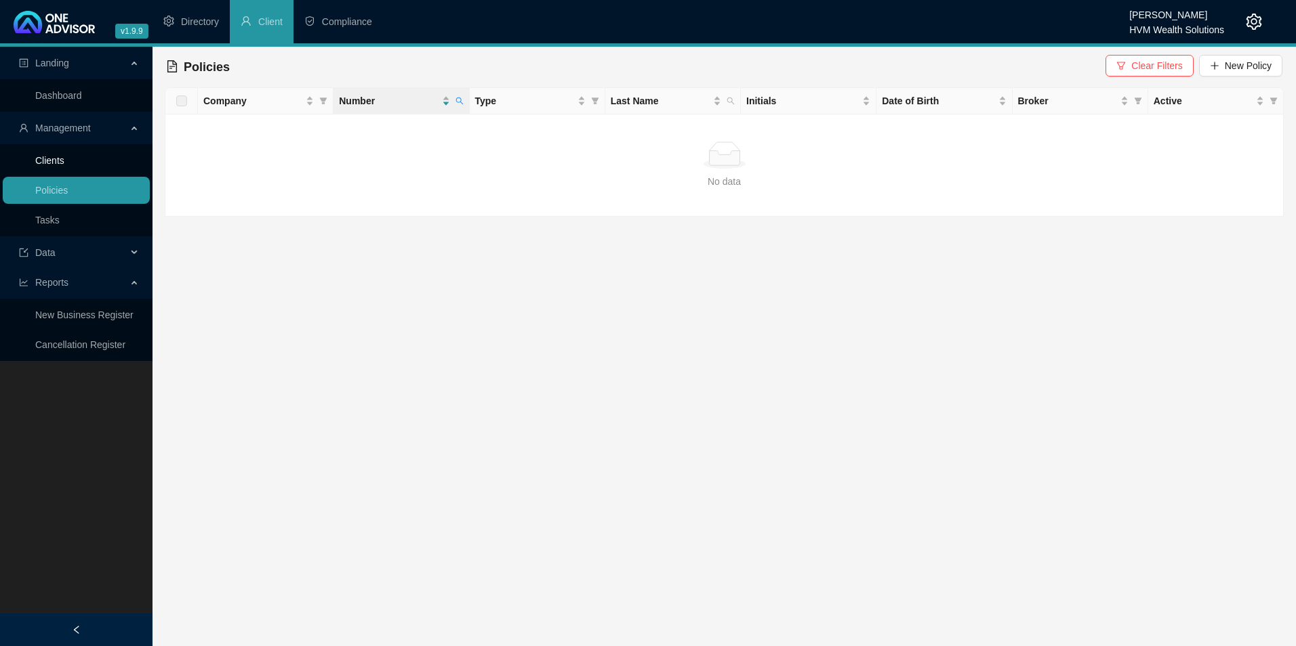
click at [54, 155] on link "Clients" at bounding box center [49, 160] width 29 height 11
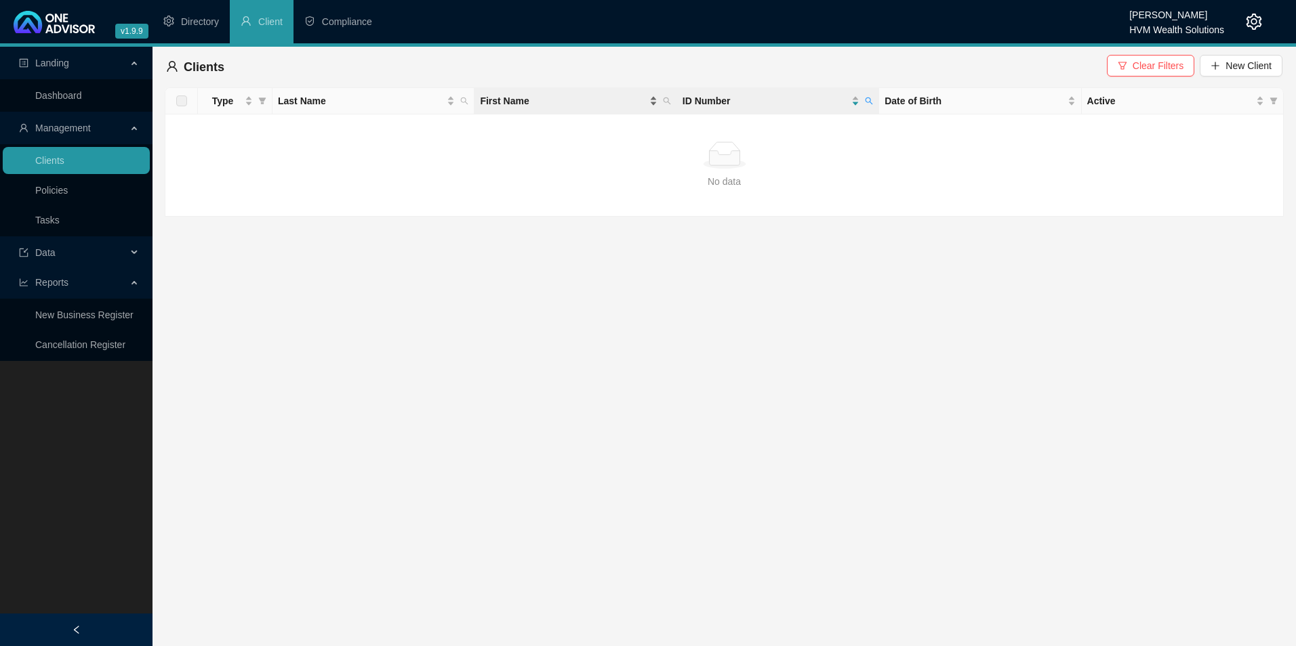
click at [522, 103] on span "First Name" at bounding box center [563, 101] width 166 height 15
click at [876, 98] on span "ID Number" at bounding box center [869, 101] width 14 height 20
paste input "201160140080"
type input "7201160140080"
click at [774, 147] on span "Search" at bounding box center [781, 154] width 30 height 15
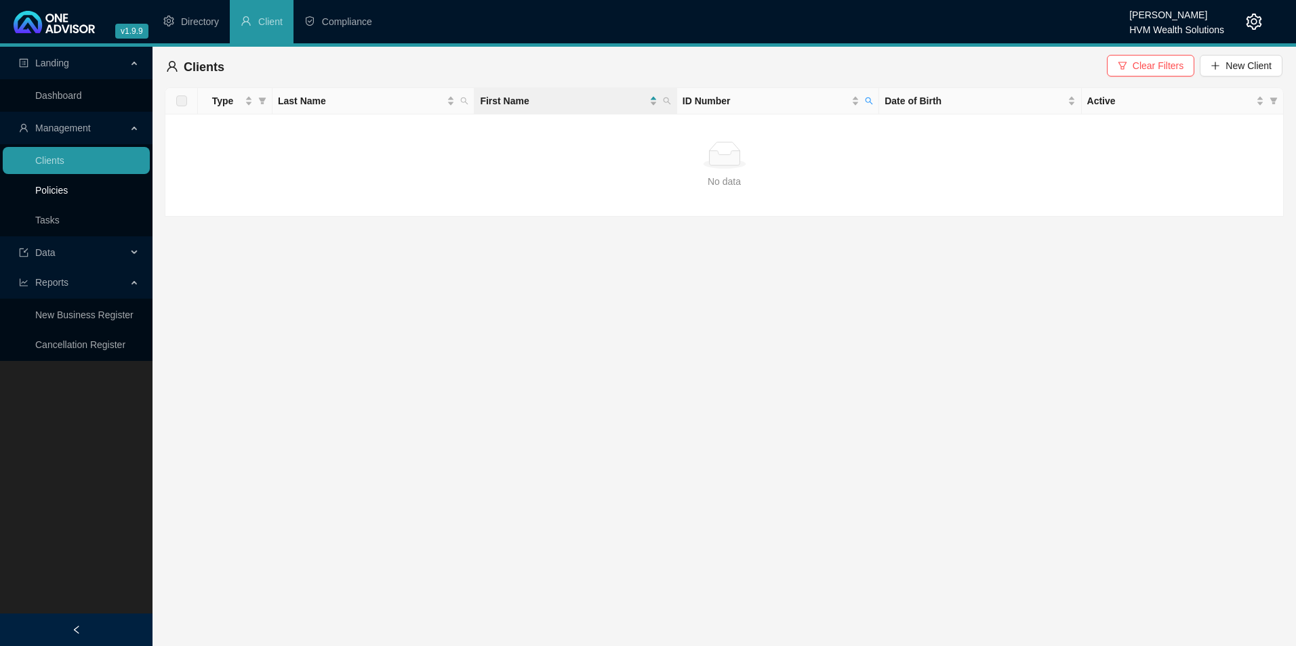
click at [59, 185] on link "Policies" at bounding box center [51, 190] width 33 height 11
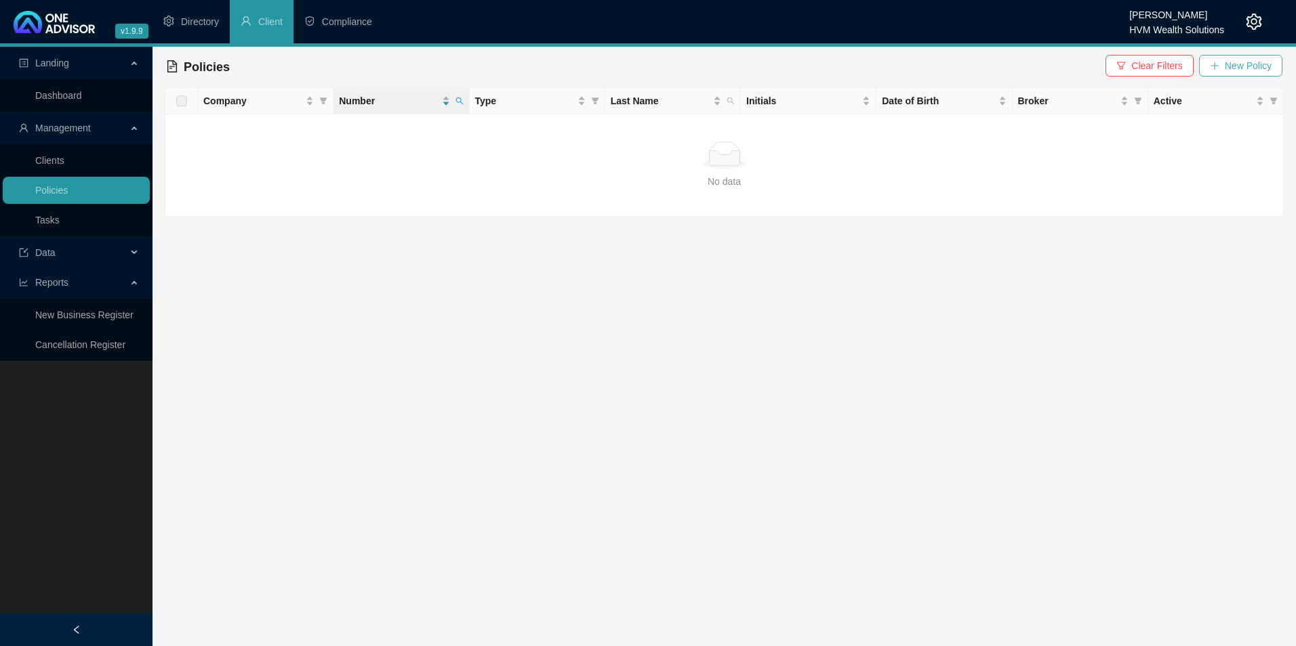
click at [1234, 67] on span "New Policy" at bounding box center [1248, 65] width 47 height 15
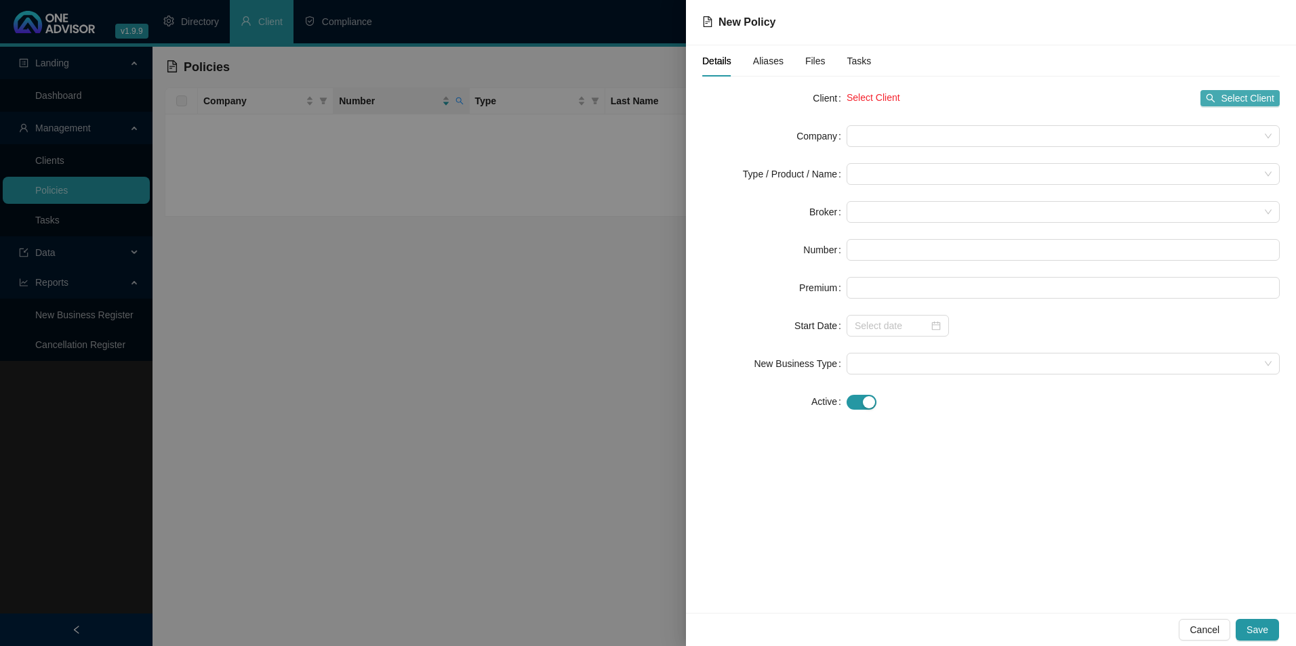
click at [1250, 96] on span "Select Client" at bounding box center [1247, 98] width 54 height 15
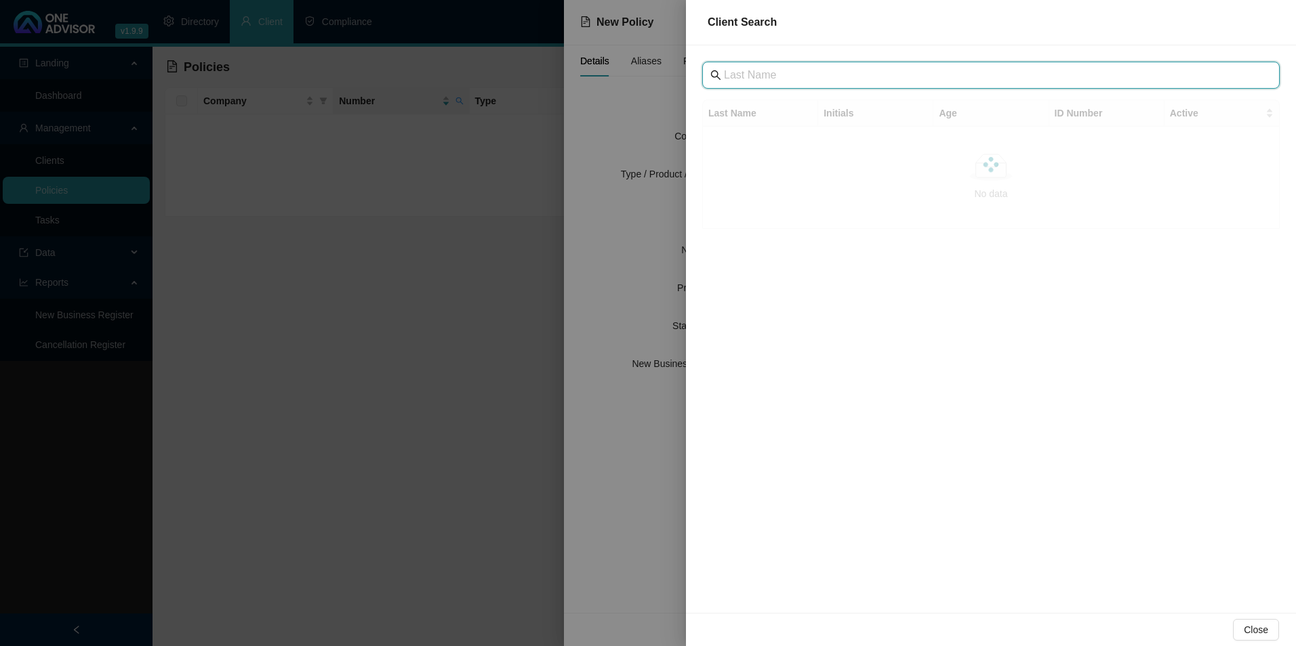
click at [775, 69] on input "text" at bounding box center [992, 75] width 537 height 16
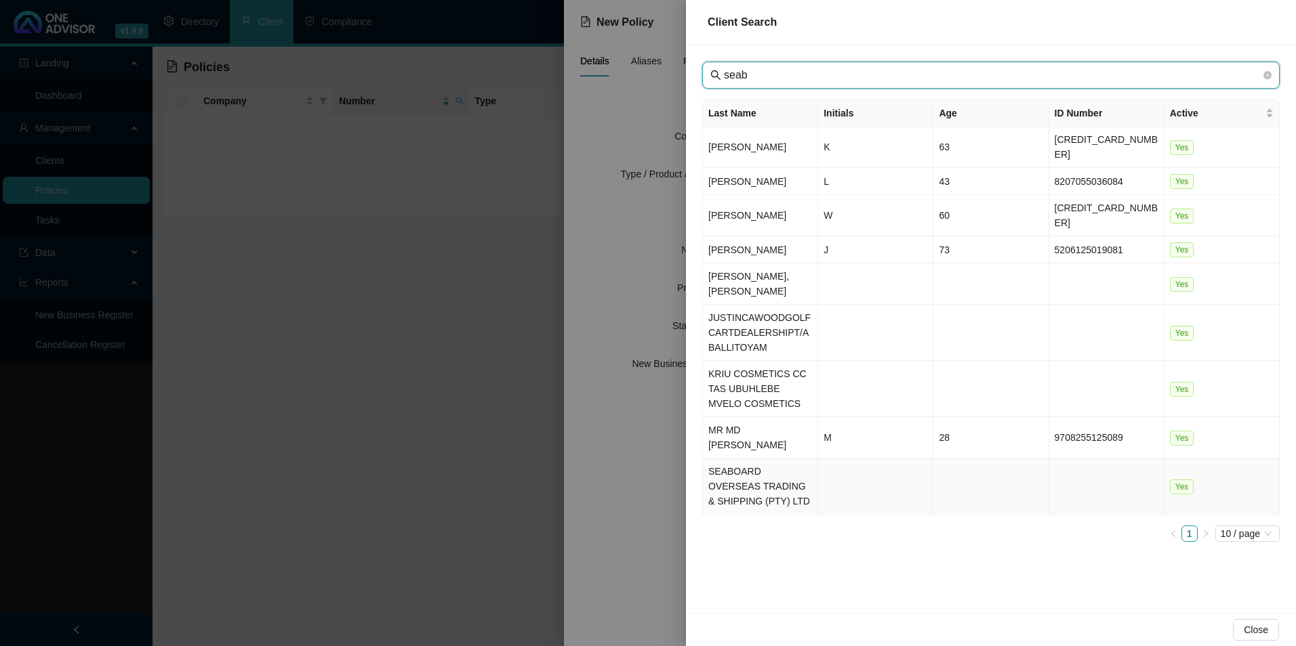
type input "seab"
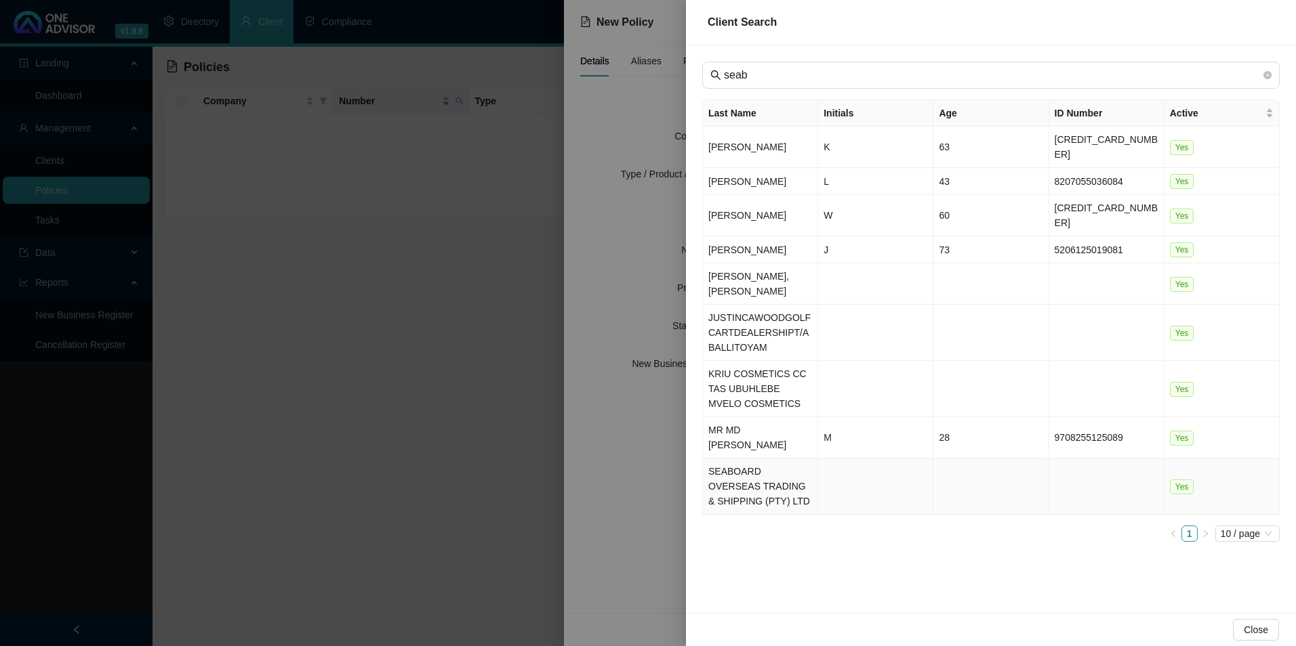
click at [747, 459] on td "SEABOARD OVERSEAS TRADING & SHIPPING (PTY) LTD" at bounding box center [760, 487] width 115 height 56
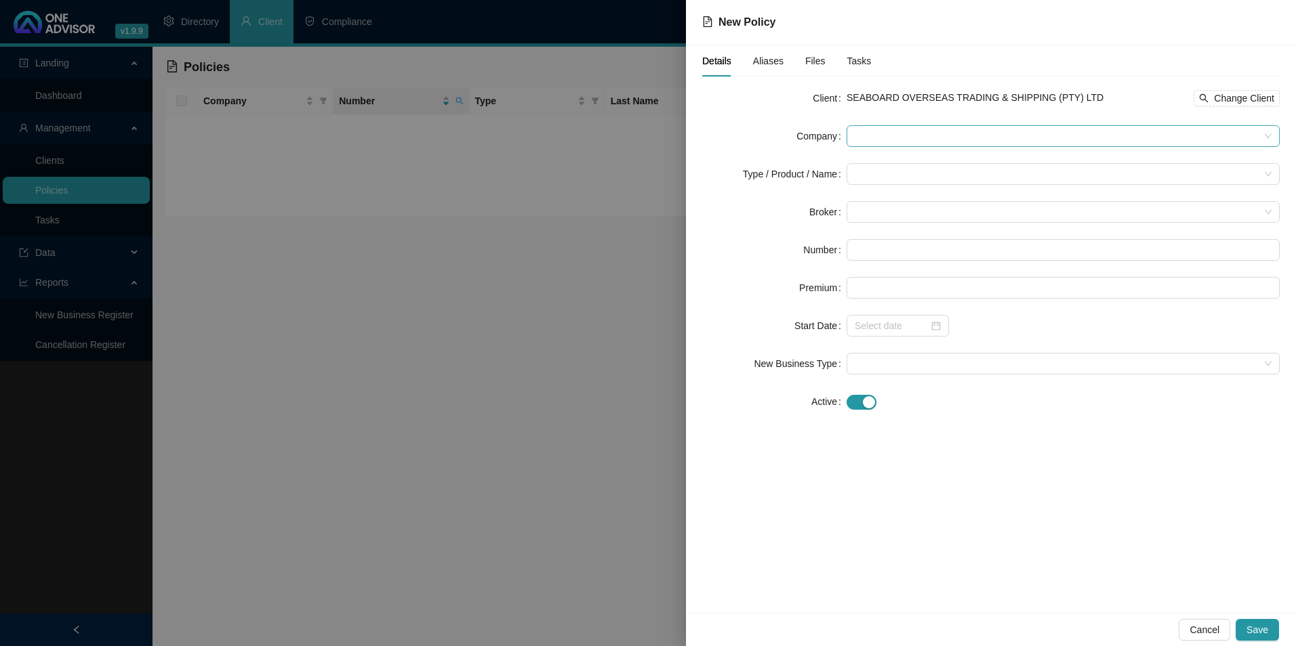
click at [946, 131] on span at bounding box center [1063, 136] width 417 height 20
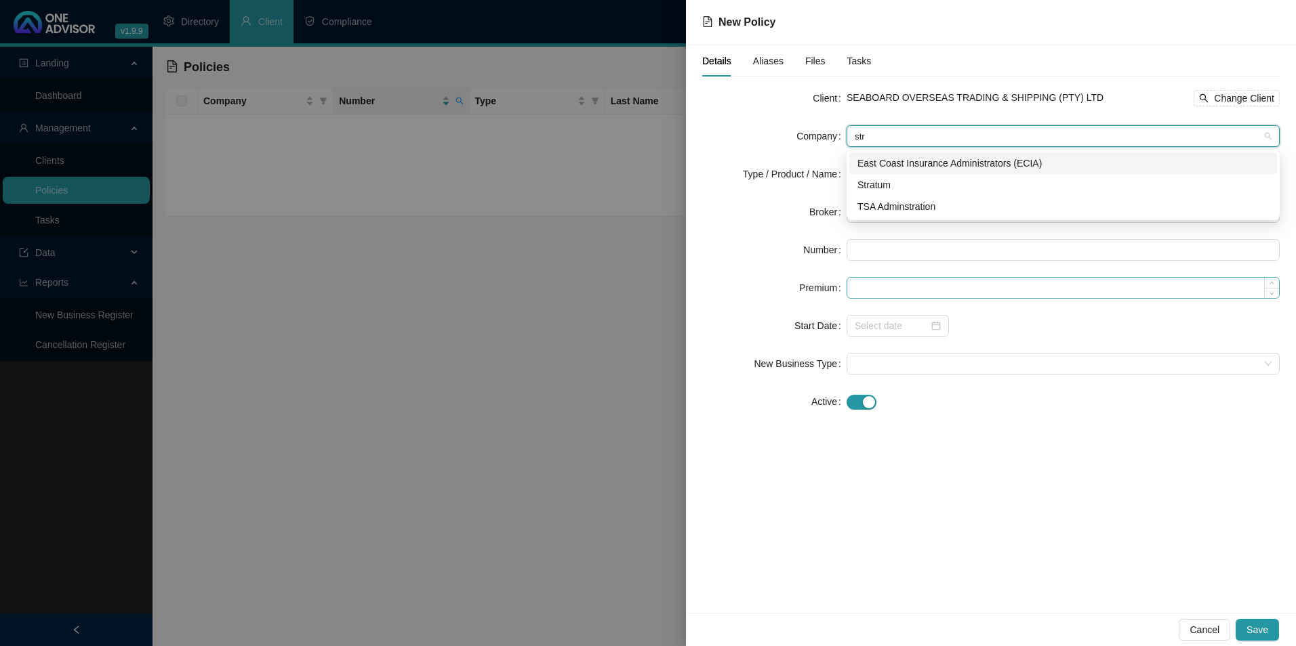
type input "stra"
click at [907, 186] on div "Stratum" at bounding box center [1062, 185] width 411 height 15
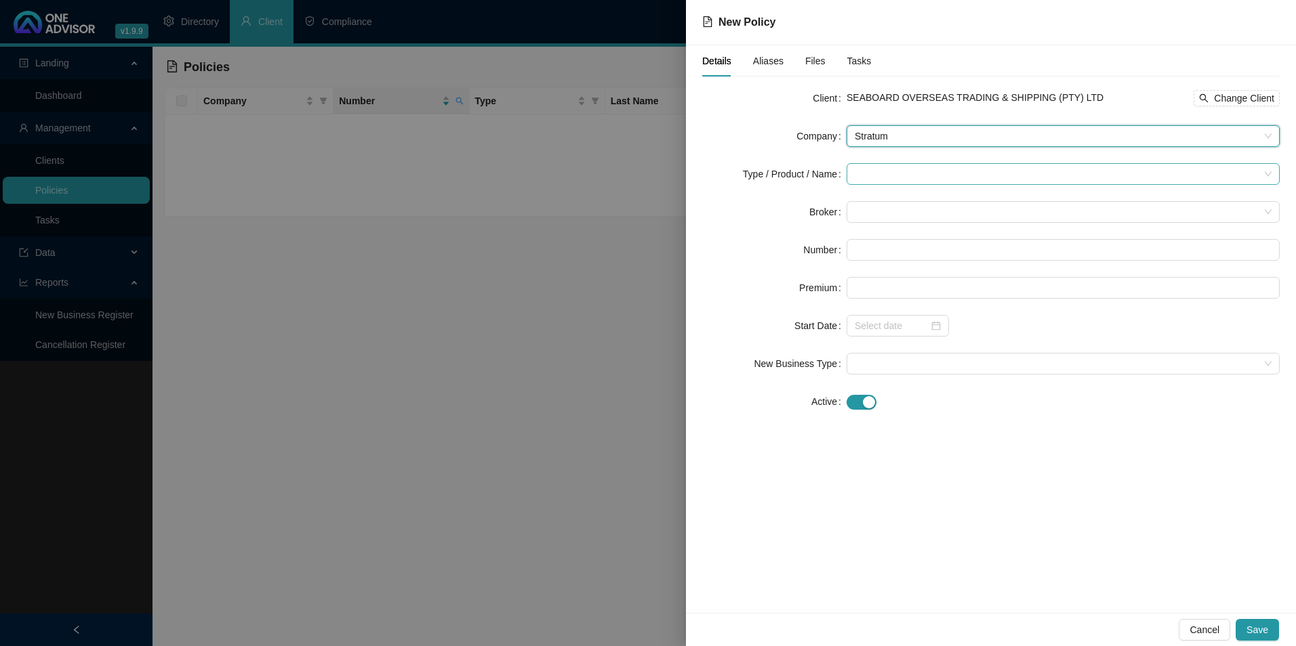
click at [899, 184] on div at bounding box center [1062, 174] width 433 height 22
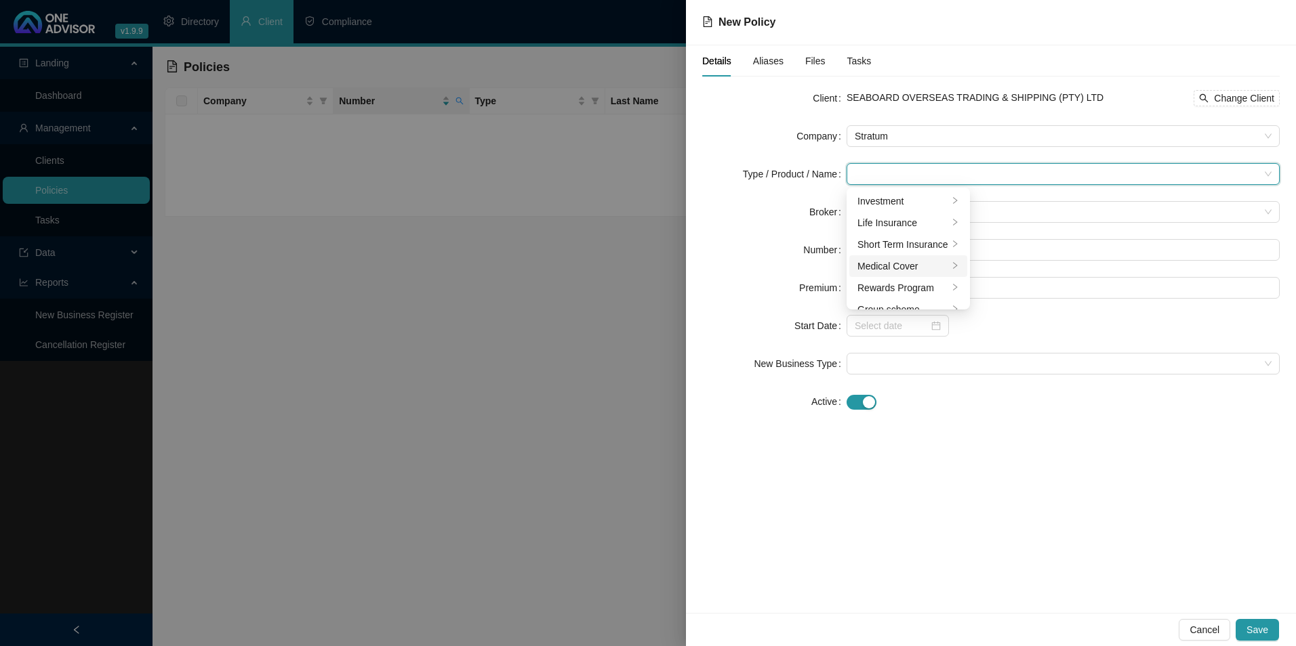
click at [887, 276] on li "Medical Cover" at bounding box center [908, 266] width 118 height 22
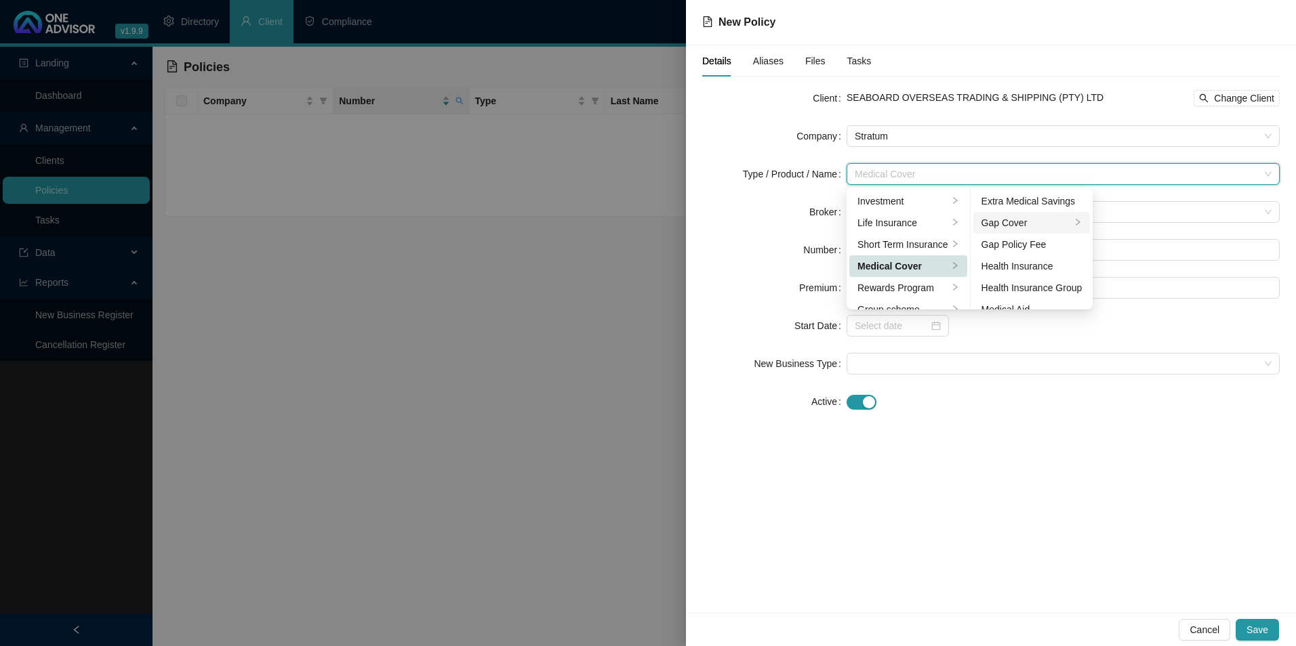
click at [1049, 224] on div "Gap Cover" at bounding box center [1026, 222] width 90 height 15
click at [1062, 453] on div "Details Aliases Files Tasks Client SEABOARD OVERSEAS TRADING & SHIPPING (PTY) L…" at bounding box center [991, 329] width 610 height 568
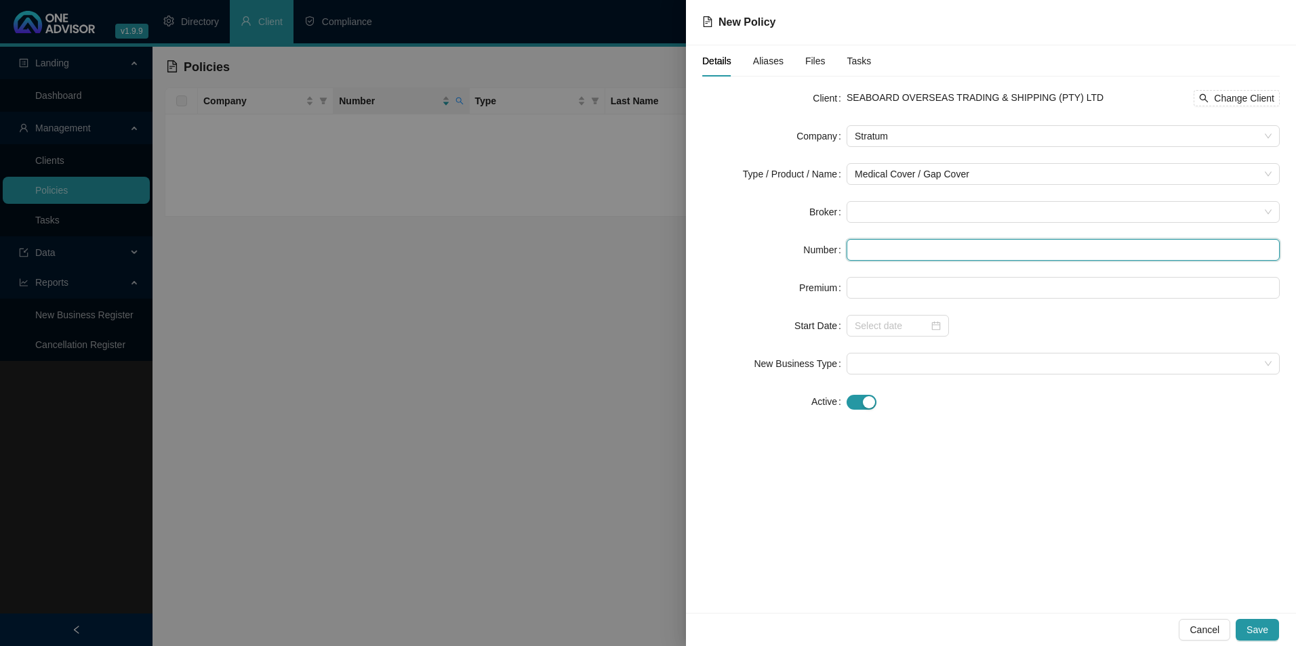
click at [890, 247] on input "text" at bounding box center [1062, 250] width 433 height 22
click at [884, 209] on span at bounding box center [1063, 212] width 417 height 20
click at [881, 243] on div "Darryn Purtell" at bounding box center [1062, 239] width 411 height 15
click at [899, 251] on input "text" at bounding box center [1062, 250] width 433 height 22
paste input "POL-508687-G5D1J6"
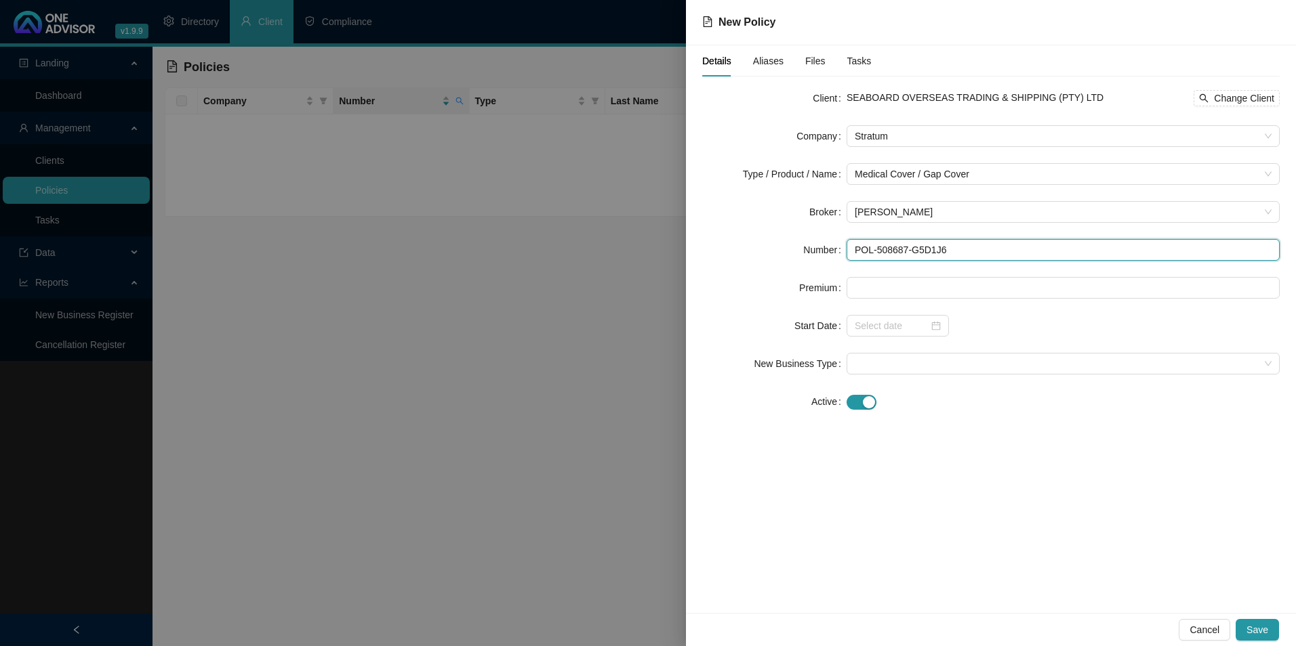
type input "POL-508687-G5D1J6"
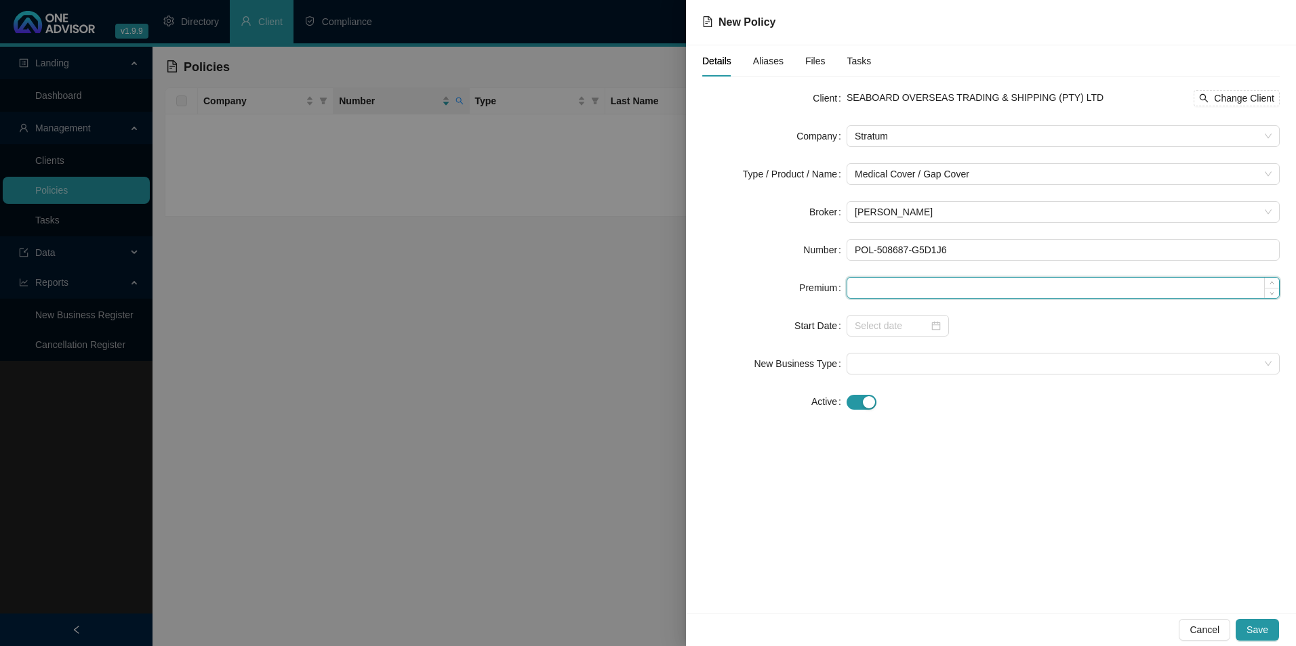
click at [992, 285] on input at bounding box center [1063, 288] width 432 height 20
type input "440.00"
click at [913, 327] on input at bounding box center [892, 325] width 74 height 15
click at [899, 333] on input at bounding box center [892, 325] width 74 height 15
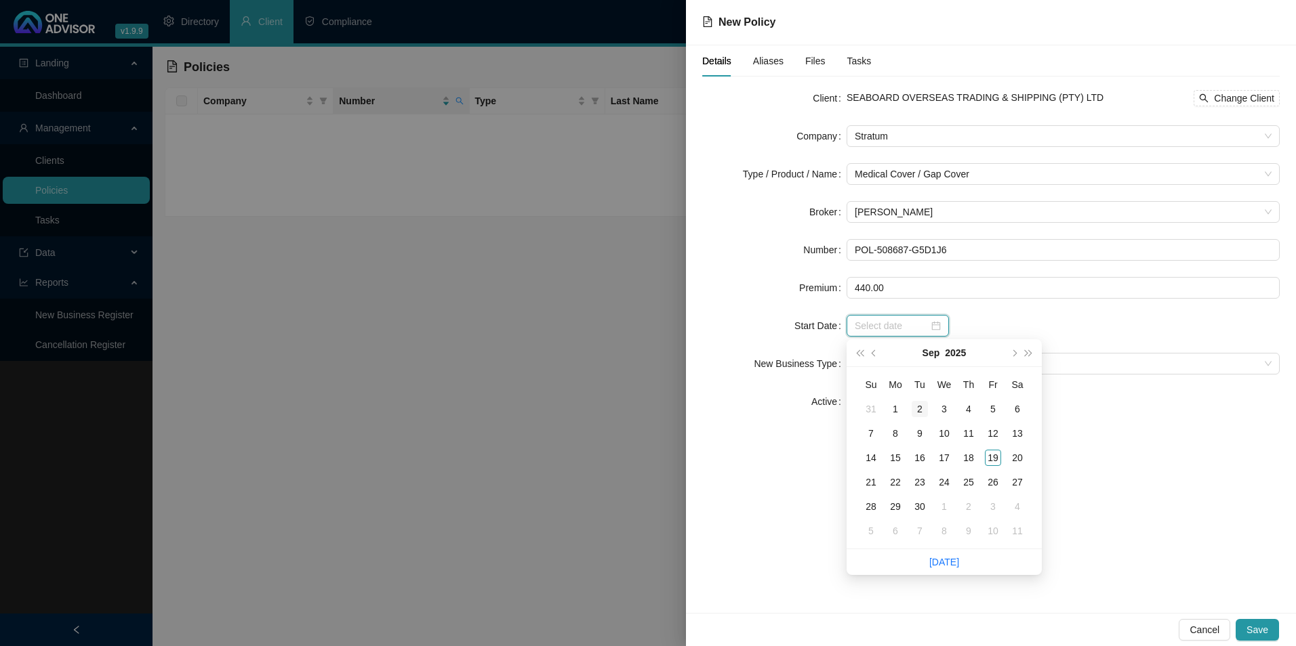
type input "2025-09-02"
click at [875, 354] on span "prev-year" at bounding box center [874, 353] width 7 height 7
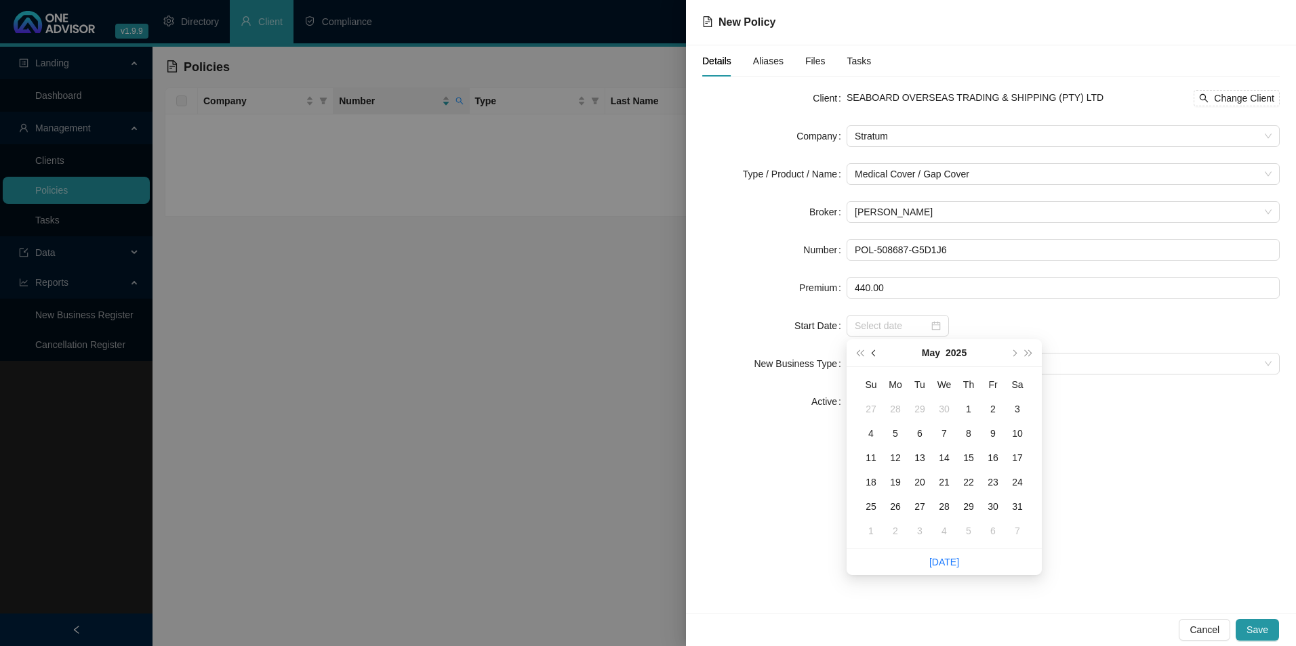
click at [875, 354] on span "prev-year" at bounding box center [874, 353] width 7 height 7
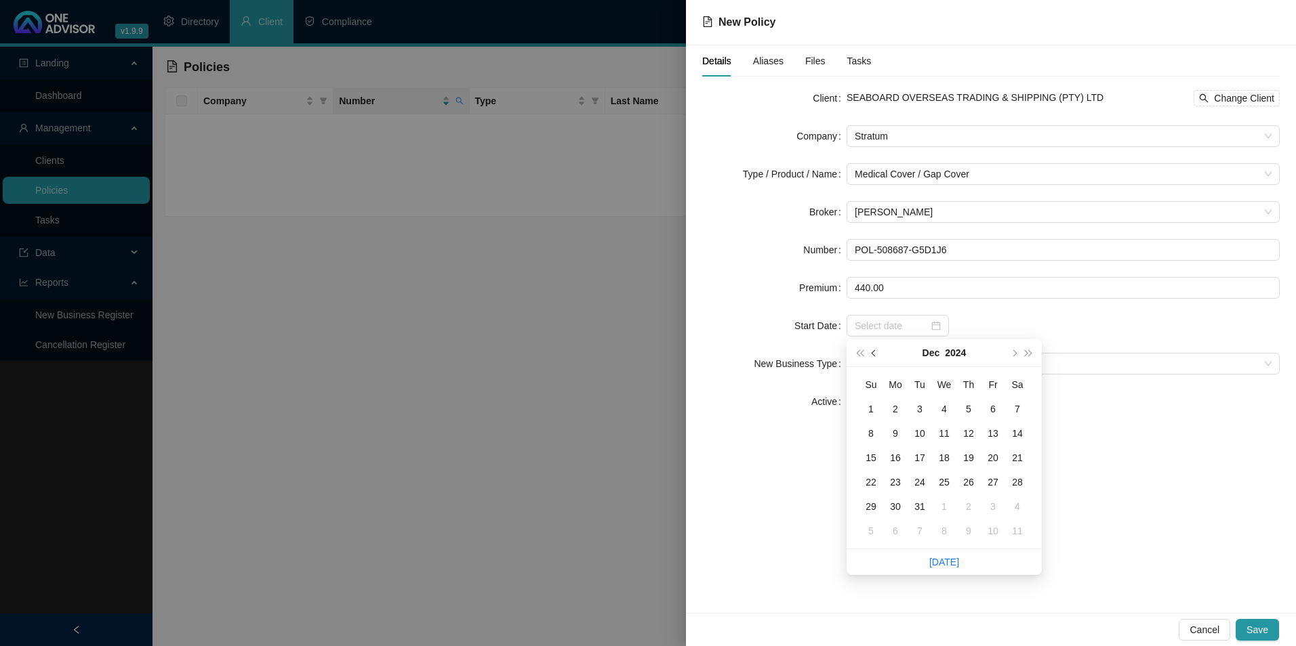
click at [875, 354] on span "prev-year" at bounding box center [874, 353] width 7 height 7
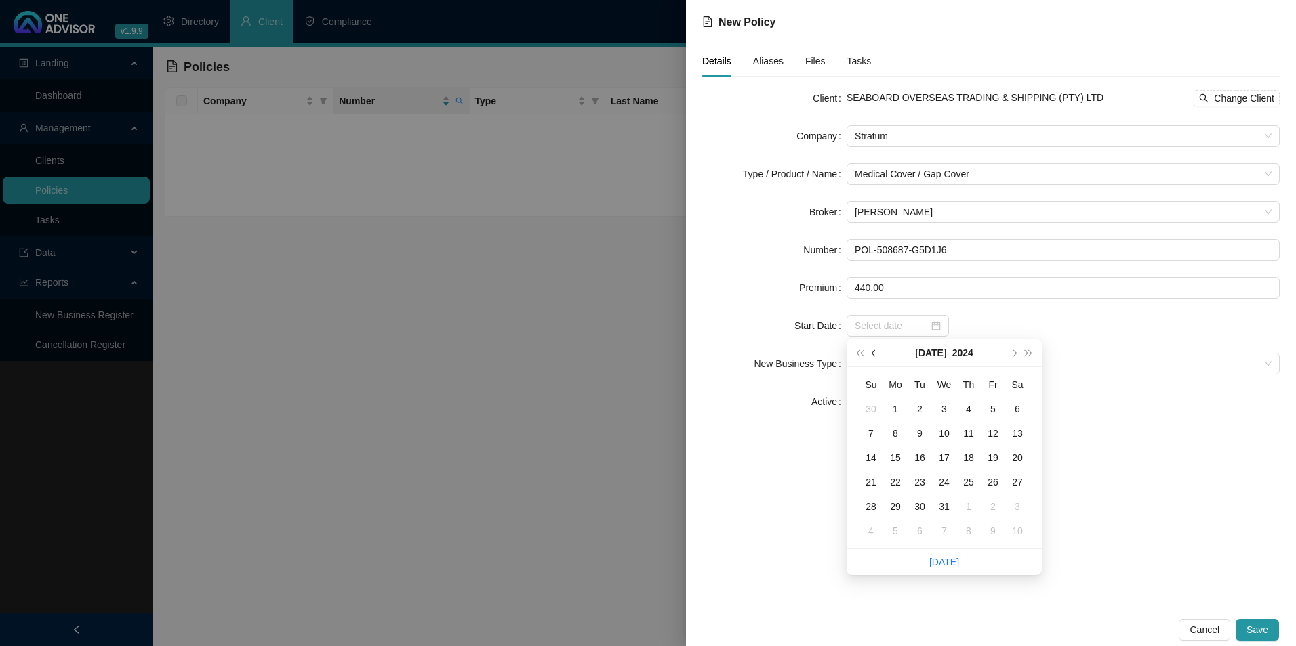
click at [875, 354] on span "prev-year" at bounding box center [874, 353] width 7 height 7
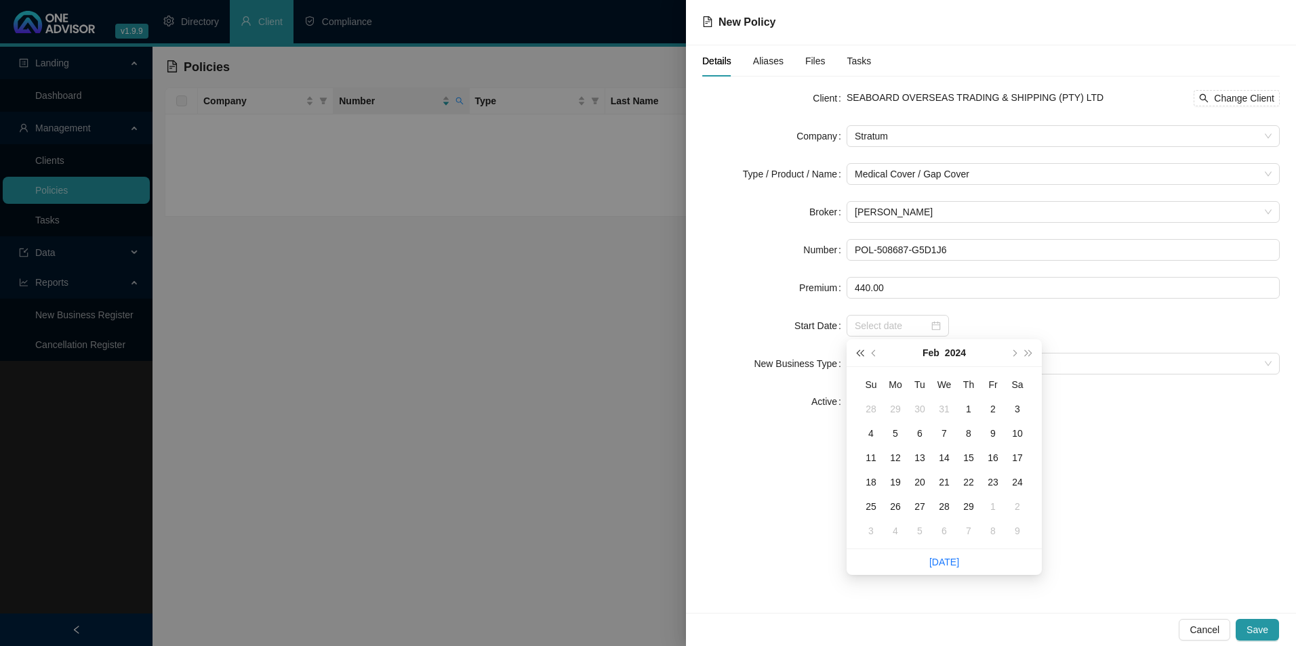
click at [858, 352] on span "super-prev-year" at bounding box center [859, 353] width 7 height 7
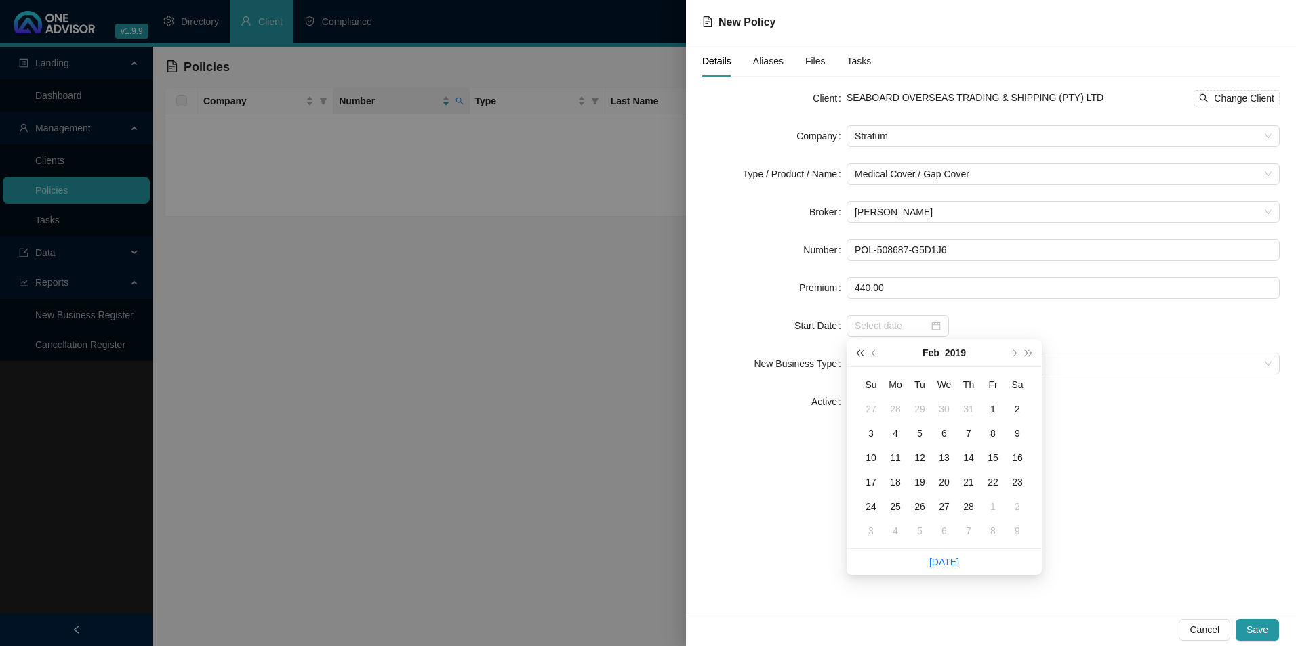
click at [858, 352] on span "super-prev-year" at bounding box center [859, 353] width 7 height 7
click at [1028, 352] on span "super-next-year" at bounding box center [1028, 353] width 7 height 7
click at [876, 351] on span "prev-year" at bounding box center [874, 353] width 7 height 7
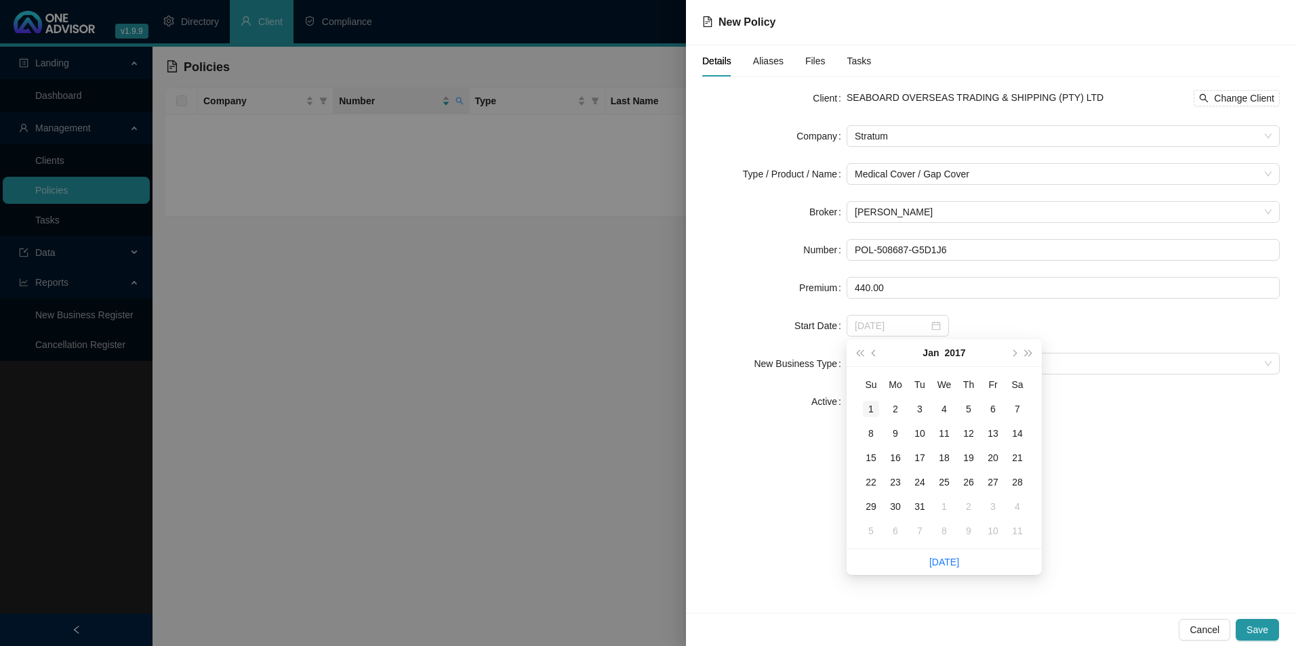
type input "2017-01-01"
click at [874, 413] on div "1" at bounding box center [871, 409] width 16 height 16
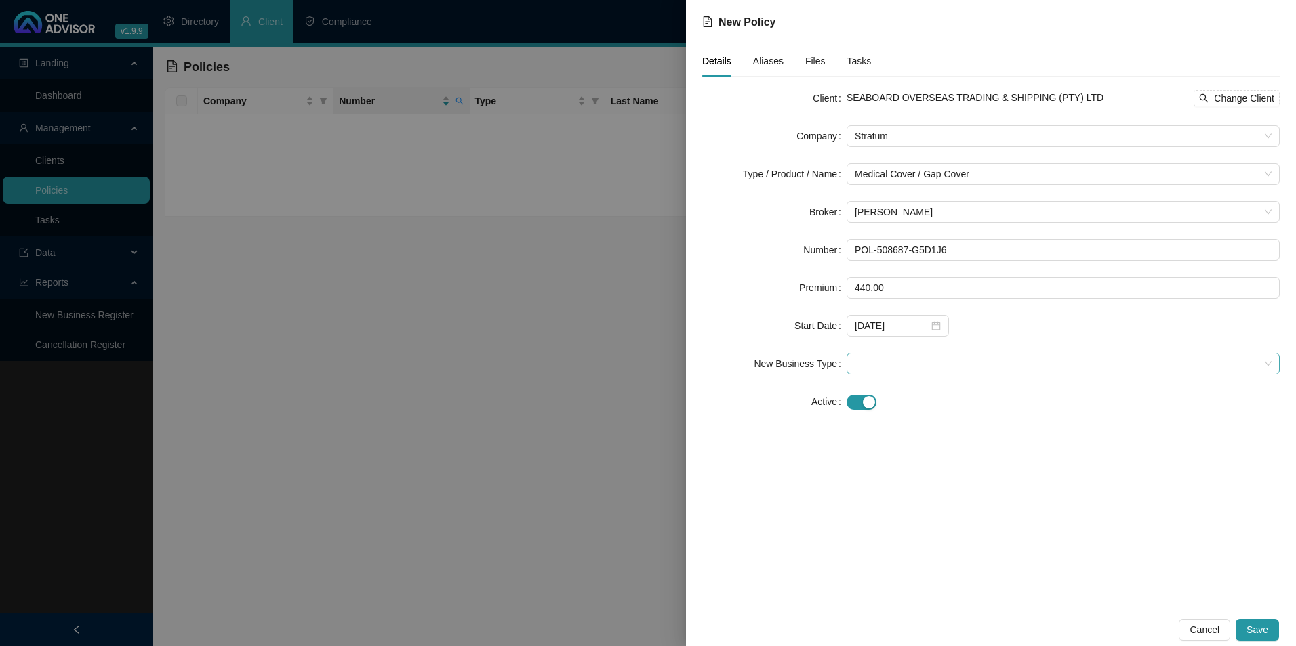
click at [977, 362] on span at bounding box center [1063, 364] width 417 height 20
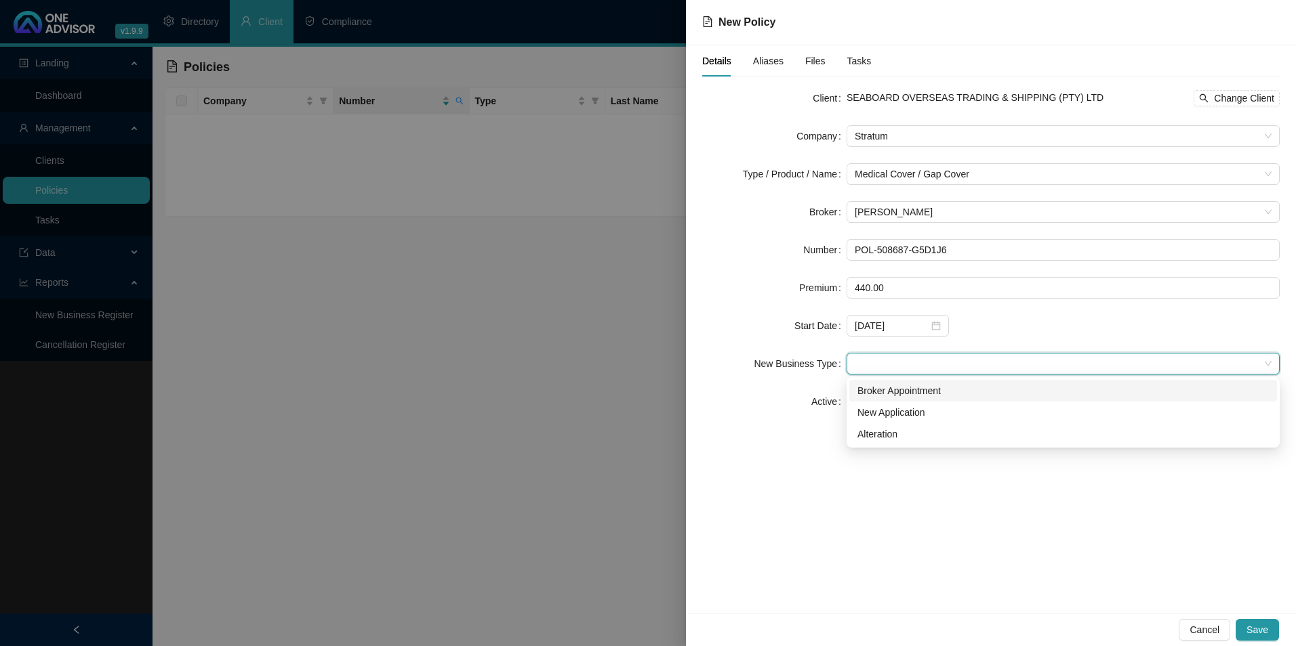
drag, startPoint x: 920, startPoint y: 390, endPoint x: 930, endPoint y: 395, distance: 10.6
click at [920, 390] on div "Broker Appointment" at bounding box center [1062, 391] width 411 height 15
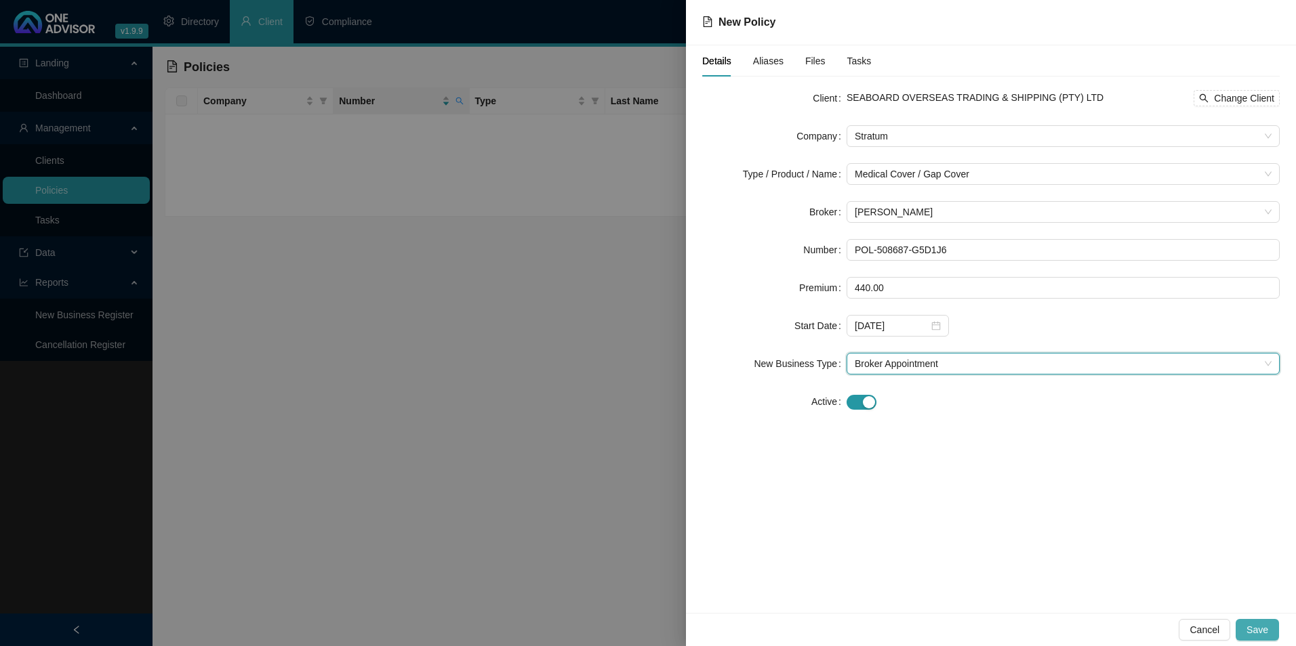
click at [1272, 630] on button "Save" at bounding box center [1256, 630] width 43 height 22
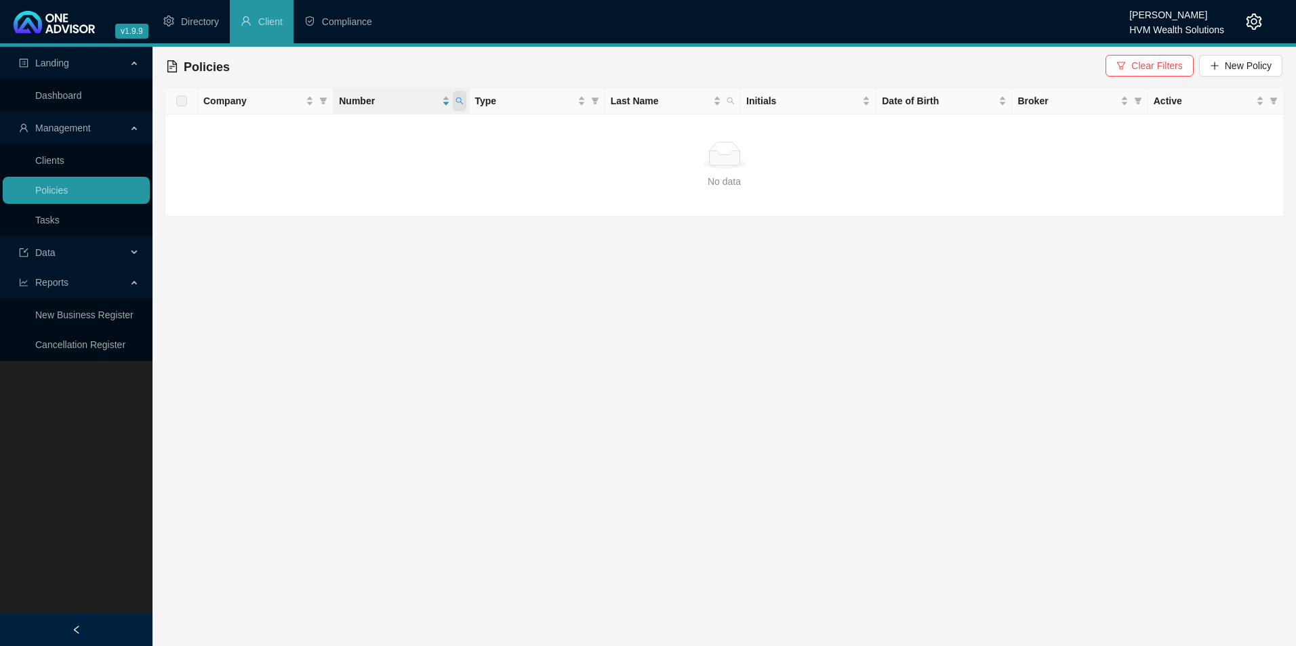
click at [453, 98] on span at bounding box center [460, 101] width 14 height 20
paste input "POL-508687-G5D1J6"
type input "POL-508687-G5D1J6"
click at [327, 144] on div "POL-508687-G5D1J6 Search Reset" at bounding box center [396, 141] width 138 height 54
click at [348, 155] on icon "search" at bounding box center [345, 154] width 9 height 9
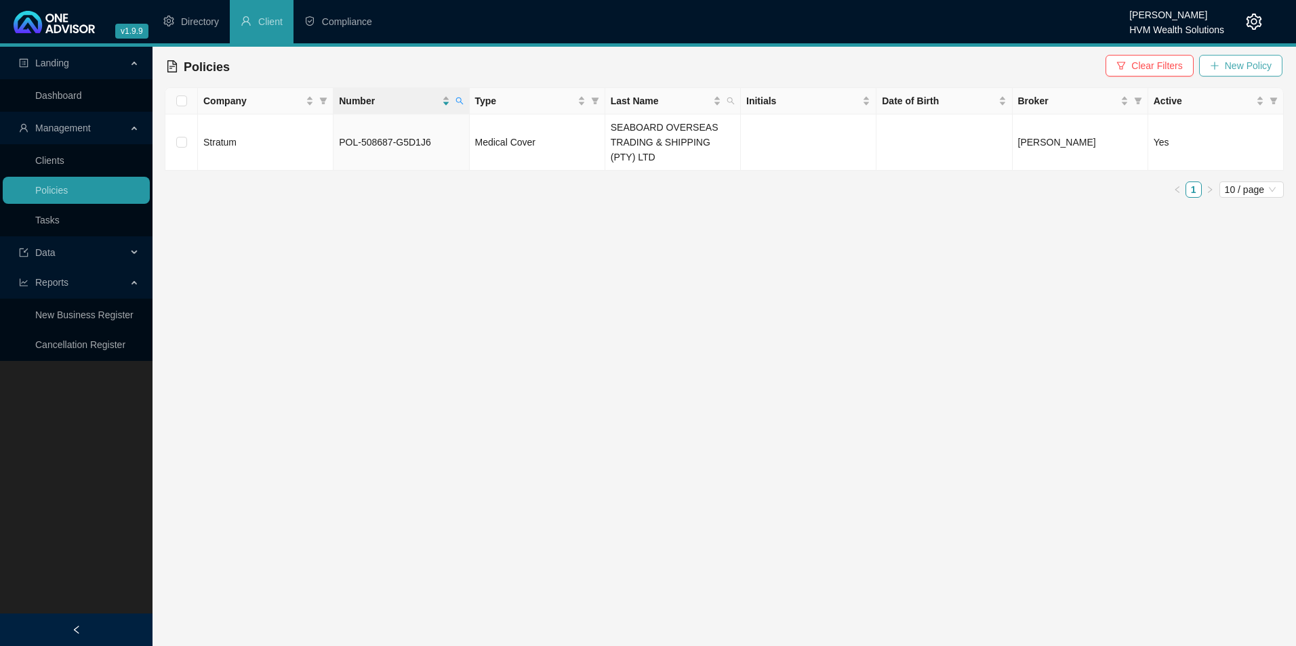
click at [1229, 64] on span "New Policy" at bounding box center [1248, 65] width 47 height 15
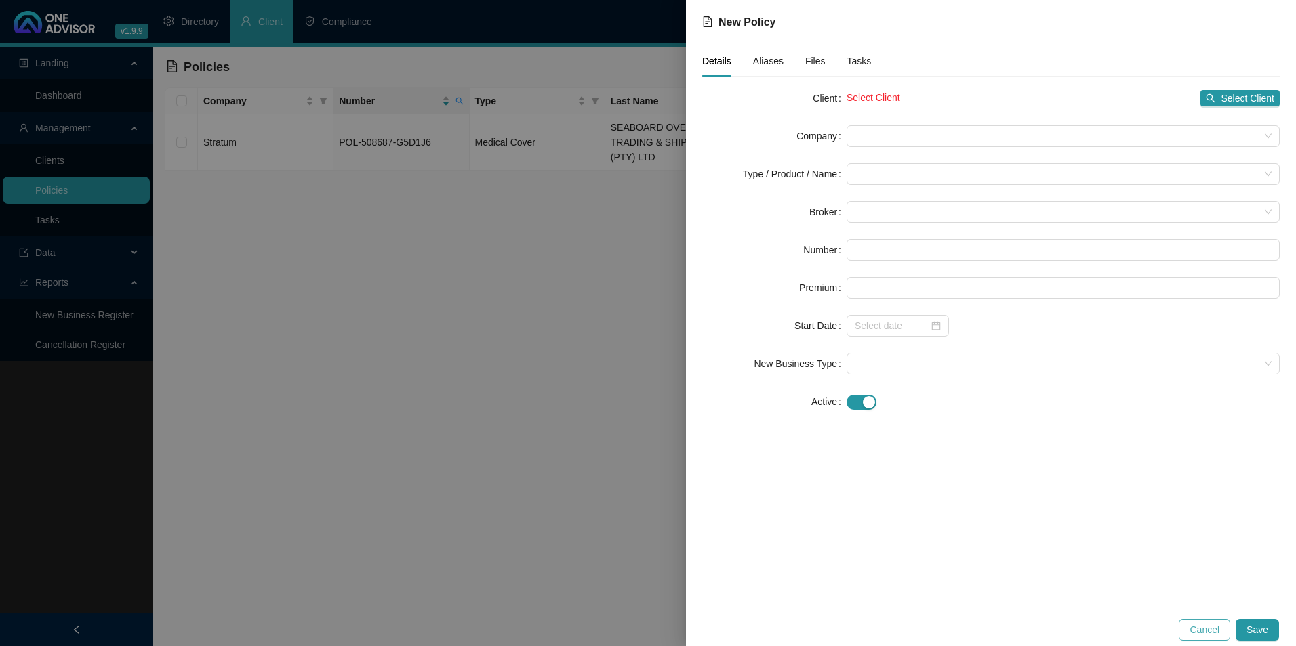
click at [1211, 634] on span "Cancel" at bounding box center [1204, 630] width 30 height 15
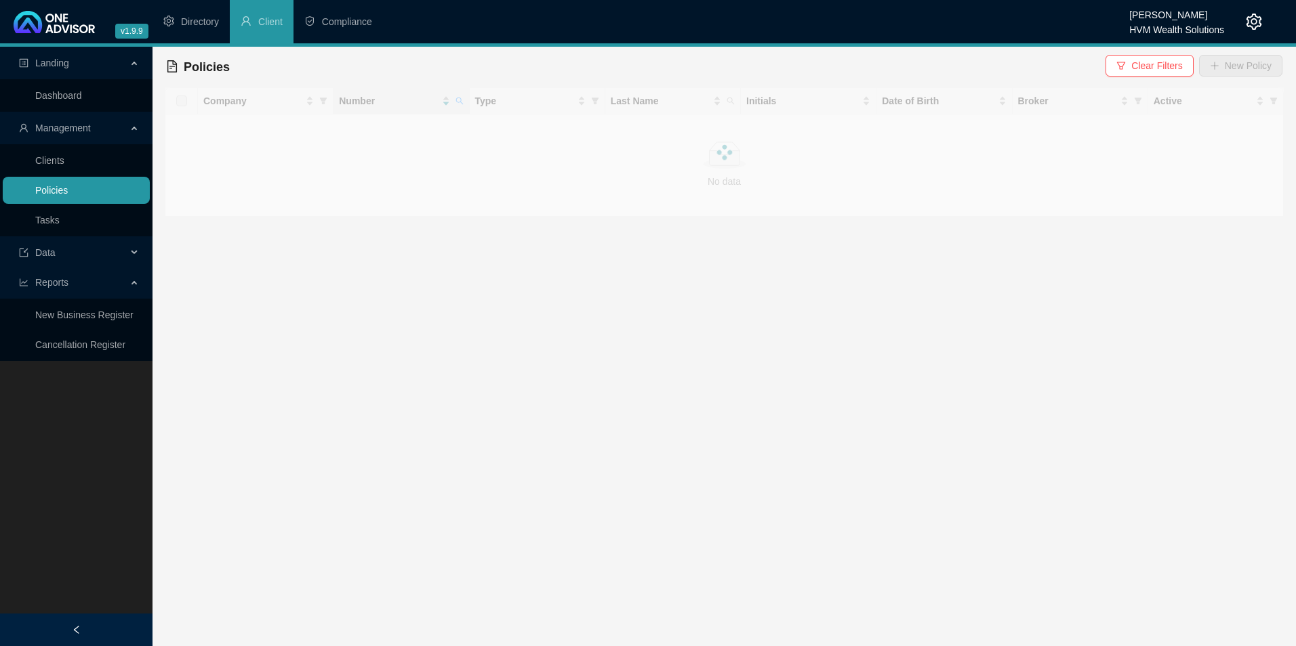
click at [58, 194] on link "Policies" at bounding box center [51, 190] width 33 height 11
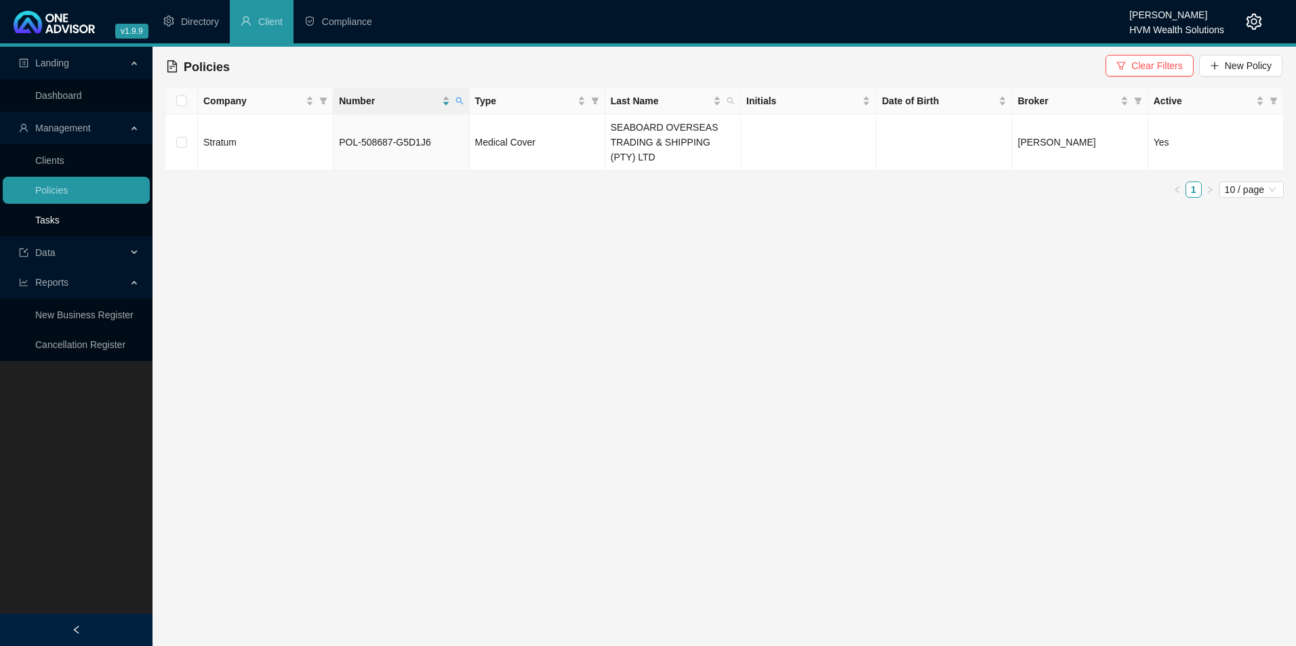
click at [54, 226] on link "Tasks" at bounding box center [47, 220] width 24 height 11
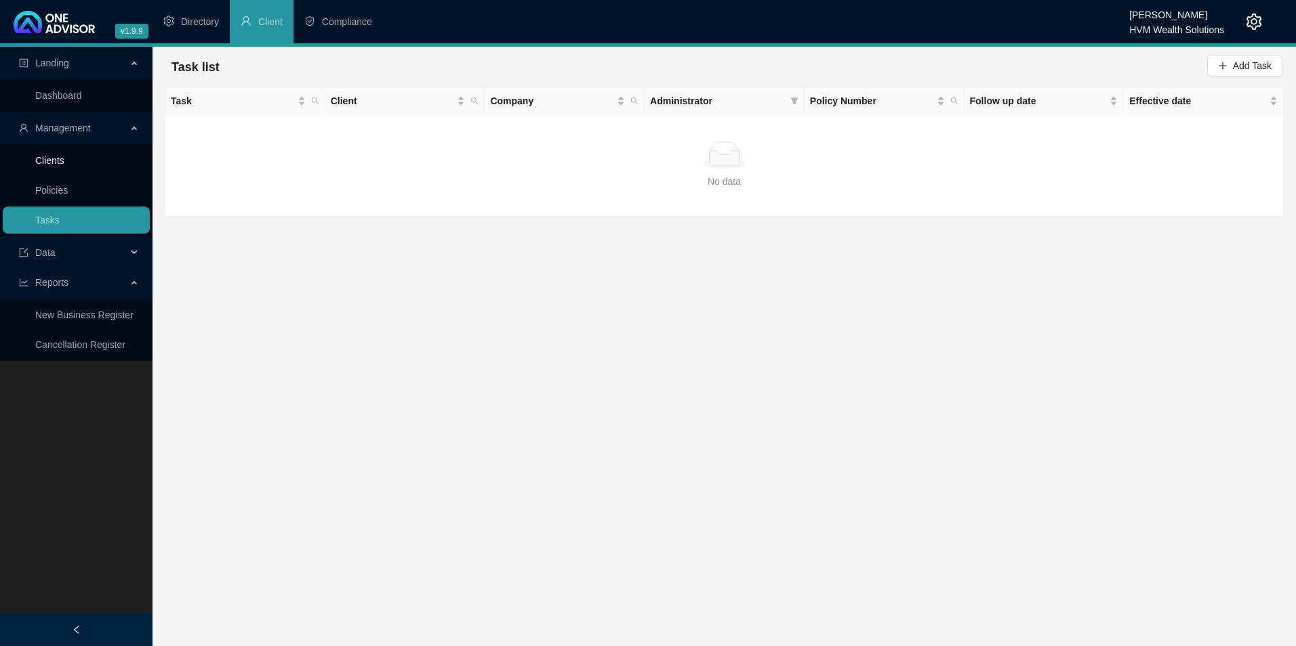
click at [64, 158] on link "Clients" at bounding box center [49, 160] width 29 height 11
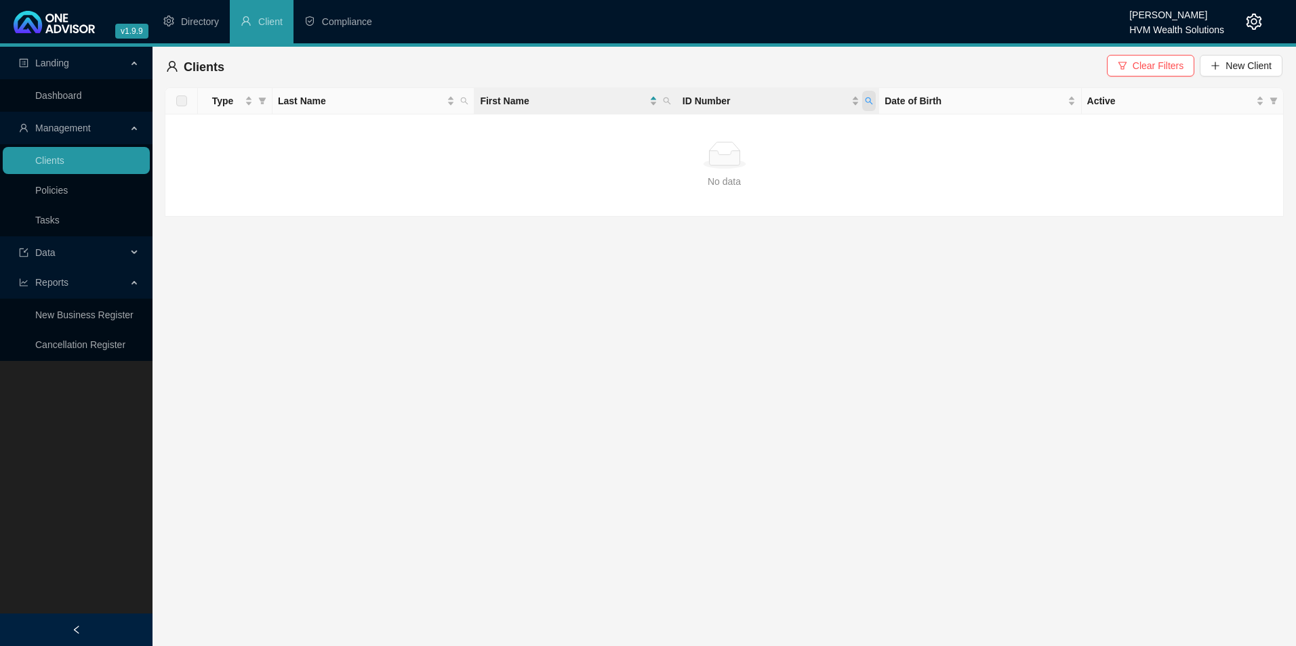
click at [873, 98] on icon "search" at bounding box center [869, 101] width 8 height 8
type input "7408075030088"
click at [774, 148] on span "Search" at bounding box center [781, 154] width 30 height 15
click at [1239, 62] on span "New Client" at bounding box center [1248, 65] width 46 height 15
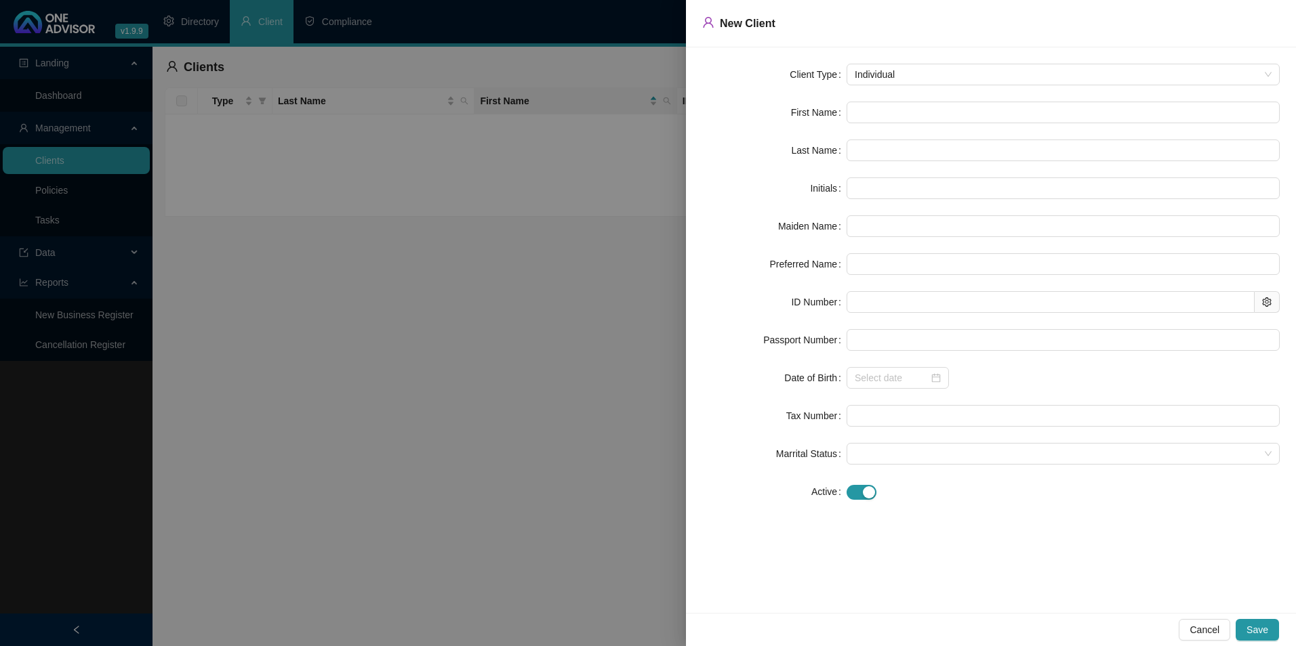
click at [1208, 626] on span "Cancel" at bounding box center [1204, 630] width 30 height 15
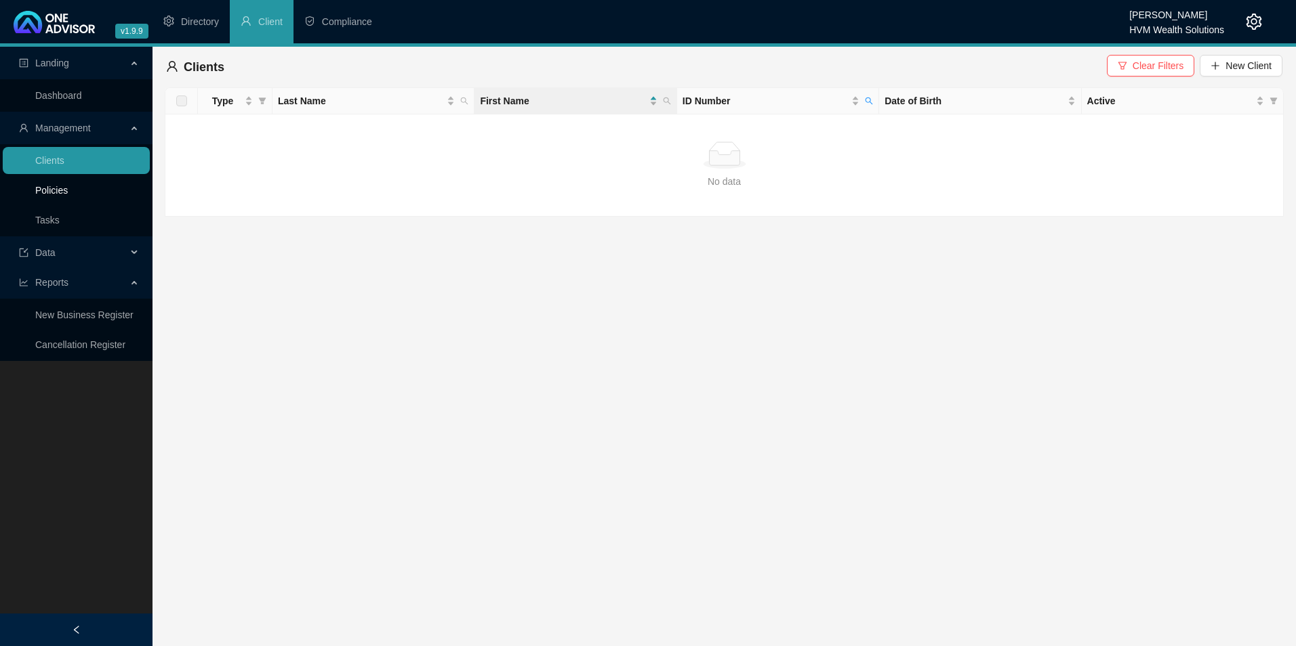
click at [63, 192] on link "Policies" at bounding box center [51, 190] width 33 height 11
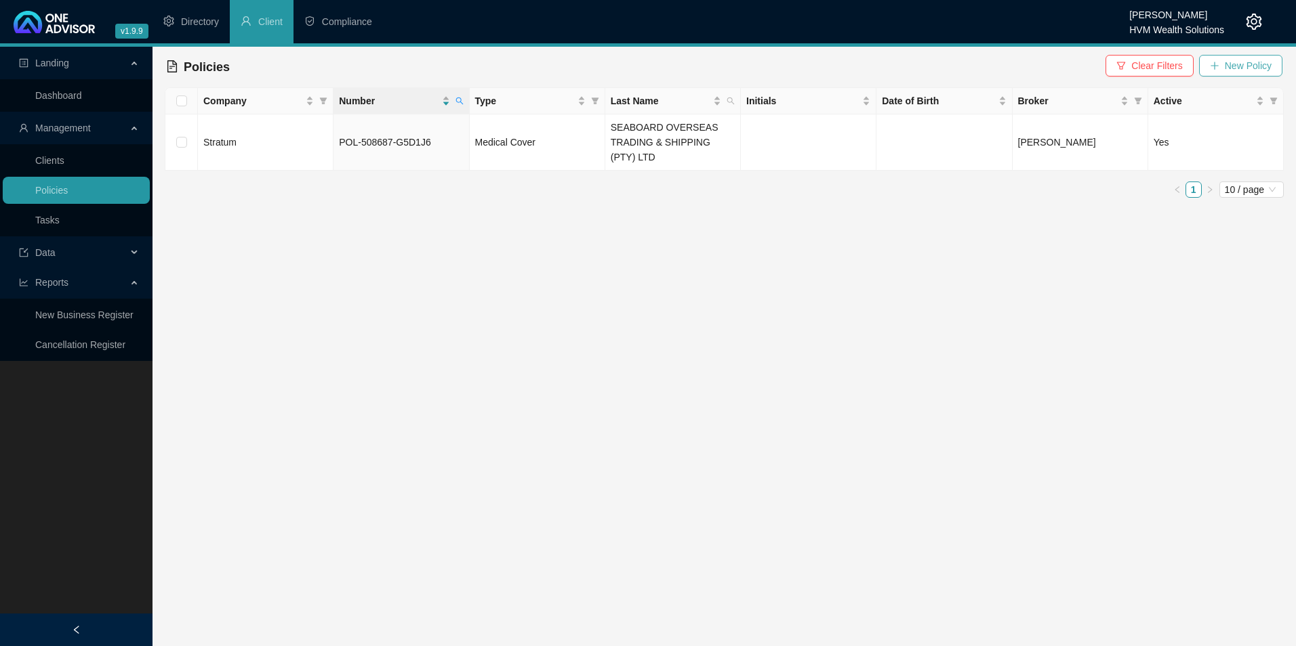
click at [1255, 69] on span "New Policy" at bounding box center [1248, 65] width 47 height 15
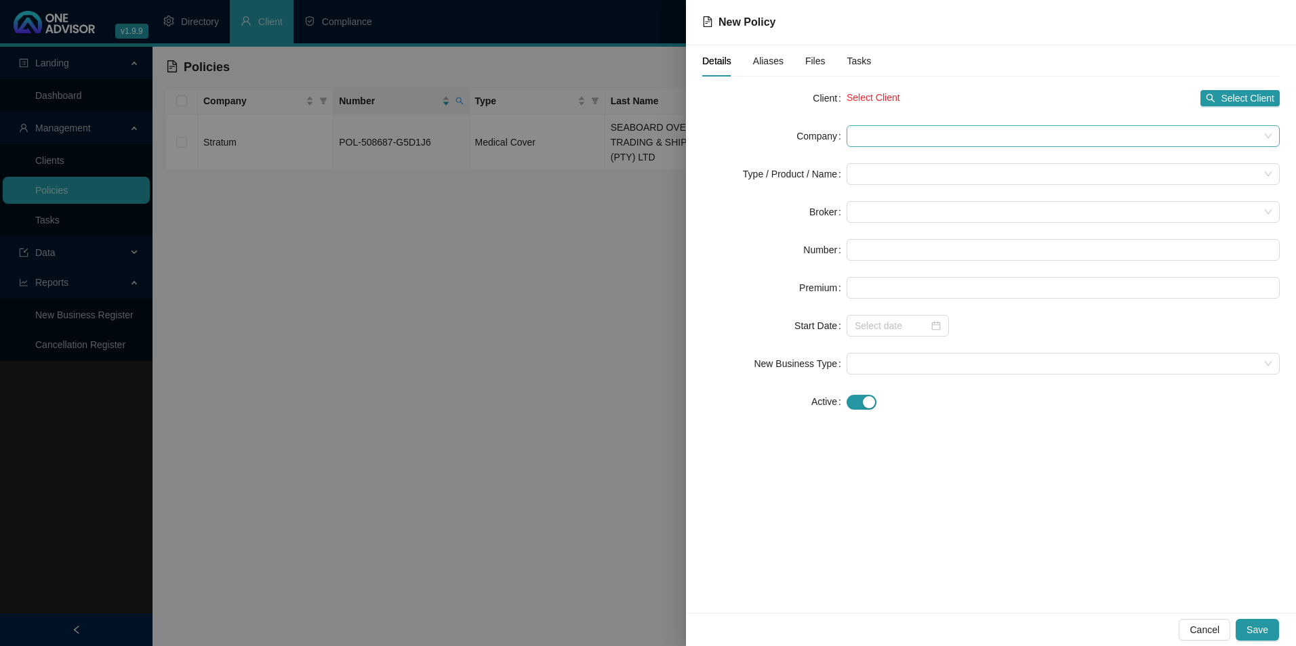
click at [884, 135] on span at bounding box center [1063, 136] width 417 height 20
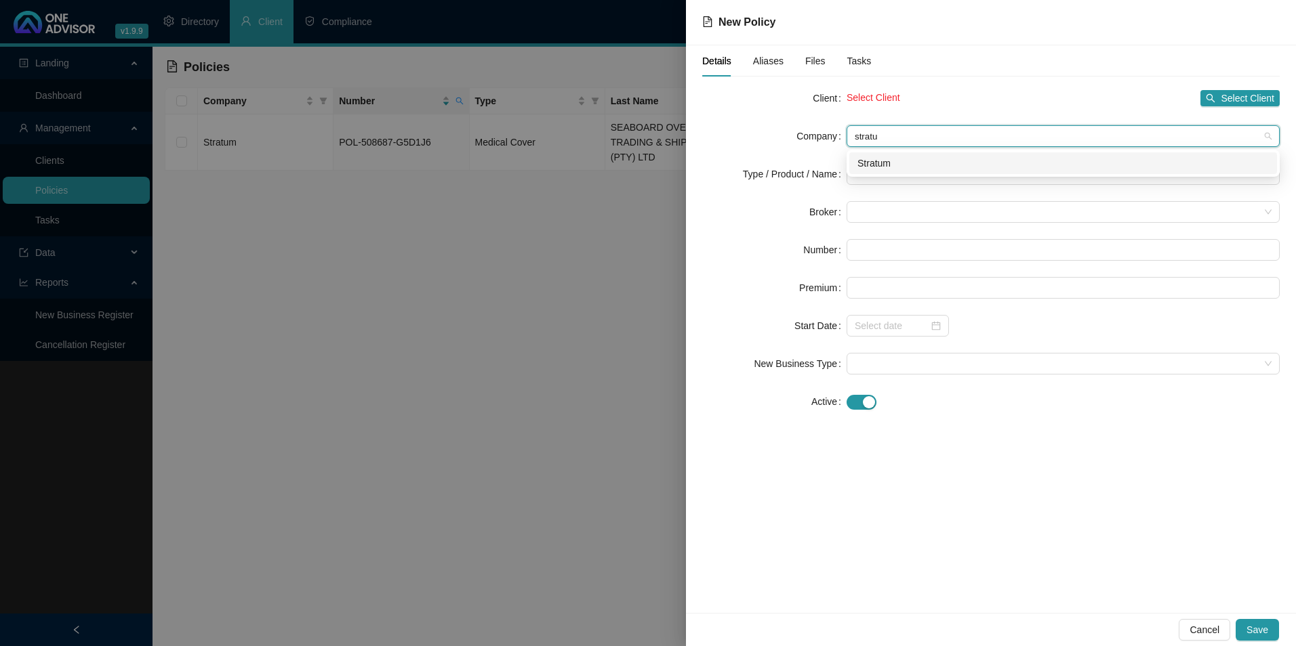
type input "stratum"
click at [915, 168] on div "Stratum" at bounding box center [1062, 163] width 411 height 15
drag, startPoint x: 917, startPoint y: 167, endPoint x: 926, endPoint y: 167, distance: 8.8
click at [918, 167] on input "search" at bounding box center [1057, 174] width 405 height 20
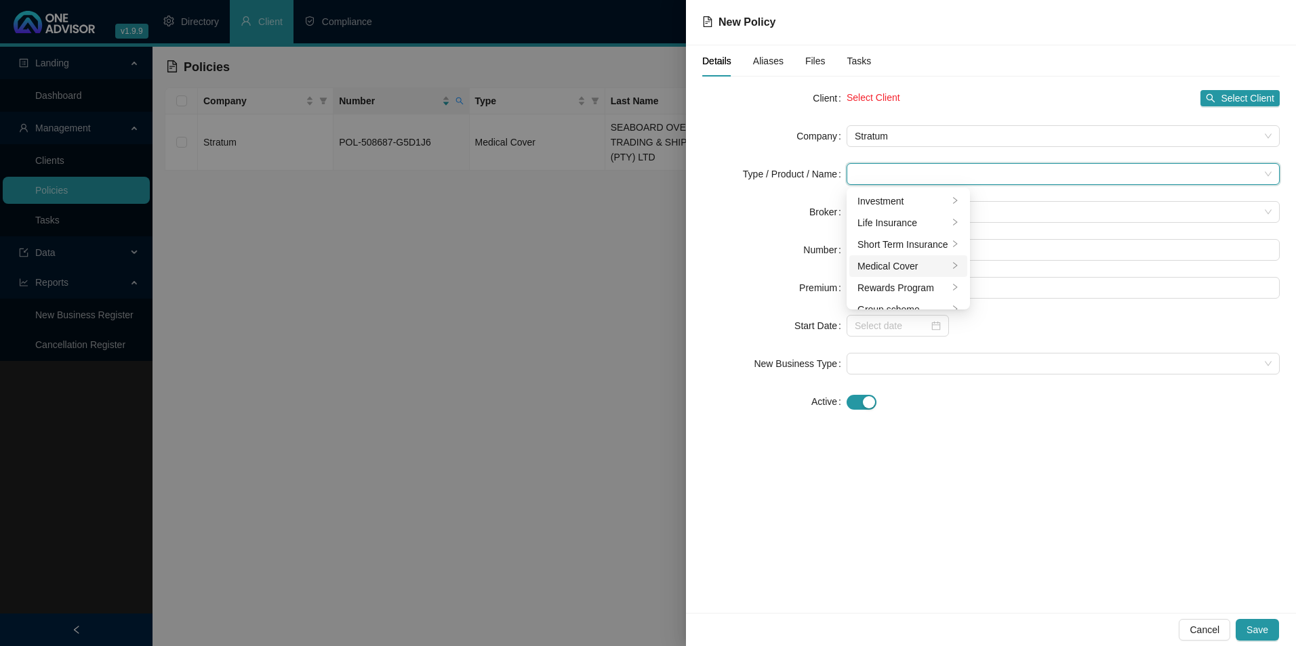
click at [901, 264] on div "Medical Cover" at bounding box center [902, 266] width 91 height 15
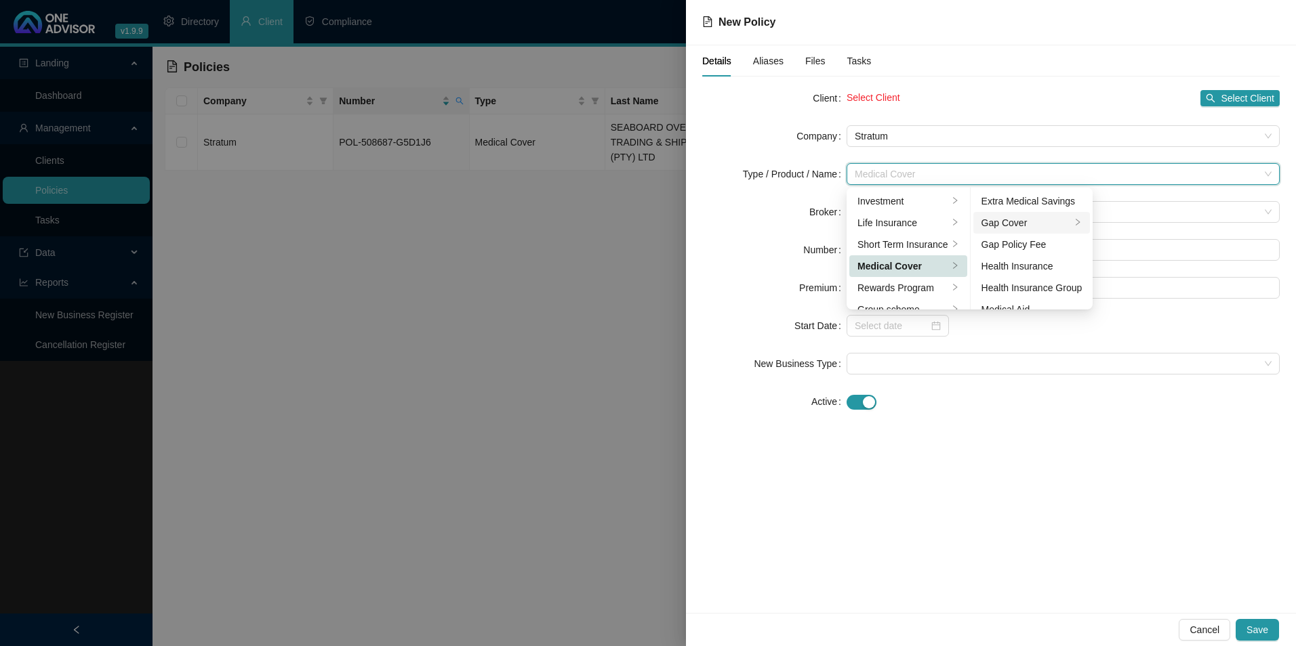
click at [1043, 220] on div "Gap Cover" at bounding box center [1026, 222] width 90 height 15
click at [1083, 472] on div "Details Aliases Files Tasks Client Select Client Select Client Company Stratum …" at bounding box center [991, 329] width 610 height 568
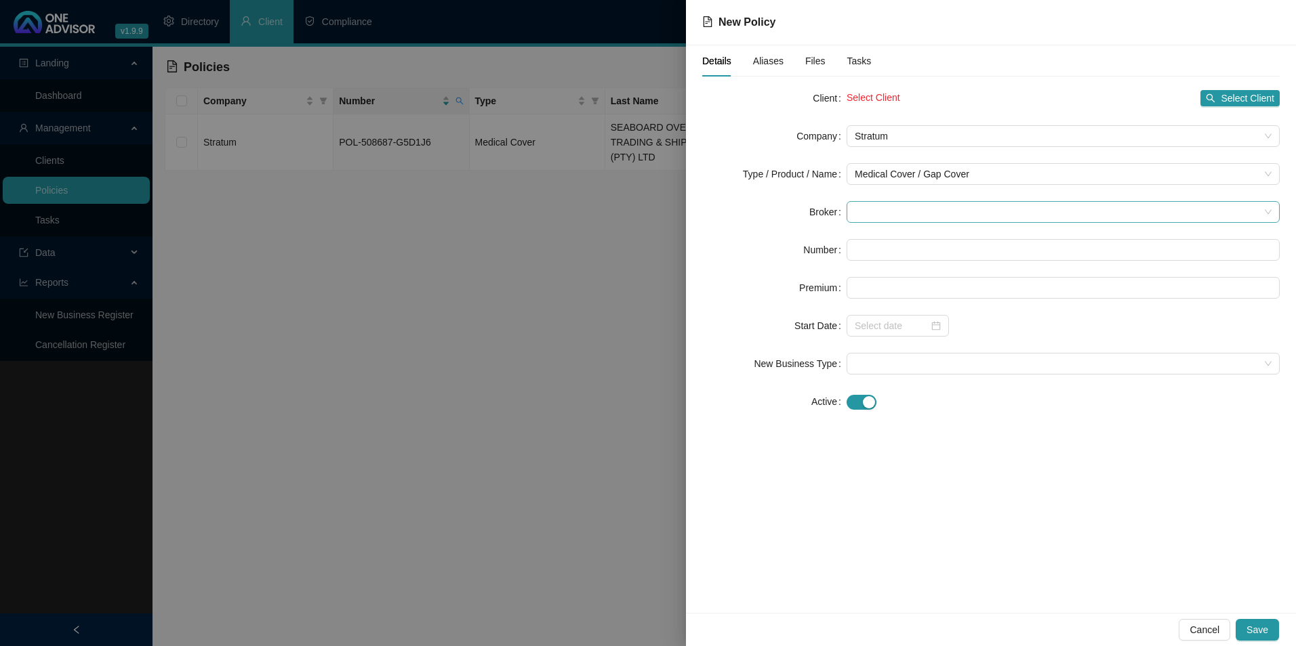
click at [921, 215] on span at bounding box center [1063, 212] width 417 height 20
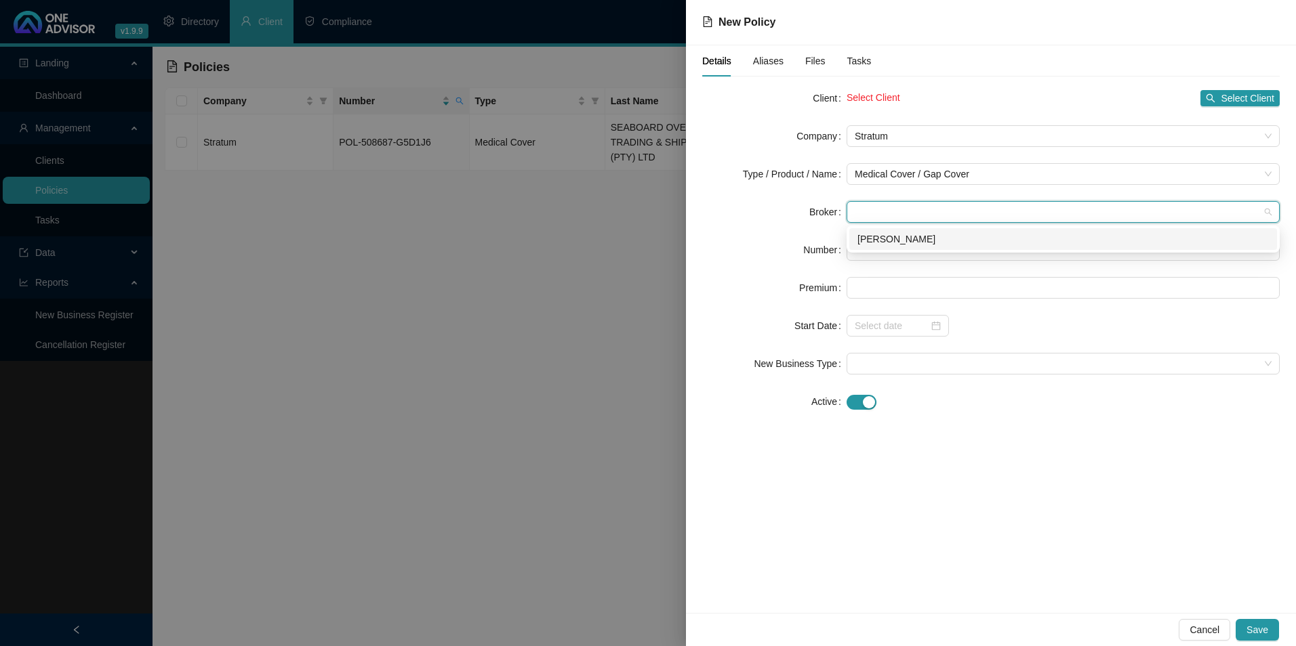
click at [899, 249] on div "Darryn Purtell" at bounding box center [1063, 239] width 428 height 22
click at [882, 251] on input "text" at bounding box center [1062, 250] width 433 height 22
click at [896, 253] on input "text" at bounding box center [1062, 250] width 433 height 22
paste input "POL-543445-K1B4B9"
type input "POL-543445-K1B4B9"
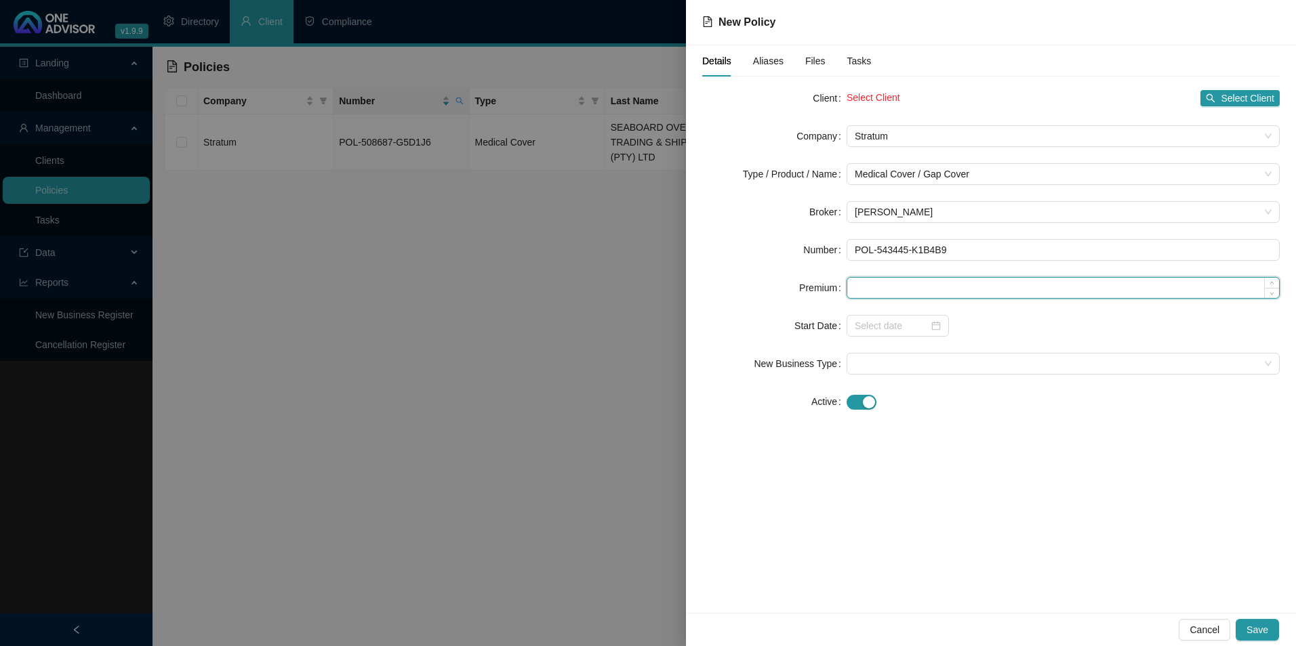
click at [909, 292] on input at bounding box center [1063, 288] width 432 height 20
click at [945, 296] on input at bounding box center [1063, 288] width 432 height 20
type input "440.00"
click at [909, 323] on input at bounding box center [892, 325] width 74 height 15
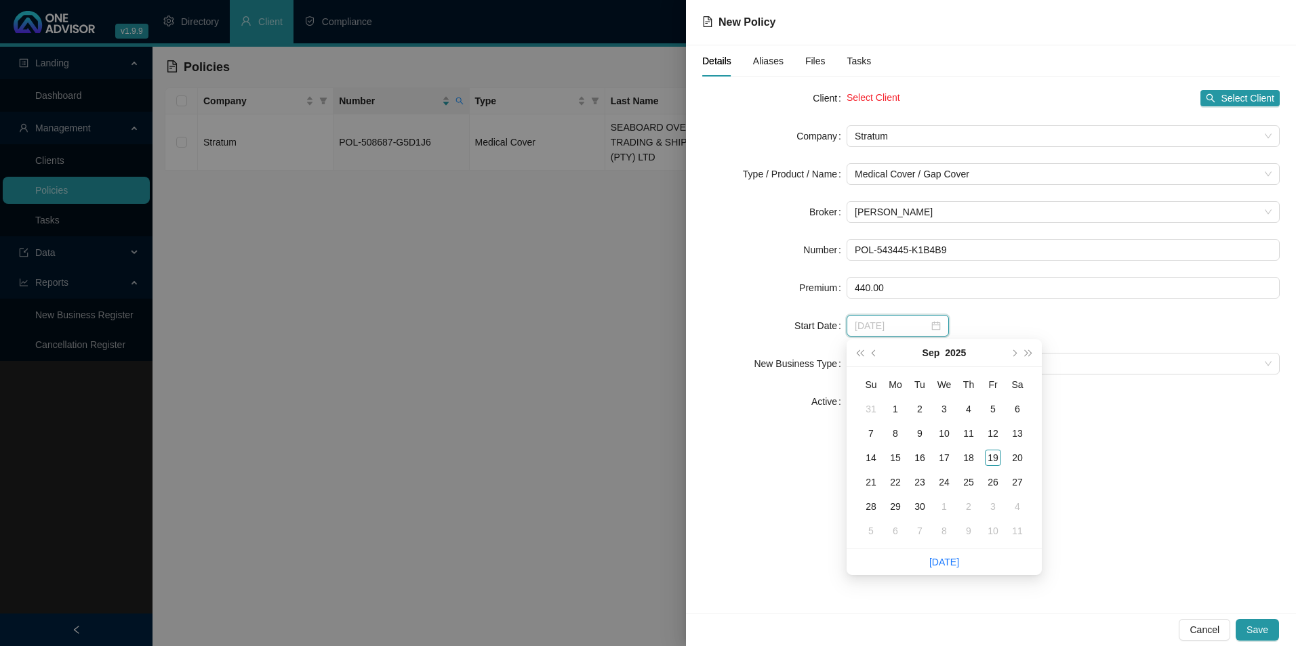
type input "2025-09-21"
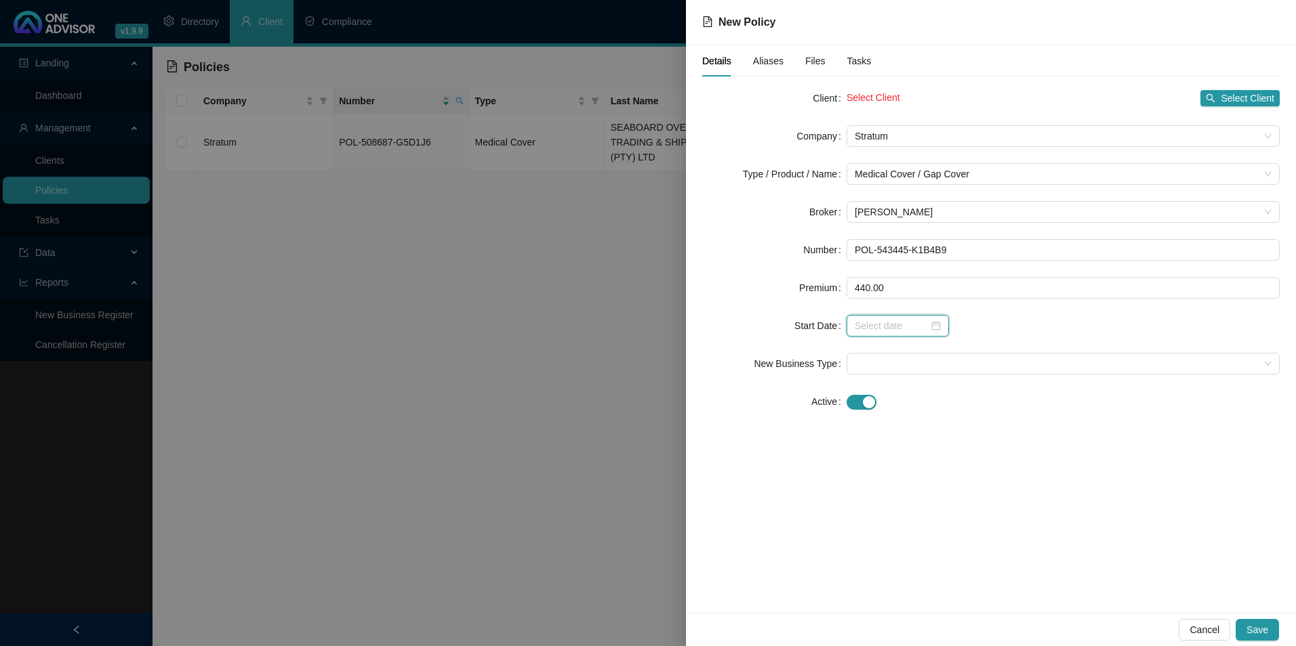
click at [915, 329] on input at bounding box center [892, 325] width 74 height 15
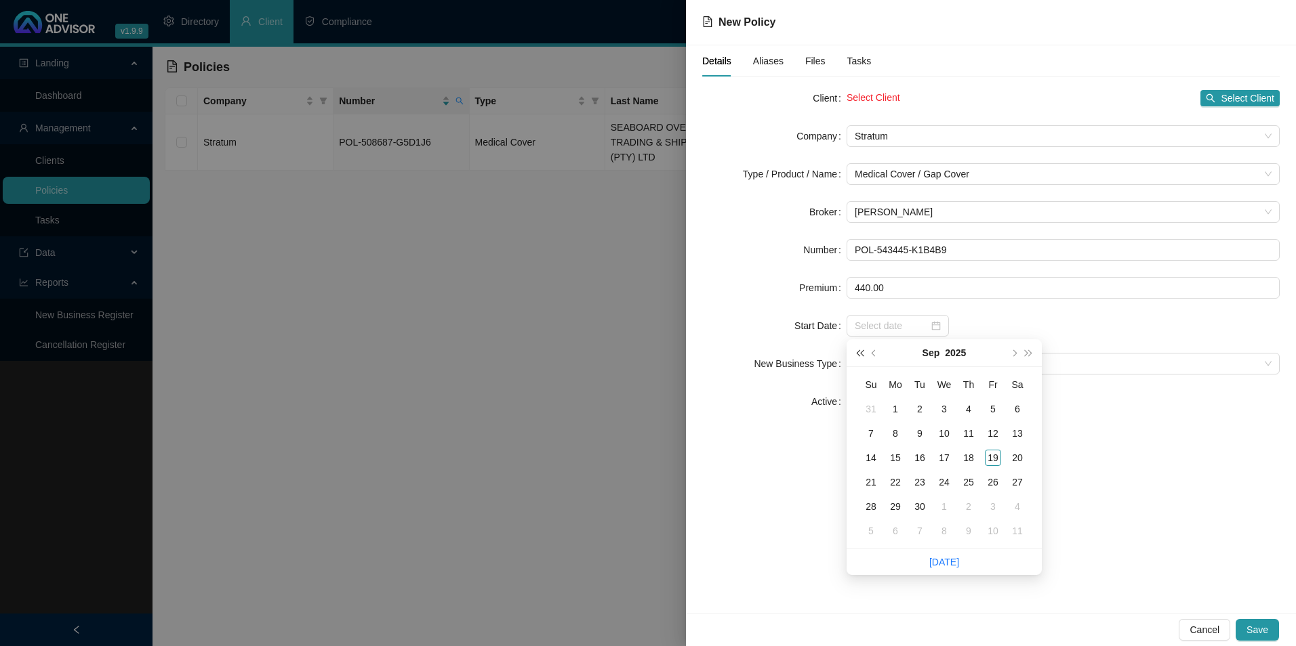
click at [861, 356] on button "super-prev-year" at bounding box center [859, 353] width 15 height 27
click at [861, 355] on span "super-prev-year" at bounding box center [859, 353] width 7 height 7
click at [861, 353] on span "super-prev-year" at bounding box center [859, 353] width 7 height 7
click at [861, 352] on span "super-prev-year" at bounding box center [859, 353] width 7 height 7
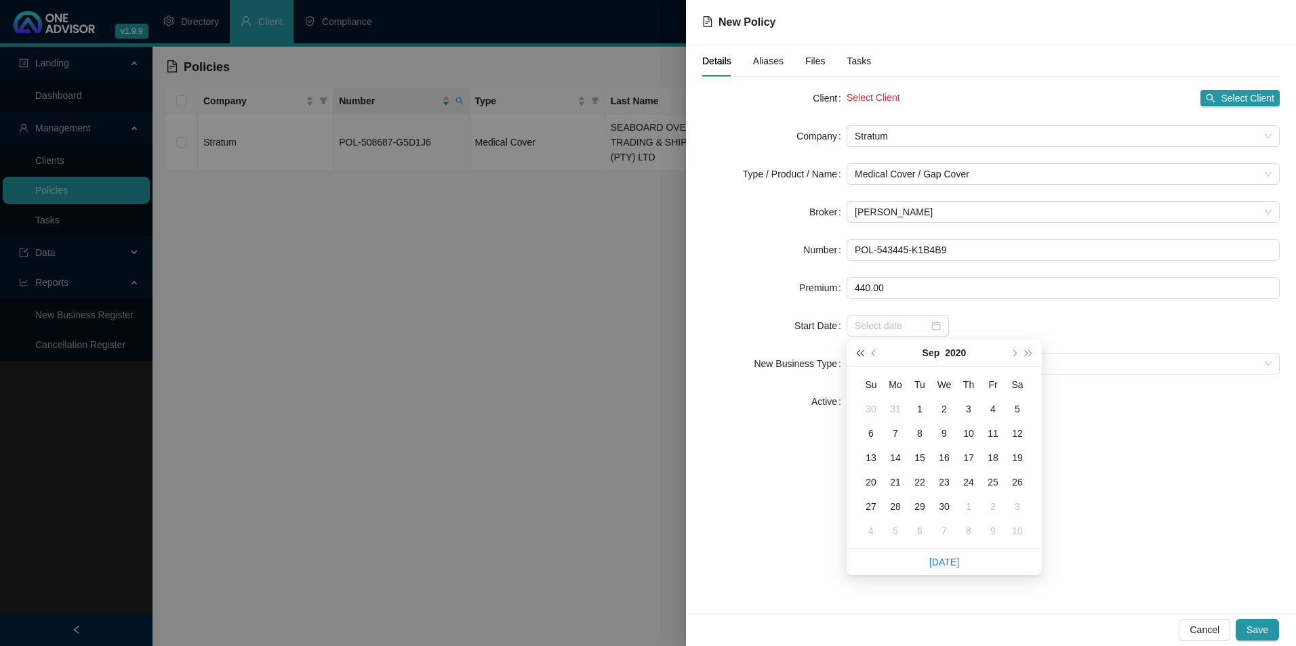
click at [861, 352] on span "super-prev-year" at bounding box center [859, 353] width 7 height 7
click at [873, 357] on button "prev-year" at bounding box center [874, 353] width 15 height 27
type input "2017-08-01"
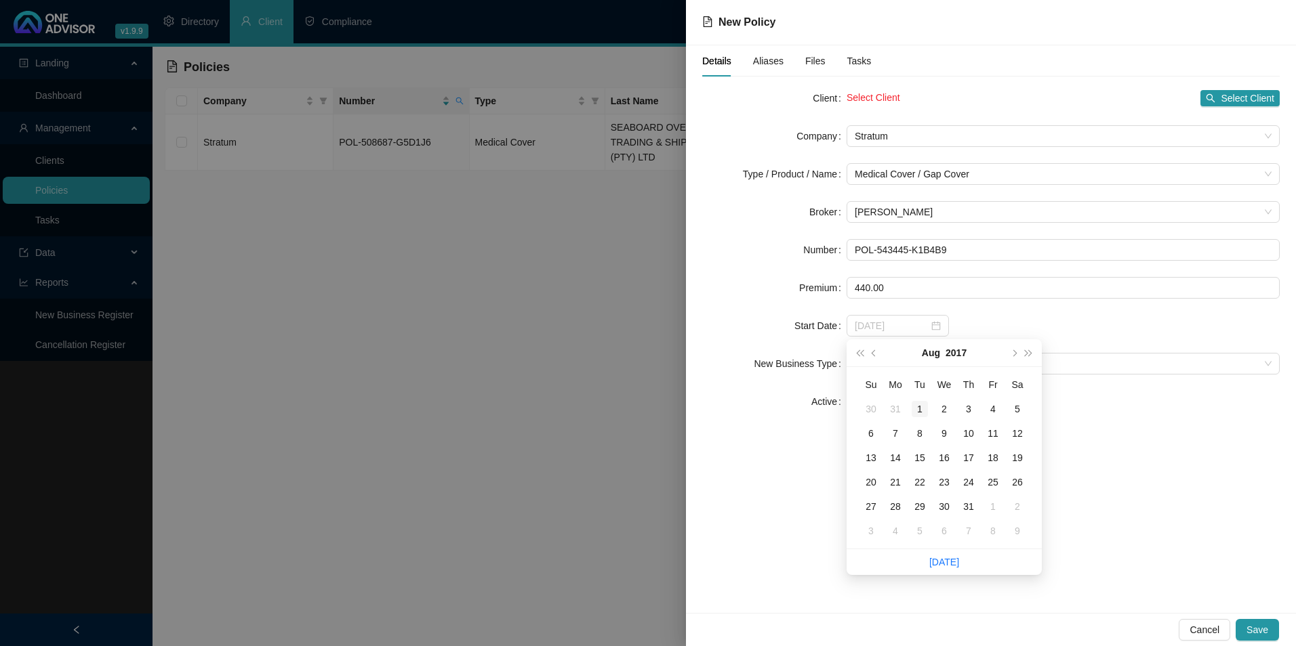
click at [921, 411] on div "1" at bounding box center [919, 409] width 16 height 16
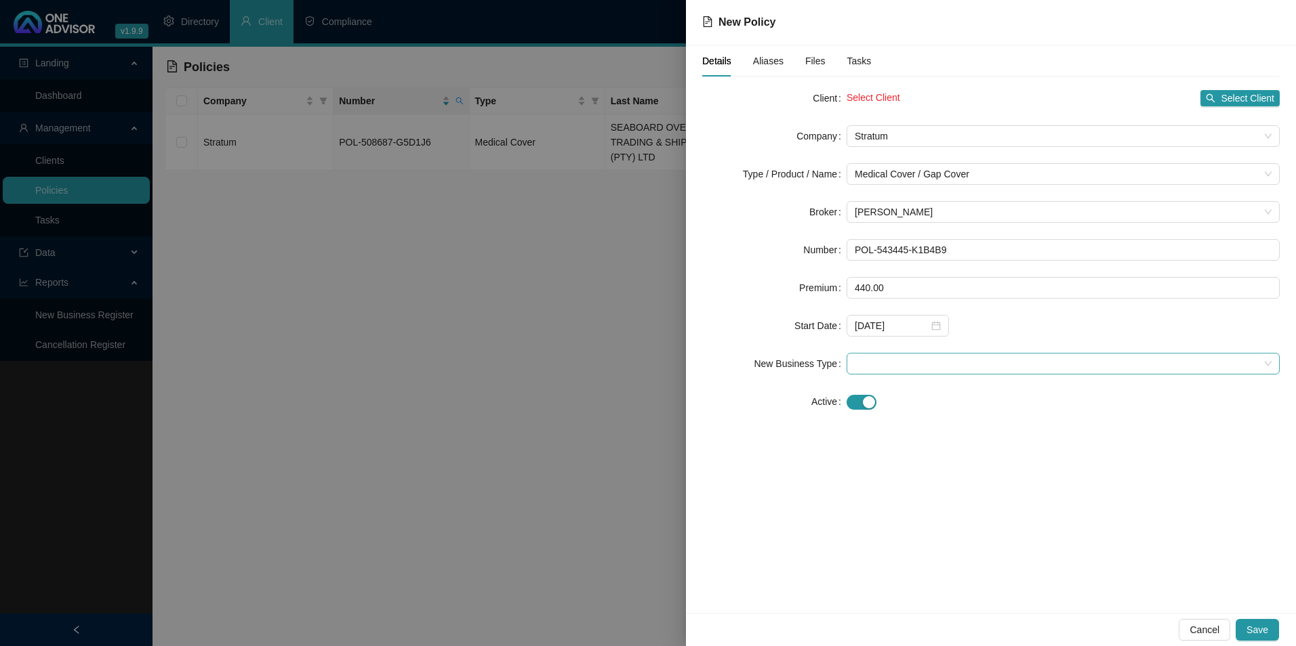
click at [873, 363] on span at bounding box center [1063, 364] width 417 height 20
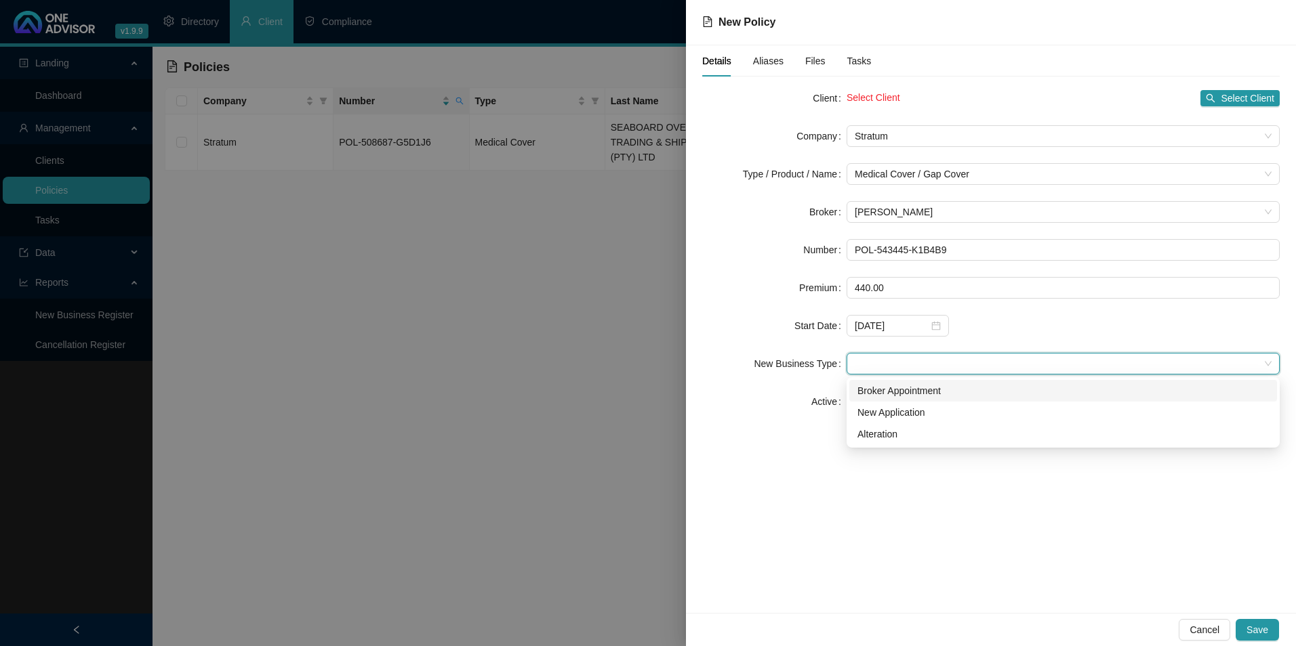
click at [869, 394] on div "Broker Appointment" at bounding box center [1062, 391] width 411 height 15
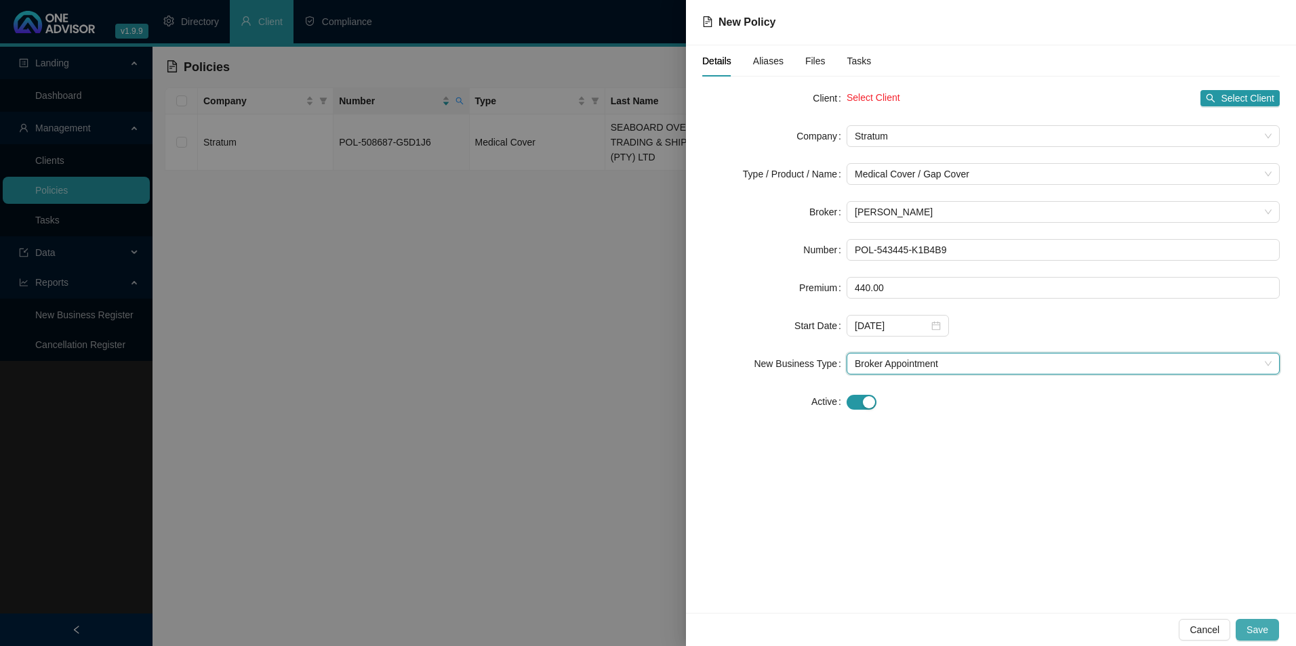
click at [1260, 630] on span "Save" at bounding box center [1257, 630] width 22 height 15
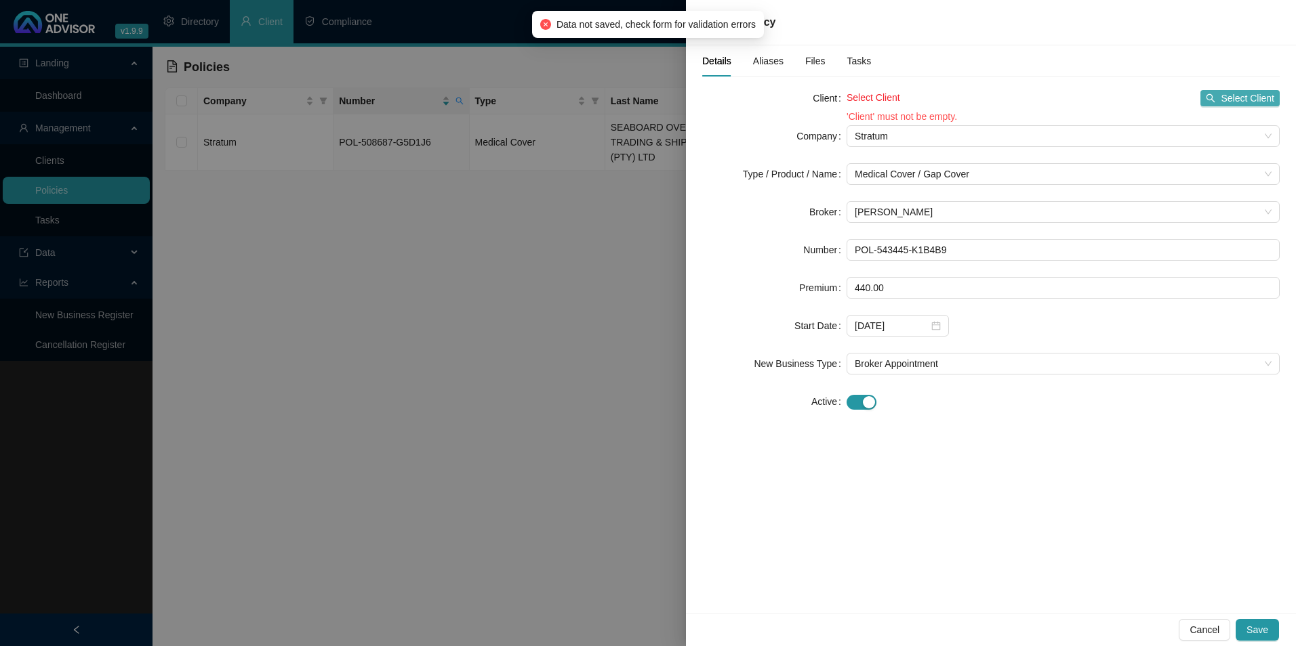
click at [1215, 98] on icon "search" at bounding box center [1210, 98] width 9 height 9
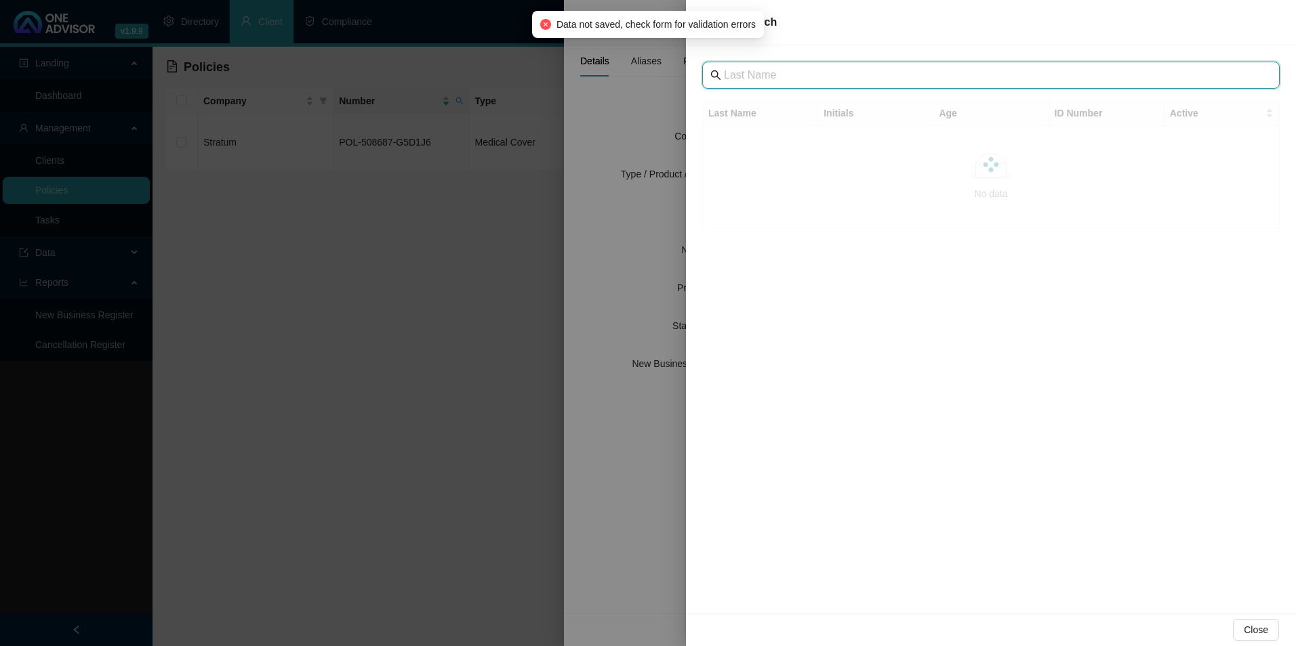
click at [752, 73] on input "text" at bounding box center [992, 75] width 537 height 16
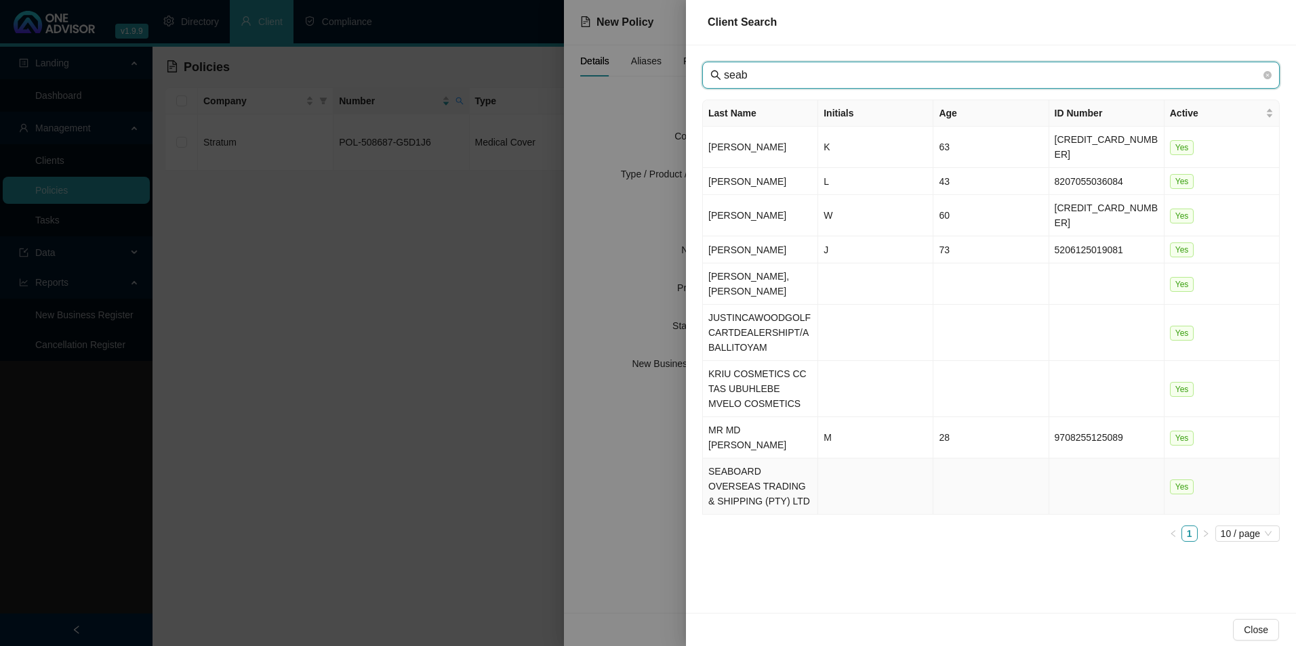
type input "seab"
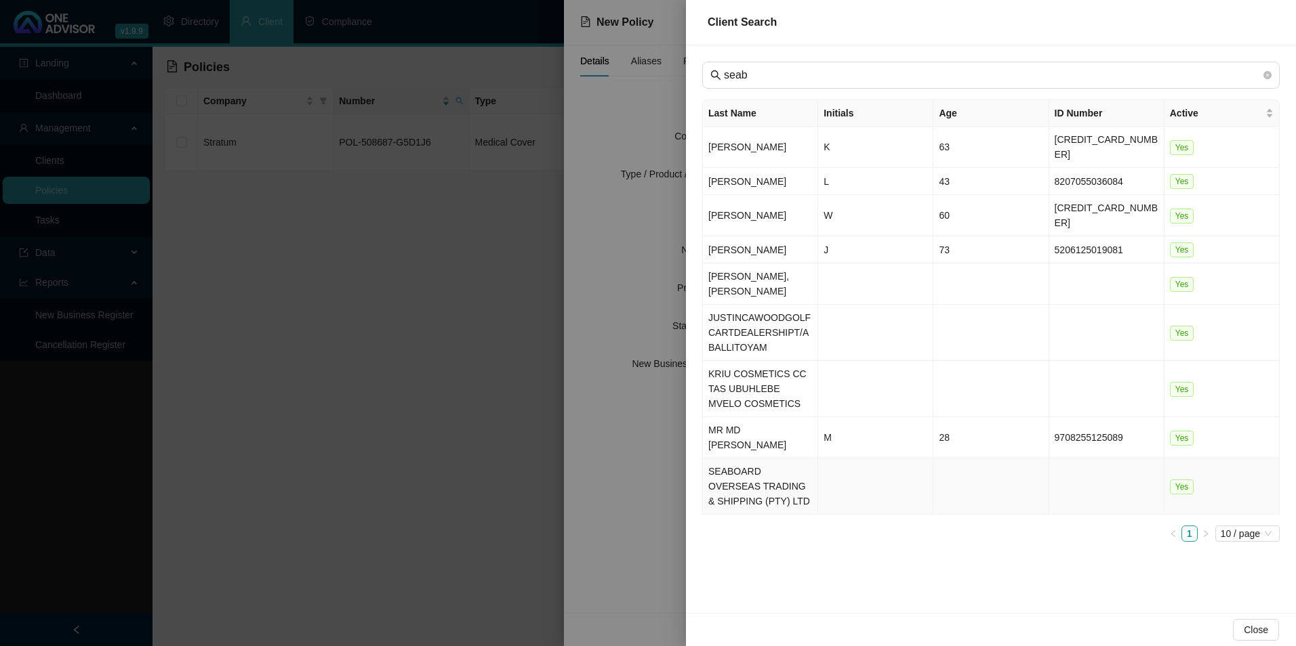
click at [766, 461] on td "SEABOARD OVERSEAS TRADING & SHIPPING (PTY) LTD" at bounding box center [760, 487] width 115 height 56
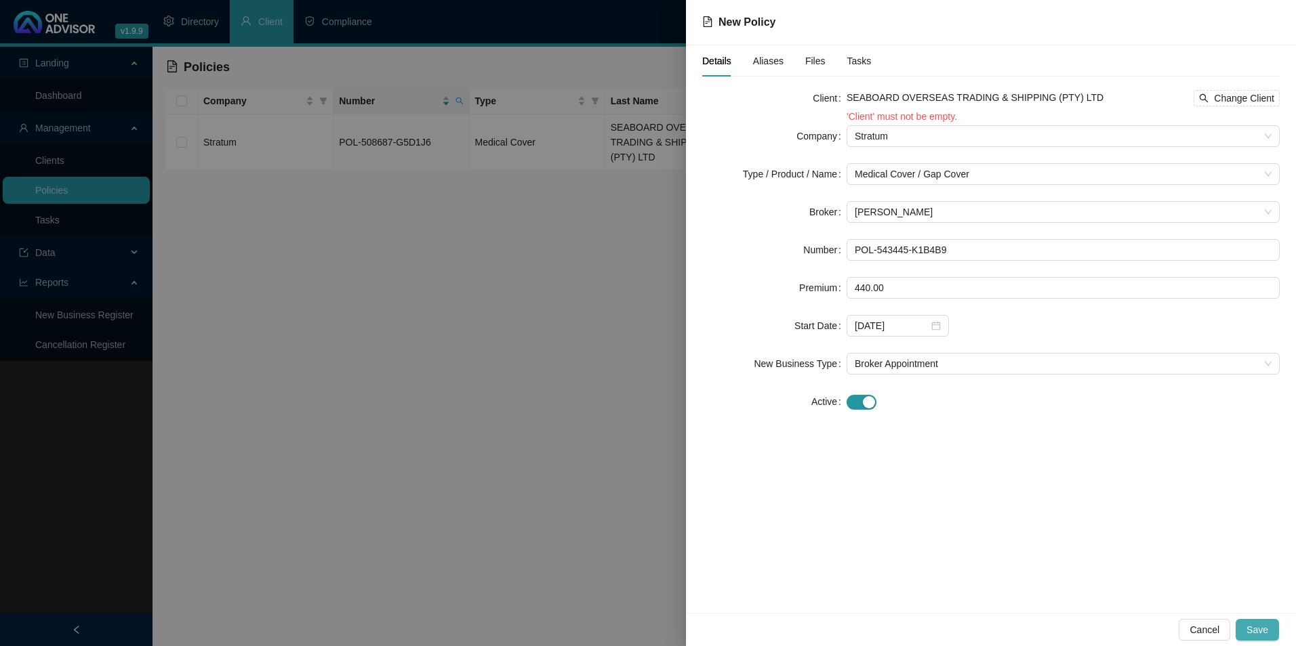
click at [1269, 639] on button "Save" at bounding box center [1256, 630] width 43 height 22
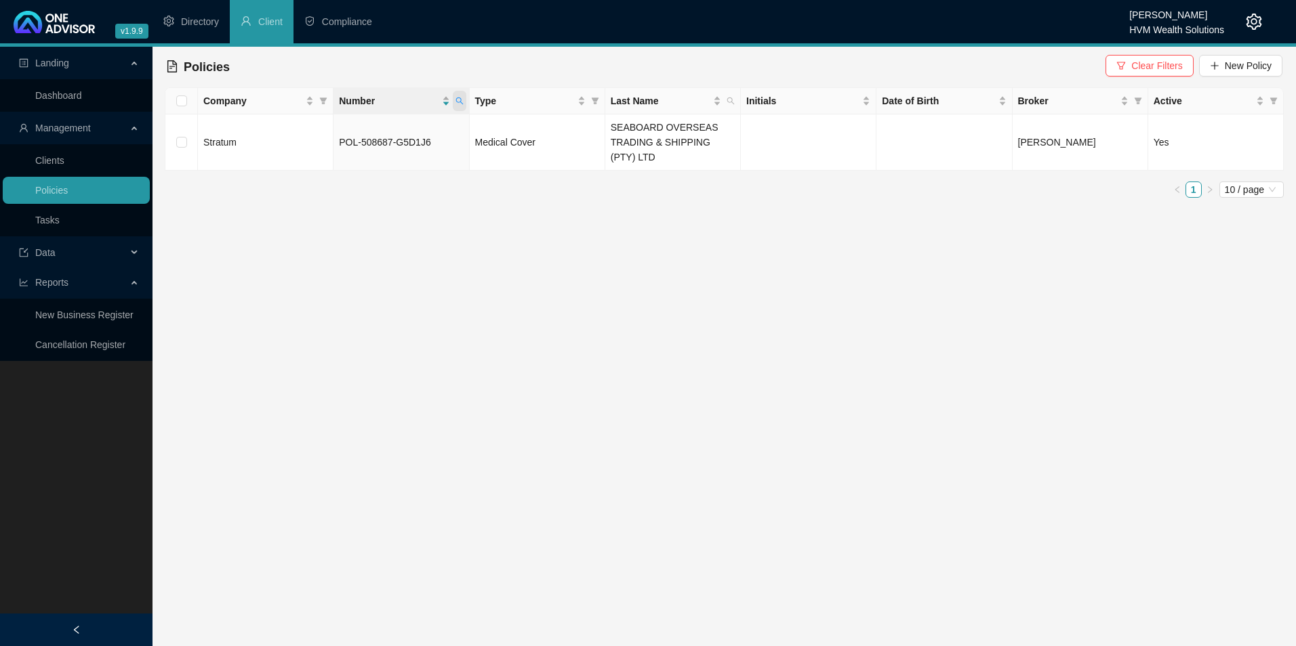
click at [460, 94] on span at bounding box center [460, 101] width 14 height 20
paste input "43445-K1B4B9"
click at [360, 146] on div "POL-543445-K1B4B9 Search Reset" at bounding box center [396, 141] width 138 height 54
click at [369, 147] on span "Search" at bounding box center [371, 154] width 30 height 15
click at [379, 108] on th "Number" at bounding box center [401, 101] width 136 height 26
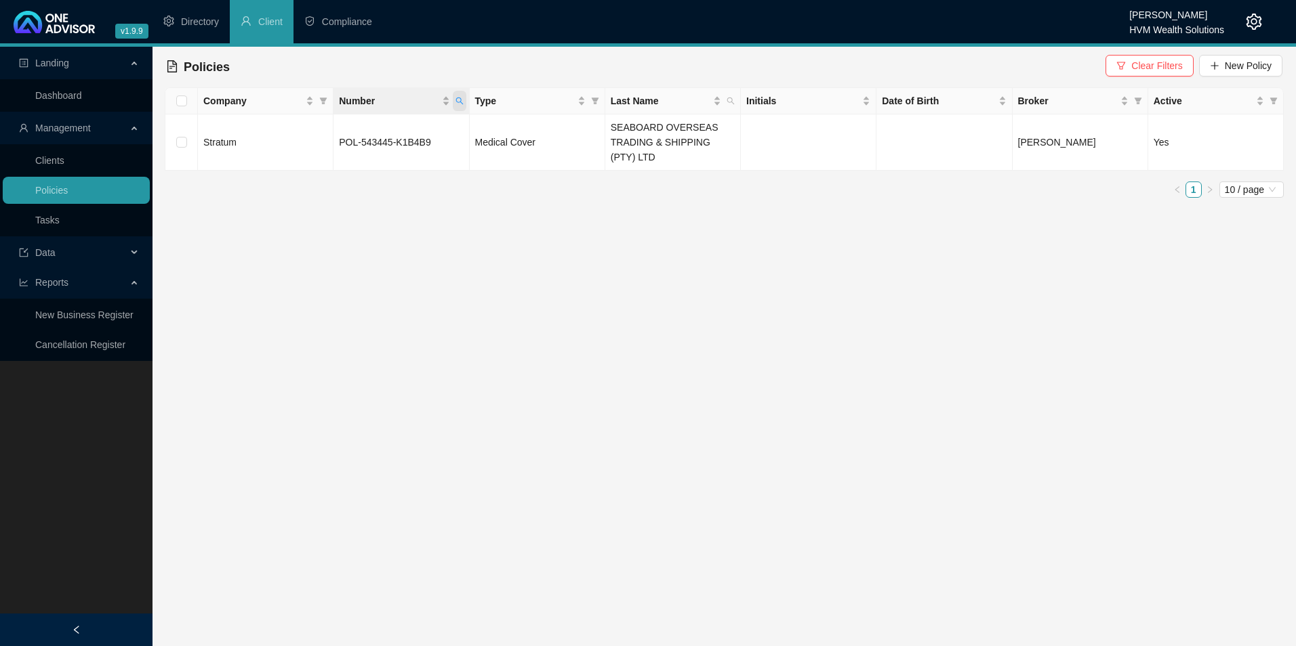
click at [459, 99] on icon "search" at bounding box center [459, 101] width 8 height 8
drag, startPoint x: 433, startPoint y: 127, endPoint x: 302, endPoint y: 128, distance: 130.8
click at [302, 128] on body "v1.9.9 Darryn Purtell HVM Wealth Solutions Directory Client Compliance Landing …" at bounding box center [648, 323] width 1296 height 646
paste input "POL-1571453-Q7L3"
click at [363, 133] on input "POL-1571453-Q7L3" at bounding box center [396, 130] width 127 height 22
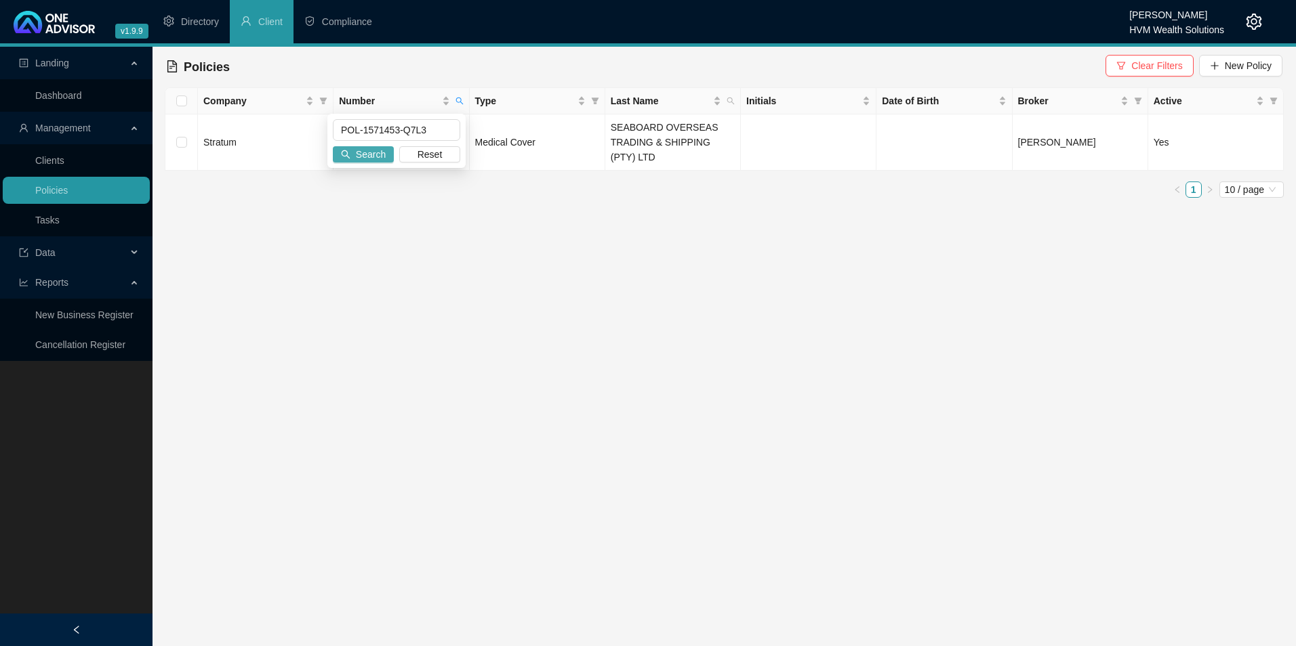
click at [387, 158] on button "Search" at bounding box center [363, 154] width 61 height 16
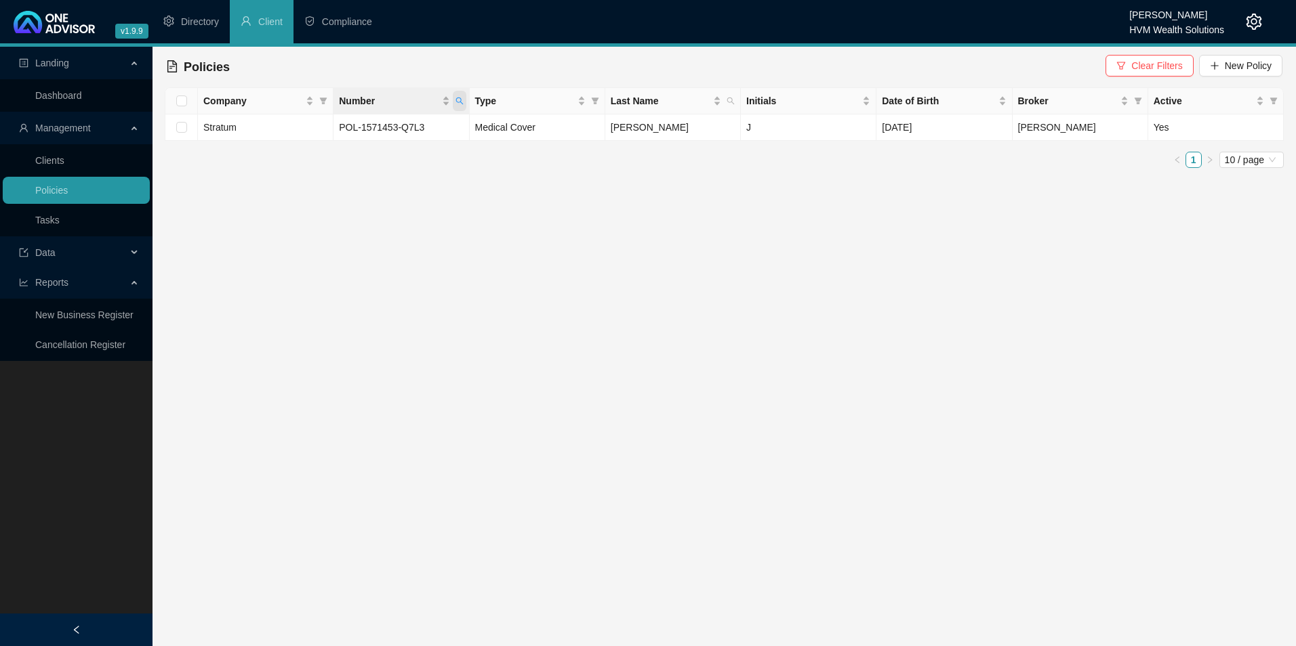
click at [459, 100] on icon "search" at bounding box center [459, 101] width 8 height 8
drag, startPoint x: 372, startPoint y: 123, endPoint x: 316, endPoint y: 124, distance: 55.6
click at [316, 124] on td "Stratum" at bounding box center [266, 128] width 136 height 26
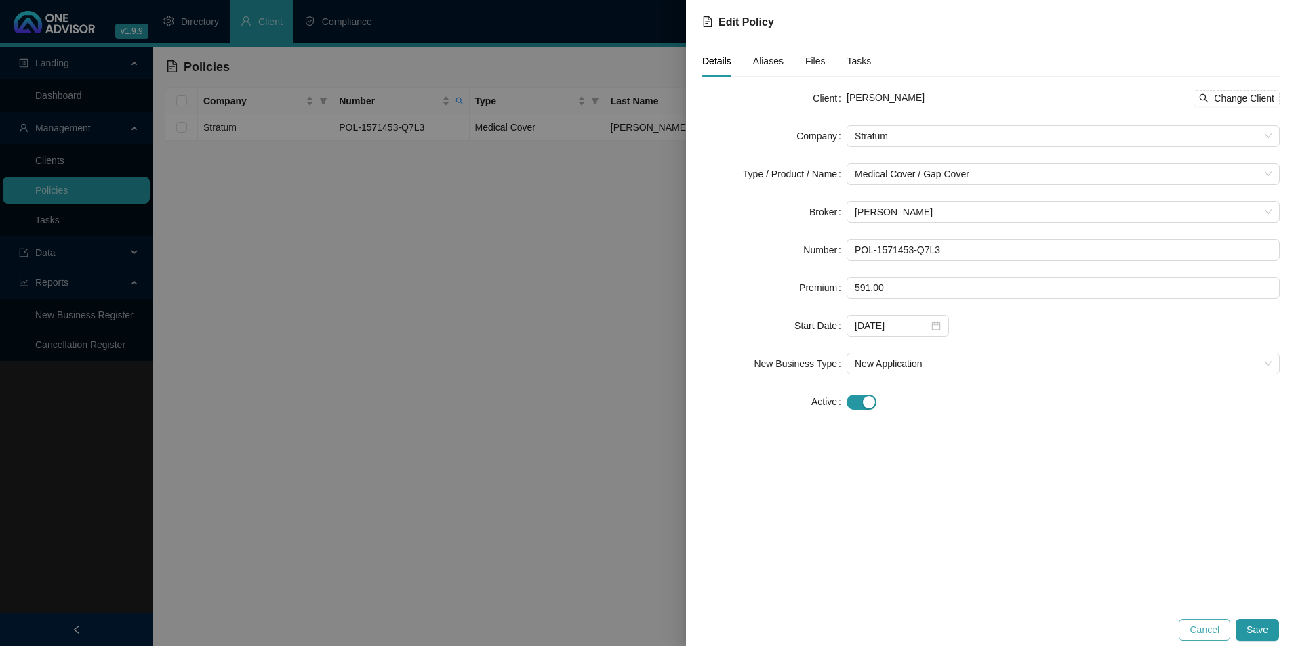
click at [1214, 632] on span "Cancel" at bounding box center [1204, 630] width 30 height 15
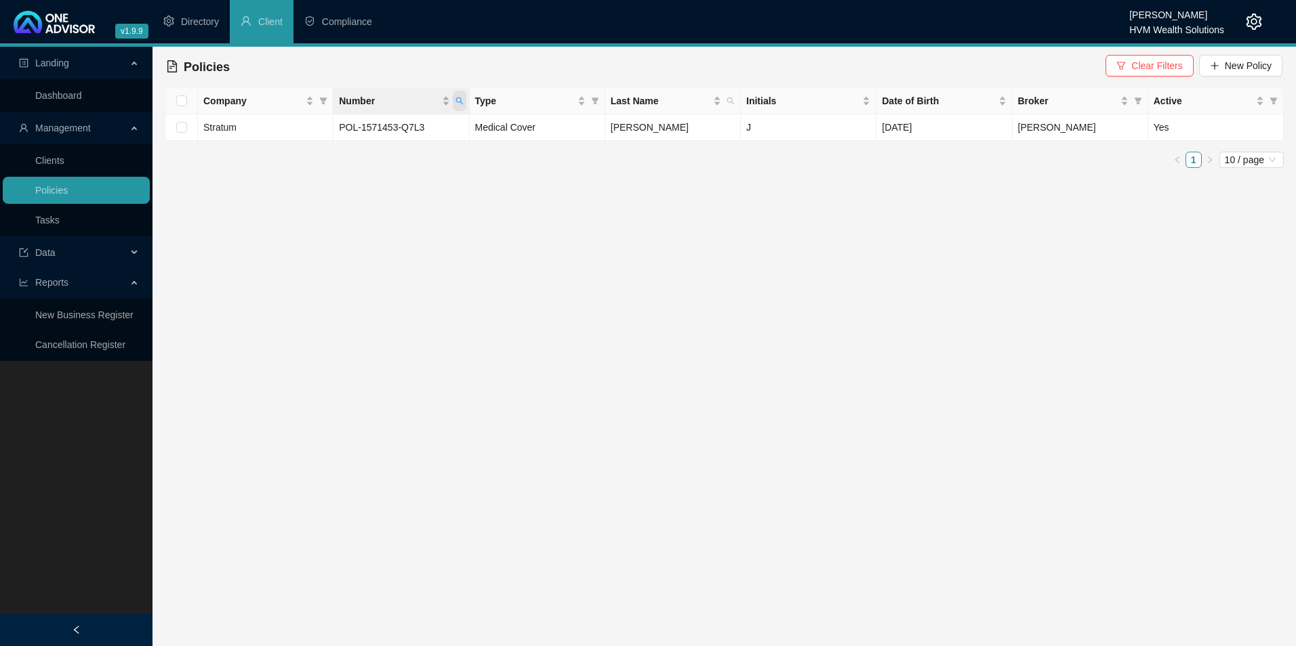
click at [459, 105] on span "Number" at bounding box center [460, 101] width 14 height 20
drag, startPoint x: 418, startPoint y: 131, endPoint x: 285, endPoint y: 124, distance: 133.7
click at [285, 124] on body "v1.9.9 Darryn Purtell HVM Wealth Solutions Directory Client Compliance Landing …" at bounding box center [648, 323] width 1296 height 646
paste input "914703462"
click at [374, 151] on span "Search" at bounding box center [371, 154] width 30 height 15
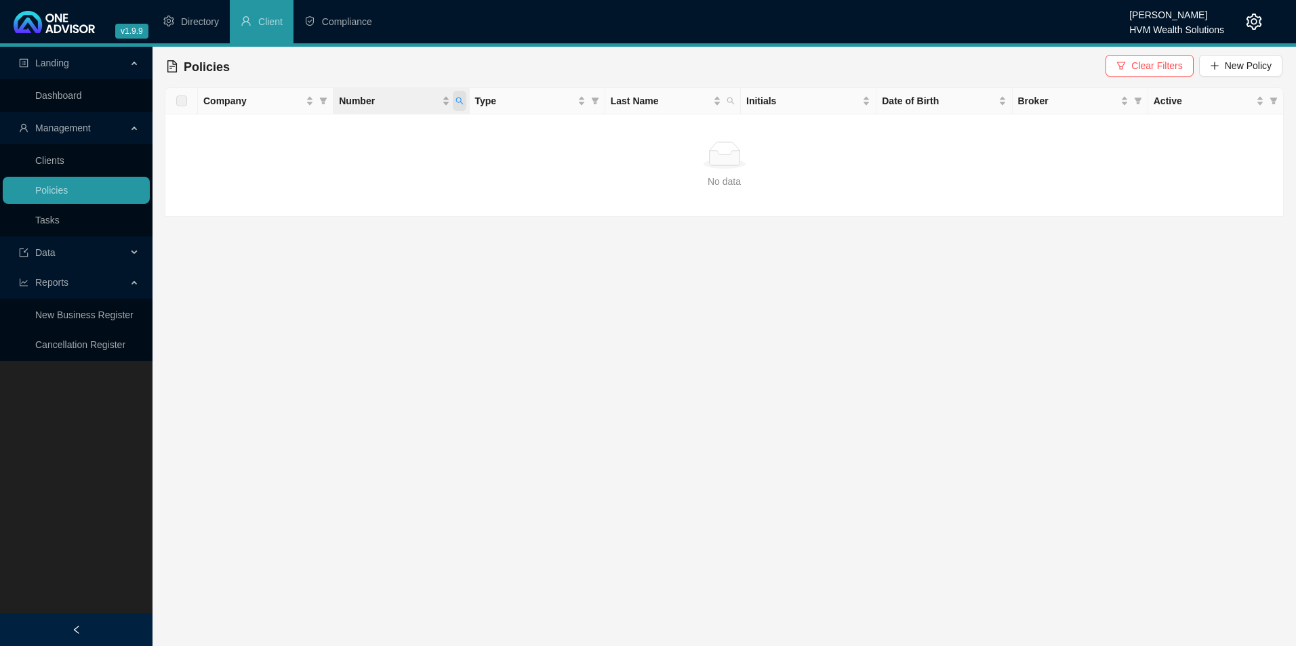
click at [455, 102] on span "Number" at bounding box center [460, 101] width 14 height 20
click at [342, 131] on input "914703462" at bounding box center [396, 130] width 127 height 22
drag, startPoint x: 390, startPoint y: 131, endPoint x: 302, endPoint y: 131, distance: 88.1
click at [302, 131] on body "v1.9.9 Darryn Purtell HVM Wealth Solutions Directory Client Compliance Landing …" at bounding box center [648, 323] width 1296 height 646
paste input "9616360"
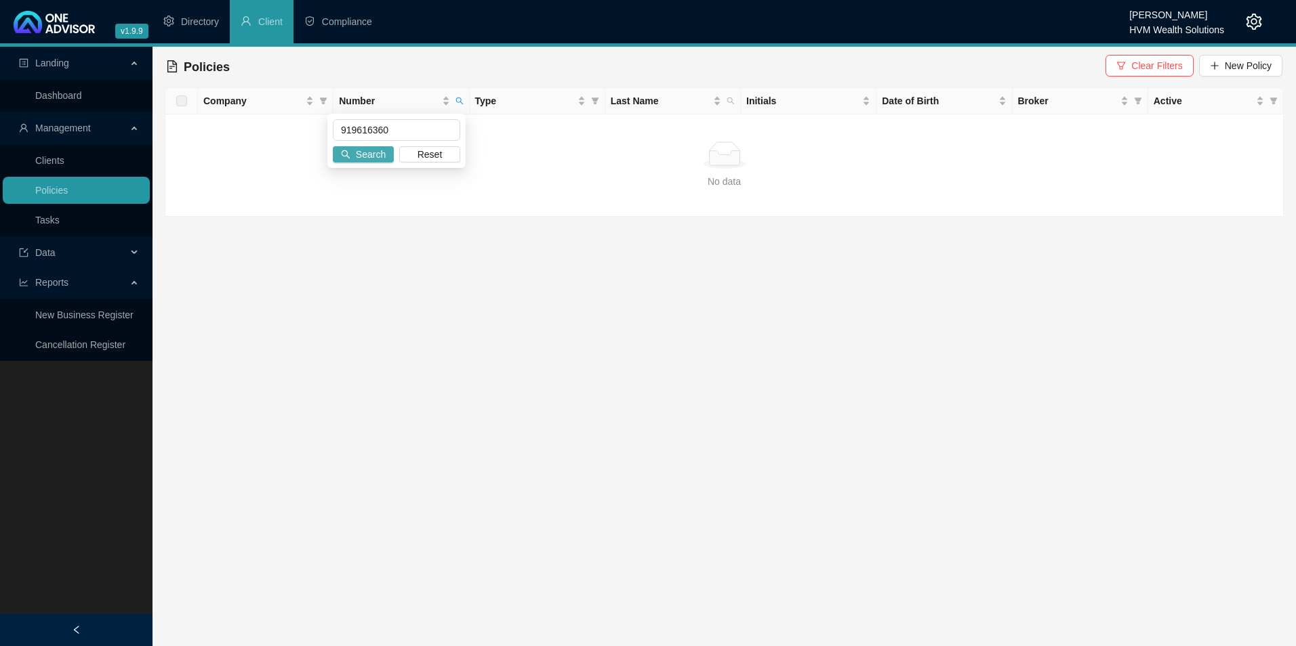
click at [373, 150] on span "Search" at bounding box center [371, 154] width 30 height 15
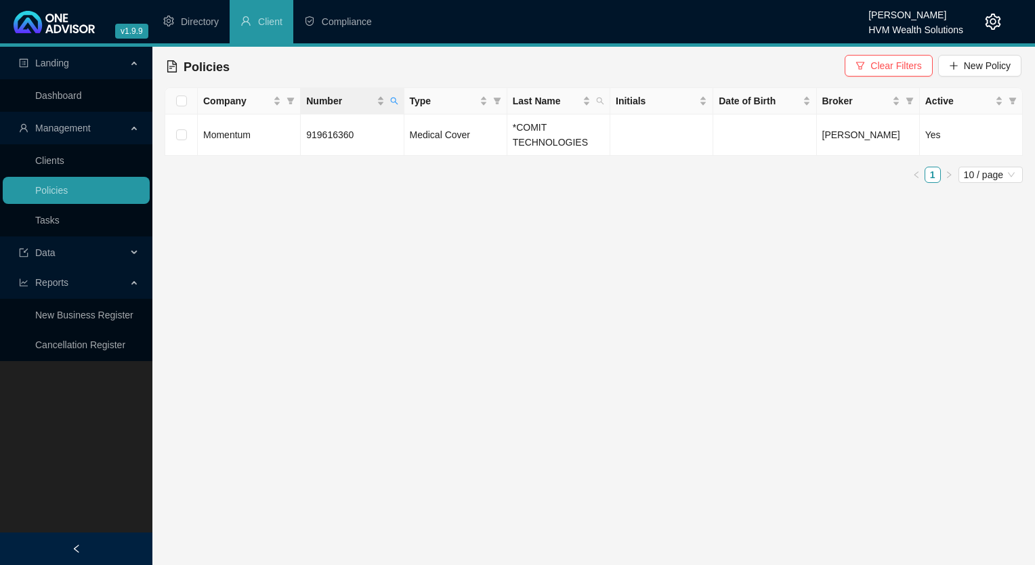
click at [392, 102] on icon "search" at bounding box center [393, 101] width 7 height 7
drag, startPoint x: 341, startPoint y: 129, endPoint x: 314, endPoint y: 125, distance: 26.9
click at [264, 125] on div "919616360 Search Reset" at bounding box center [332, 141] width 138 height 54
paste input "465756"
click at [317, 154] on span "Search" at bounding box center [306, 154] width 30 height 15
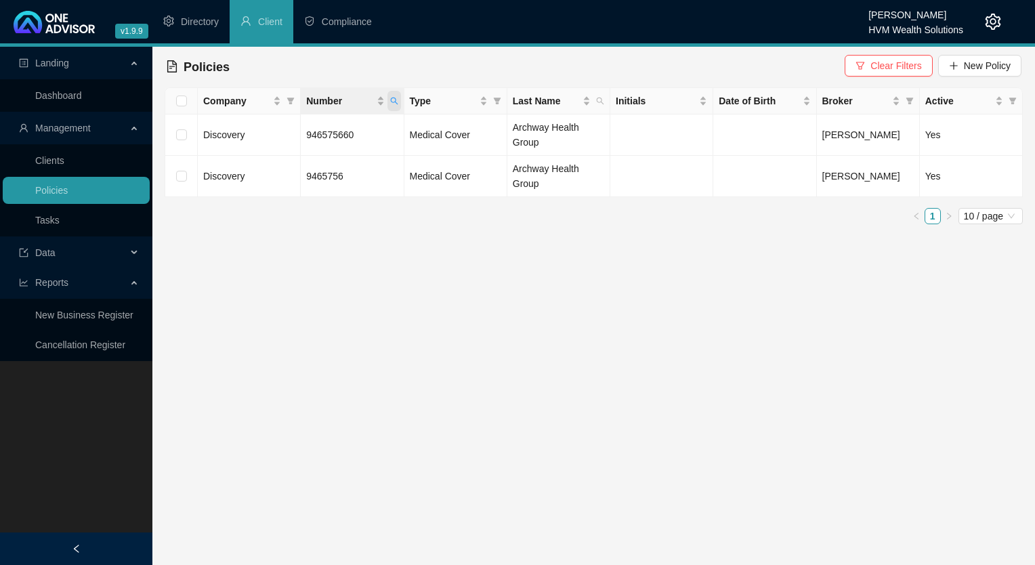
click at [394, 99] on icon "search" at bounding box center [394, 101] width 8 height 8
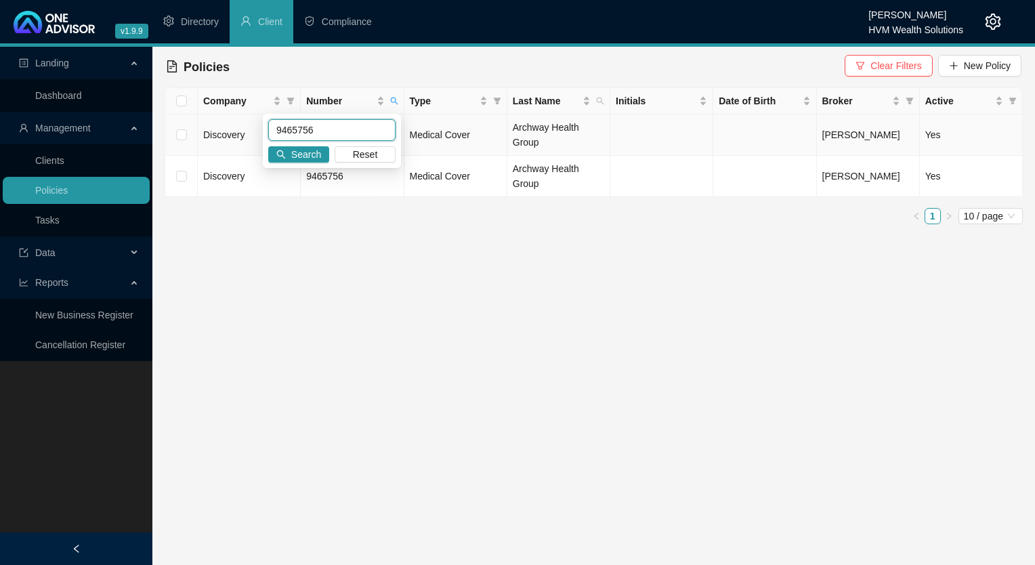
drag, startPoint x: 314, startPoint y: 131, endPoint x: 245, endPoint y: 131, distance: 69.1
click at [245, 131] on body "v1.9.9 Darryn Purtell HVM Wealth Solutions Directory Client Compliance Landing …" at bounding box center [517, 282] width 1035 height 565
paste input "82370"
click at [314, 157] on span "Search" at bounding box center [306, 154] width 30 height 15
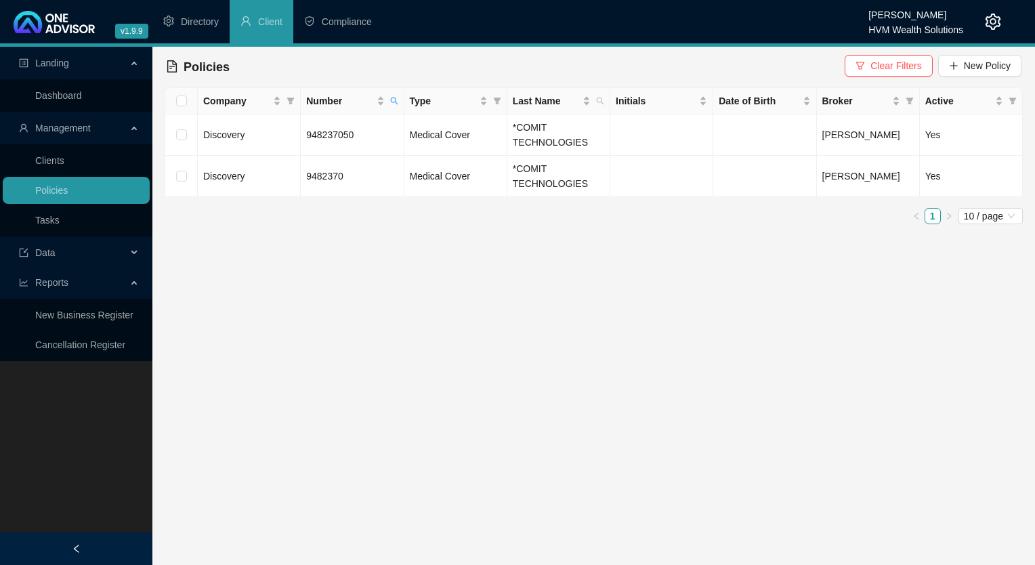
drag, startPoint x: 394, startPoint y: 104, endPoint x: 371, endPoint y: 119, distance: 27.4
click at [394, 104] on icon "search" at bounding box center [394, 101] width 8 height 8
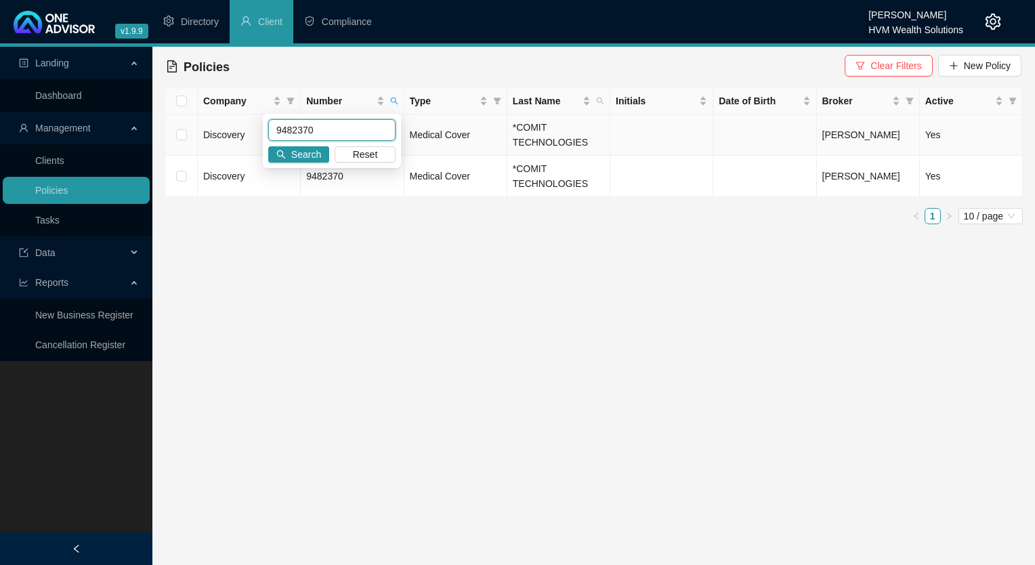
drag, startPoint x: 314, startPoint y: 130, endPoint x: 242, endPoint y: 128, distance: 72.5
click at [242, 128] on body "v1.9.9 Darryn Purtell HVM Wealth Solutions Directory Client Compliance Landing …" at bounding box center [517, 282] width 1035 height 565
paste input "509558"
type input "9509558"
click at [312, 149] on span "Search" at bounding box center [306, 154] width 30 height 15
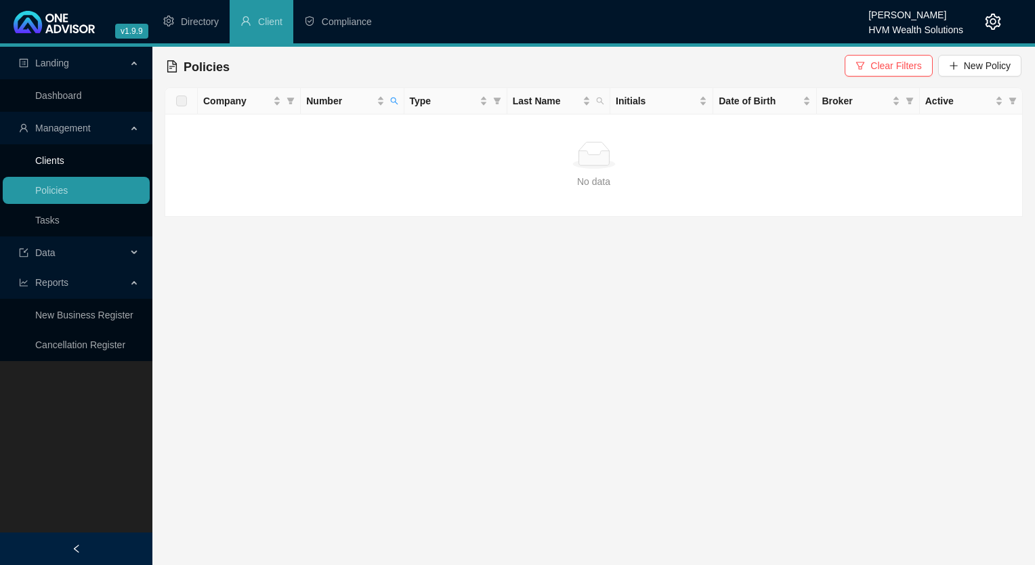
click at [64, 155] on link "Clients" at bounding box center [49, 160] width 29 height 11
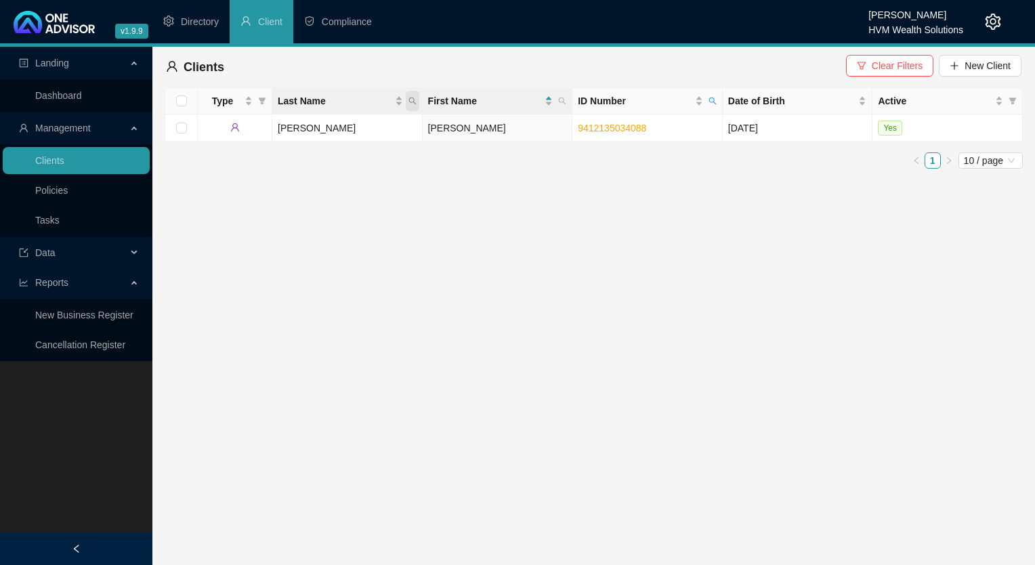
click at [409, 99] on icon "search" at bounding box center [413, 101] width 8 height 8
click at [65, 186] on link "Policies" at bounding box center [51, 190] width 33 height 11
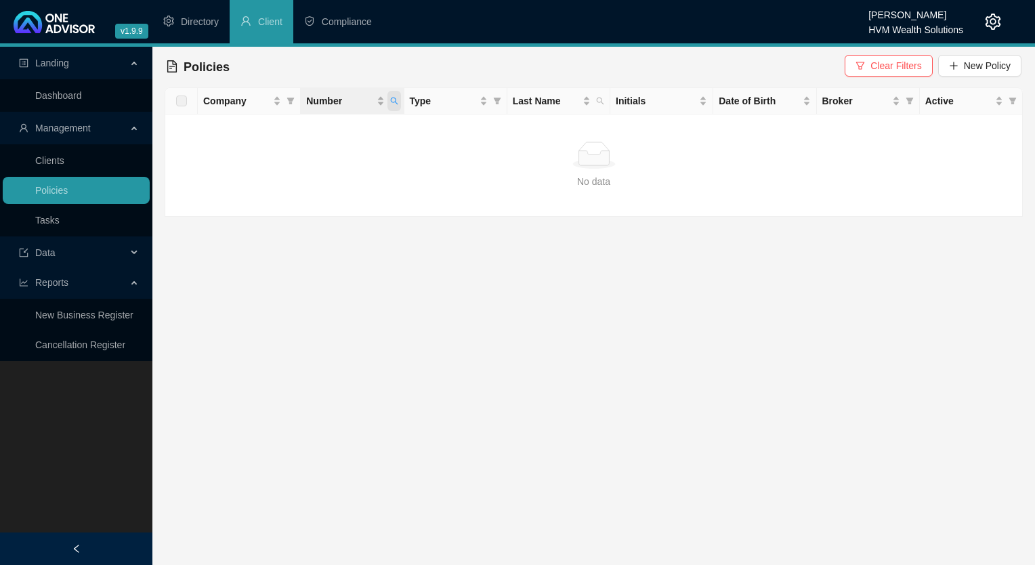
click at [396, 100] on icon "search" at bounding box center [394, 101] width 8 height 8
click at [308, 151] on span "Search" at bounding box center [306, 154] width 30 height 15
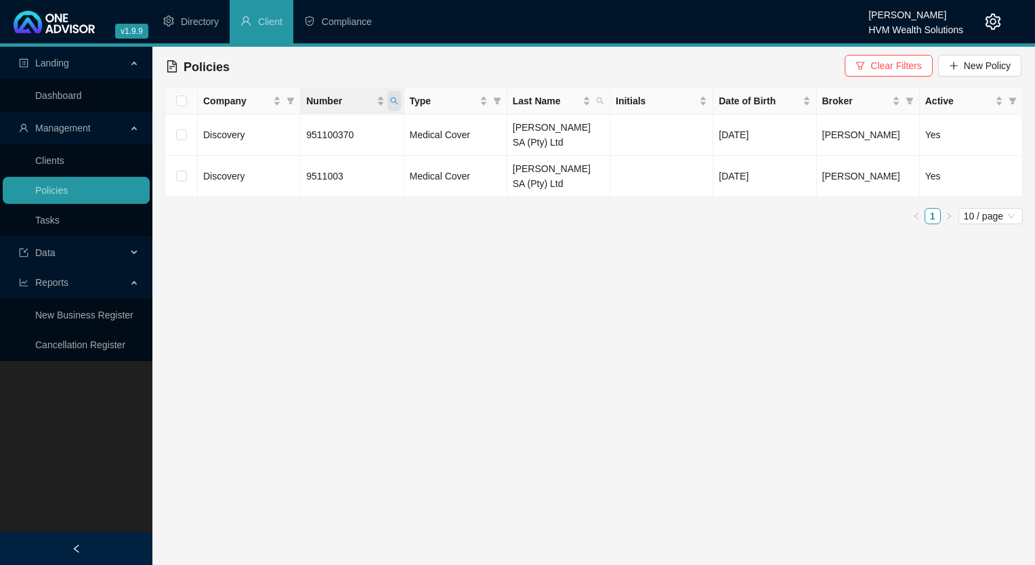
click at [390, 101] on icon "search" at bounding box center [393, 101] width 7 height 7
drag, startPoint x: 328, startPoint y: 131, endPoint x: 263, endPoint y: 129, distance: 65.1
click at [263, 129] on div "9511003 Search Reset" at bounding box center [332, 141] width 138 height 54
paste input "2615"
click at [315, 167] on div "9512615 Search Reset" at bounding box center [332, 141] width 138 height 54
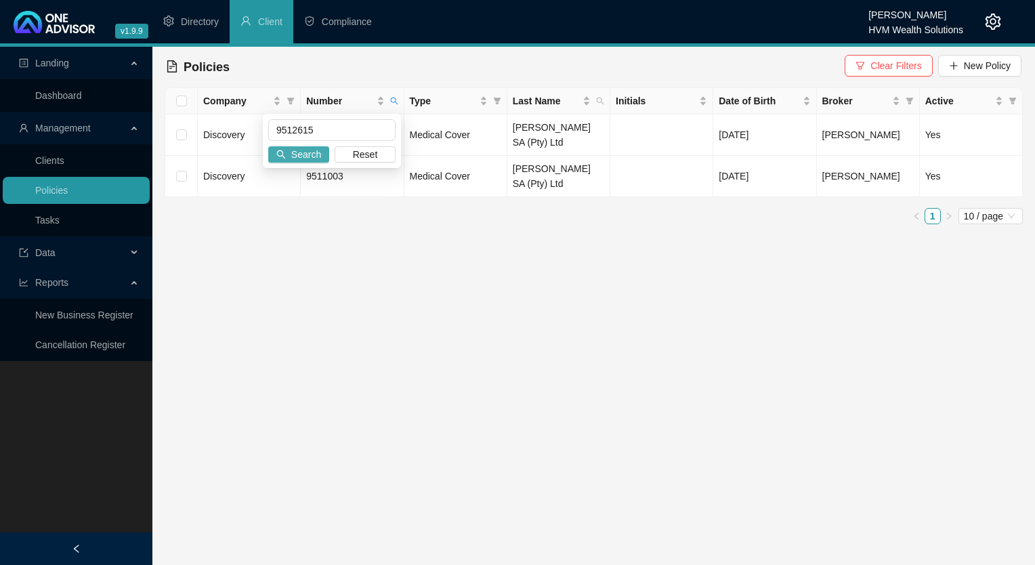
click at [315, 159] on span "Search" at bounding box center [306, 154] width 30 height 15
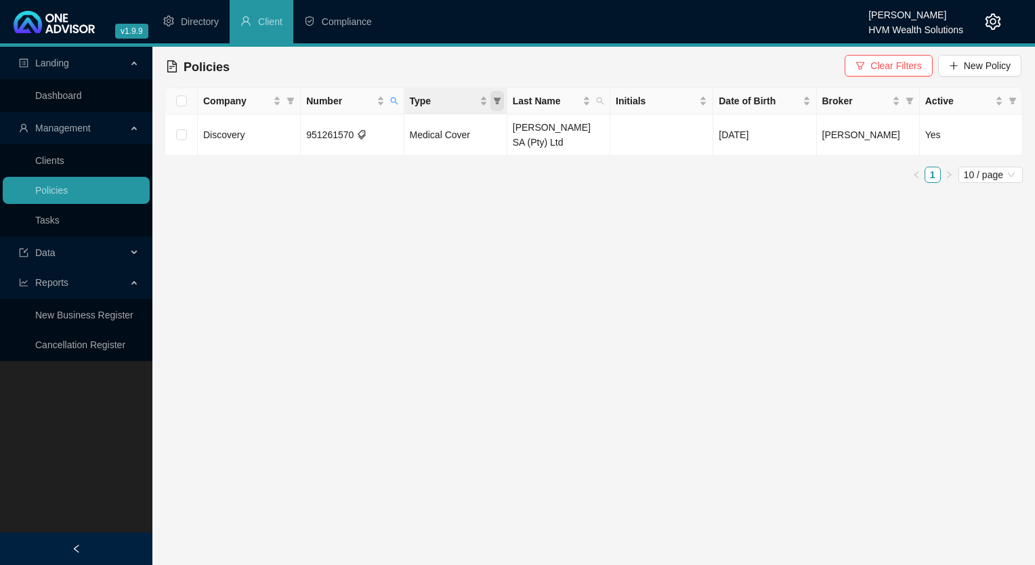
click at [501, 104] on span "Type" at bounding box center [498, 101] width 14 height 20
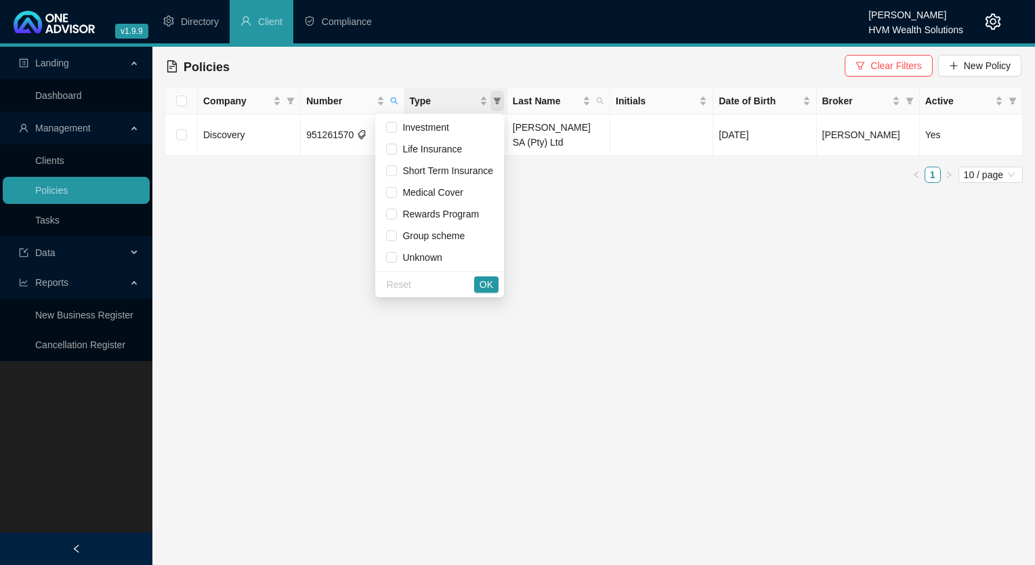
click at [501, 104] on span "Type" at bounding box center [498, 101] width 14 height 20
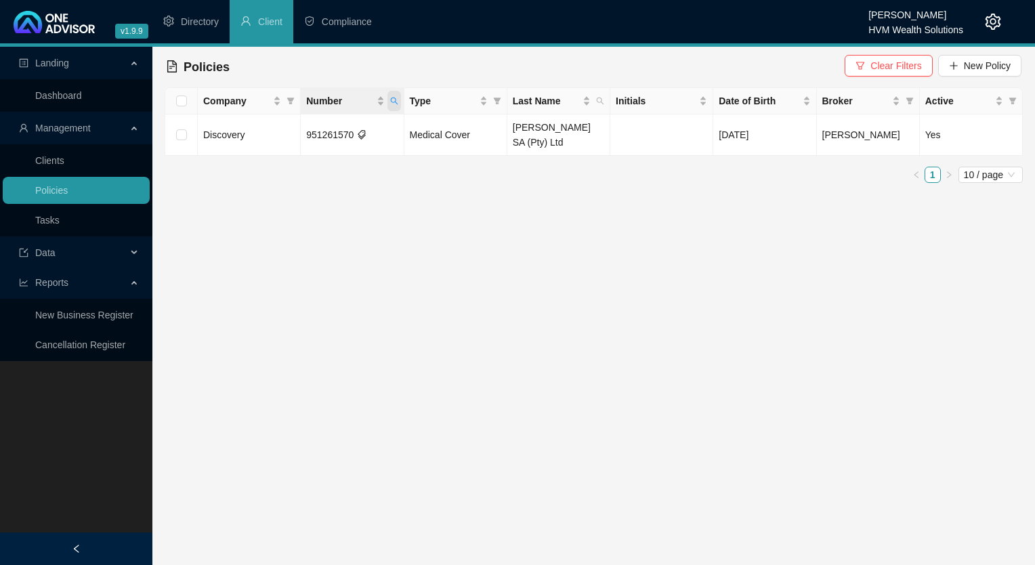
click at [399, 102] on span "Number" at bounding box center [395, 101] width 14 height 20
drag, startPoint x: 324, startPoint y: 131, endPoint x: 258, endPoint y: 131, distance: 66.4
click at [258, 131] on body "v1.9.9 Darryn Purtell HVM Wealth Solutions Directory Client Compliance Landing …" at bounding box center [517, 282] width 1035 height 565
paste input "36188"
click at [309, 159] on span "Search" at bounding box center [306, 154] width 30 height 15
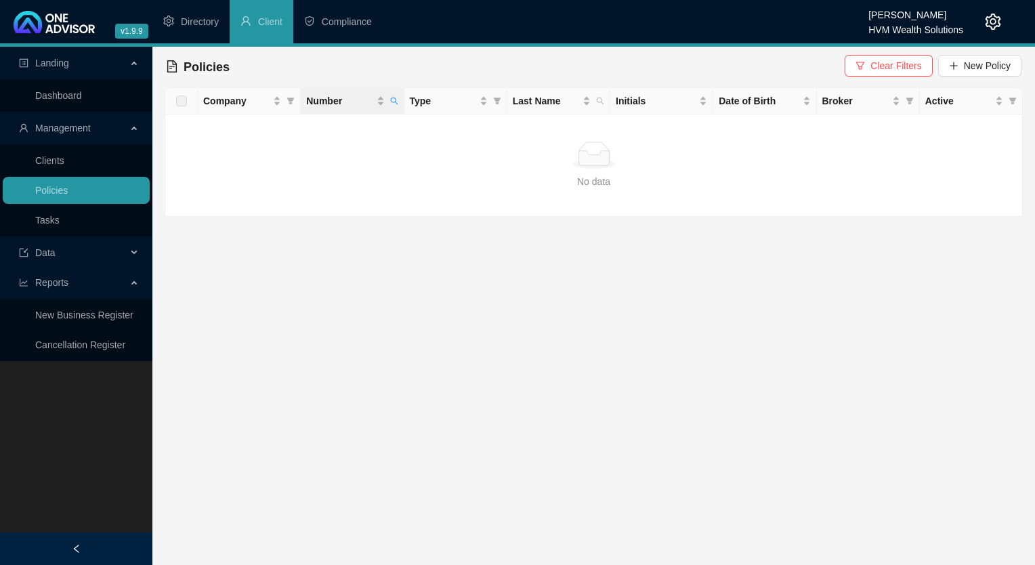
click at [394, 112] on th "Number" at bounding box center [352, 101] width 103 height 26
click at [393, 102] on icon "search" at bounding box center [394, 101] width 8 height 8
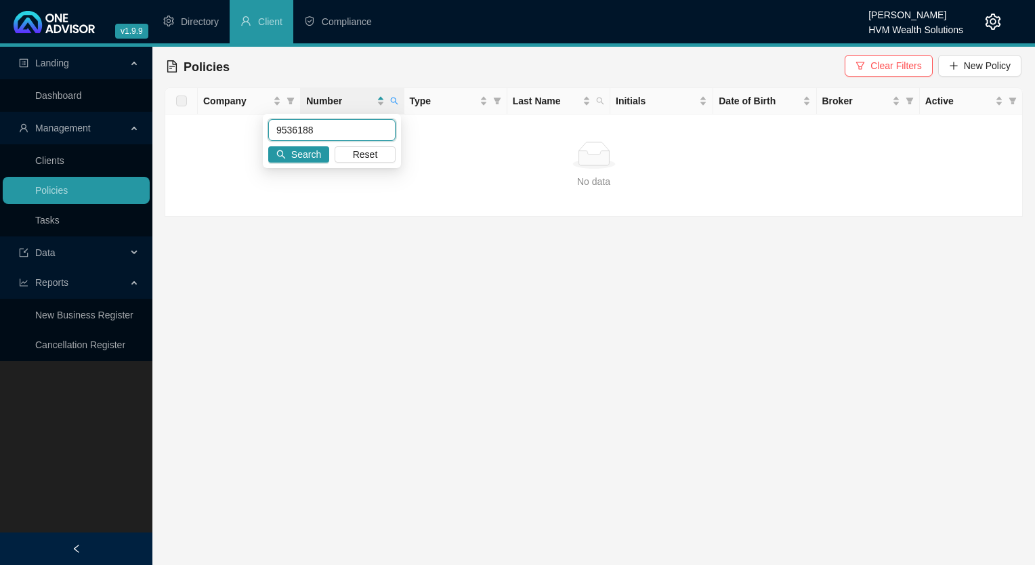
drag, startPoint x: 344, startPoint y: 129, endPoint x: 155, endPoint y: 129, distance: 189.1
click at [155, 129] on body "v1.9.9 Darryn Purtell HVM Wealth Solutions Directory Client Compliance Landing …" at bounding box center [517, 282] width 1035 height 565
paste input "465756"
type input "9465756"
click at [314, 150] on span "Search" at bounding box center [306, 154] width 30 height 15
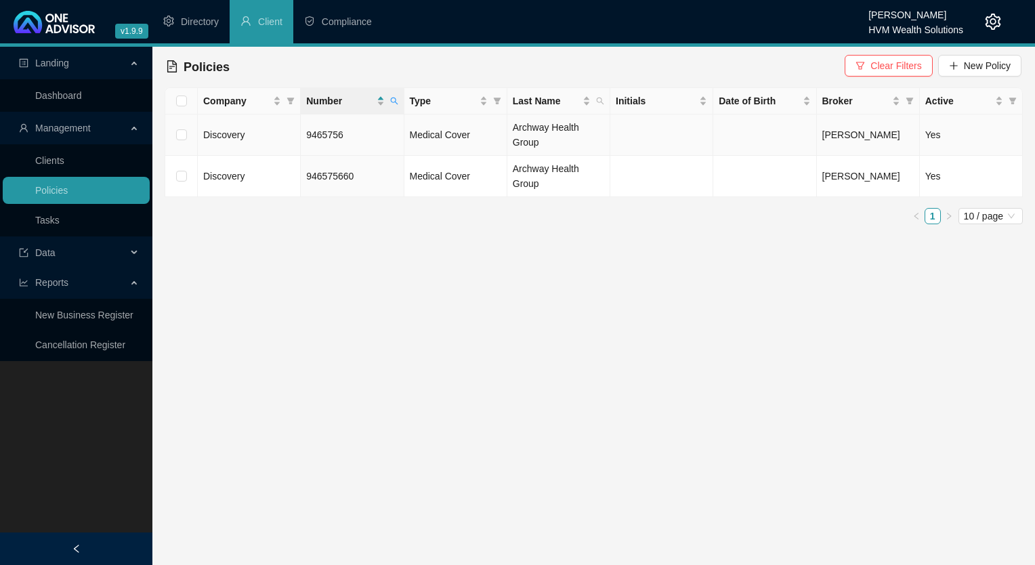
click at [346, 136] on td "9465756" at bounding box center [352, 135] width 103 height 41
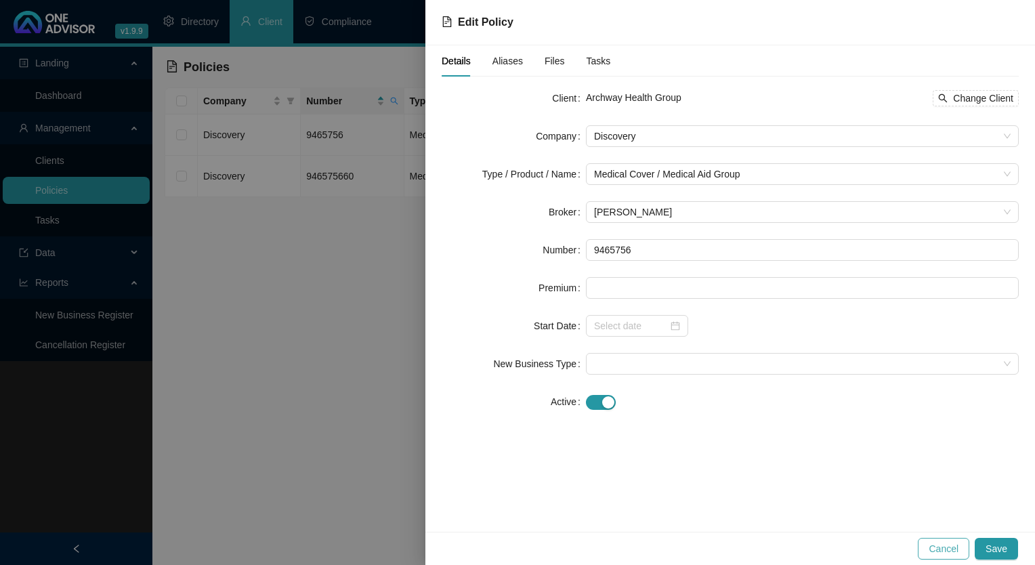
click at [954, 548] on span "Cancel" at bounding box center [944, 548] width 30 height 15
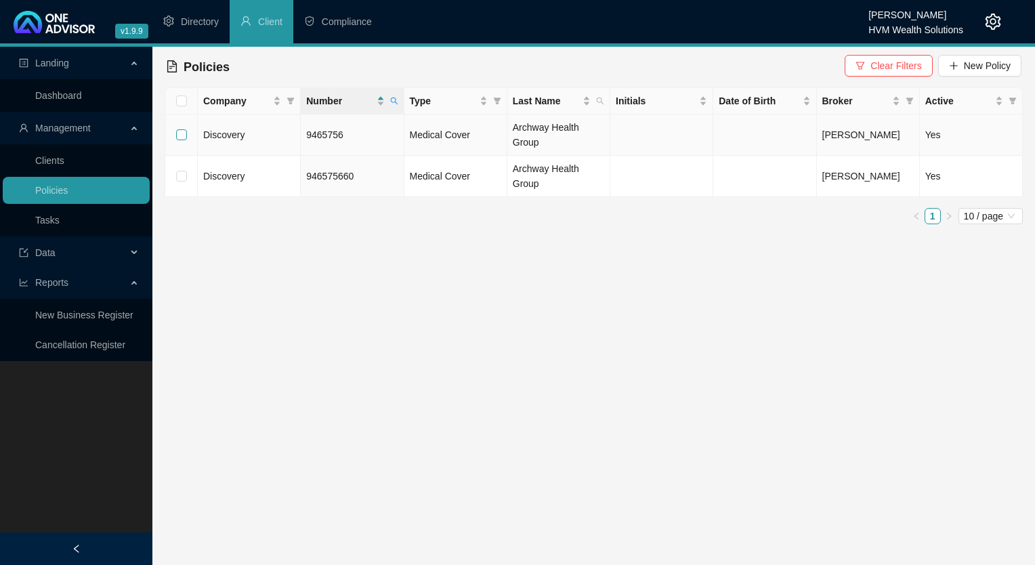
click at [179, 130] on input "checkbox" at bounding box center [181, 134] width 11 height 11
checkbox input "true"
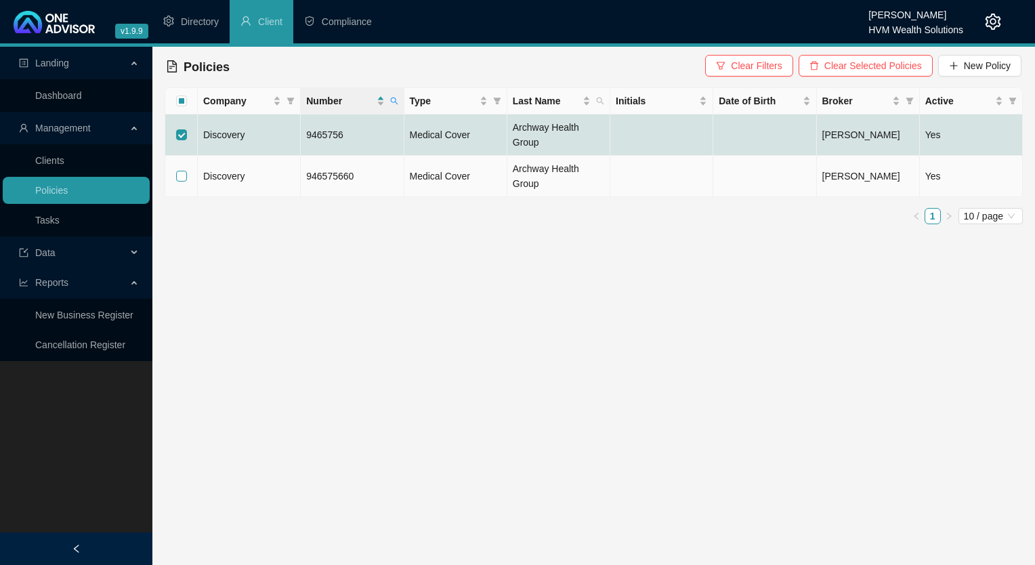
click at [178, 180] on input "checkbox" at bounding box center [181, 176] width 11 height 11
checkbox input "true"
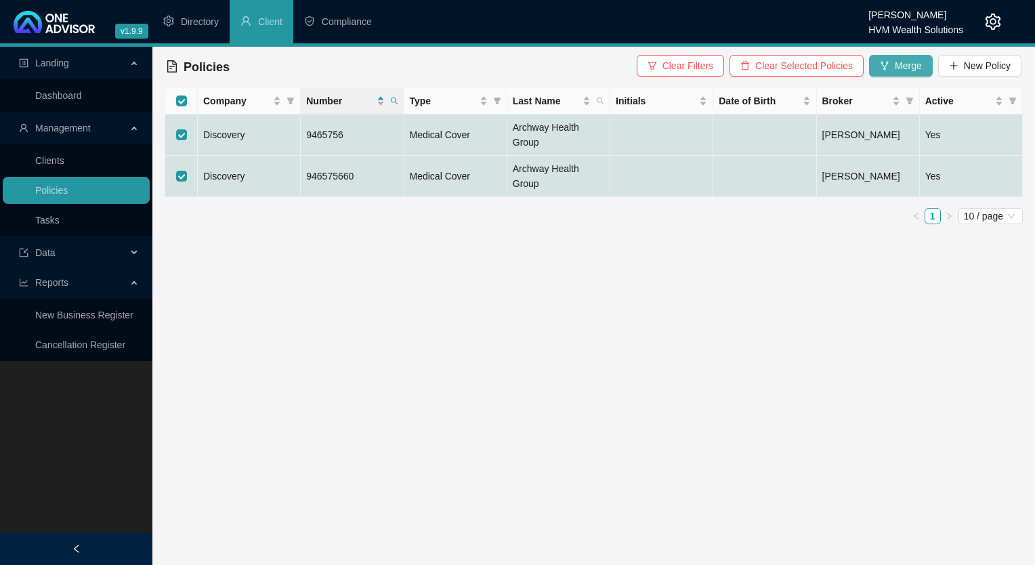
click at [911, 68] on span "Merge" at bounding box center [908, 65] width 27 height 15
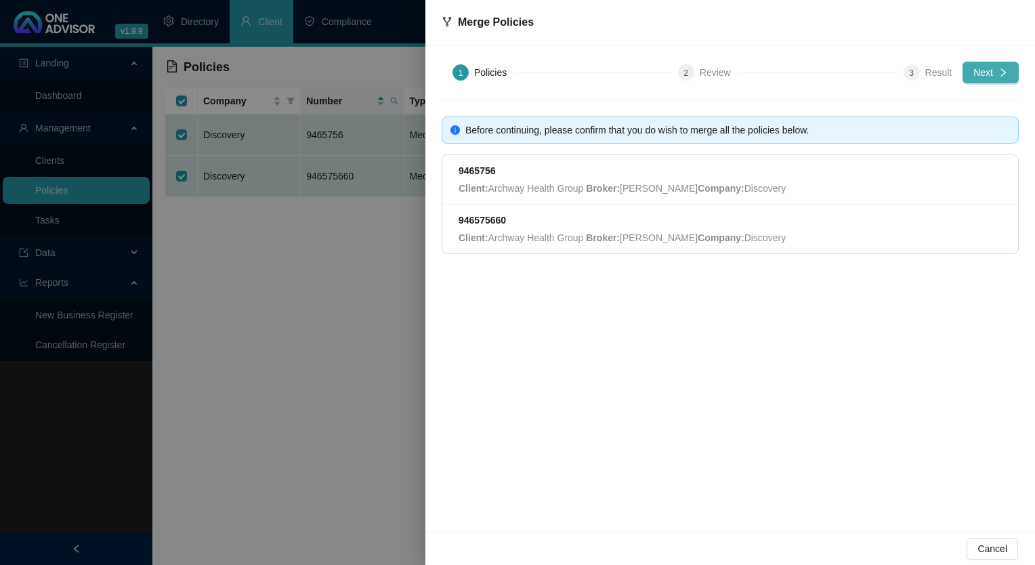
click at [986, 67] on span "Next" at bounding box center [984, 72] width 20 height 15
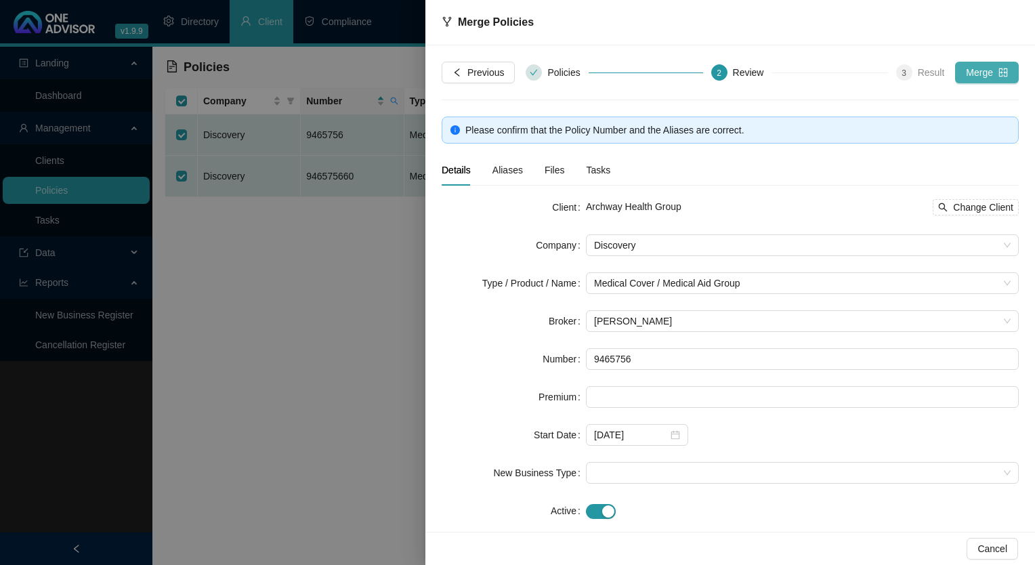
click at [985, 66] on button "Merge" at bounding box center [987, 73] width 64 height 22
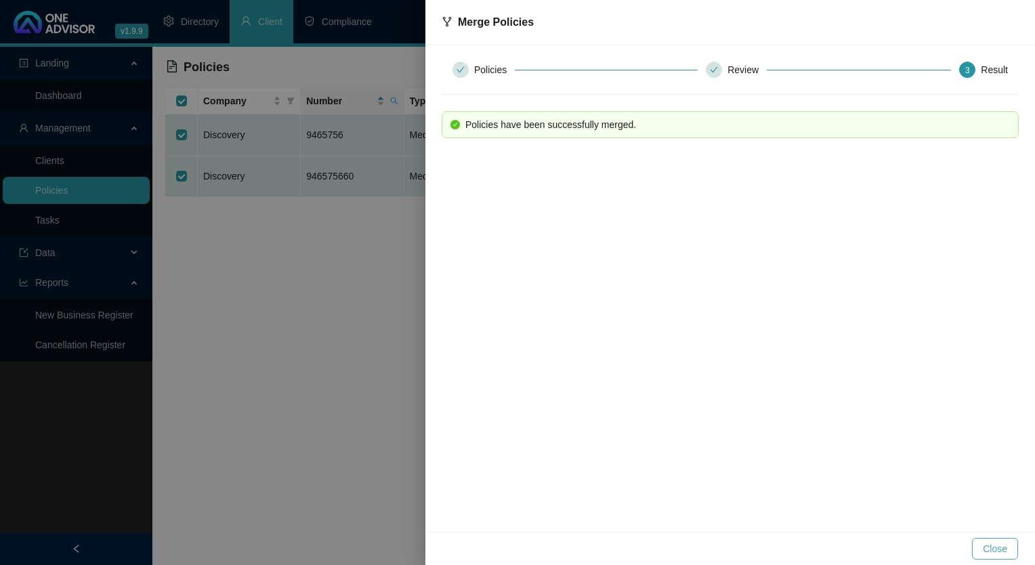
click at [981, 552] on button "Close" at bounding box center [995, 549] width 46 height 22
checkbox input "false"
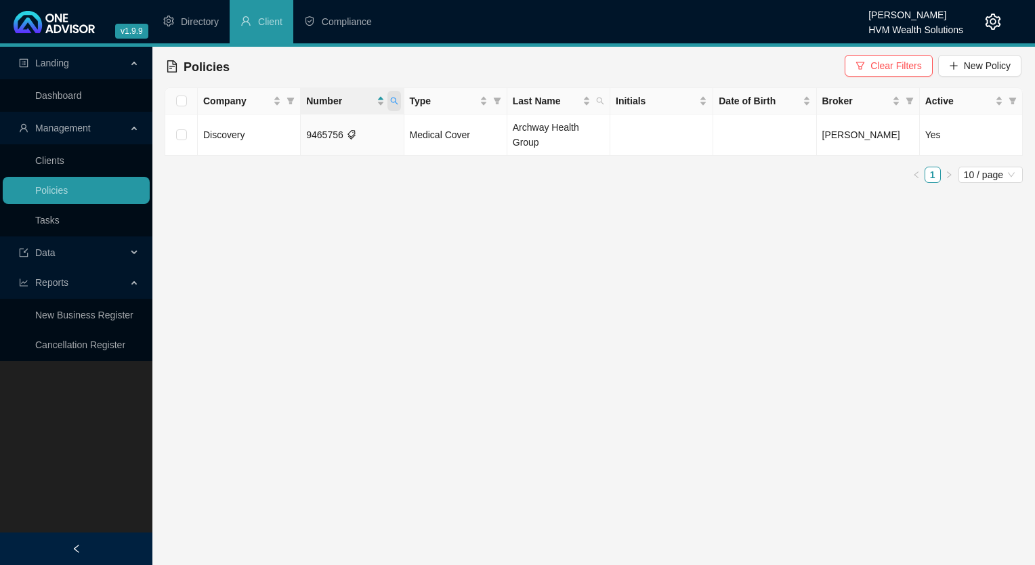
click at [401, 100] on th "Number" at bounding box center [352, 101] width 103 height 26
click at [394, 102] on icon "search" at bounding box center [394, 101] width 8 height 8
drag, startPoint x: 325, startPoint y: 123, endPoint x: 253, endPoint y: 123, distance: 72.5
click at [253, 123] on body "v1.9.9 Darryn Purtell HVM Wealth Solutions Directory Client Compliance Landing …" at bounding box center [517, 282] width 1035 height 565
paste input "82370"
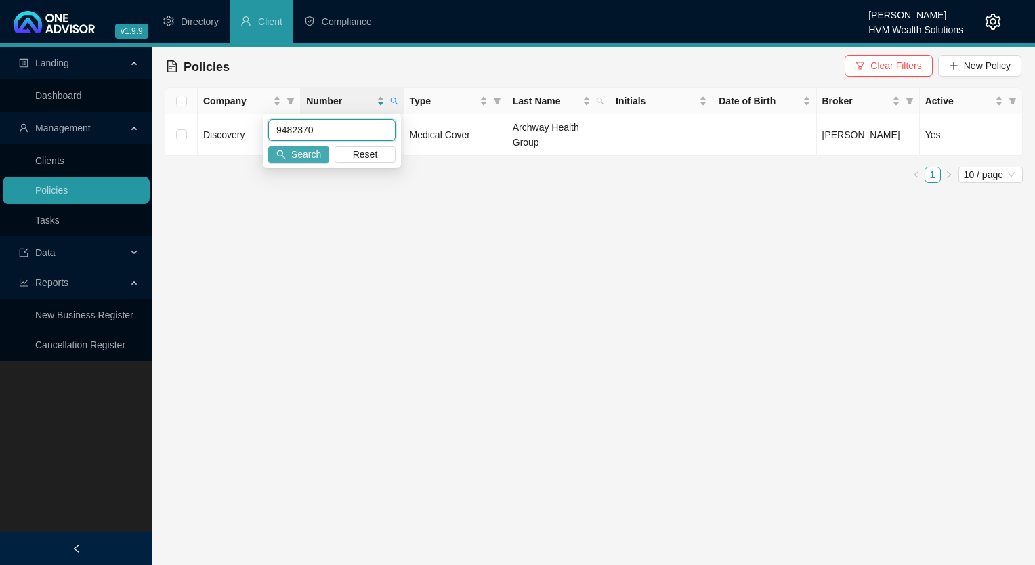
type input "9482370"
click at [304, 159] on span "Search" at bounding box center [306, 154] width 30 height 15
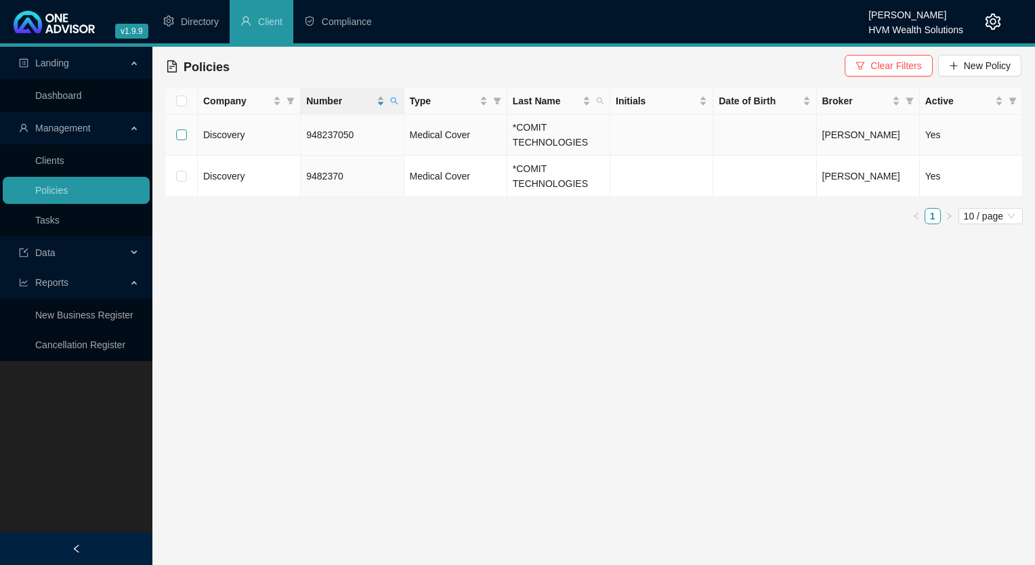
click at [180, 132] on input "checkbox" at bounding box center [181, 134] width 11 height 11
checkbox input "true"
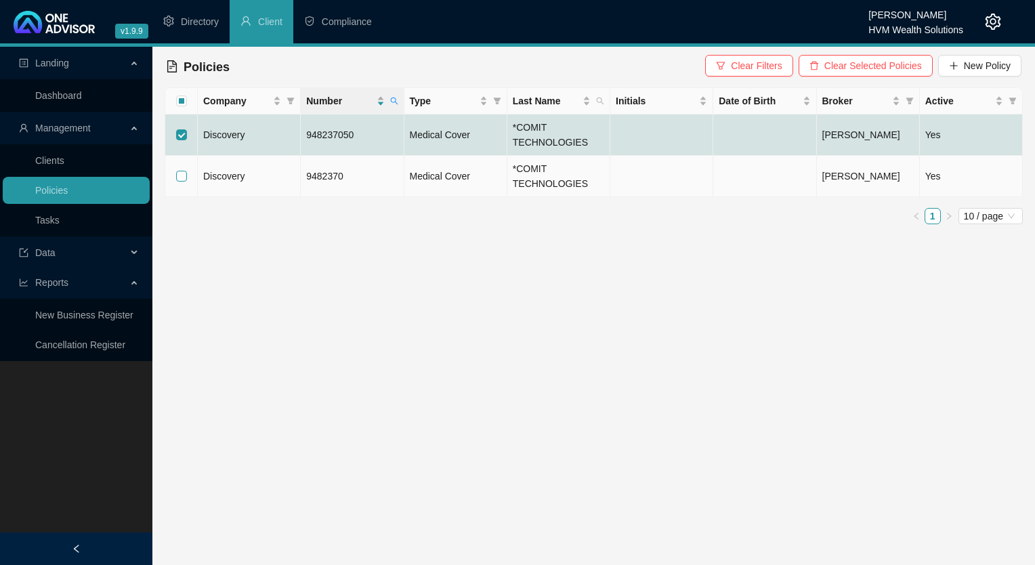
click at [179, 176] on input "checkbox" at bounding box center [181, 176] width 11 height 11
checkbox input "true"
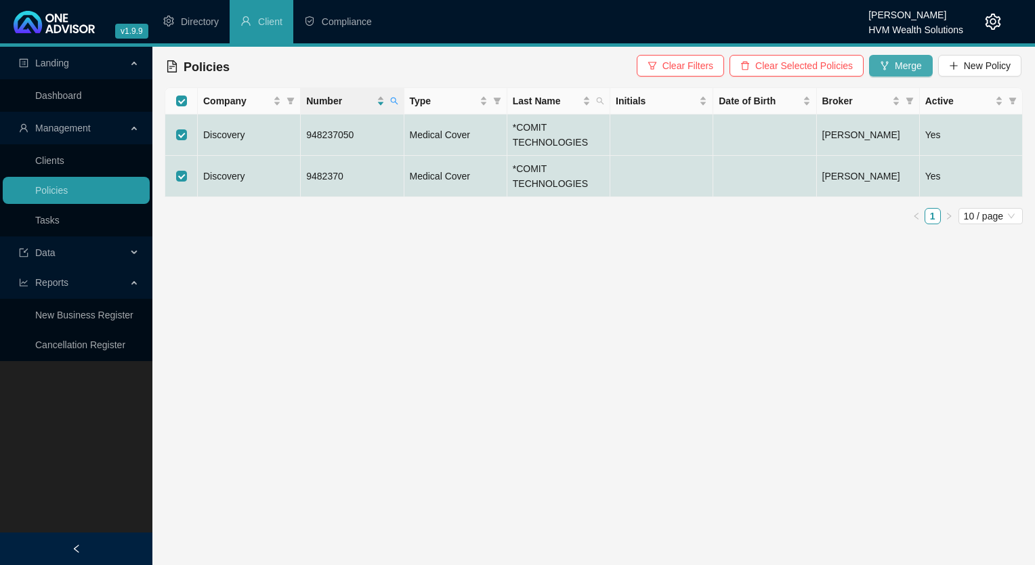
click at [888, 69] on icon "fork" at bounding box center [884, 65] width 9 height 9
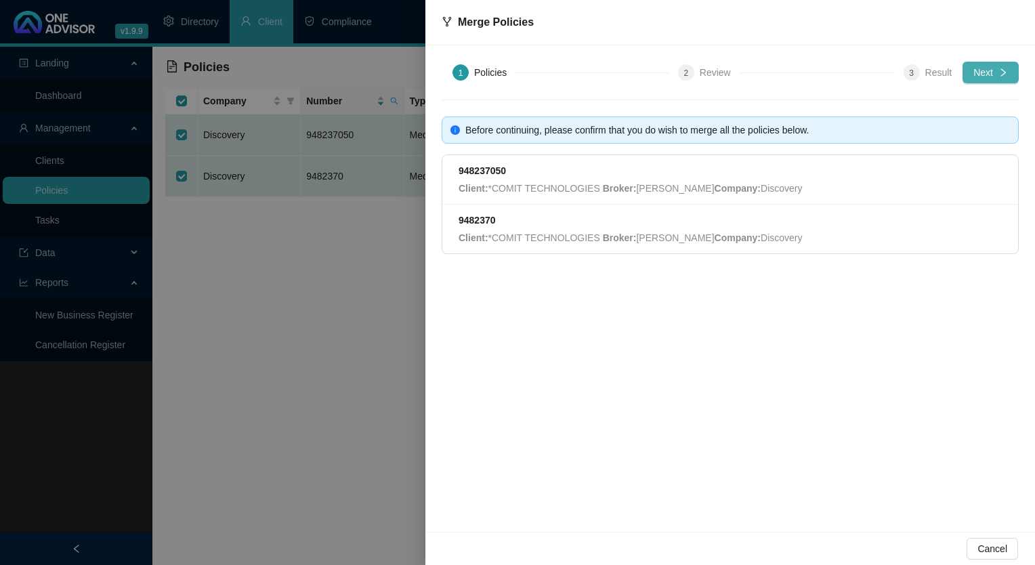
click at [999, 71] on icon "right" at bounding box center [1003, 72] width 9 height 9
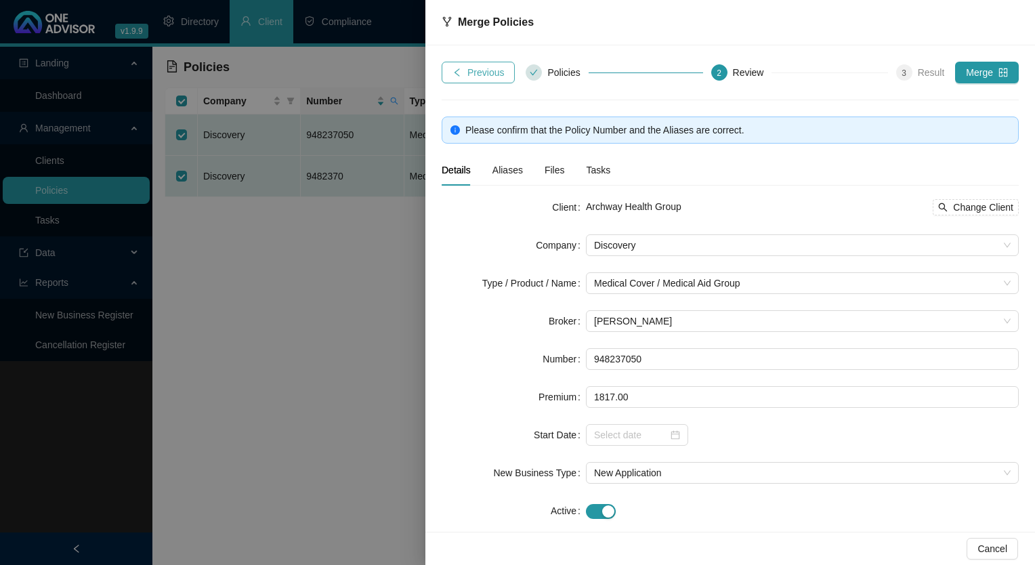
click at [469, 74] on span "Previous" at bounding box center [486, 72] width 37 height 15
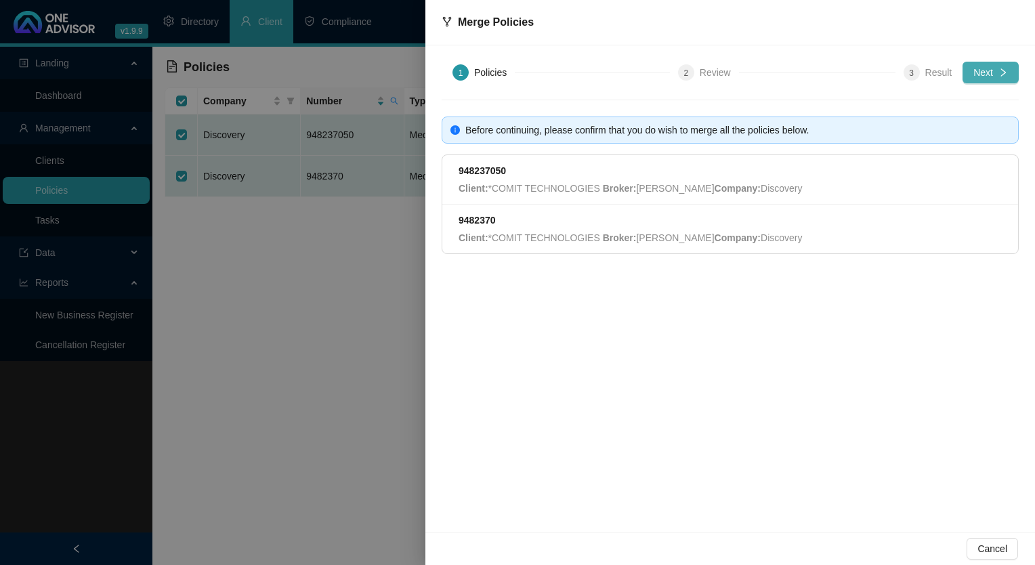
click at [993, 72] on span "Next" at bounding box center [984, 72] width 20 height 15
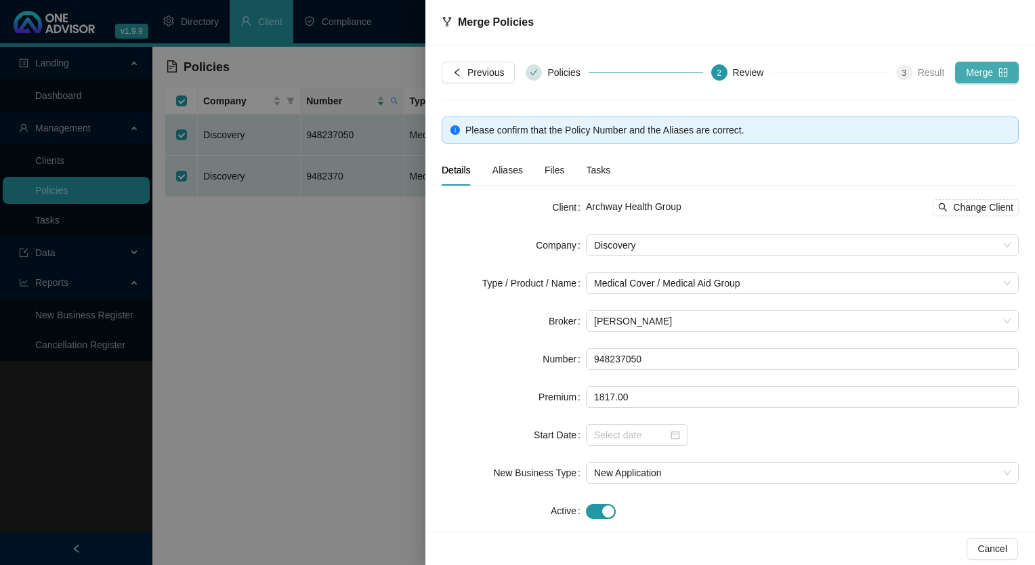
click at [977, 67] on span "Merge" at bounding box center [979, 72] width 27 height 15
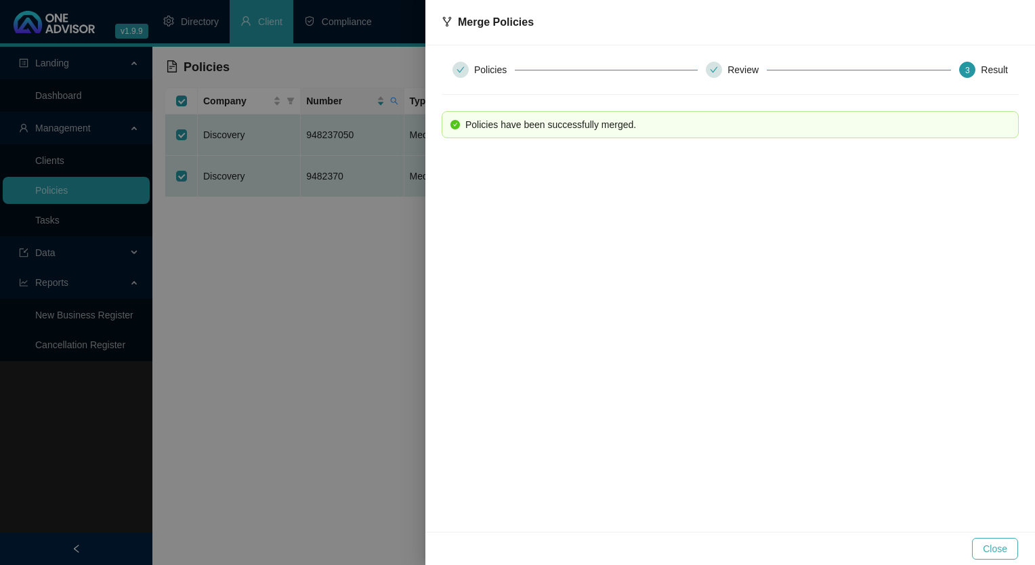
click at [994, 550] on span "Close" at bounding box center [995, 548] width 24 height 15
checkbox input "false"
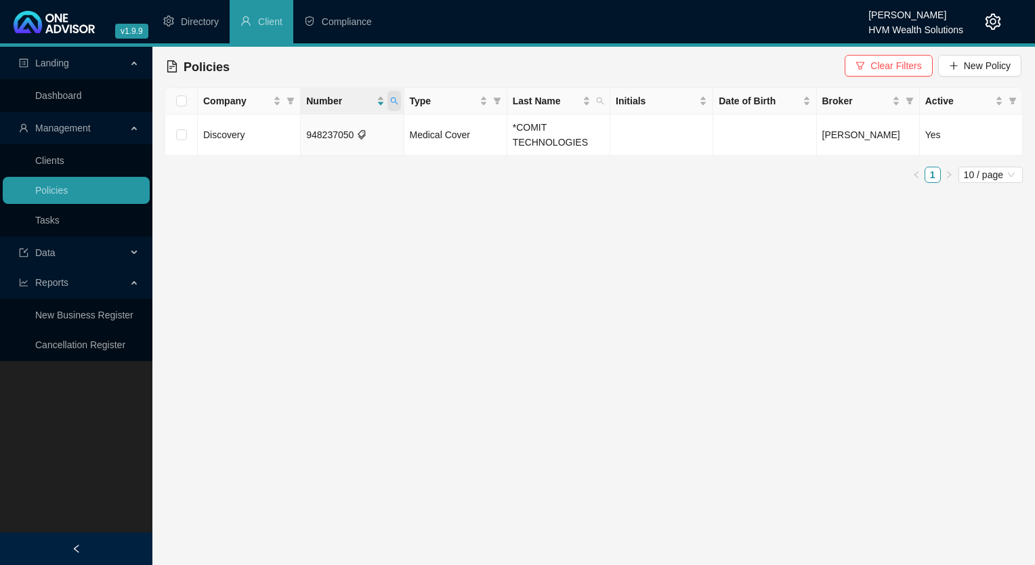
click at [388, 103] on span at bounding box center [395, 101] width 14 height 20
drag, startPoint x: 333, startPoint y: 127, endPoint x: 255, endPoint y: 123, distance: 78.8
click at [255, 123] on body "v1.9.9 Darryn Purtell HVM Wealth Solutions Directory Client Compliance Landing …" at bounding box center [517, 282] width 1035 height 565
paste input "509558"
click at [306, 157] on span "Search" at bounding box center [306, 154] width 30 height 15
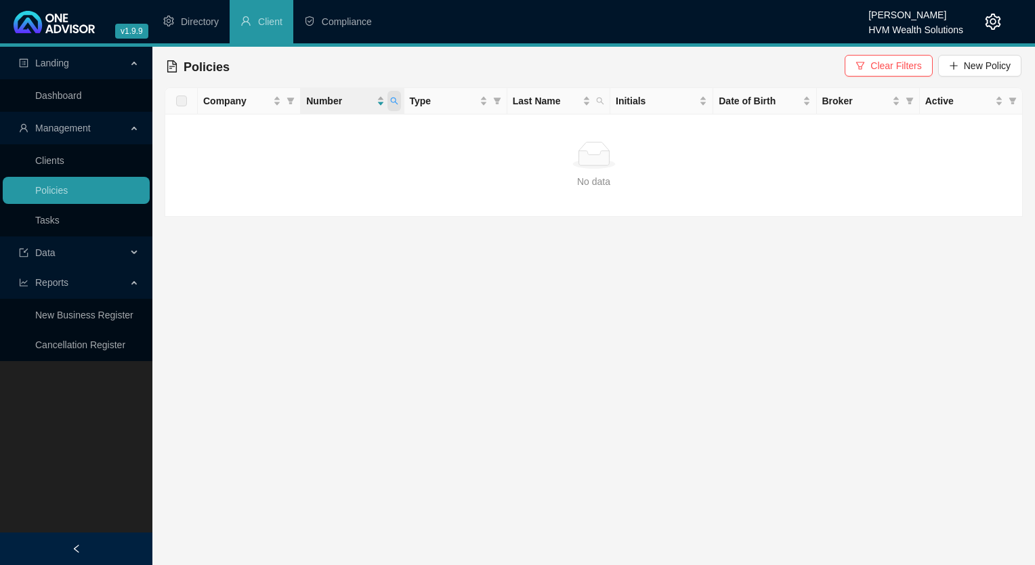
click at [393, 102] on icon "search" at bounding box center [394, 101] width 8 height 8
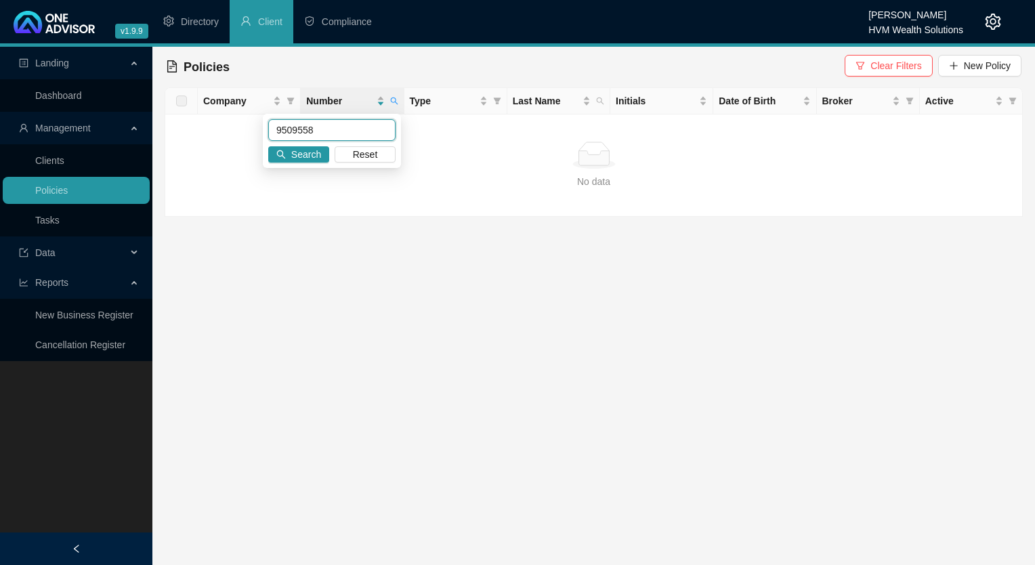
drag, startPoint x: 331, startPoint y: 129, endPoint x: 283, endPoint y: 129, distance: 47.4
click at [260, 127] on body "v1.9.9 Darryn Purtell HVM Wealth Solutions Directory Client Compliance Landing …" at bounding box center [517, 282] width 1035 height 565
paste input "11003"
type input "9511003"
click at [311, 160] on span "Search" at bounding box center [306, 154] width 30 height 15
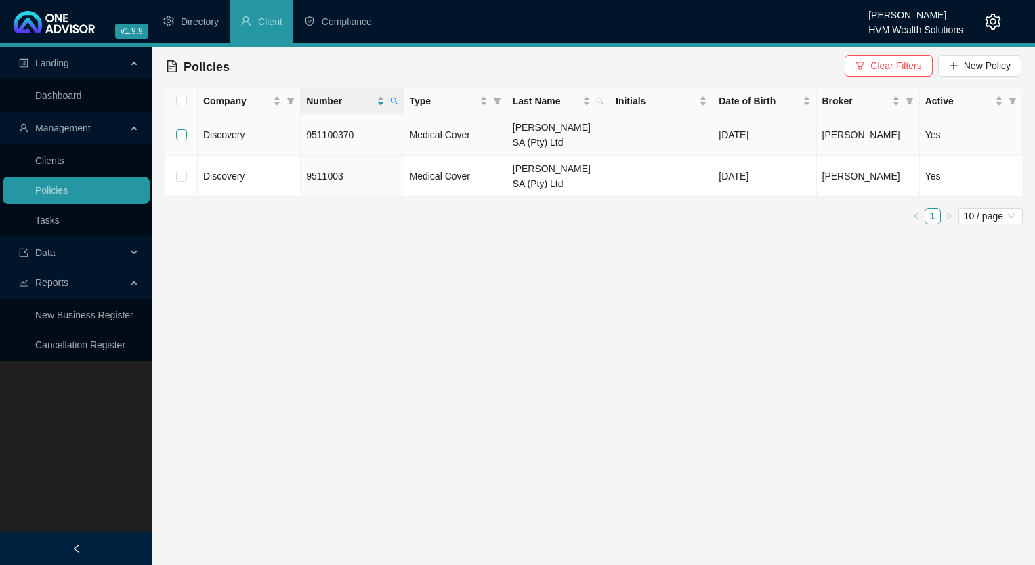
click at [178, 135] on input "checkbox" at bounding box center [181, 134] width 11 height 11
checkbox input "true"
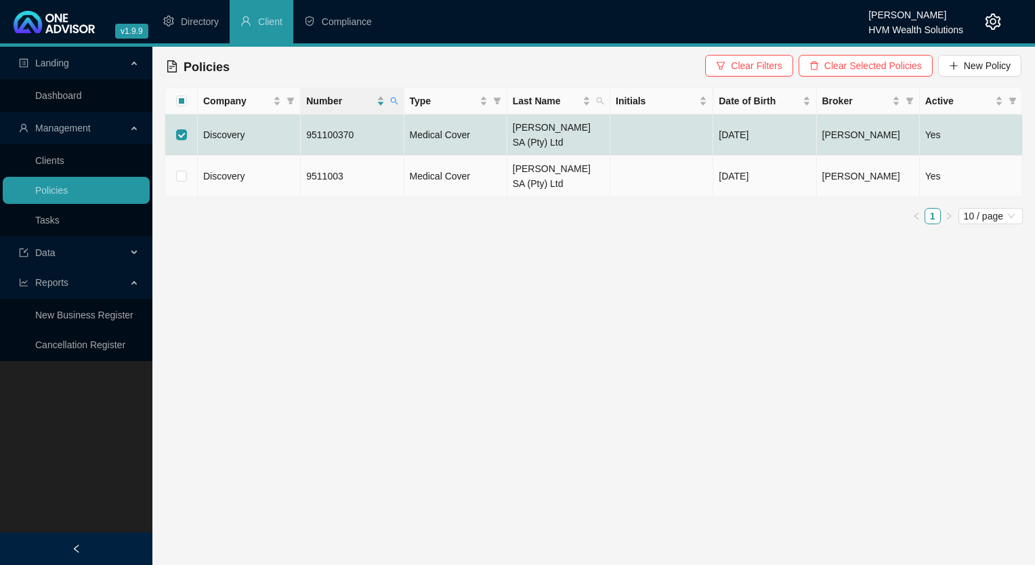
click at [187, 177] on td at bounding box center [181, 176] width 33 height 41
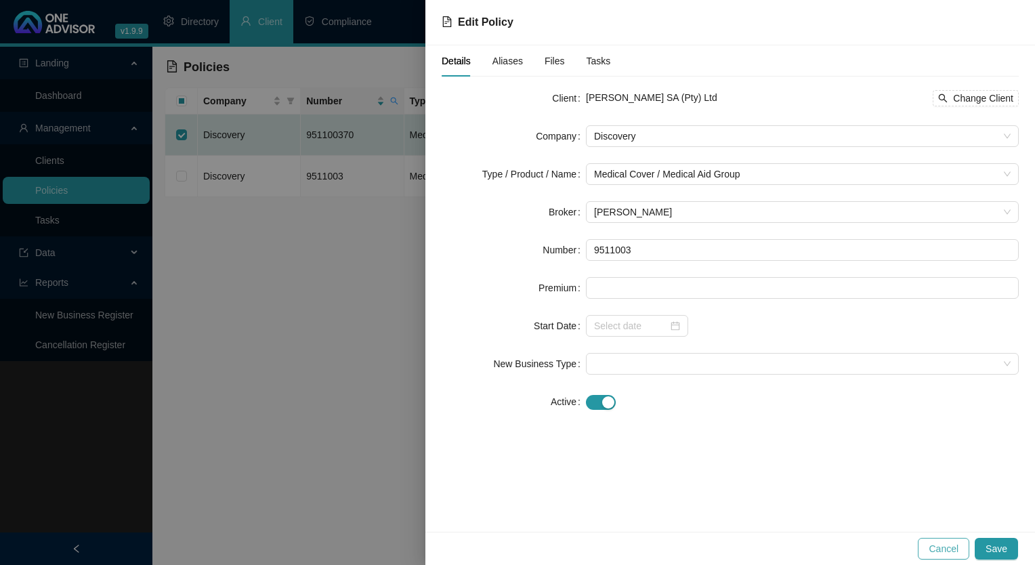
click at [947, 552] on span "Cancel" at bounding box center [944, 548] width 30 height 15
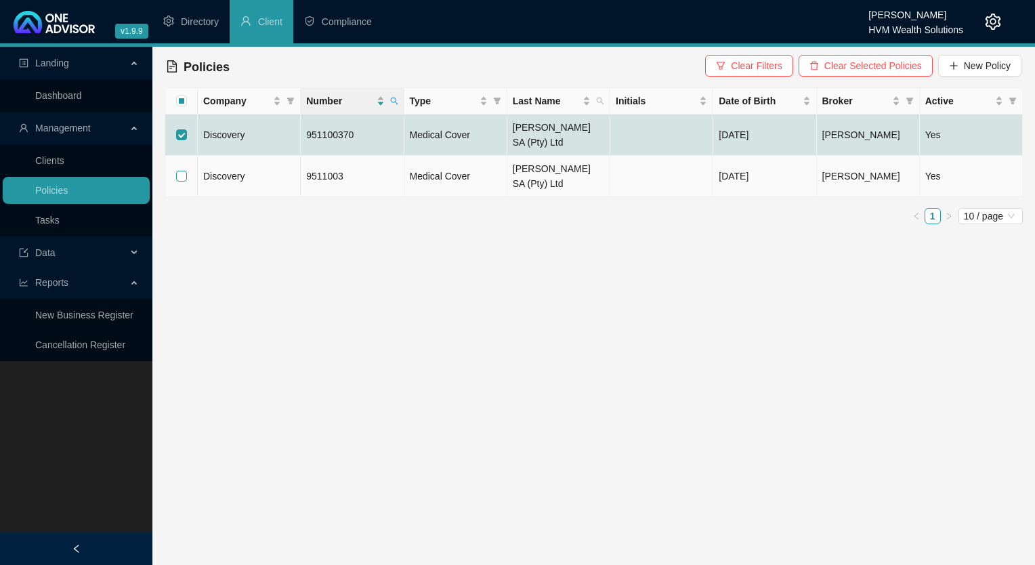
click at [179, 172] on input "checkbox" at bounding box center [181, 176] width 11 height 11
checkbox input "true"
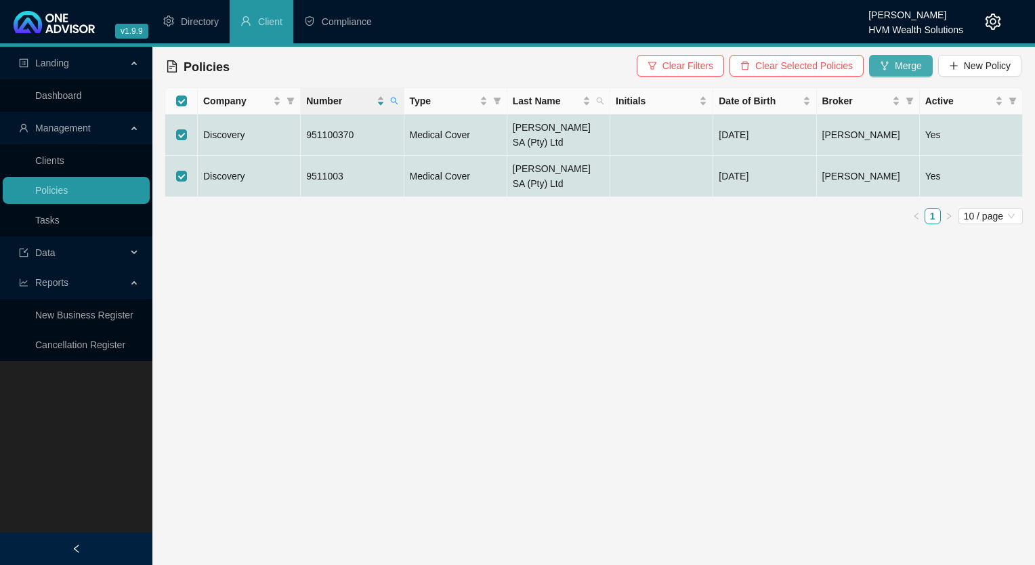
click at [905, 66] on span "Merge" at bounding box center [908, 65] width 27 height 15
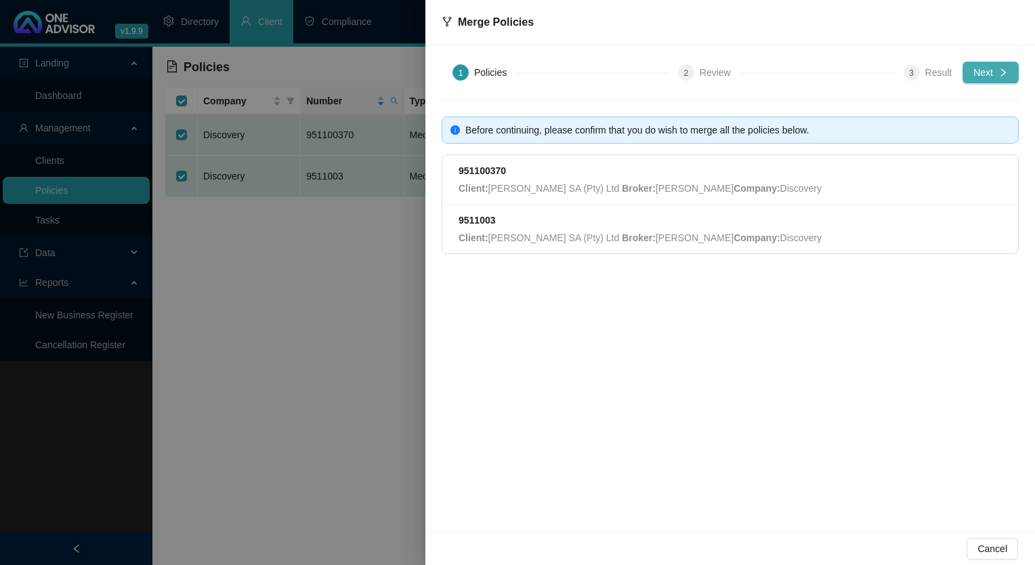
click at [993, 73] on span "Next" at bounding box center [984, 72] width 20 height 15
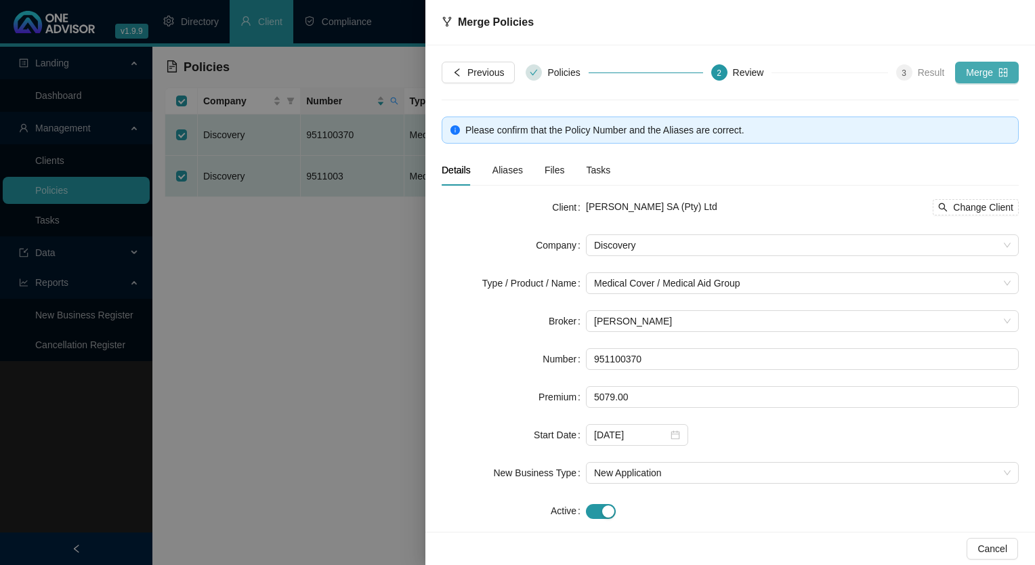
click at [966, 75] on span "Merge" at bounding box center [979, 72] width 27 height 15
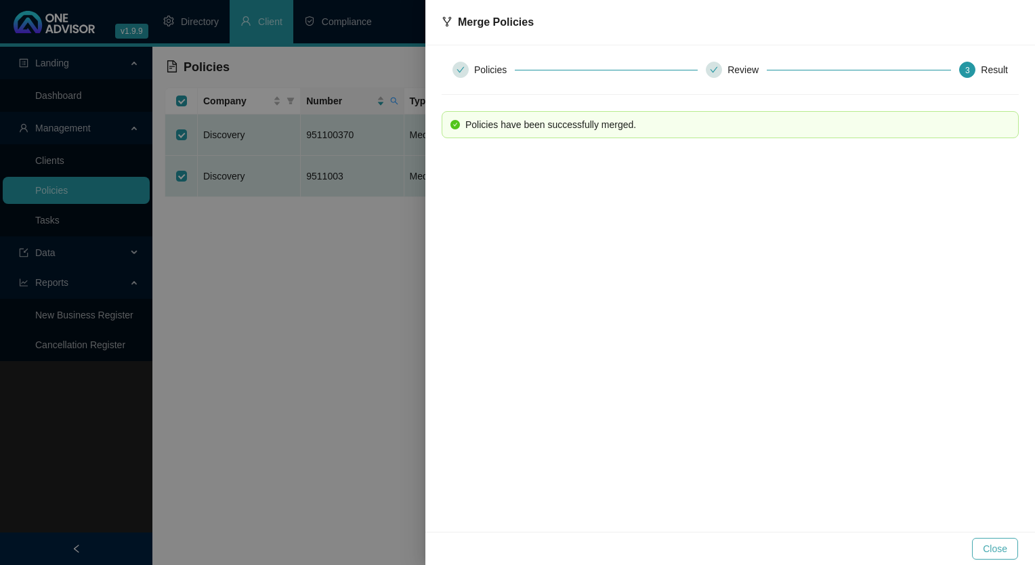
click at [987, 541] on span "Close" at bounding box center [995, 548] width 24 height 15
checkbox input "false"
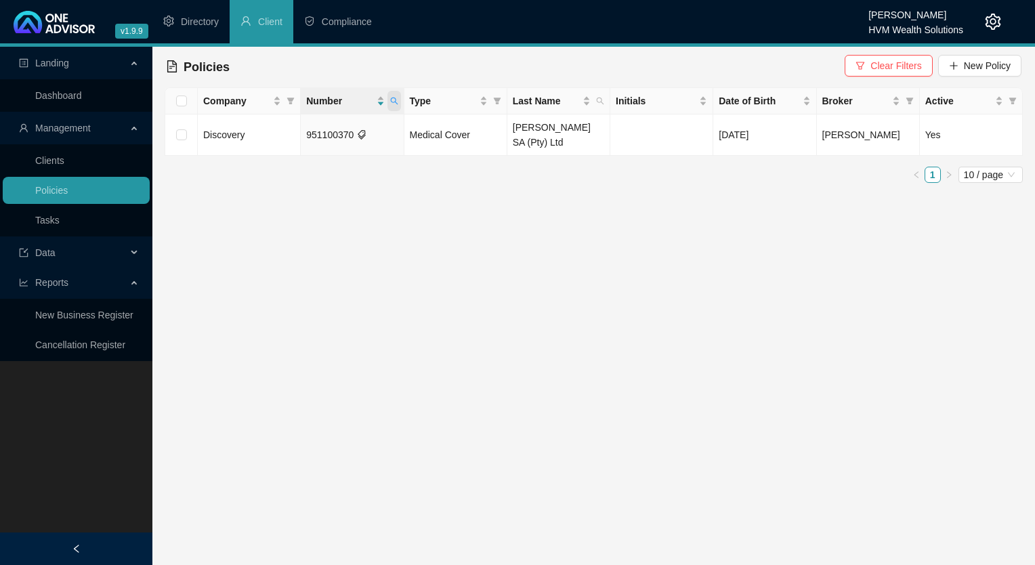
click at [388, 103] on span at bounding box center [395, 101] width 14 height 20
drag, startPoint x: 355, startPoint y: 127, endPoint x: 269, endPoint y: 125, distance: 86.1
click at [269, 125] on input "9511003" at bounding box center [331, 130] width 127 height 22
paste input "2615"
type input "9512615"
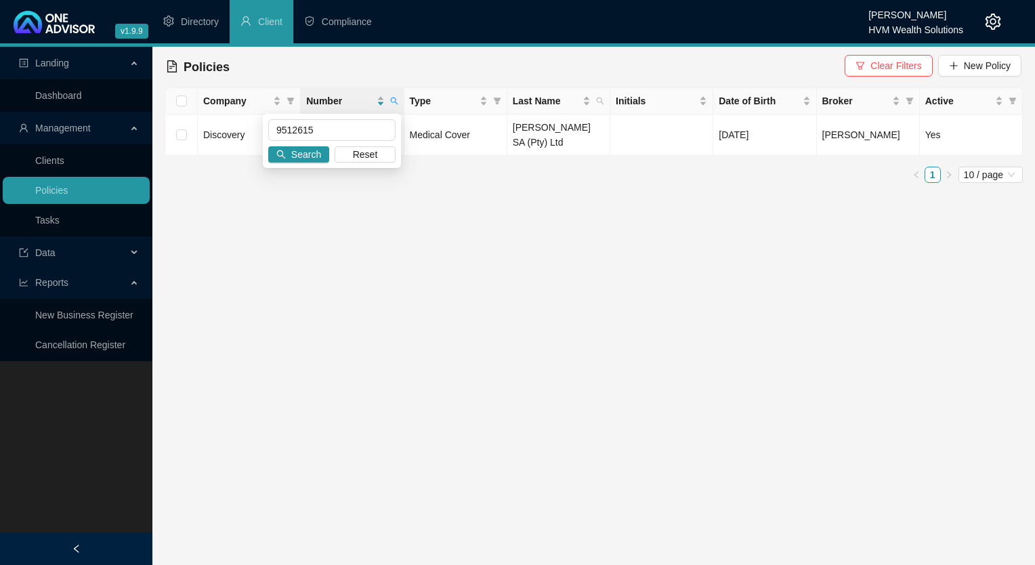
click at [313, 163] on div "9512615 Search Reset" at bounding box center [332, 141] width 138 height 54
click at [314, 149] on span "Search" at bounding box center [306, 154] width 30 height 15
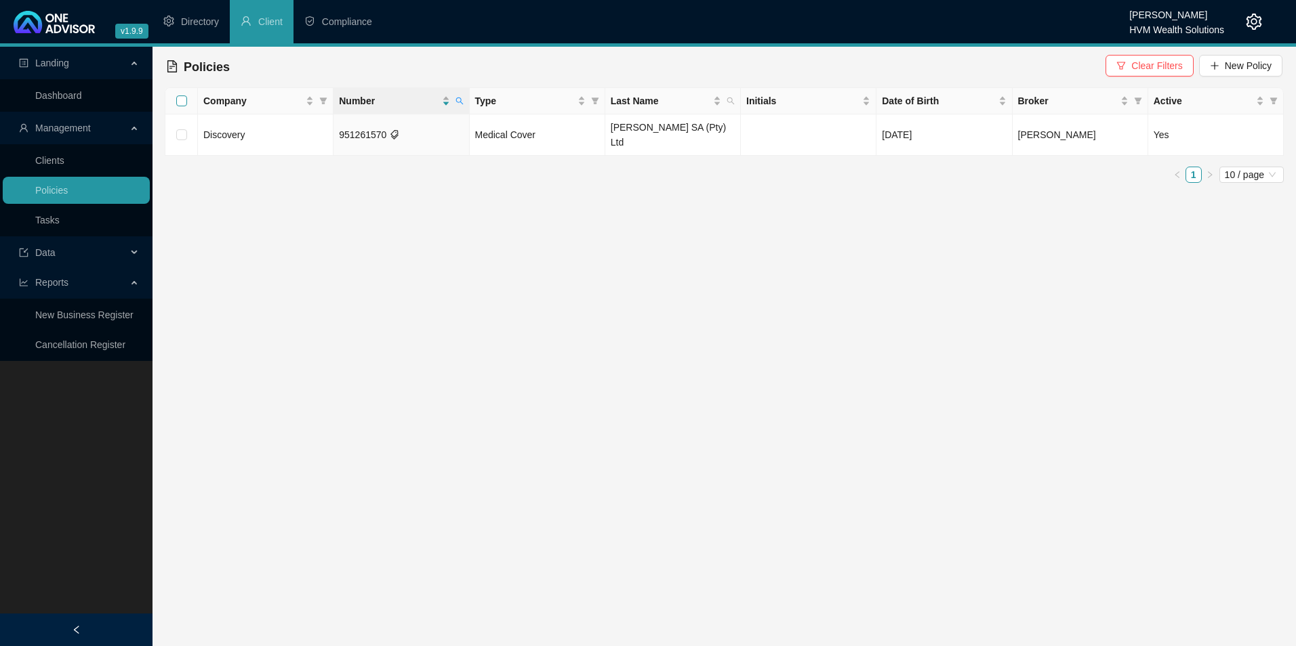
click at [180, 104] on input "Select all" at bounding box center [181, 101] width 11 height 11
checkbox input "true"
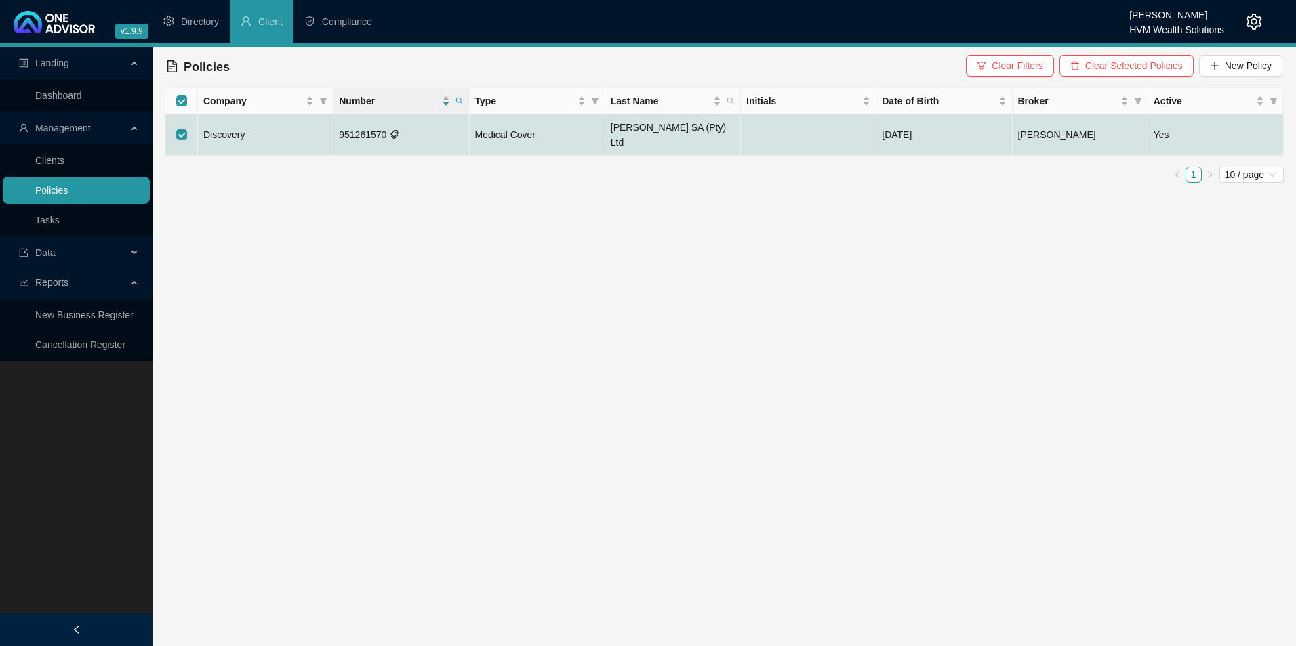
click at [68, 186] on link "Policies" at bounding box center [51, 190] width 33 height 11
click at [470, 99] on th "Type" at bounding box center [538, 101] width 136 height 26
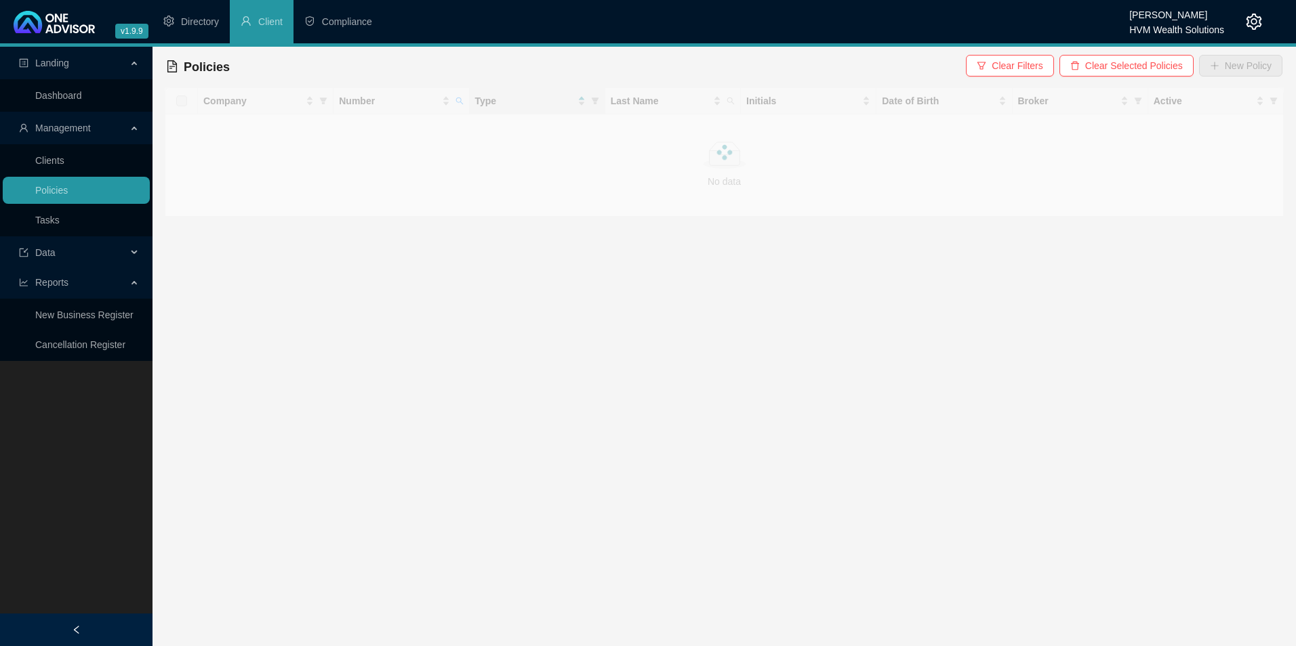
checkbox input "true"
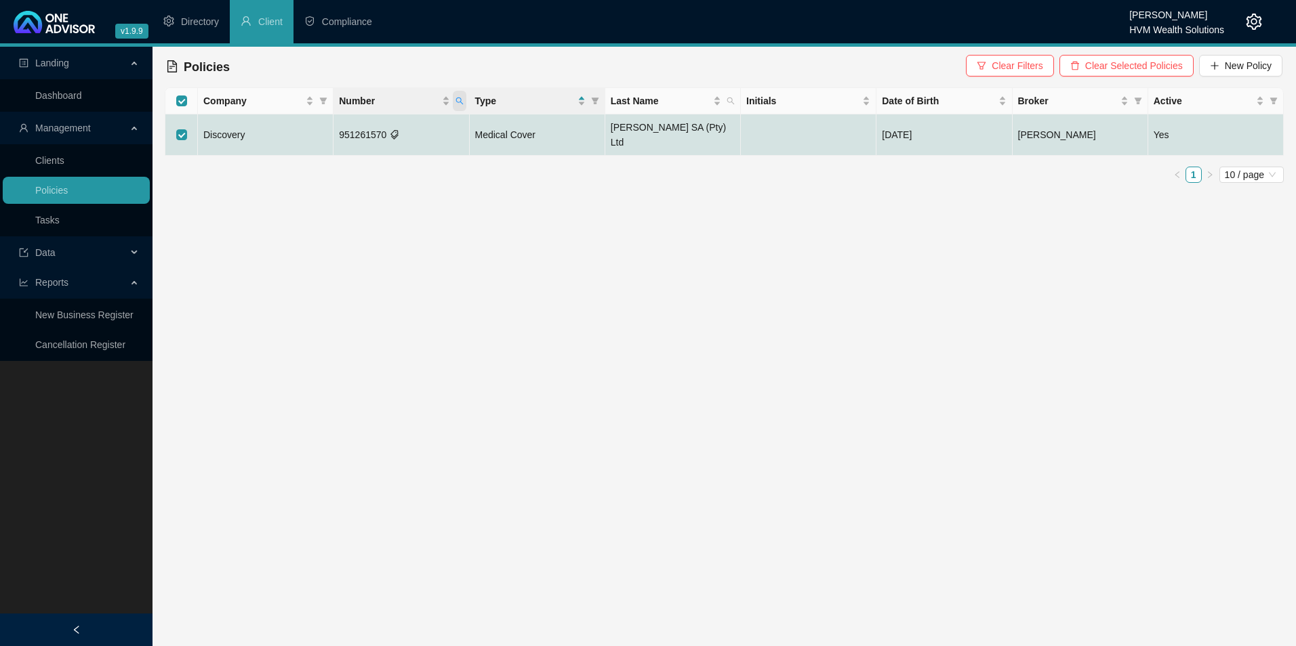
click at [457, 100] on icon "search" at bounding box center [459, 101] width 8 height 8
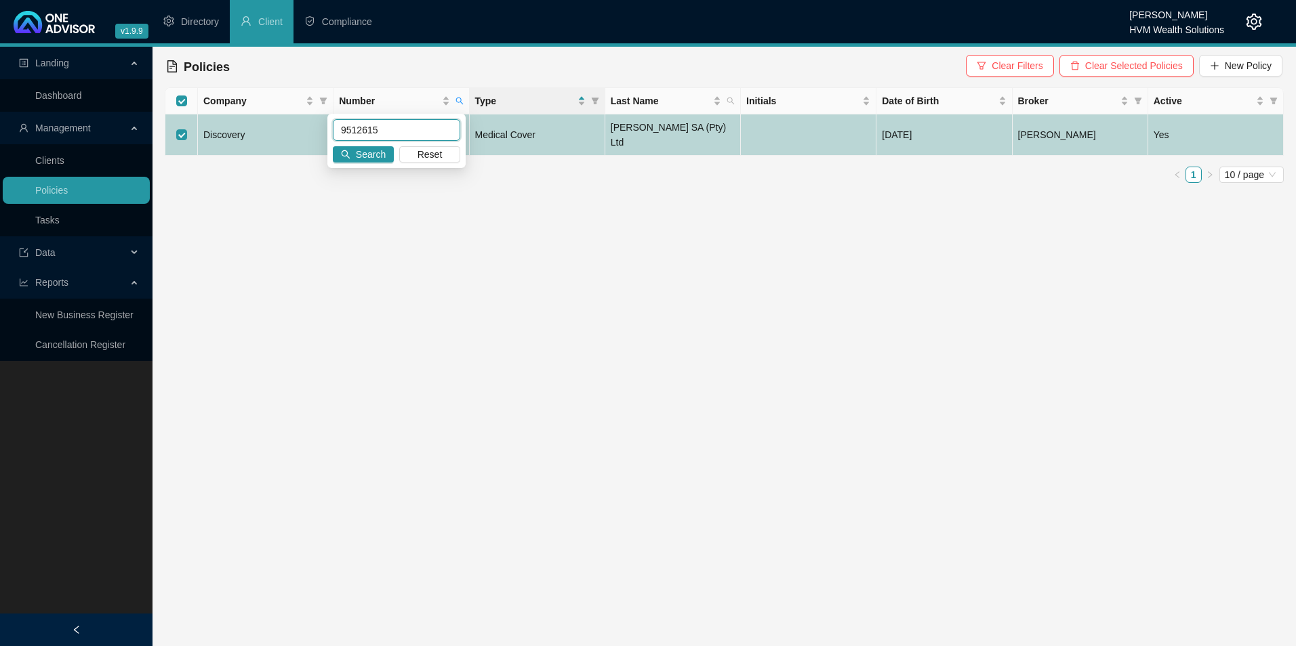
drag, startPoint x: 392, startPoint y: 133, endPoint x: 375, endPoint y: 128, distance: 17.8
click at [319, 129] on body "v1.9.9 Darryn Purtell HVM Wealth Solutions Directory Client Compliance Landing …" at bounding box center [648, 323] width 1296 height 646
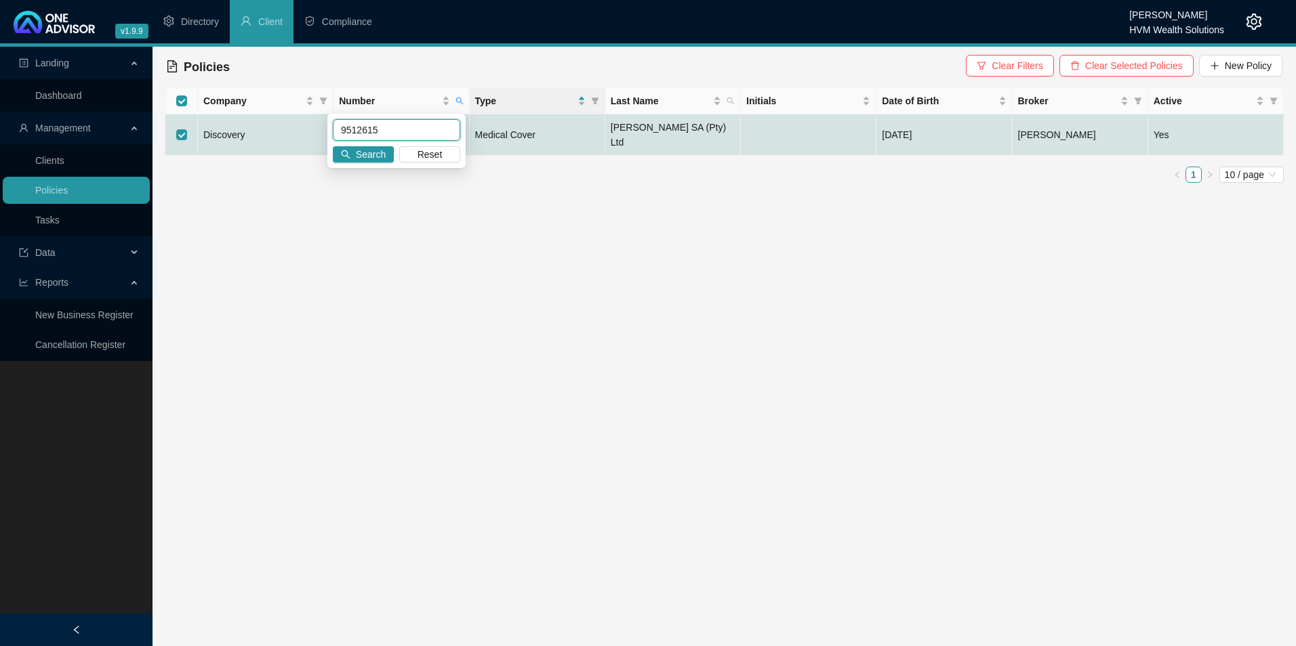
paste input "426828"
type input "9426828"
click at [371, 157] on span "Search" at bounding box center [371, 154] width 30 height 15
checkbox input "false"
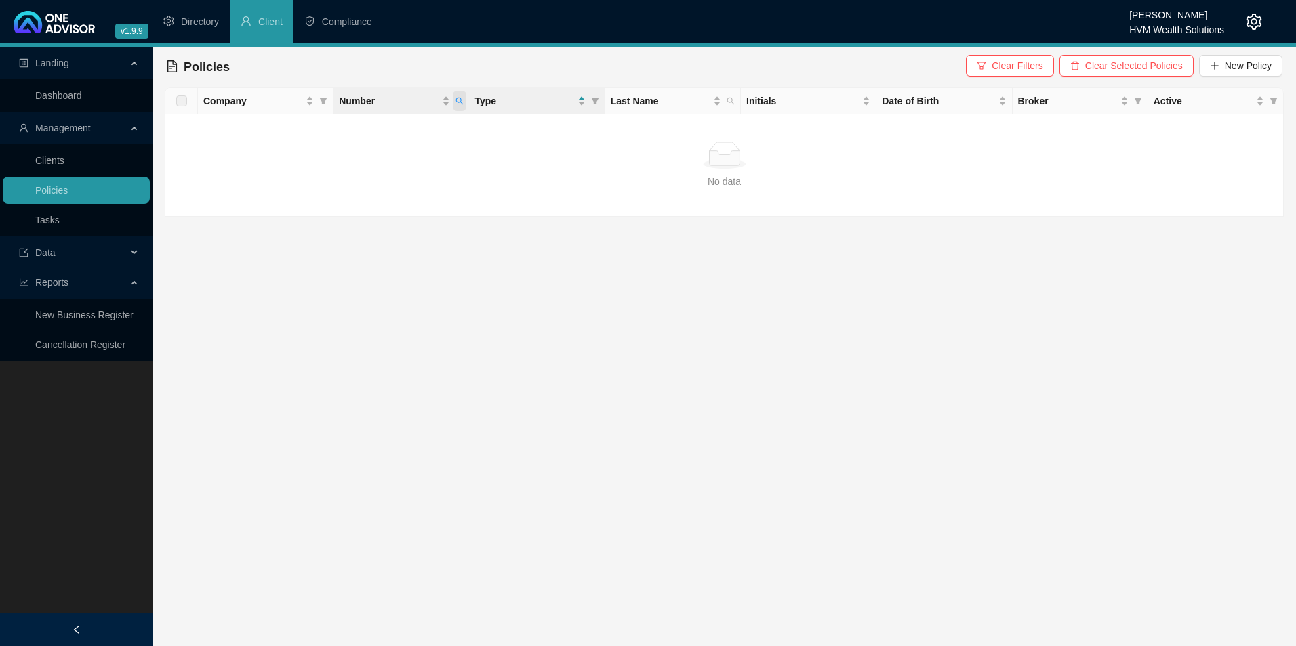
click at [455, 101] on icon "search" at bounding box center [459, 101] width 8 height 8
drag, startPoint x: 385, startPoint y: 125, endPoint x: 302, endPoint y: 130, distance: 83.5
click at [302, 130] on body "v1.9.9 Darryn Purtell HVM Wealth Solutions Directory Client Compliance Landing …" at bounding box center [648, 323] width 1296 height 646
paste input "10"
type input "942682810"
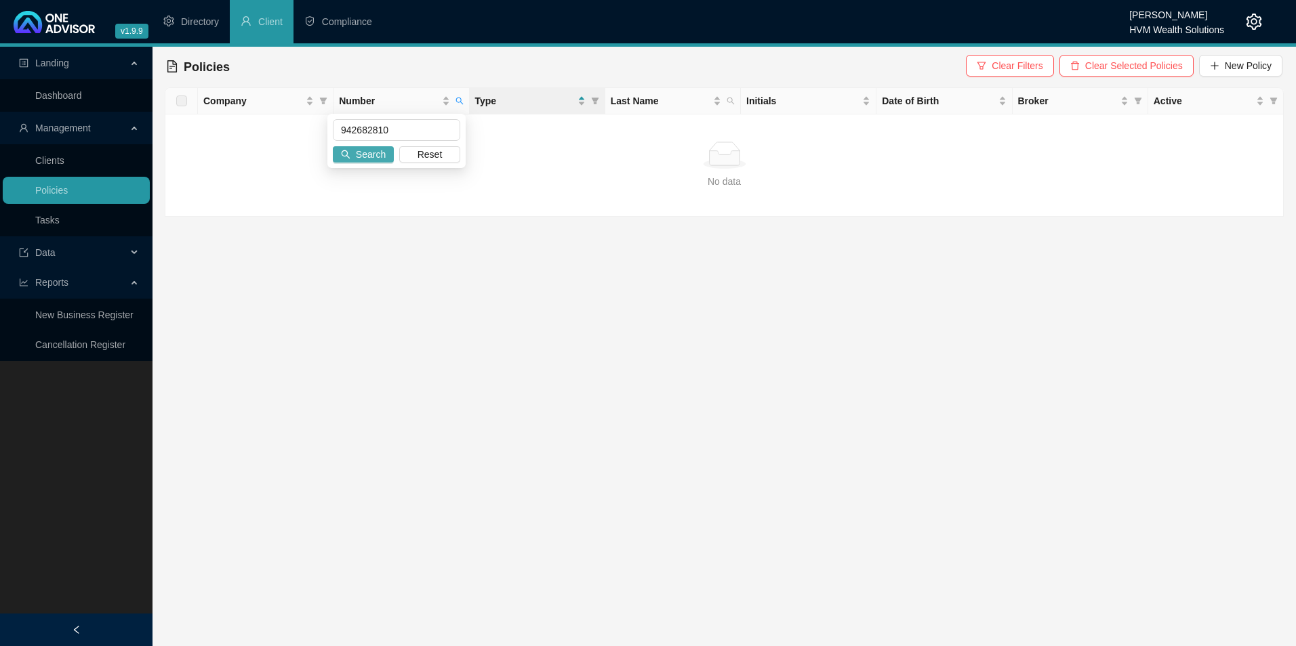
click at [356, 157] on span "Search" at bounding box center [371, 154] width 30 height 15
click at [457, 100] on icon "search" at bounding box center [459, 101] width 8 height 8
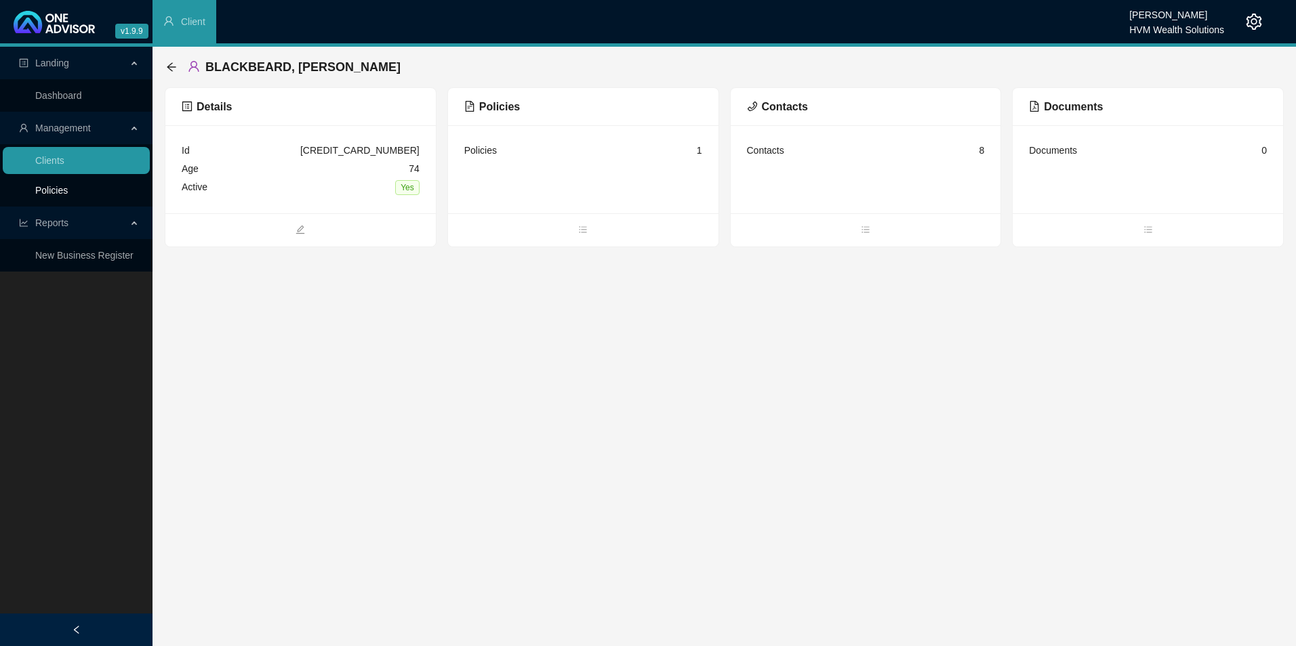
click at [68, 185] on link "Policies" at bounding box center [51, 190] width 33 height 11
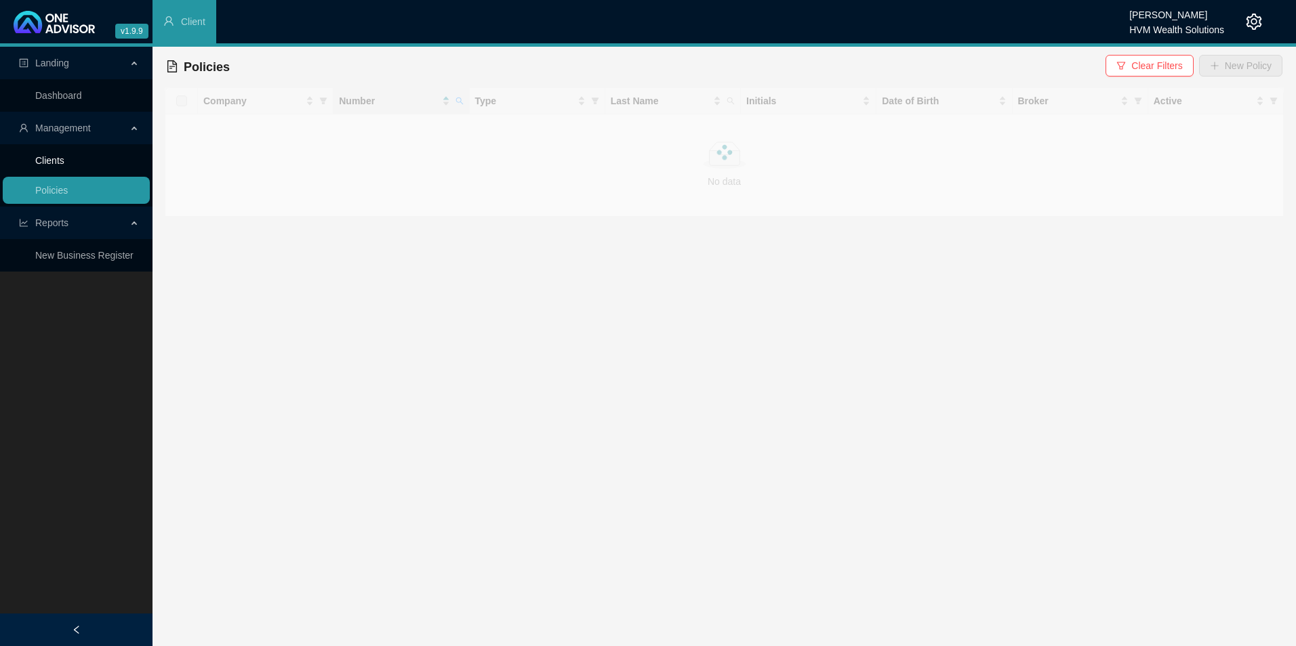
click at [64, 162] on link "Clients" at bounding box center [49, 160] width 29 height 11
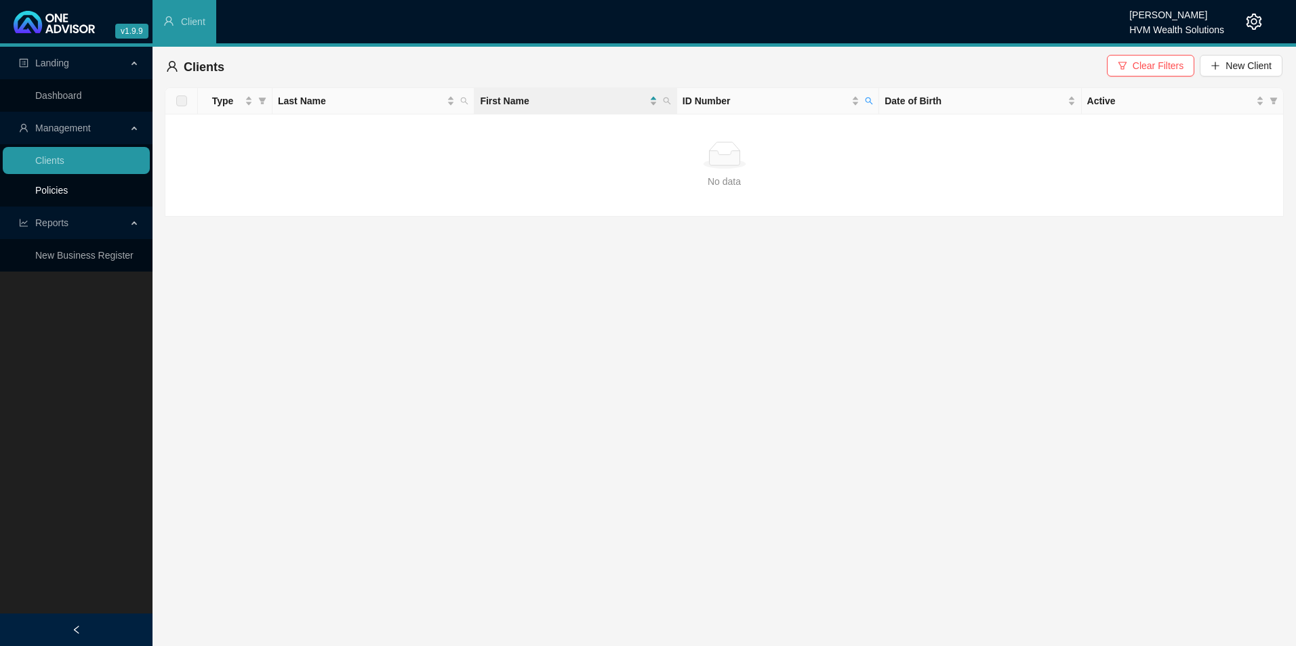
click at [68, 196] on link "Policies" at bounding box center [51, 190] width 33 height 11
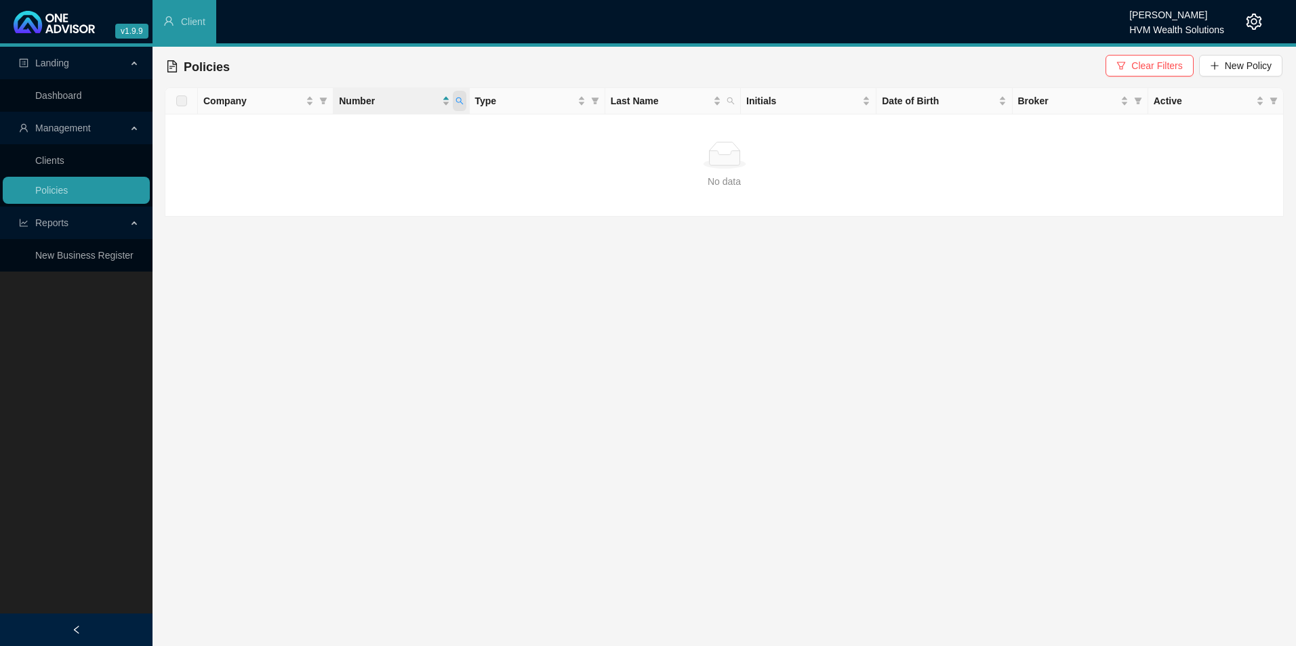
click at [457, 100] on icon "search" at bounding box center [459, 101] width 8 height 8
type input "POL-1571453-Q7L3"
click at [369, 165] on div "POL-1571453-Q7L3 Search Reset" at bounding box center [396, 141] width 138 height 54
click at [364, 150] on span "Search" at bounding box center [371, 154] width 30 height 15
click at [64, 158] on link "Clients" at bounding box center [49, 160] width 29 height 11
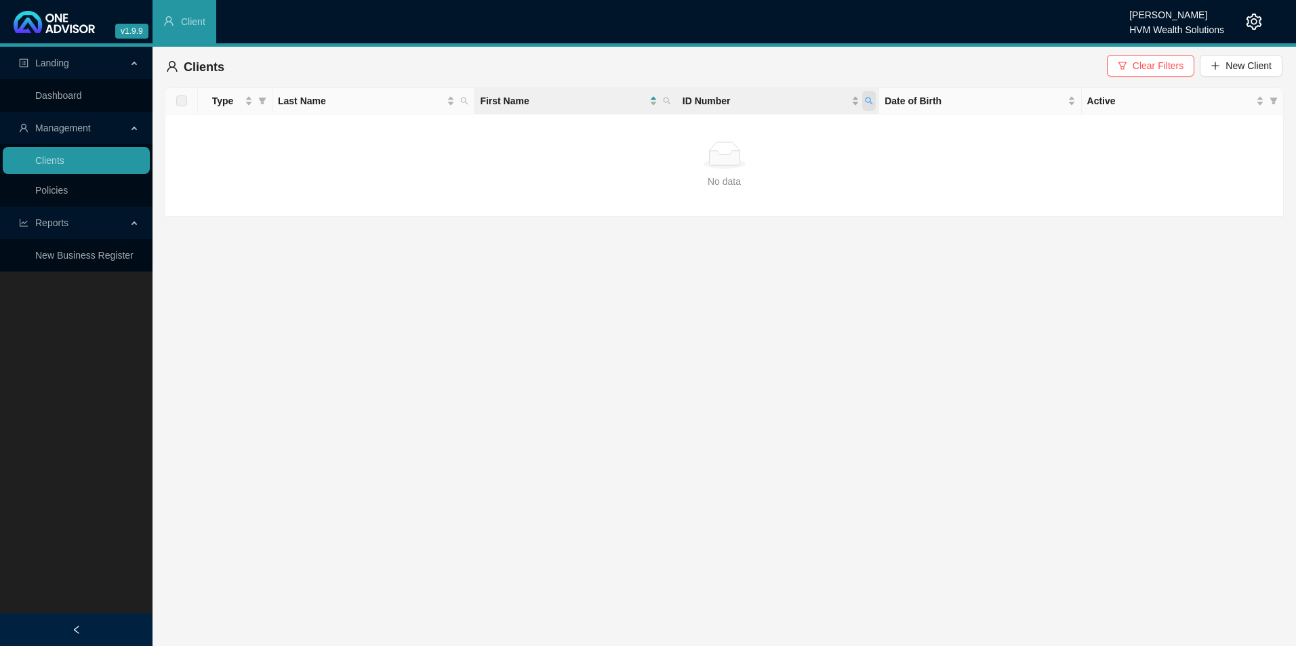
click at [869, 99] on icon "search" at bounding box center [869, 101] width 8 height 8
click at [829, 131] on input "7408075030088" at bounding box center [806, 130] width 127 height 22
drag, startPoint x: 829, startPoint y: 131, endPoint x: 756, endPoint y: 136, distance: 73.3
click at [756, 136] on input "7408075030088" at bounding box center [806, 130] width 127 height 22
paste input "9412135034"
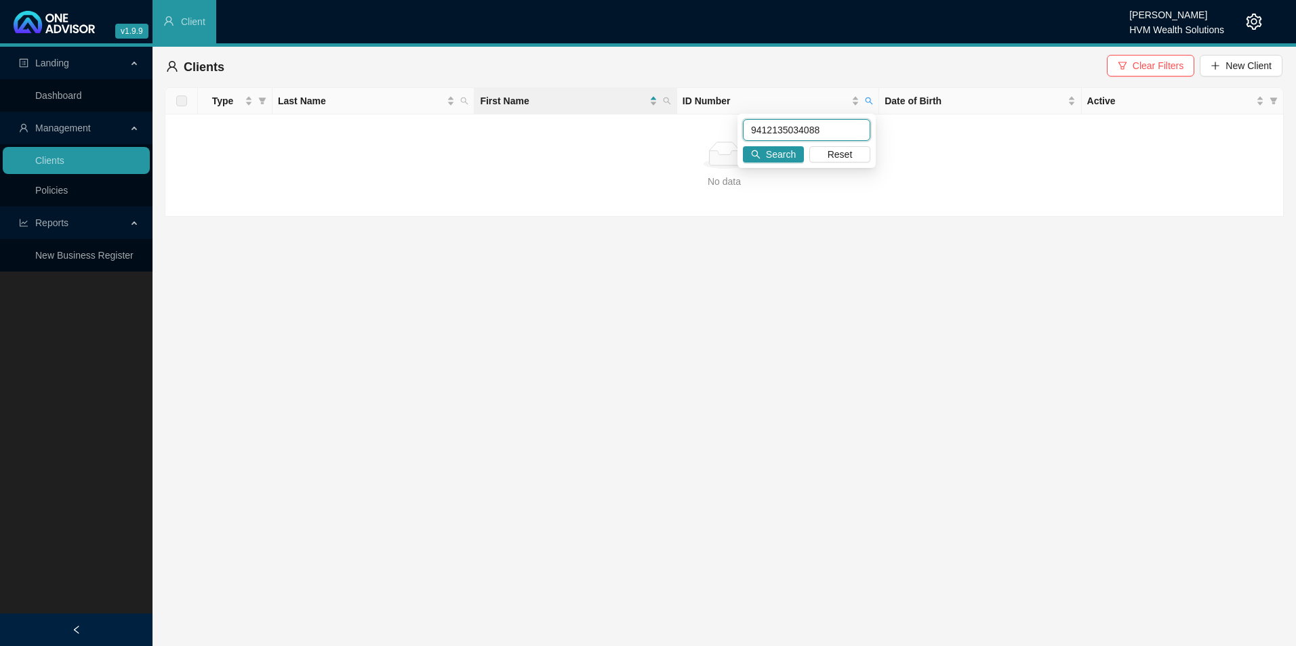
click at [769, 126] on input "9412135034088" at bounding box center [806, 130] width 127 height 22
type input "9412135034088"
click at [758, 155] on icon "search" at bounding box center [755, 154] width 9 height 9
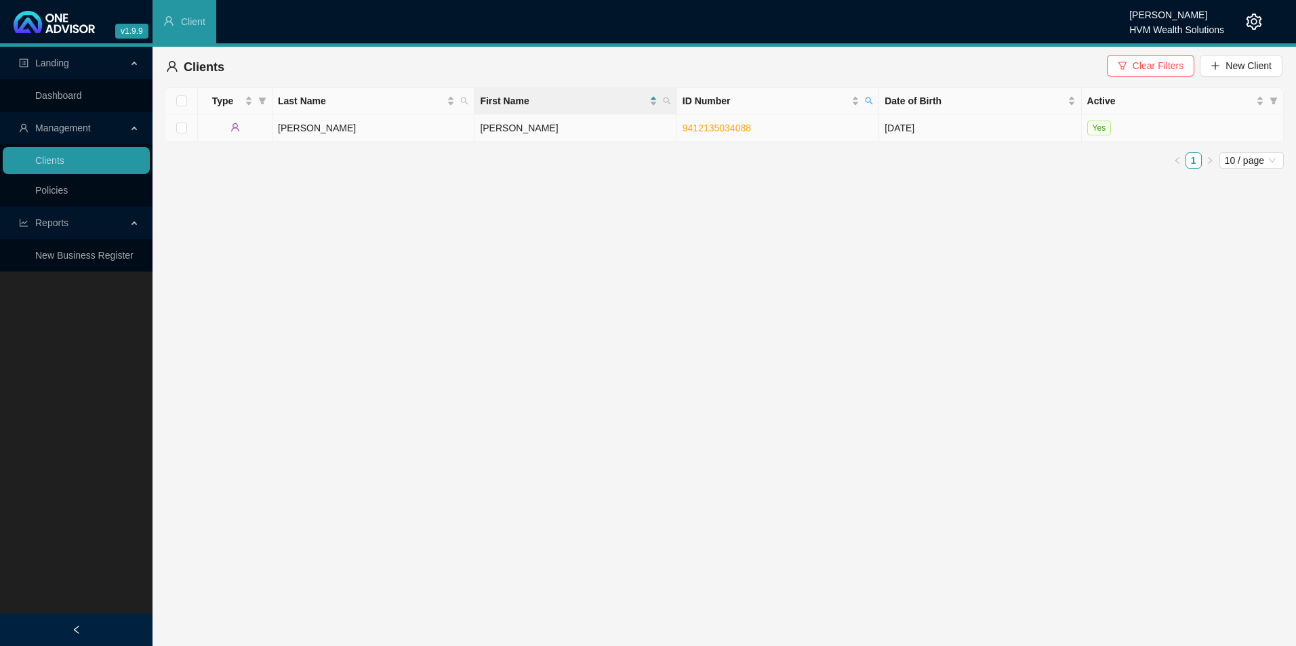
click at [532, 123] on td "Jason" at bounding box center [575, 128] width 202 height 27
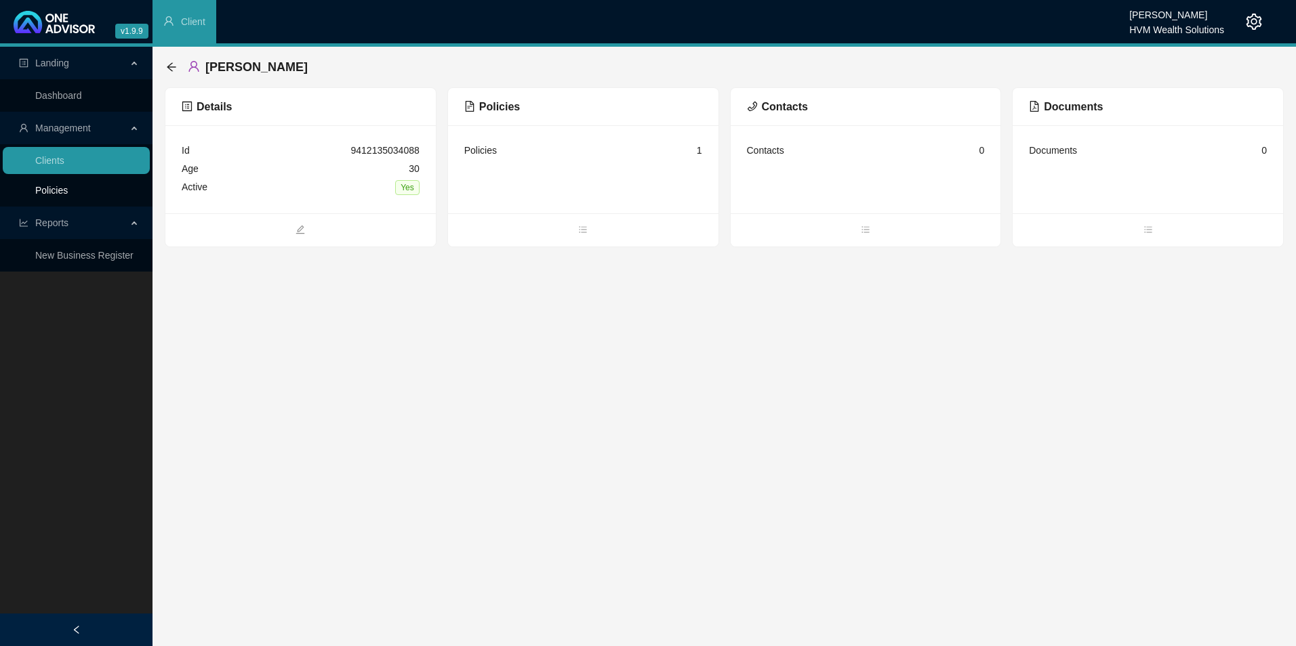
click at [68, 187] on link "Policies" at bounding box center [51, 190] width 33 height 11
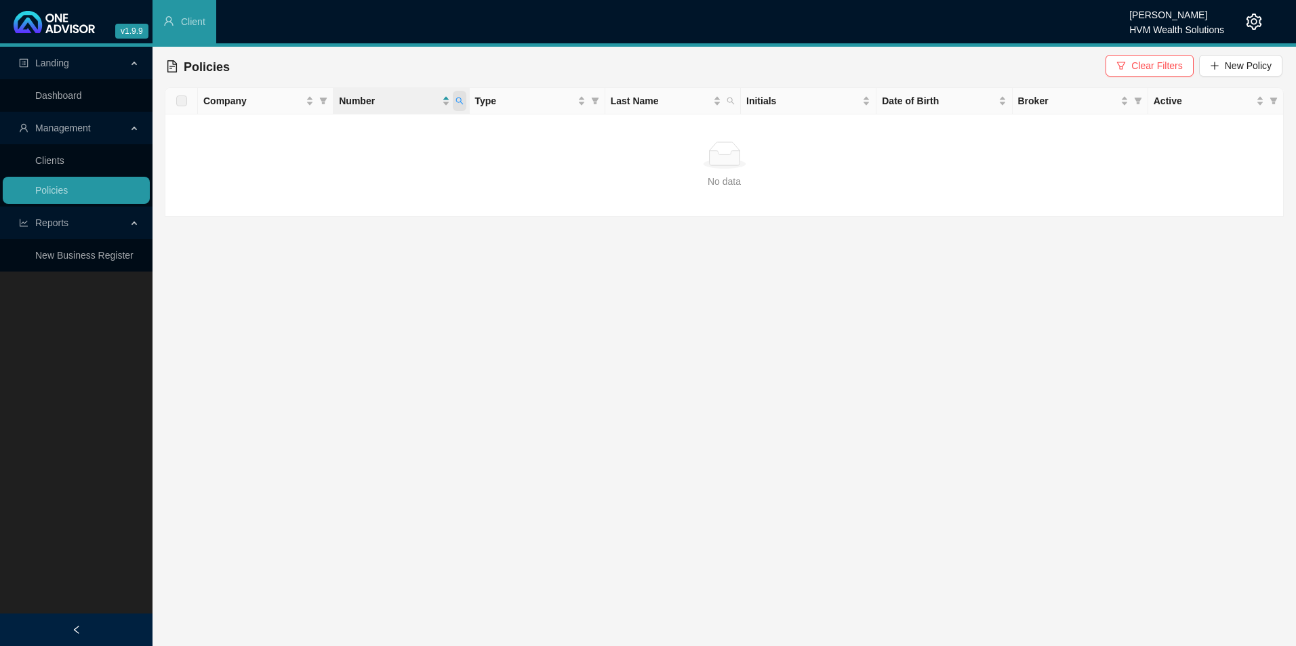
click at [457, 102] on icon "search" at bounding box center [459, 101] width 8 height 8
click at [382, 162] on button "Search" at bounding box center [363, 154] width 61 height 16
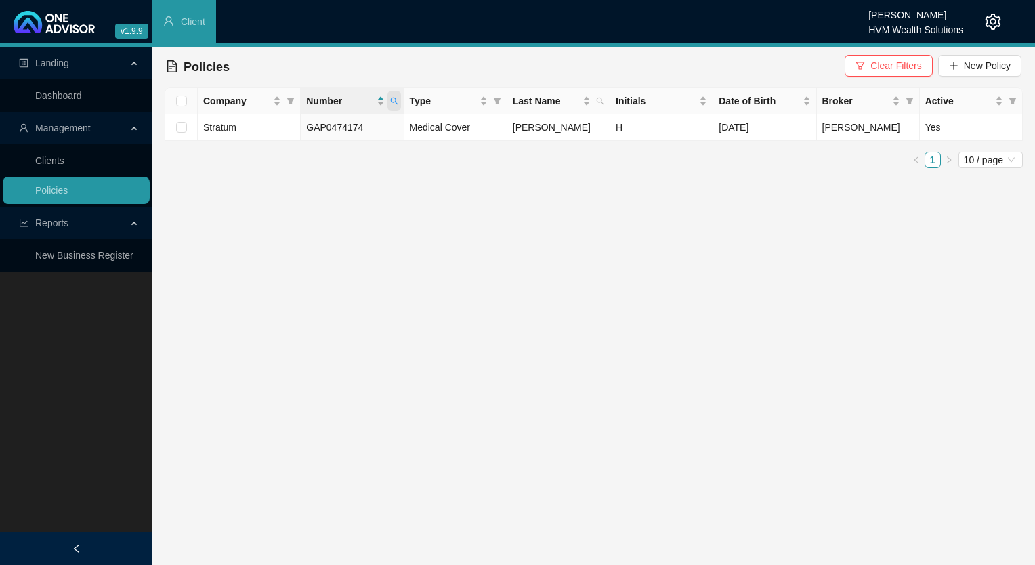
click at [396, 100] on icon "search" at bounding box center [393, 101] width 7 height 7
drag, startPoint x: 354, startPoint y: 125, endPoint x: 230, endPoint y: 126, distance: 123.3
click at [230, 126] on body "v1.9.9 Chanel Francis HVM Wealth Solutions Client Landing Dashboard Management …" at bounding box center [517, 282] width 1035 height 565
paste input "9509558"
click at [329, 152] on button "Search" at bounding box center [298, 154] width 61 height 16
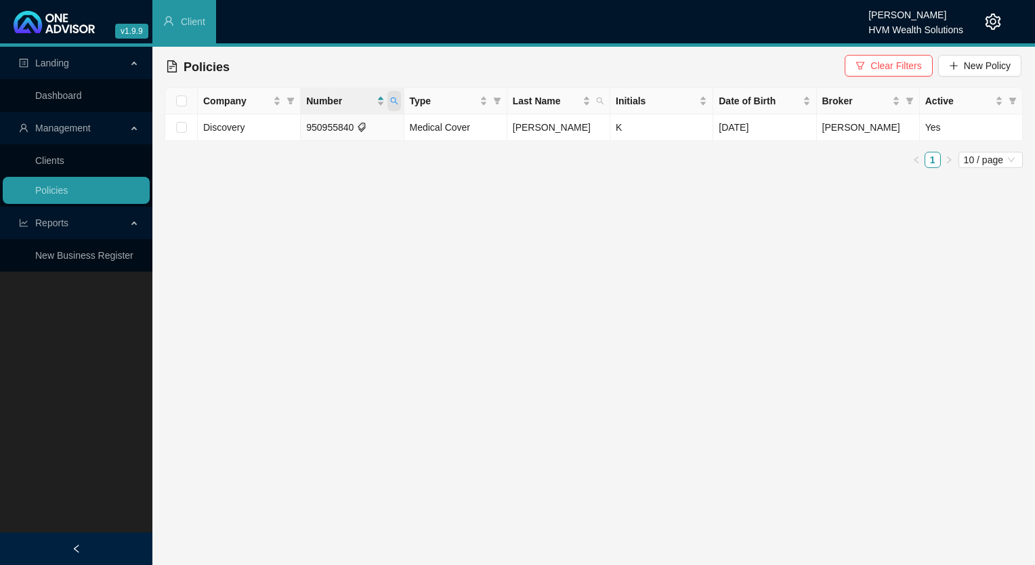
click at [398, 99] on span at bounding box center [395, 101] width 14 height 20
drag, startPoint x: 335, startPoint y: 129, endPoint x: 257, endPoint y: 129, distance: 77.9
click at [257, 129] on body "v1.9.9 Chanel Francis HVM Wealth Solutions Client Landing Dashboard Management …" at bounding box center [517, 282] width 1035 height 565
paste input "3618"
type input "9536188"
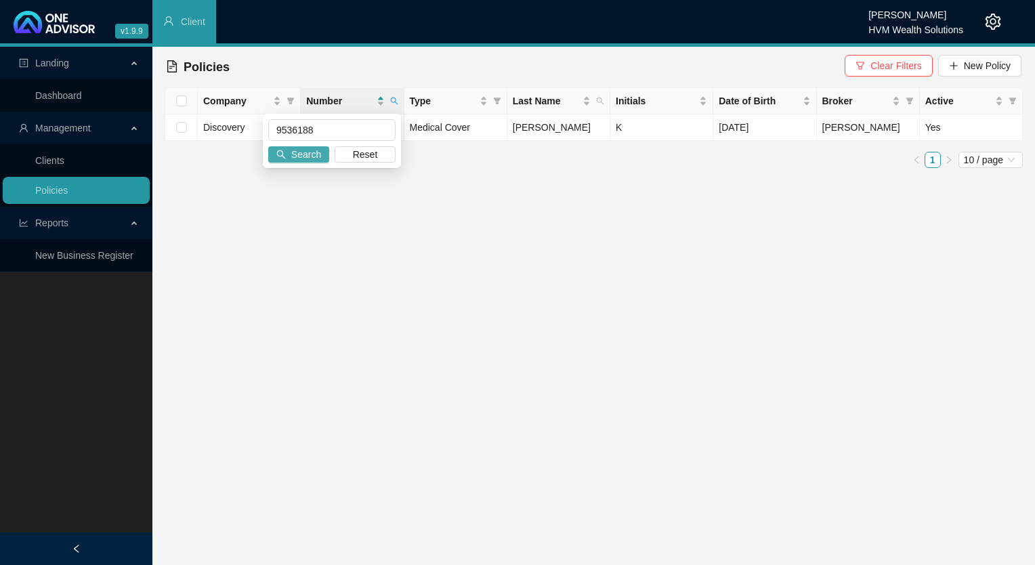
click at [301, 149] on span "Search" at bounding box center [306, 154] width 30 height 15
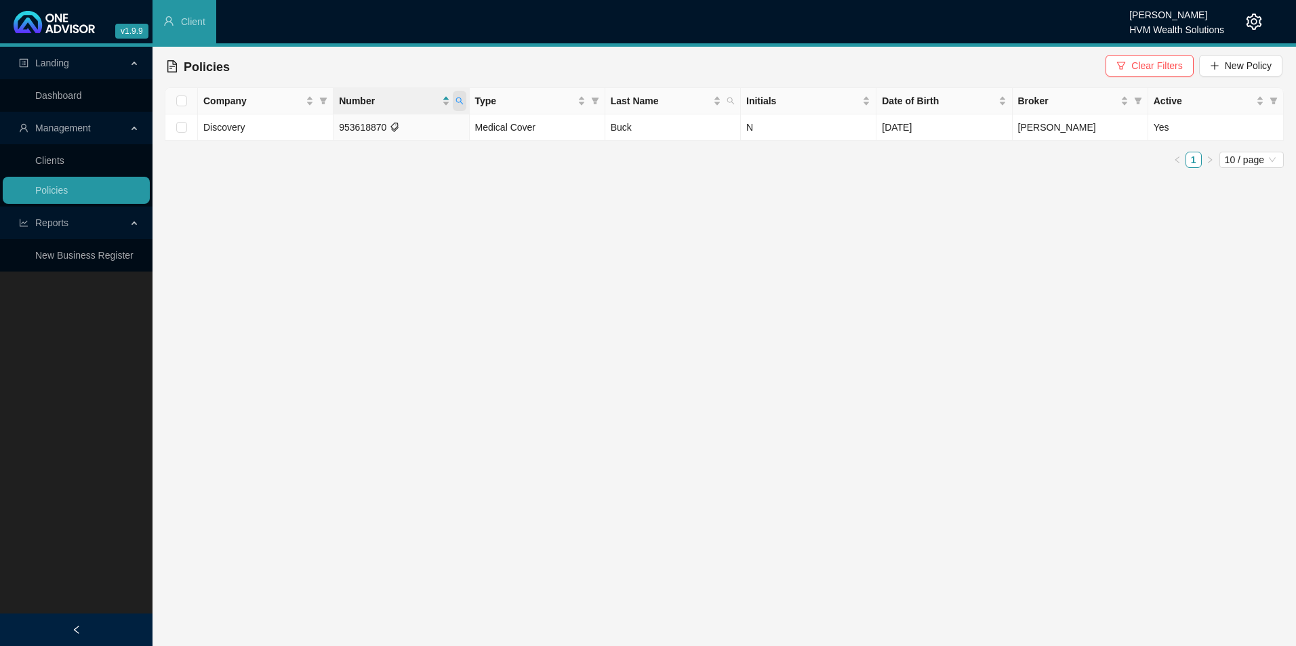
click at [466, 96] on span at bounding box center [460, 101] width 14 height 20
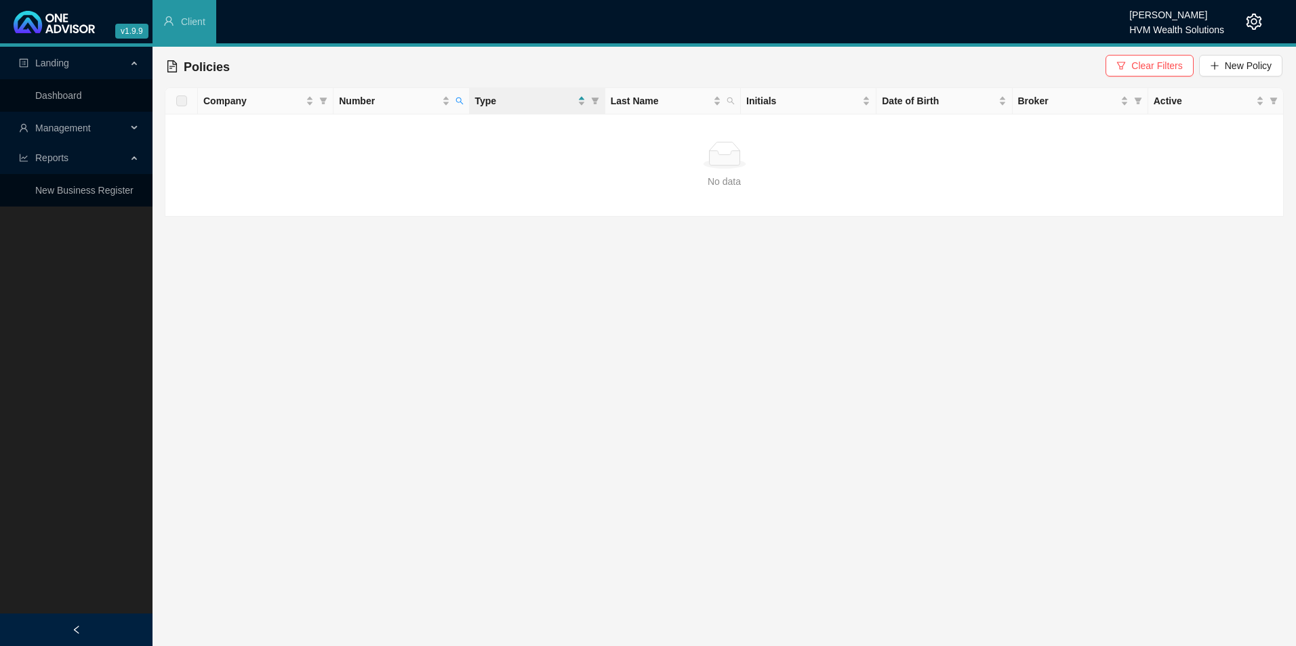
click at [1213, 22] on div "HVM Wealth Solutions" at bounding box center [1176, 25] width 95 height 15
click at [1264, 18] on header "v1.9.9 Chanel [PERSON_NAME] HVM Wealth Solutions Client" at bounding box center [648, 23] width 1296 height 47
click at [1252, 20] on icon "setting" at bounding box center [1254, 22] width 16 height 16
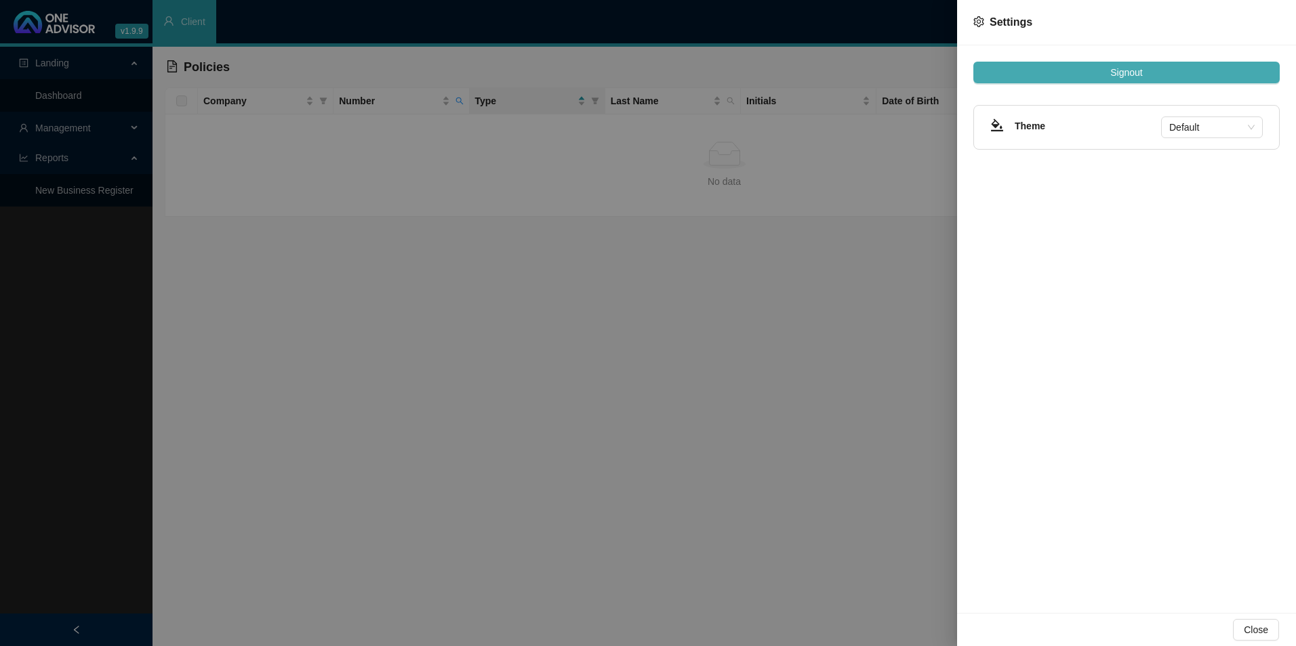
click at [1113, 68] on span "Signout" at bounding box center [1126, 72] width 32 height 15
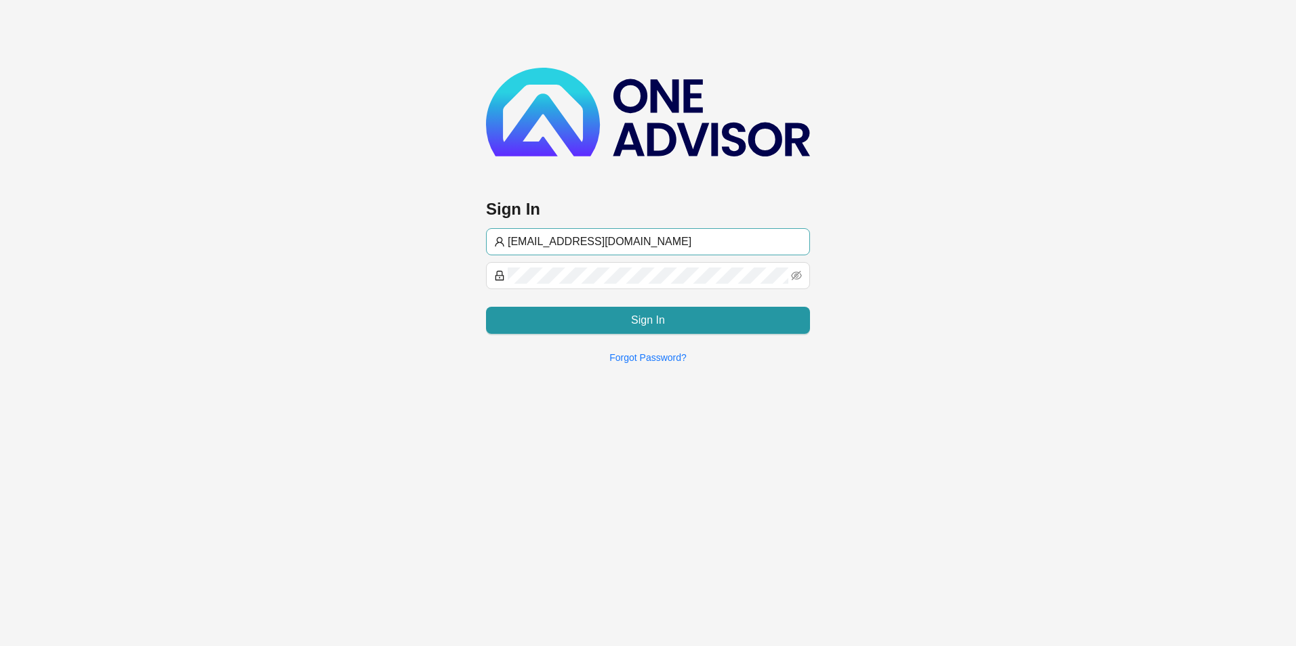
click at [693, 241] on input "[EMAIL_ADDRESS][DOMAIN_NAME]" at bounding box center [655, 242] width 294 height 16
type input "[PERSON_NAME]@hvmws"
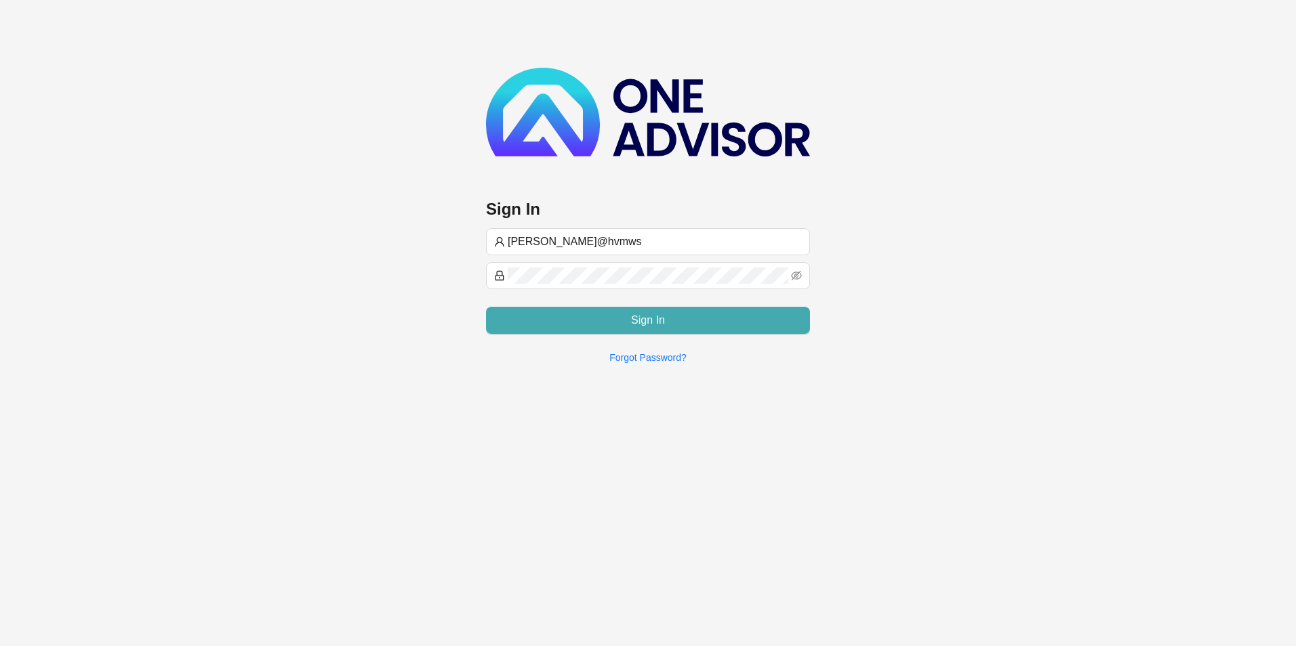
click at [577, 329] on button "Sign In" at bounding box center [648, 320] width 324 height 27
